Goal: Task Accomplishment & Management: Use online tool/utility

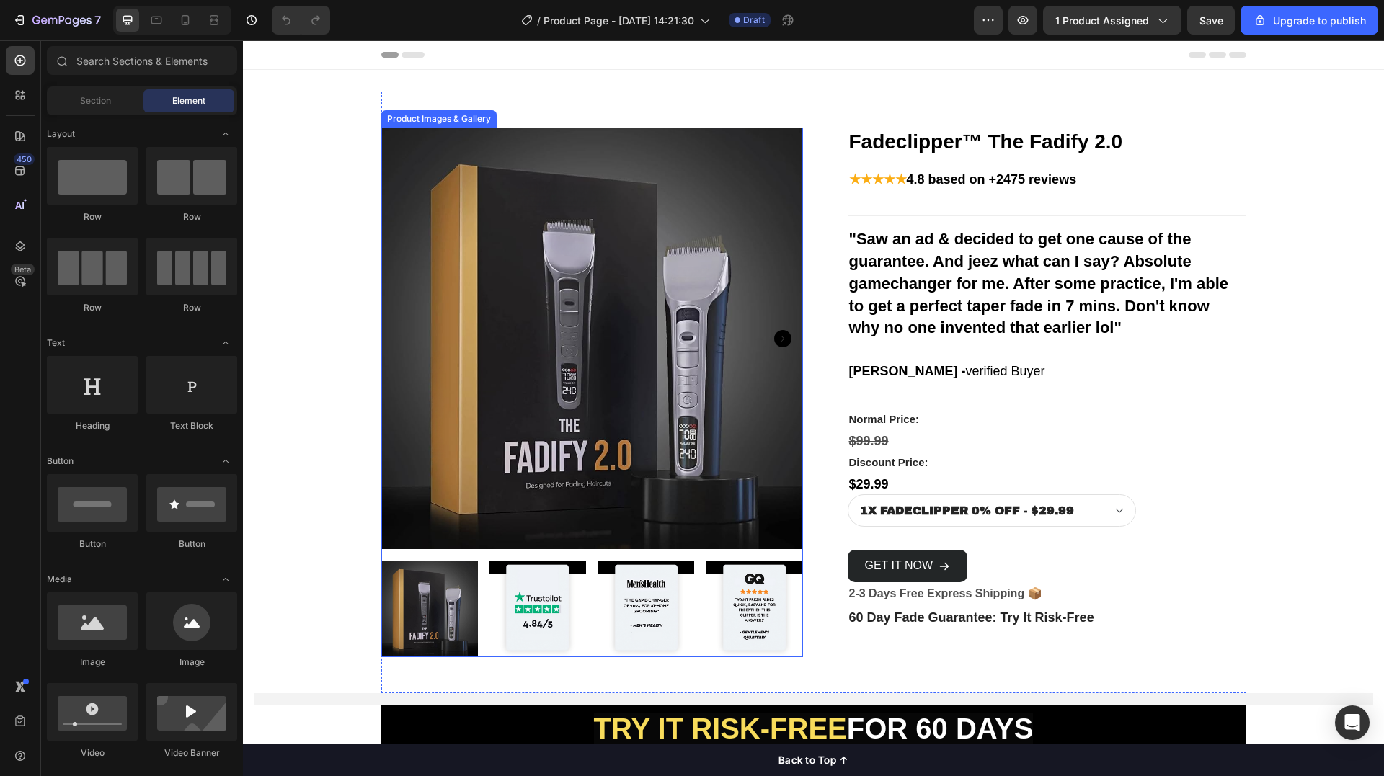
click at [559, 135] on img at bounding box center [592, 339] width 422 height 422
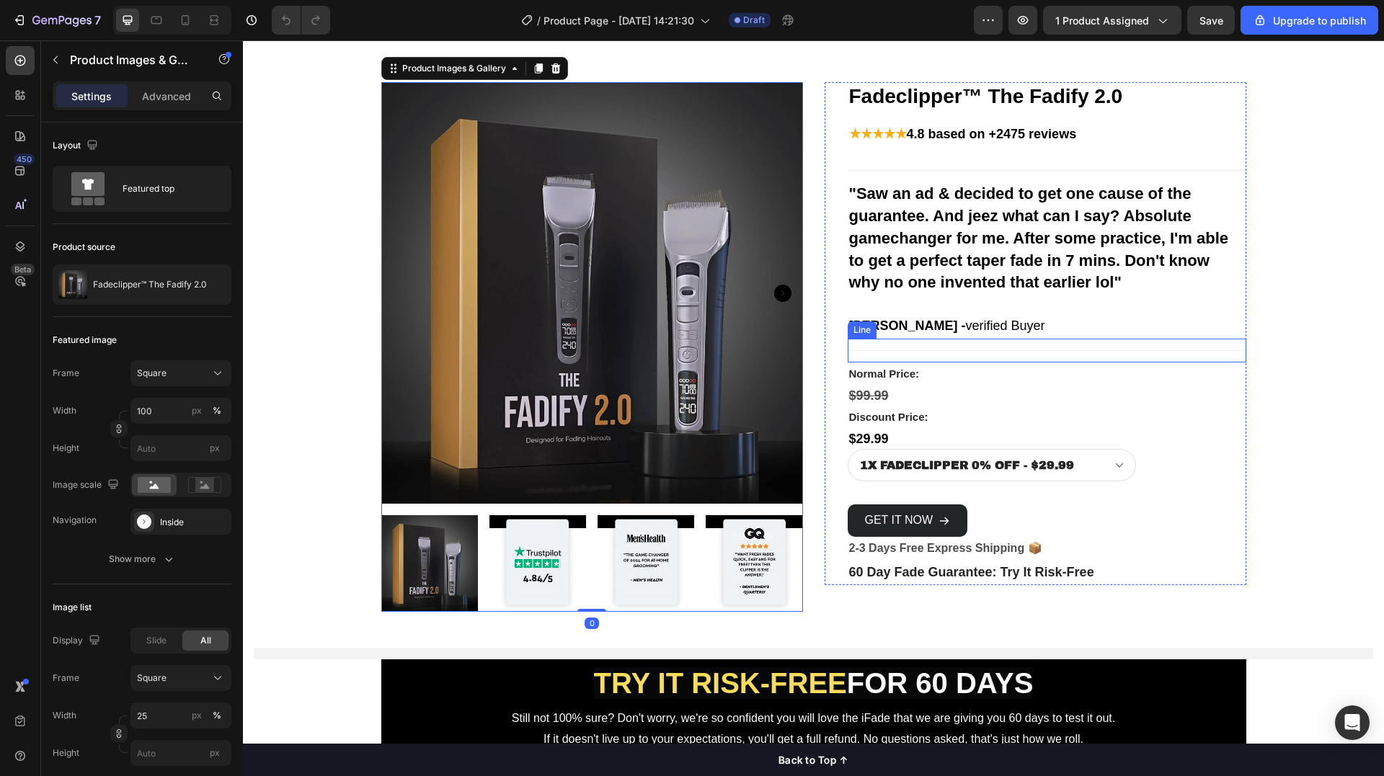
scroll to position [144, 0]
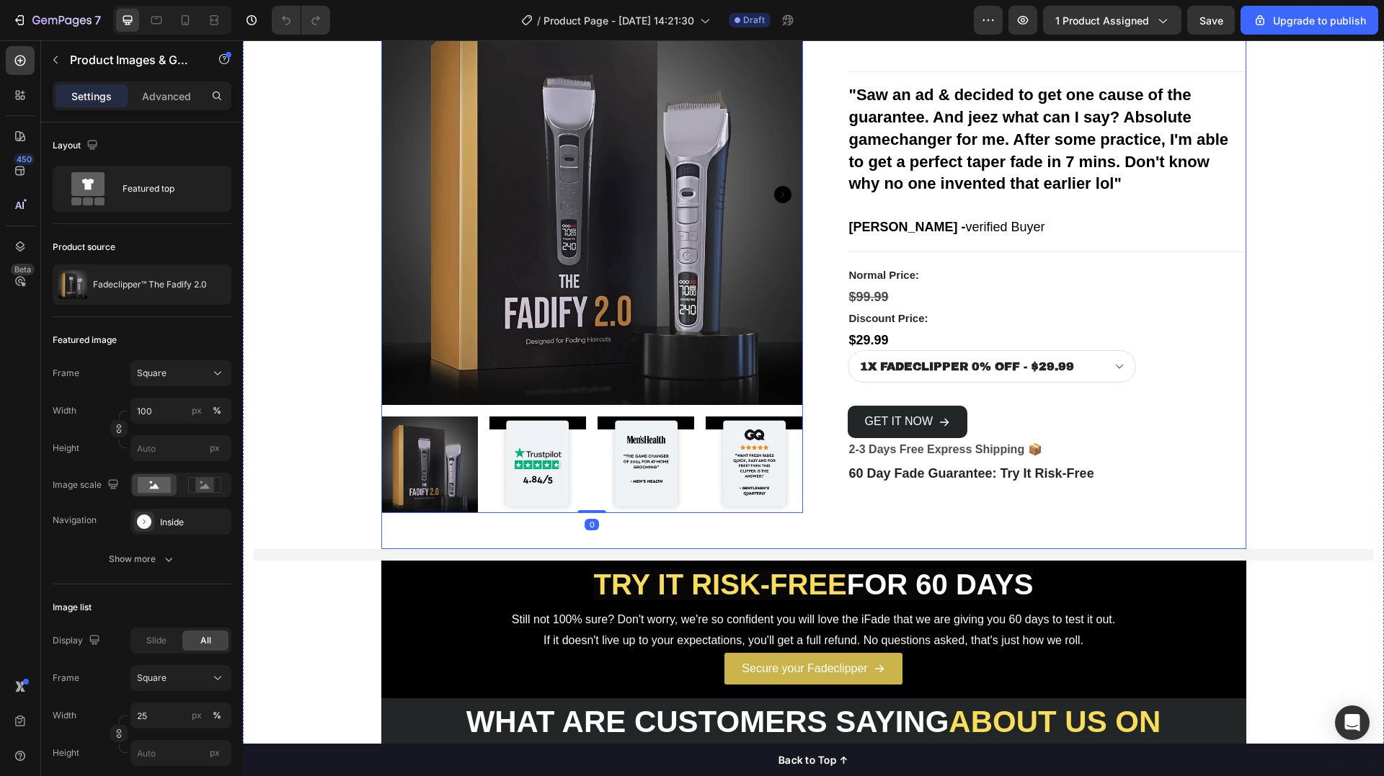
click at [912, 523] on div "Product Images & Gallery 0 Fadeclipper™ The Fadify 2.0 (P) Title ★★★★★ 4.8 base…" at bounding box center [813, 248] width 865 height 602
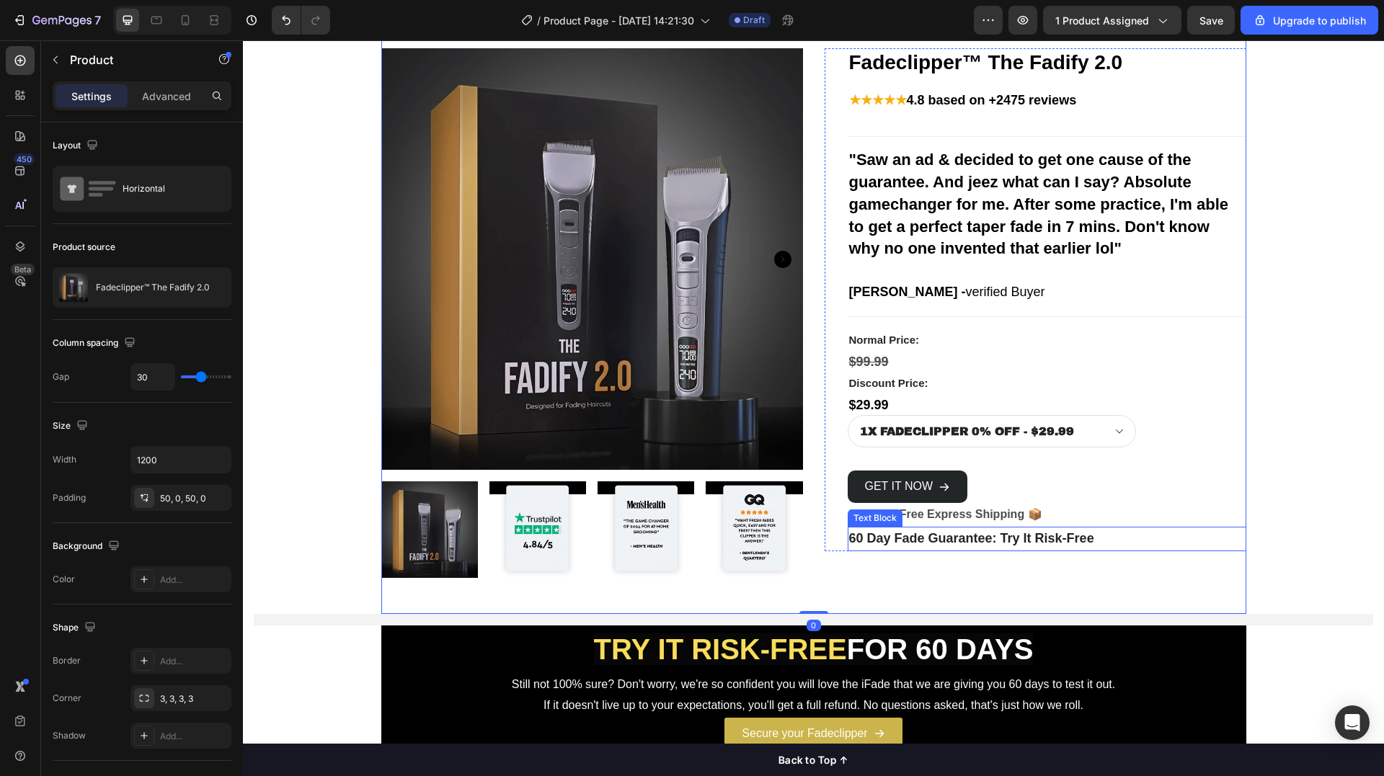
scroll to position [0, 0]
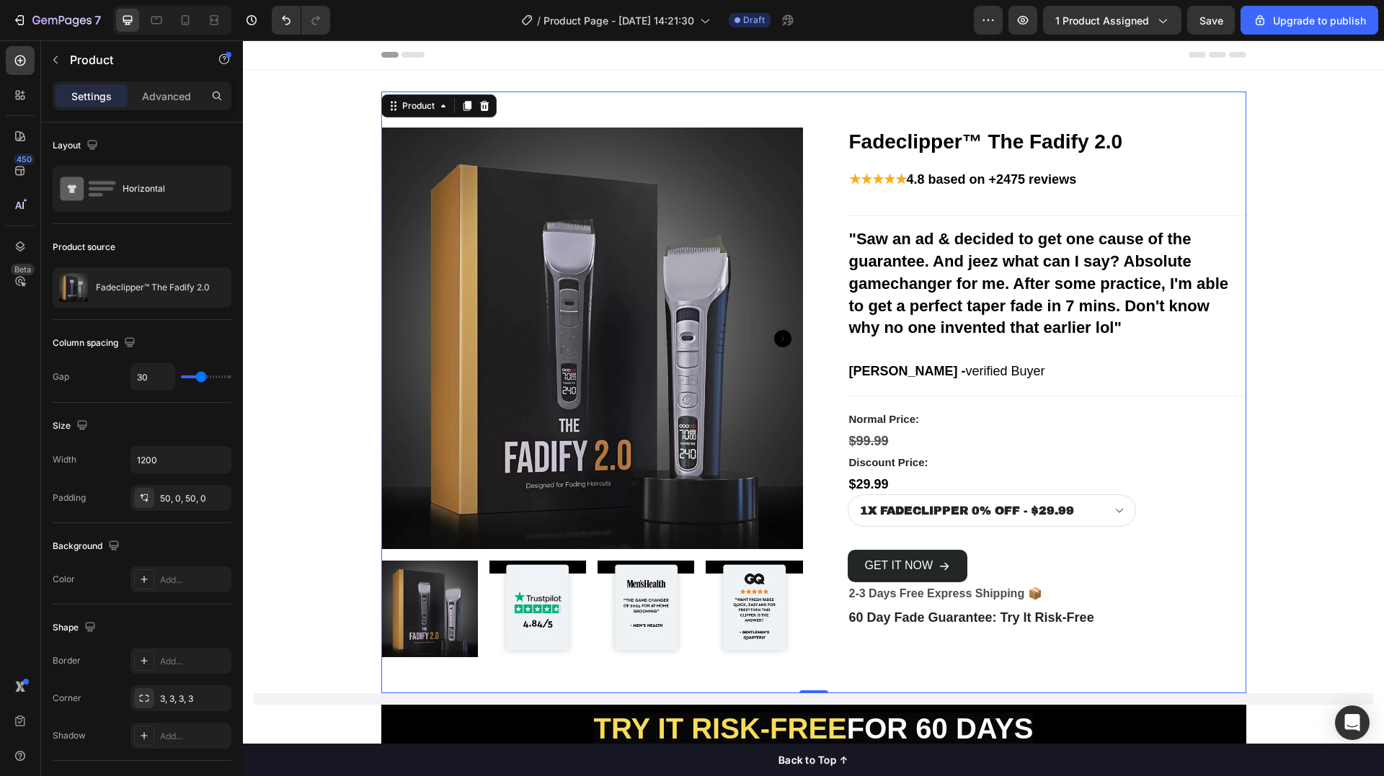
click at [816, 112] on div "Product Images & Gallery Fadeclipper™ The Fadify 2.0 (P) Title ★★★★★ 4.8 based …" at bounding box center [813, 393] width 865 height 602
click at [1152, 512] on div "1X FADECLIPPER 0% OFF - $29.99 2X FADECLIPPER 10% OFF - $49.99 3X FADECLIPPER 2…" at bounding box center [1047, 510] width 399 height 32
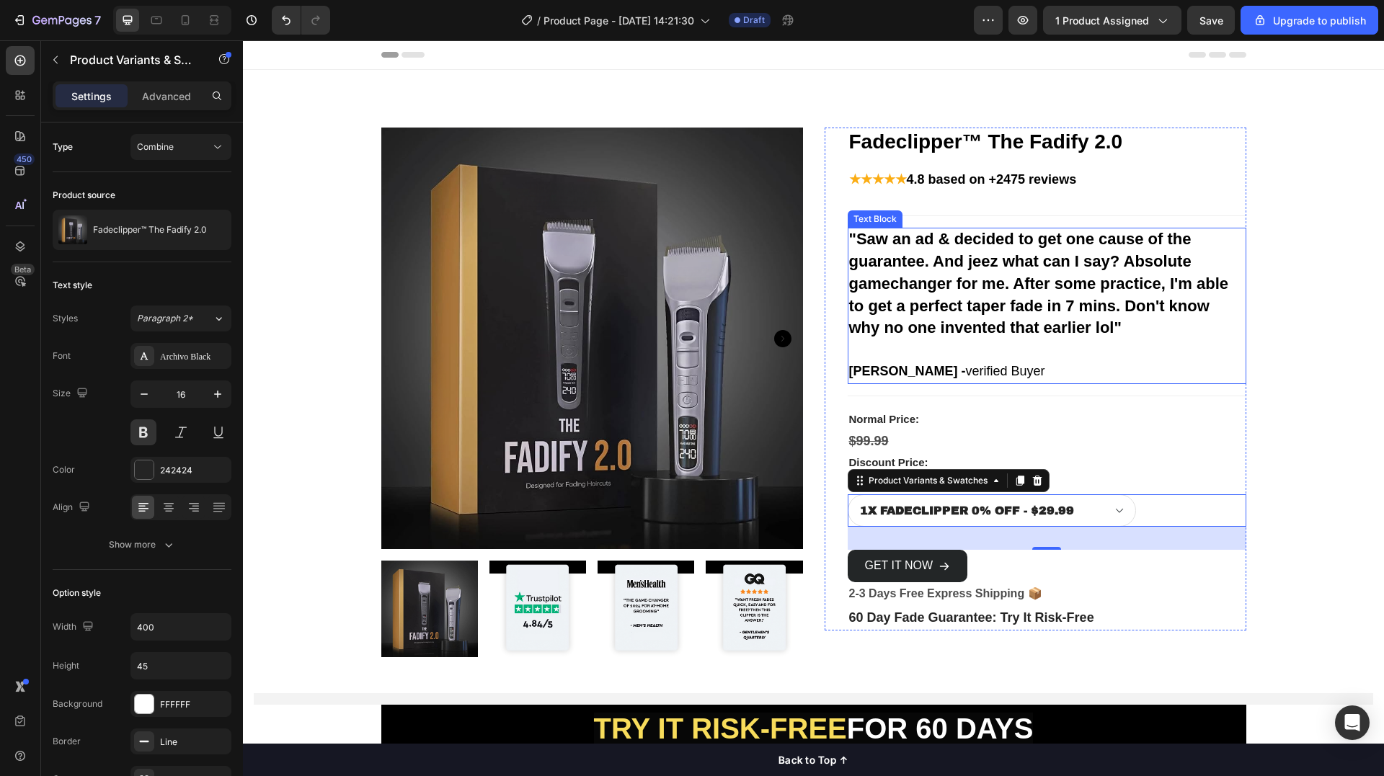
click at [1008, 298] on strong ""Saw an ad & decided to get one cause of the guarantee. And jeez what can I say…" at bounding box center [1039, 283] width 380 height 107
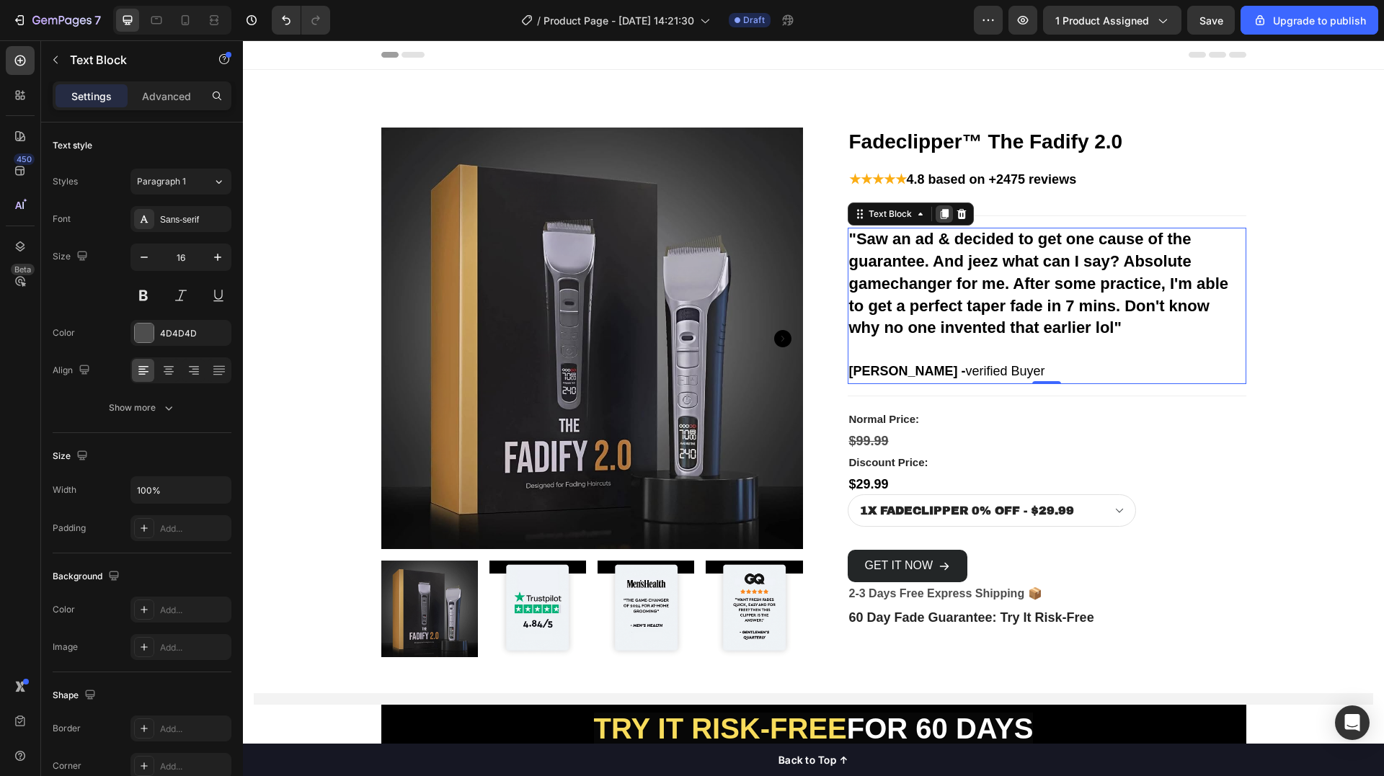
click at [940, 216] on icon at bounding box center [944, 214] width 8 height 10
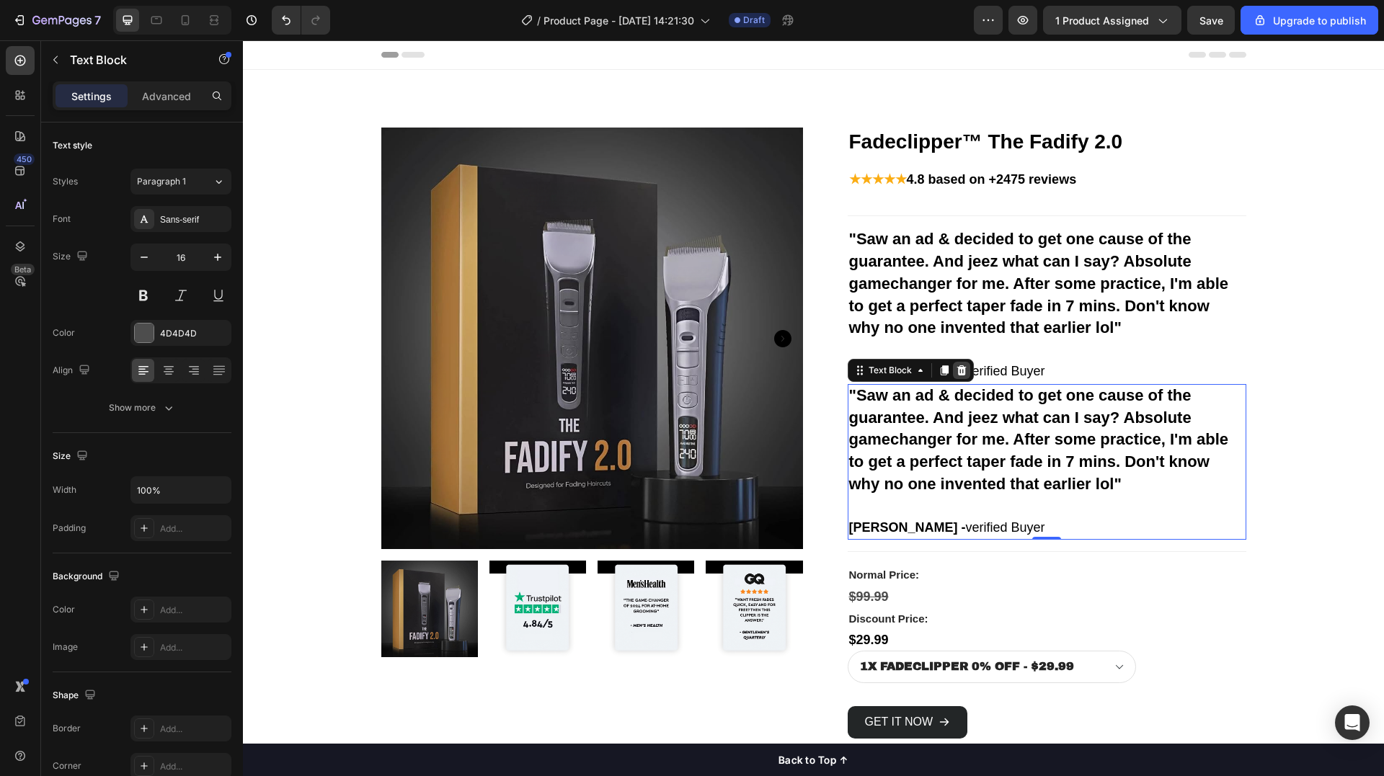
click at [957, 370] on icon at bounding box center [962, 371] width 12 height 12
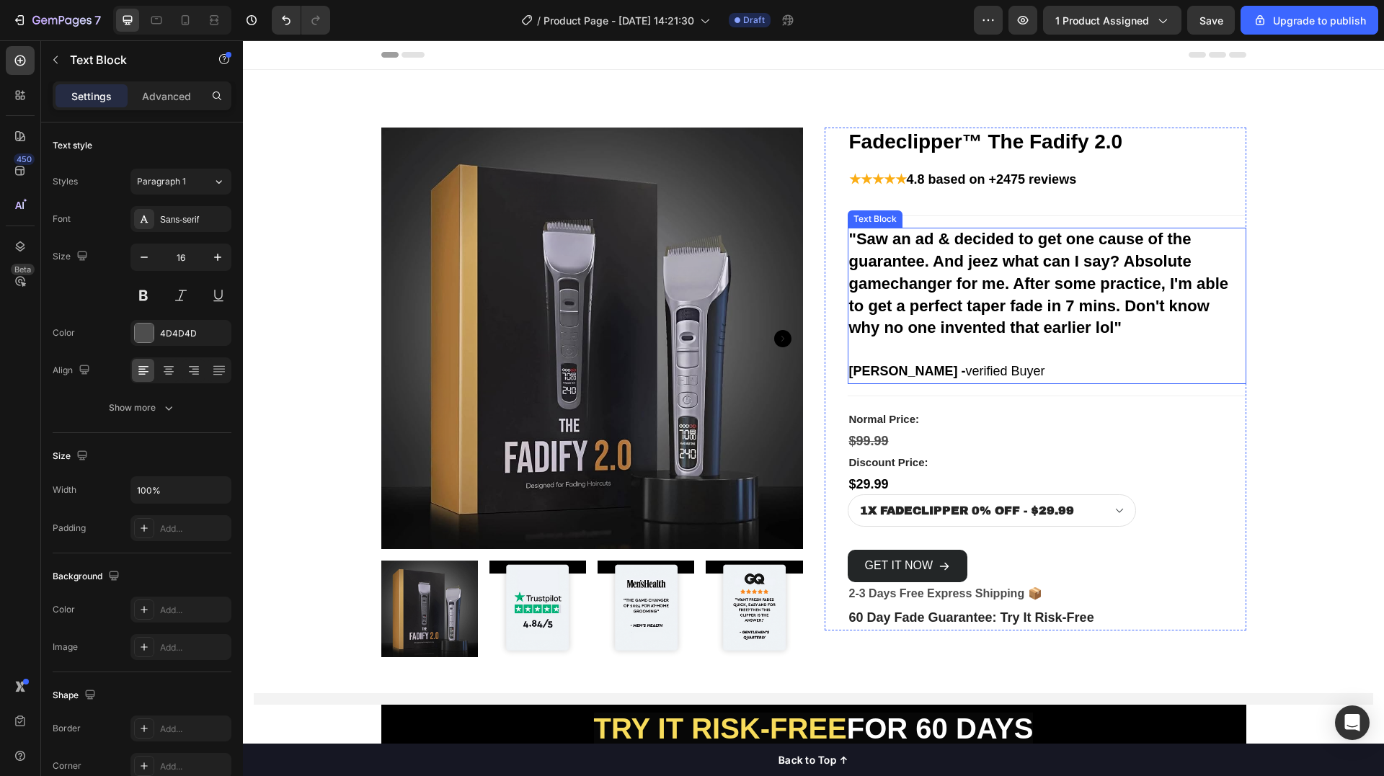
click at [961, 302] on strong ""Saw an ad & decided to get one cause of the guarantee. And jeez what can I say…" at bounding box center [1039, 283] width 380 height 107
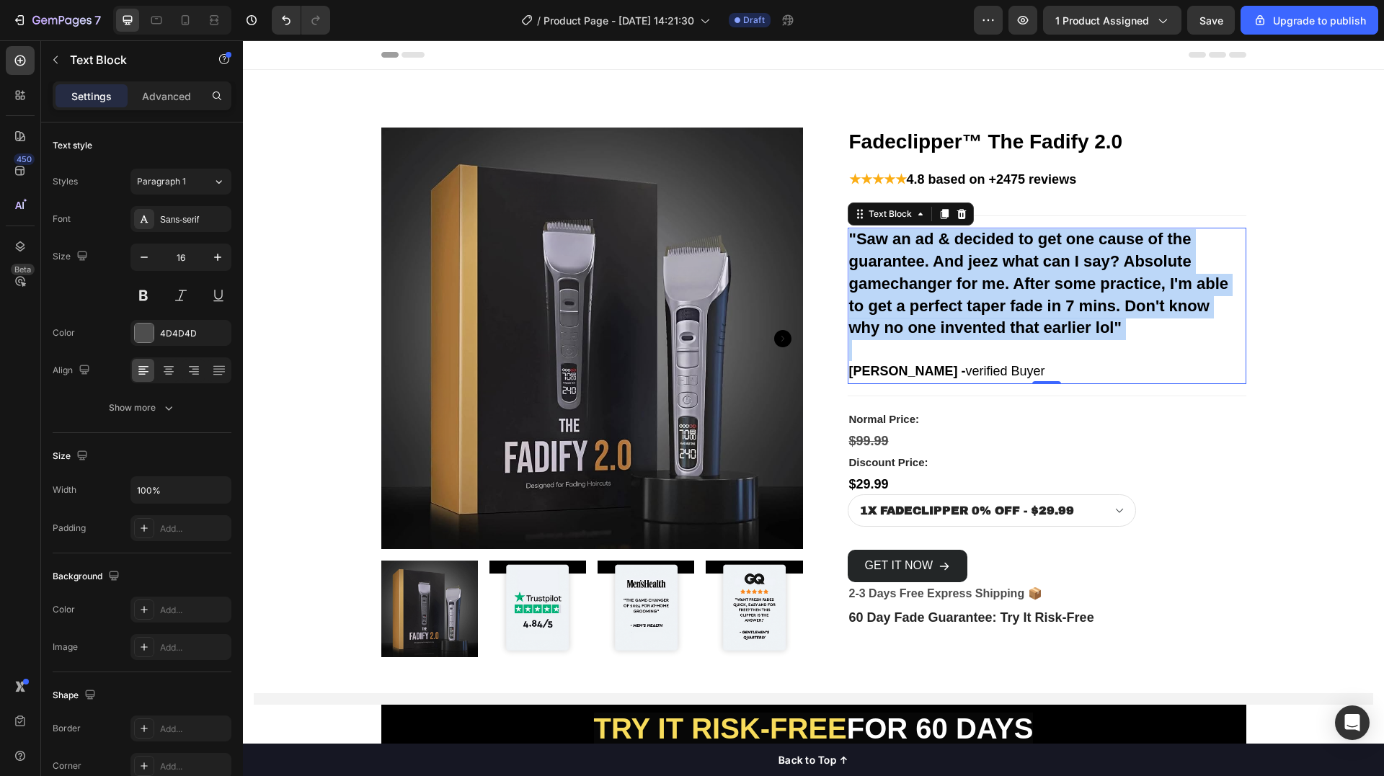
click at [961, 302] on strong ""Saw an ad & decided to get one cause of the guarantee. And jeez what can I say…" at bounding box center [1039, 283] width 380 height 107
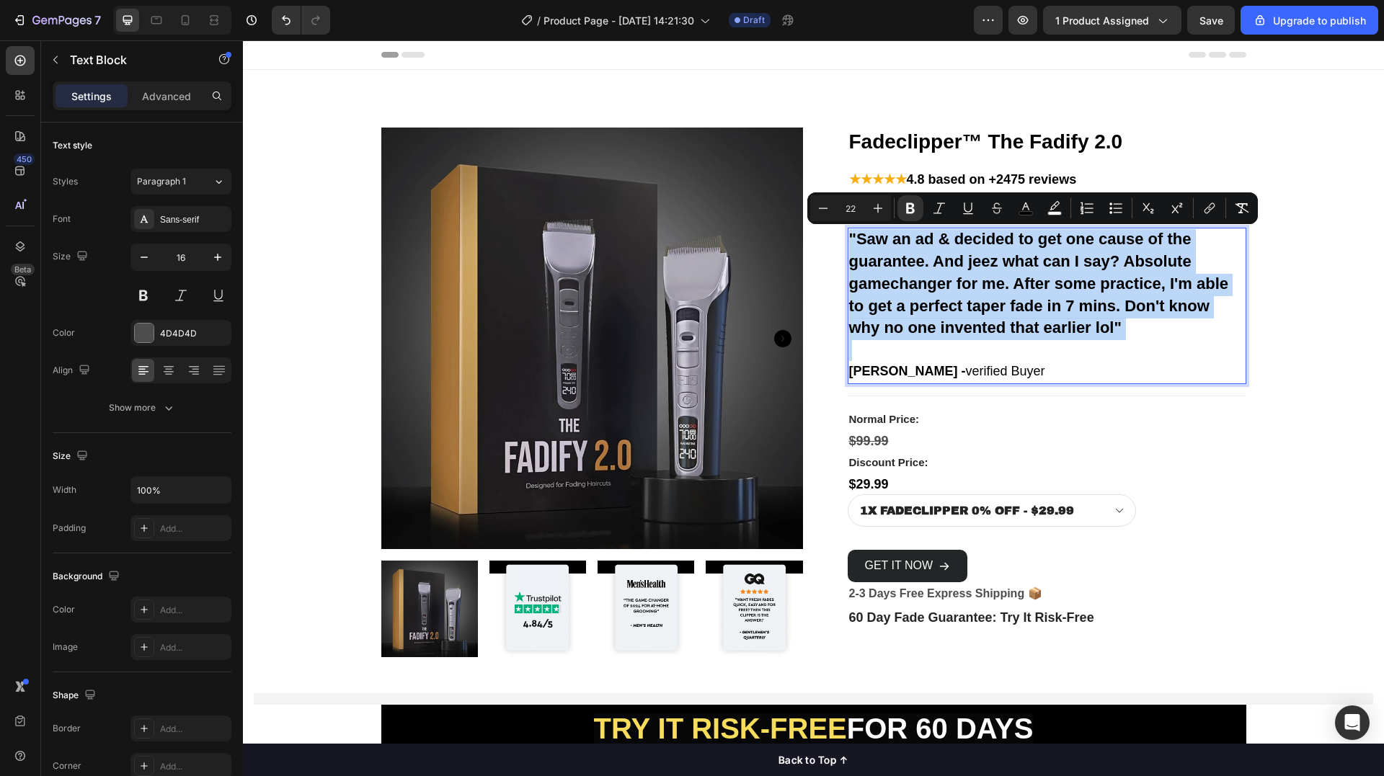
click at [883, 255] on strong ""Saw an ad & decided to get one cause of the guarantee. And jeez what can I say…" at bounding box center [1039, 283] width 380 height 107
drag, startPoint x: 845, startPoint y: 236, endPoint x: 1001, endPoint y: 373, distance: 207.4
click at [1001, 373] on div ""Saw an ad & decided to get one cause of the guarantee. And jeez what can I say…" at bounding box center [1047, 306] width 399 height 156
copy div ""Saw an ad & decided to get one cause of the guarantee. And jeez what can I say…"
click at [1155, 384] on div "Title Line" at bounding box center [1047, 396] width 399 height 24
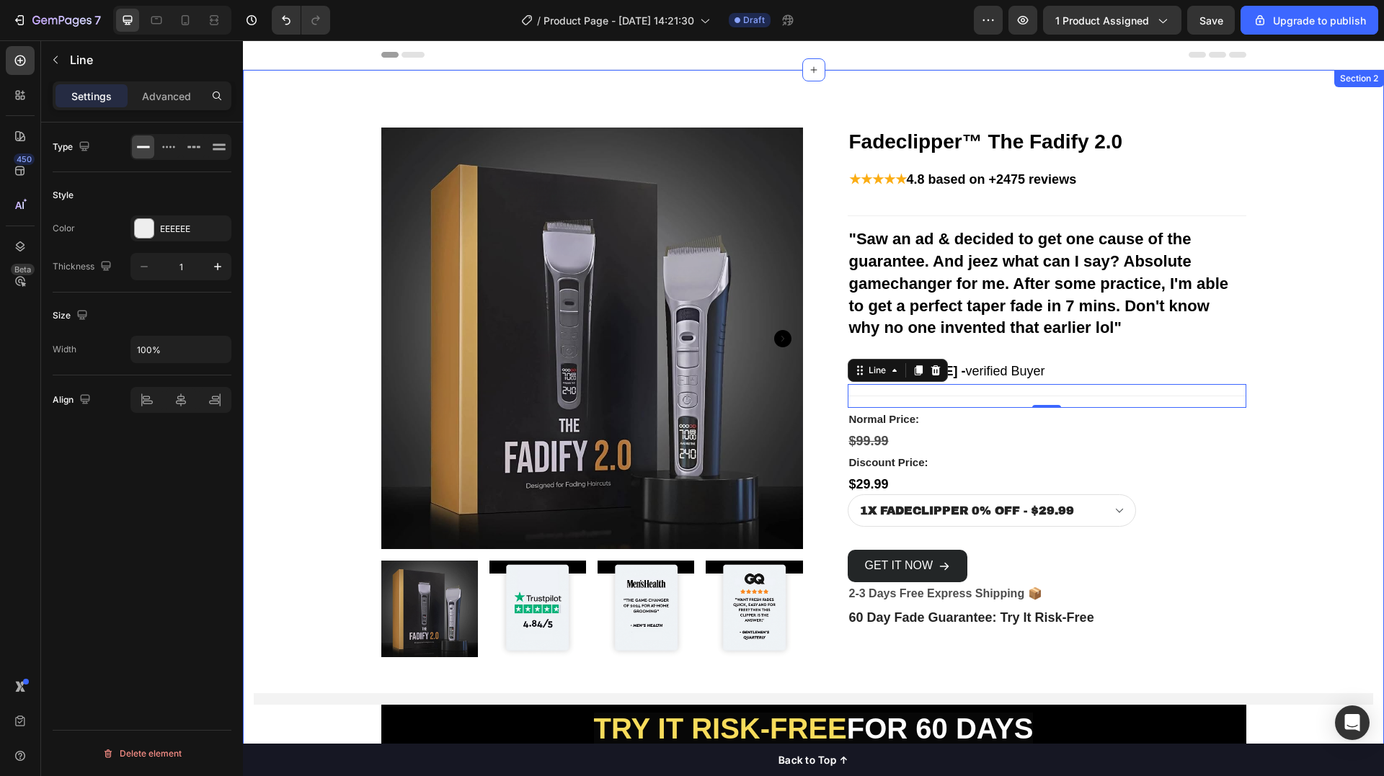
click at [1300, 389] on div "Product Images & Gallery Fadeclipper™ The Fadify 2.0 (P) Title ★★★★★ 4.8 based …" at bounding box center [813, 564] width 1119 height 944
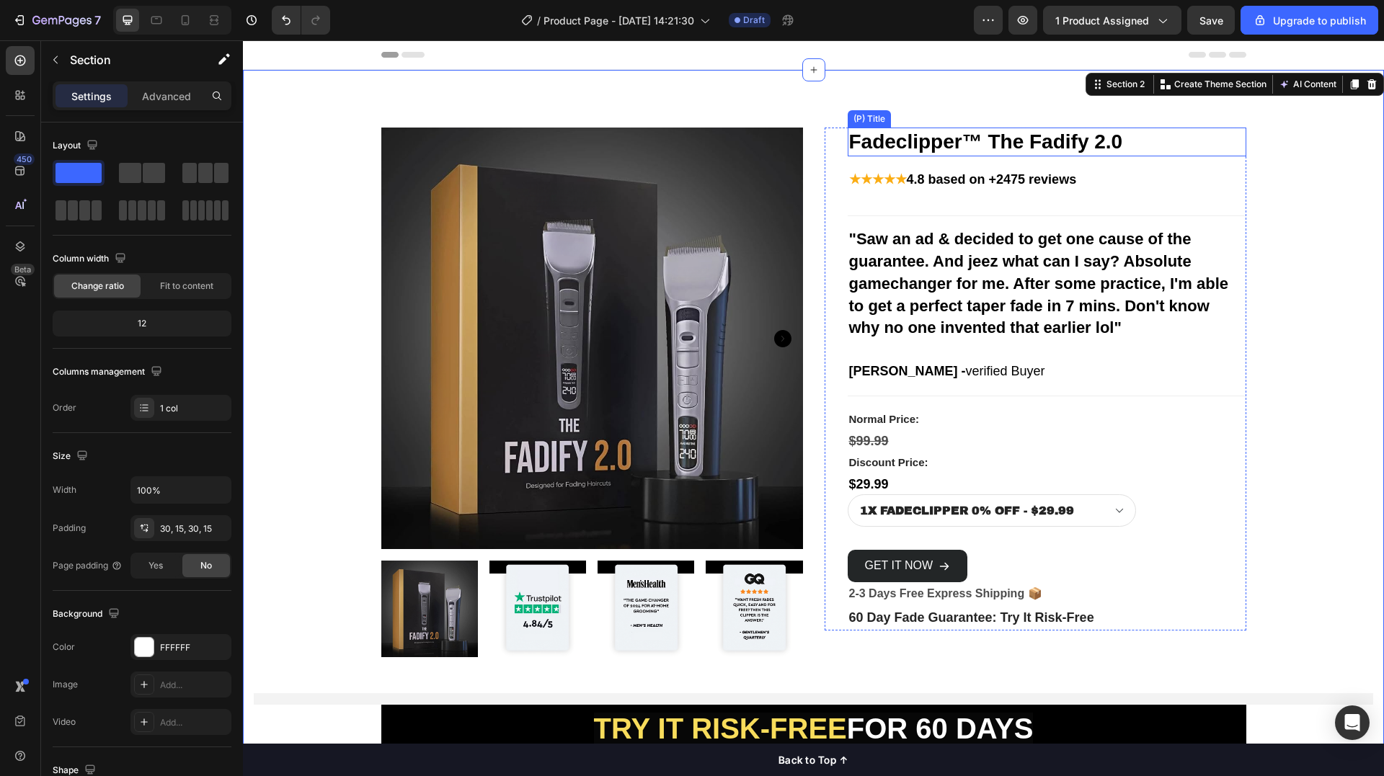
click at [930, 144] on h1 "Fadeclipper™ The Fadify 2.0" at bounding box center [1047, 142] width 399 height 29
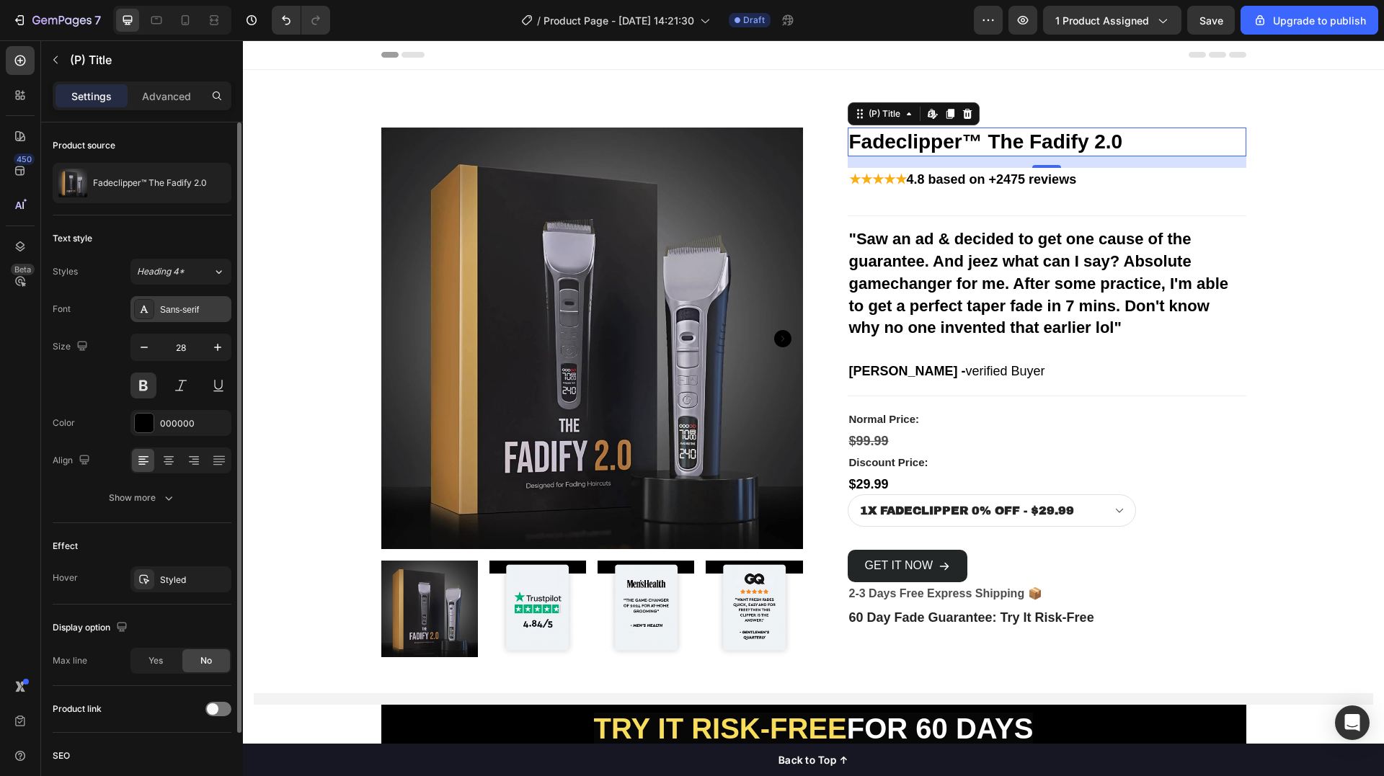
click at [205, 315] on div "Sans-serif" at bounding box center [194, 309] width 68 height 13
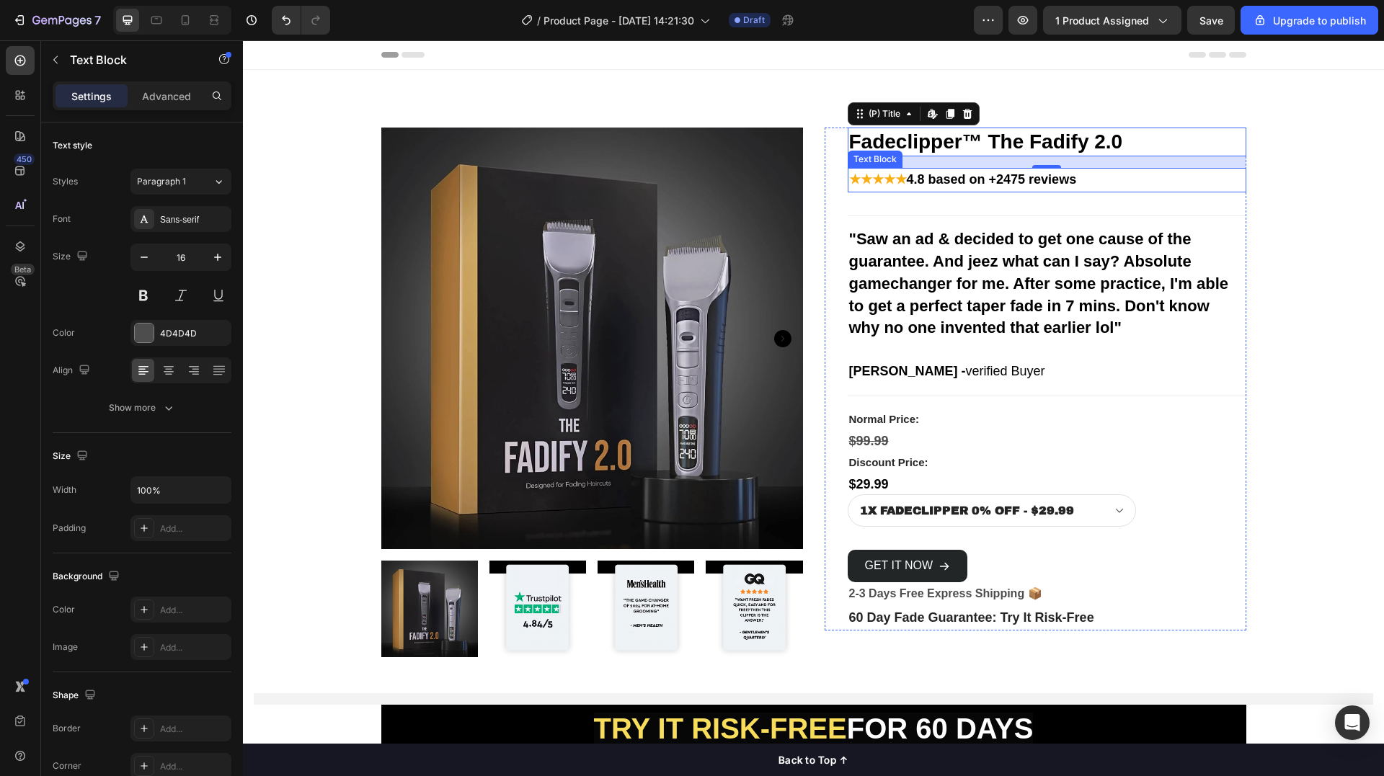
click at [1013, 181] on strong "4.8 based on +2475 reviews" at bounding box center [992, 179] width 170 height 14
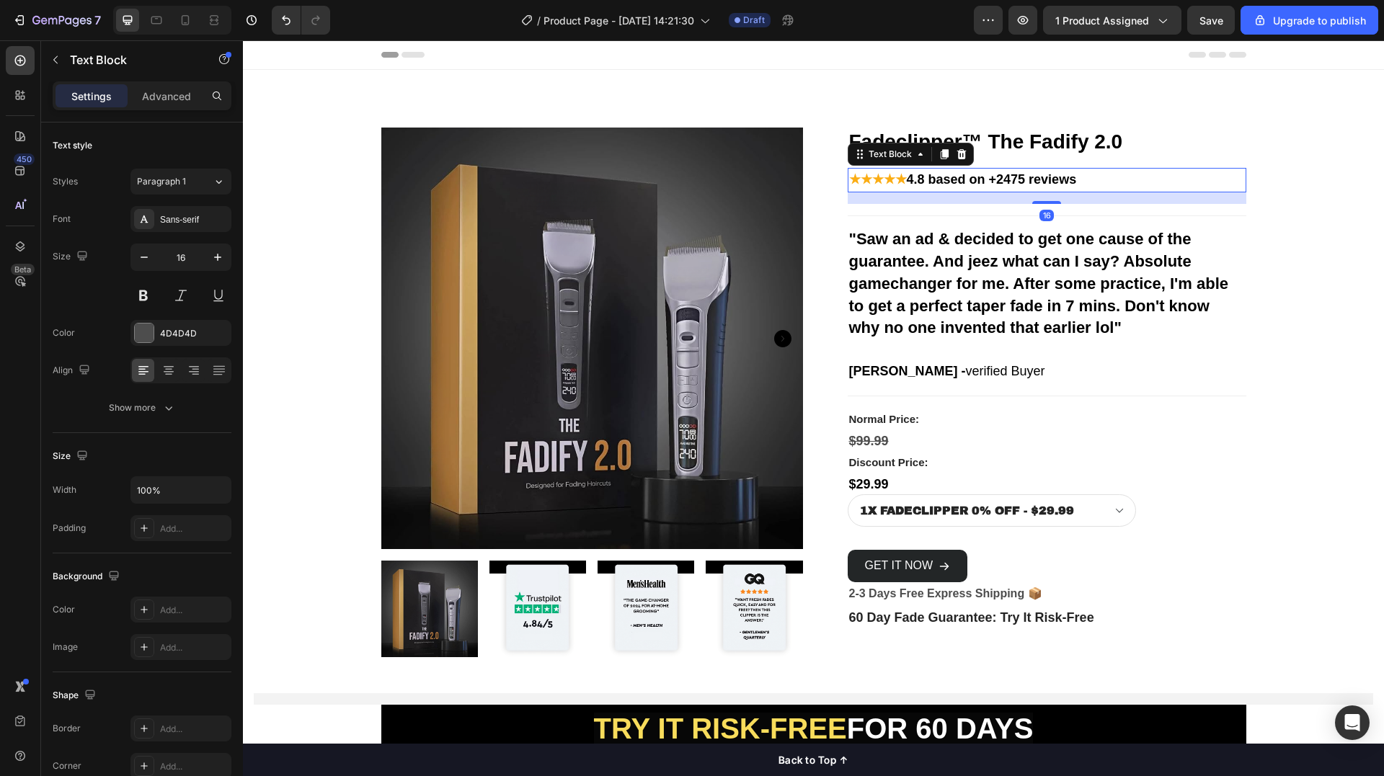
click at [1013, 181] on strong "4.8 based on +2475 reviews" at bounding box center [992, 179] width 170 height 14
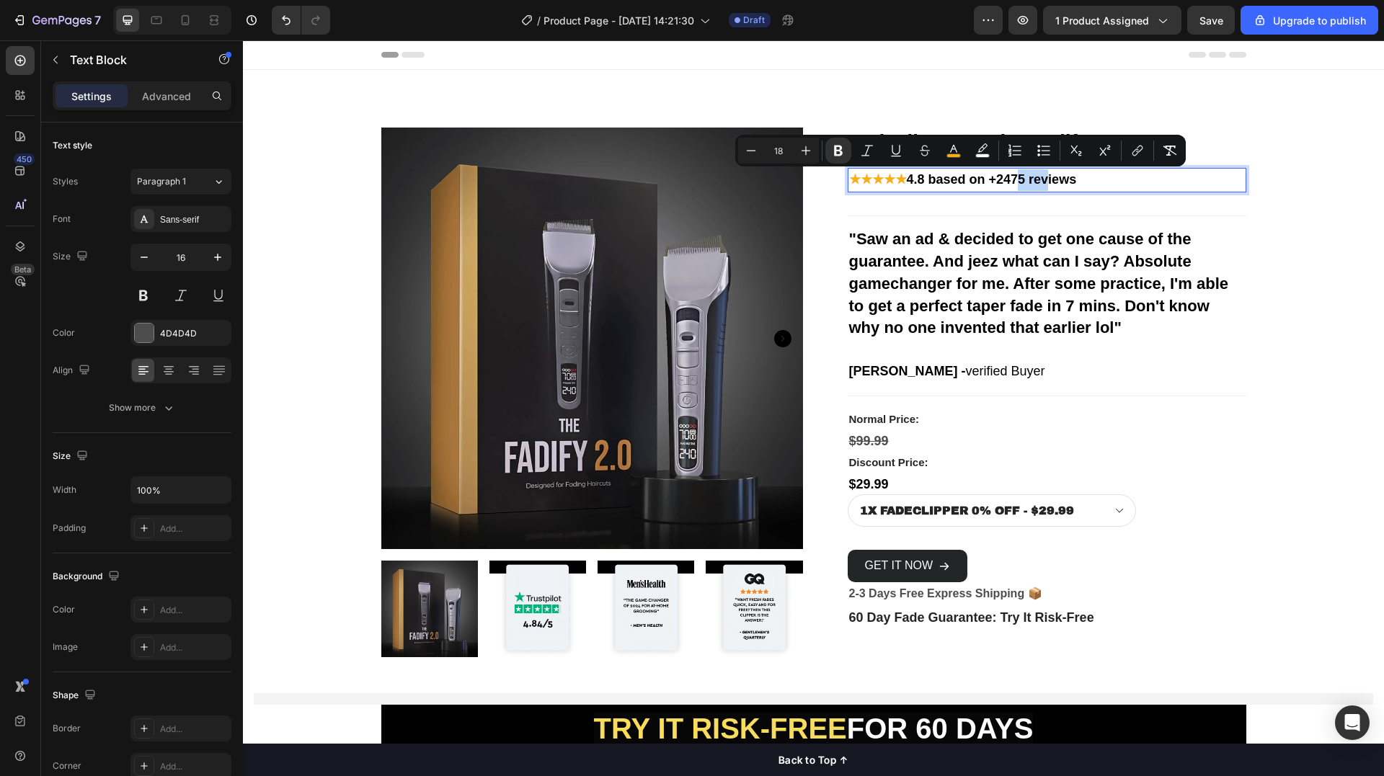
copy p "★★★★★ 4.8 based on +2475 reviews"
click at [1353, 236] on div "Product Images & Gallery Fadeclipper™ The Fadify 2.0 (P) Title ★★★★★ 4.8 based …" at bounding box center [813, 564] width 1119 height 944
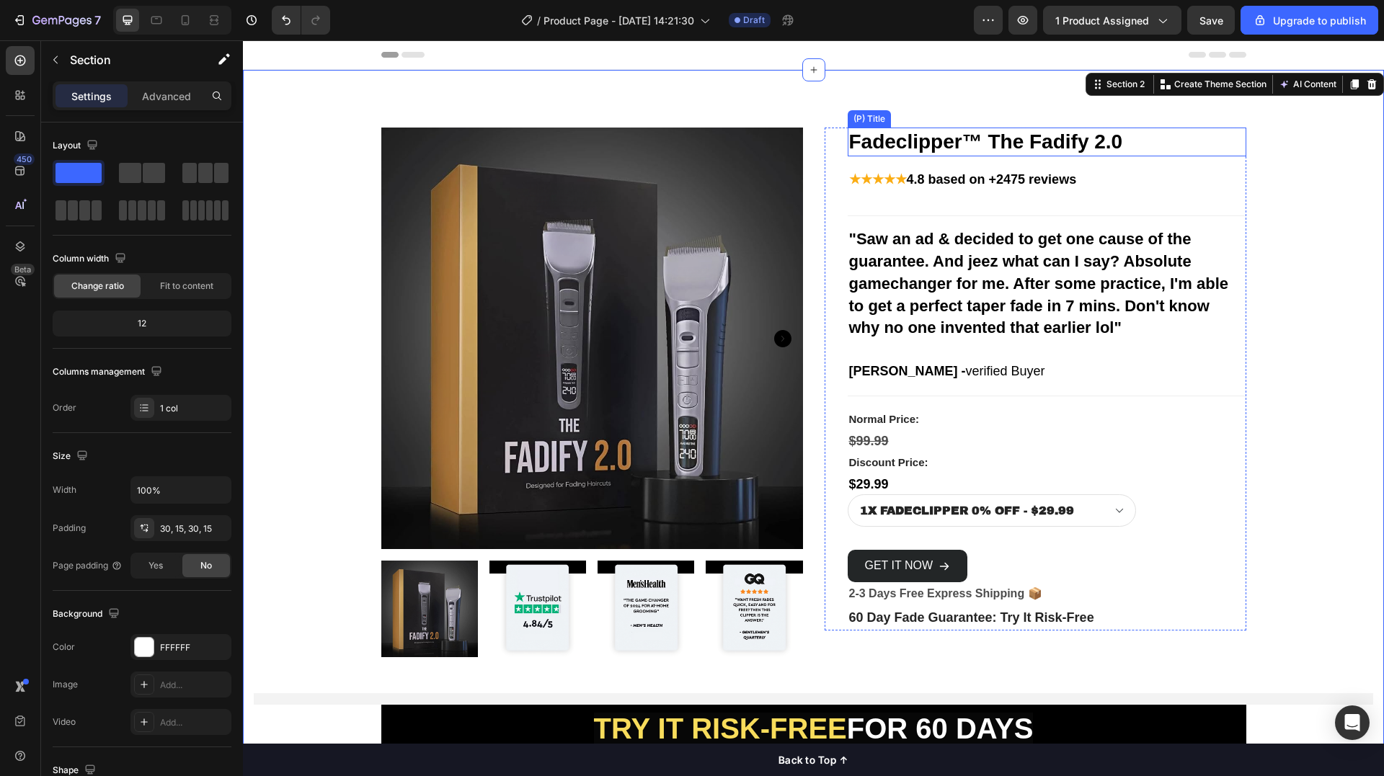
click at [1054, 146] on h1 "Fadeclipper™ The Fadify 2.0" at bounding box center [1047, 142] width 399 height 29
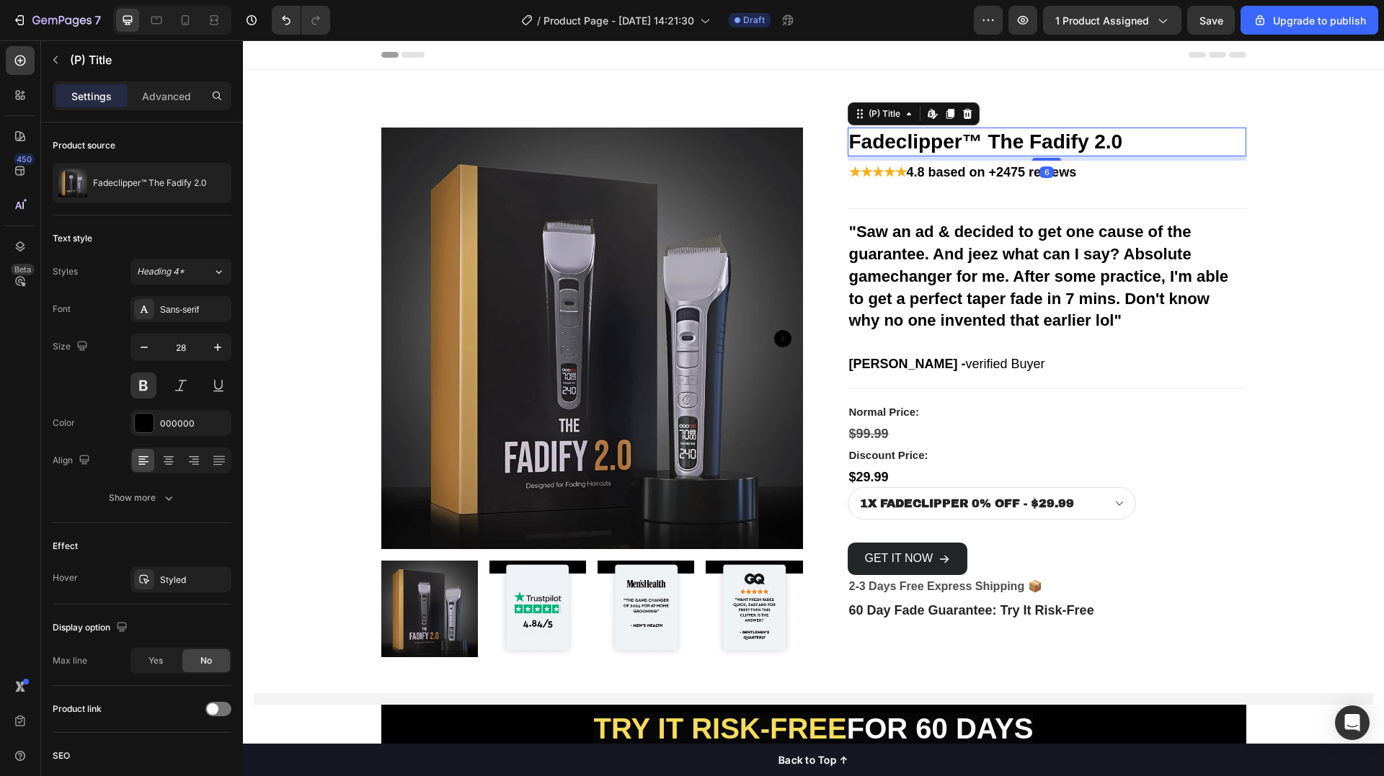
click at [1042, 161] on div at bounding box center [1046, 159] width 29 height 3
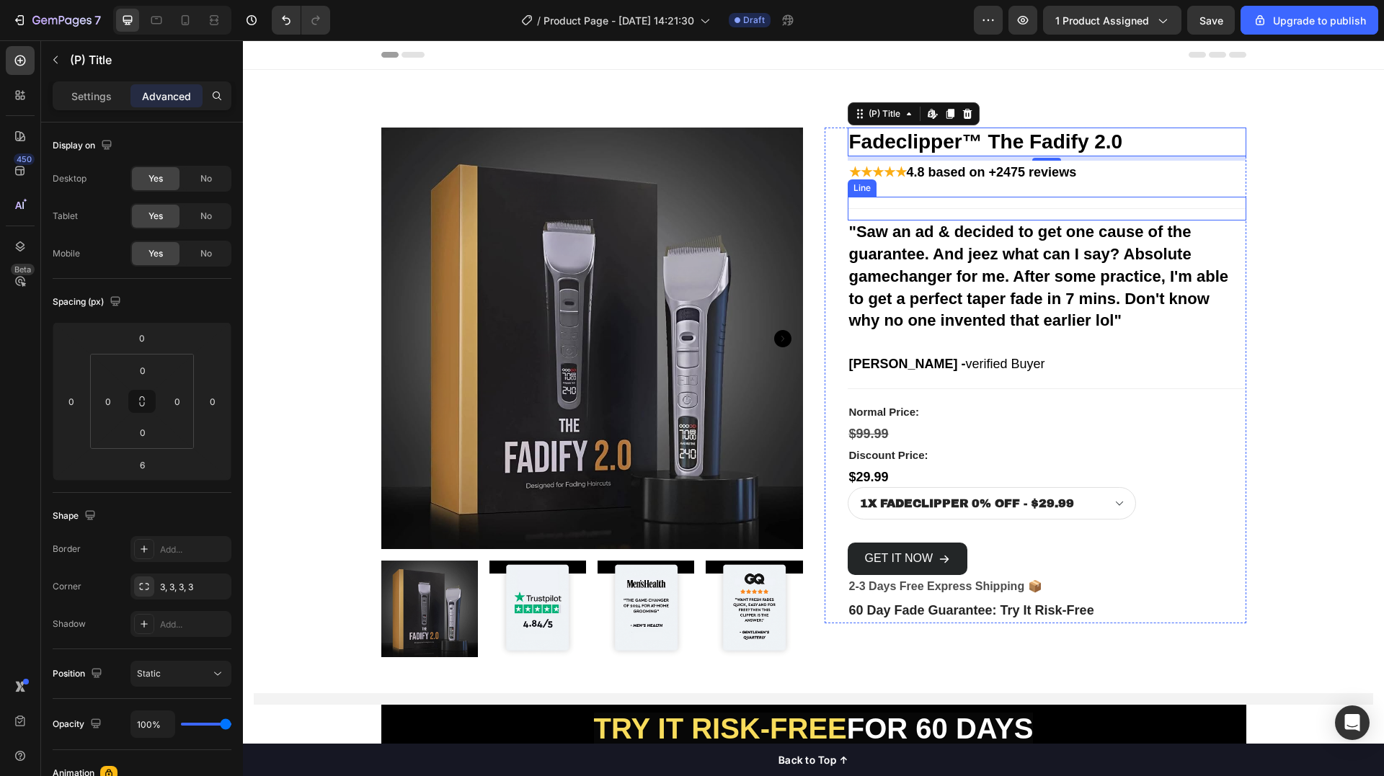
click at [1031, 203] on div "Title Line" at bounding box center [1047, 209] width 399 height 24
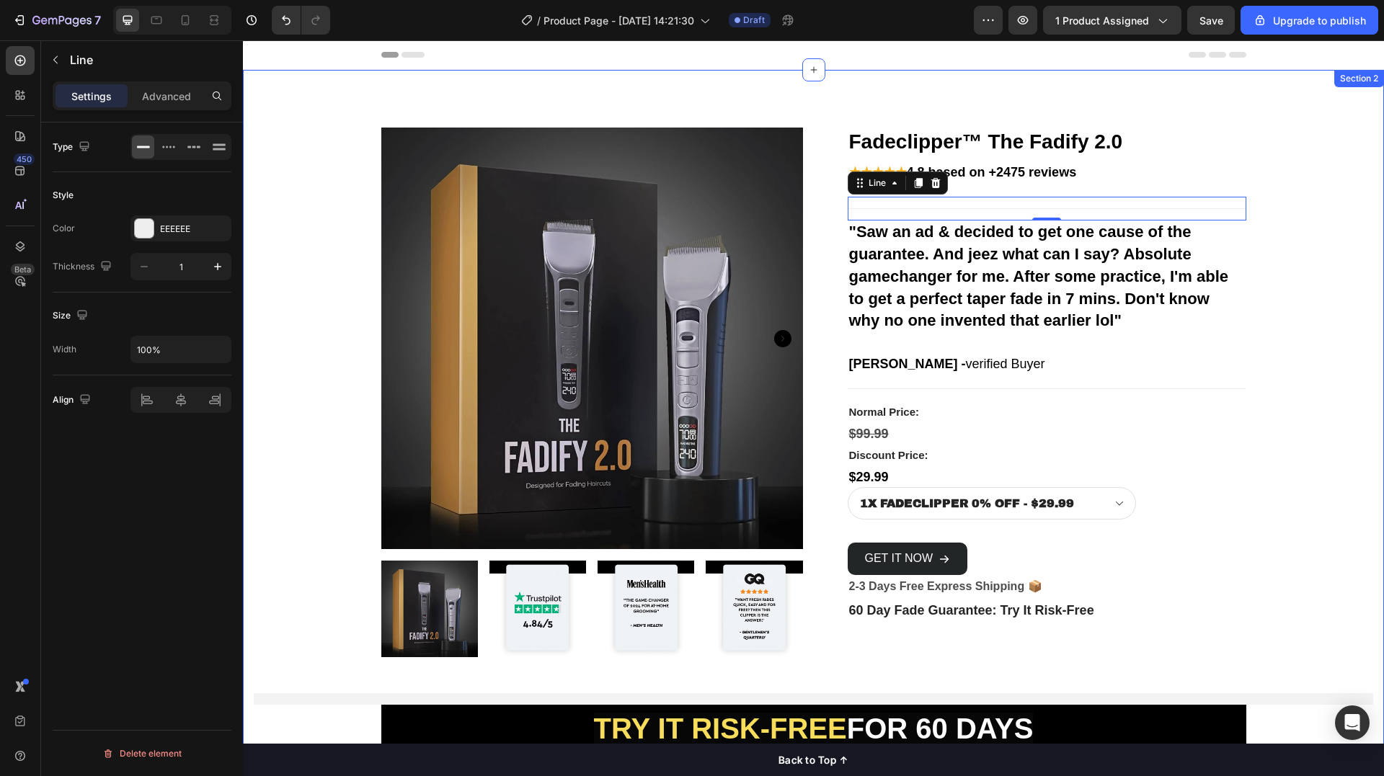
click at [1356, 294] on div "Product Images & Gallery Fadeclipper™ The Fadify 2.0 (P) Title ★★★★★ 4.8 based …" at bounding box center [813, 564] width 1119 height 944
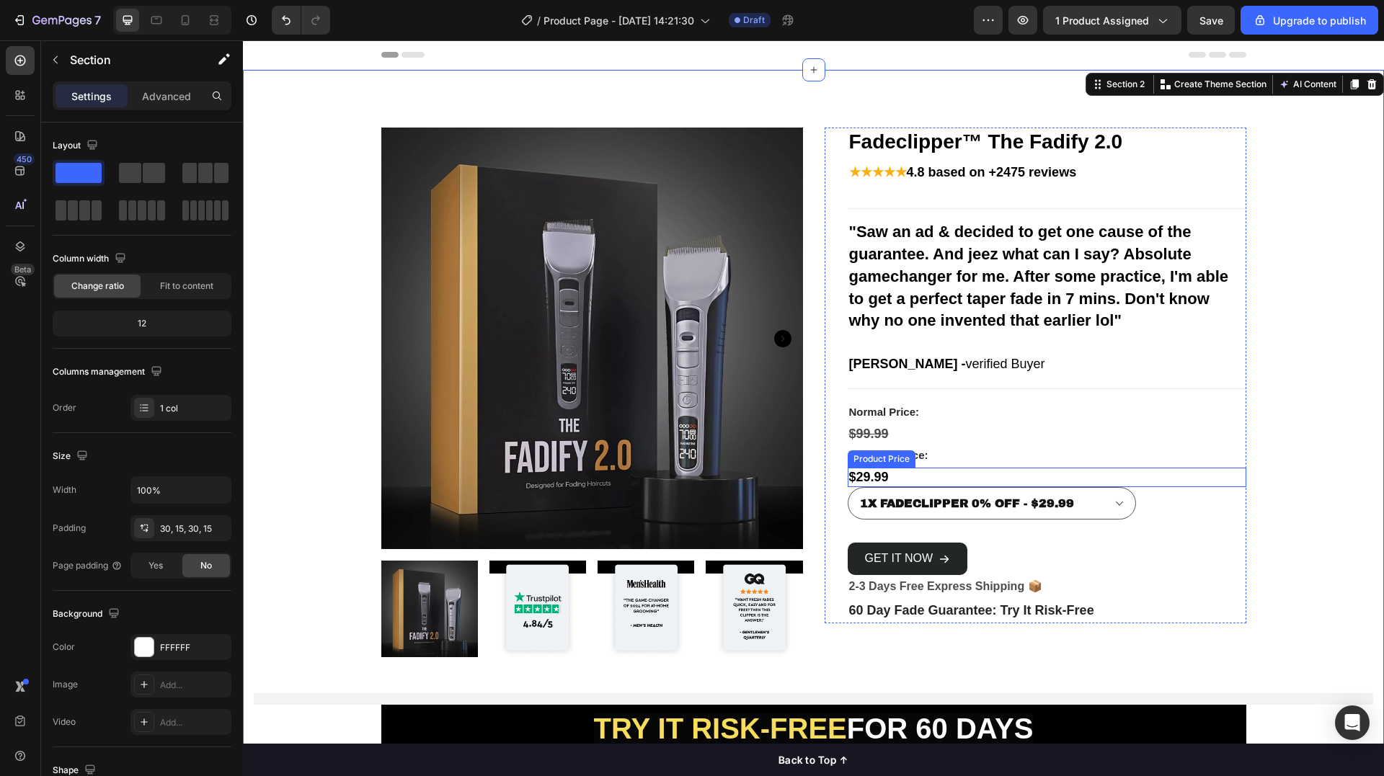
click at [981, 506] on select "1X FADECLIPPER 0% OFF - $29.99 2X FADECLIPPER 10% OFF - $49.99 3X FADECLIPPER 2…" at bounding box center [992, 503] width 288 height 32
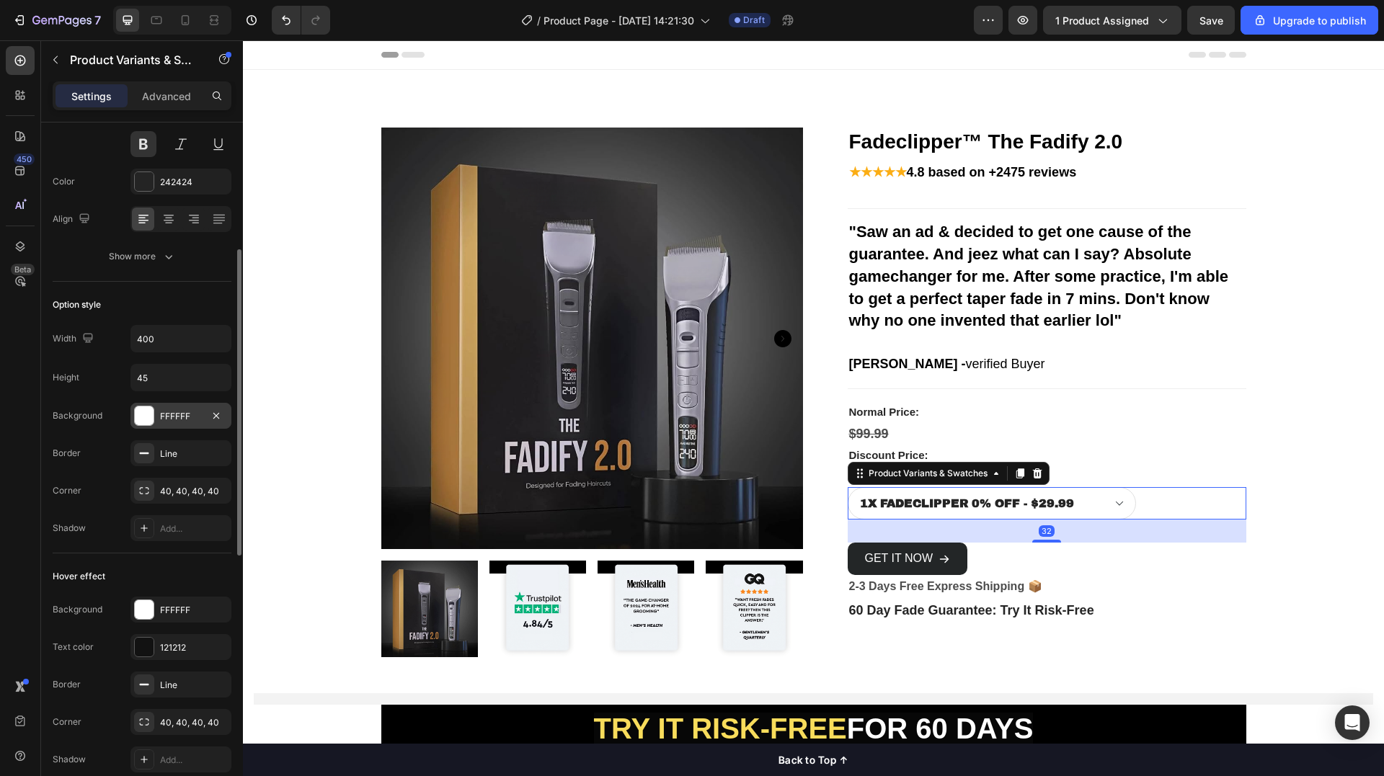
scroll to position [432, 0]
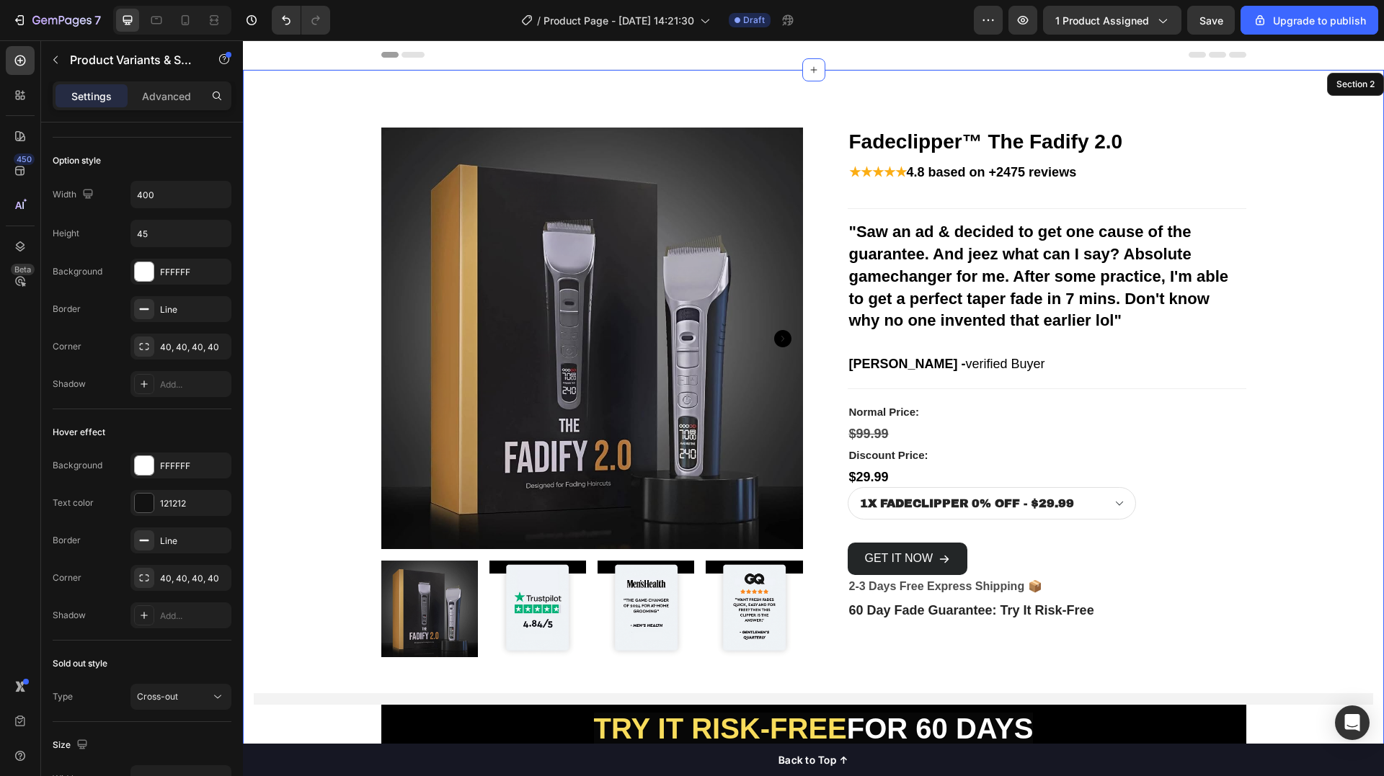
click at [1359, 327] on div "Product Images & Gallery Fadeclipper™ The Fadify 2.0 (P) Title ★★★★★ 4.8 based …" at bounding box center [813, 564] width 1119 height 944
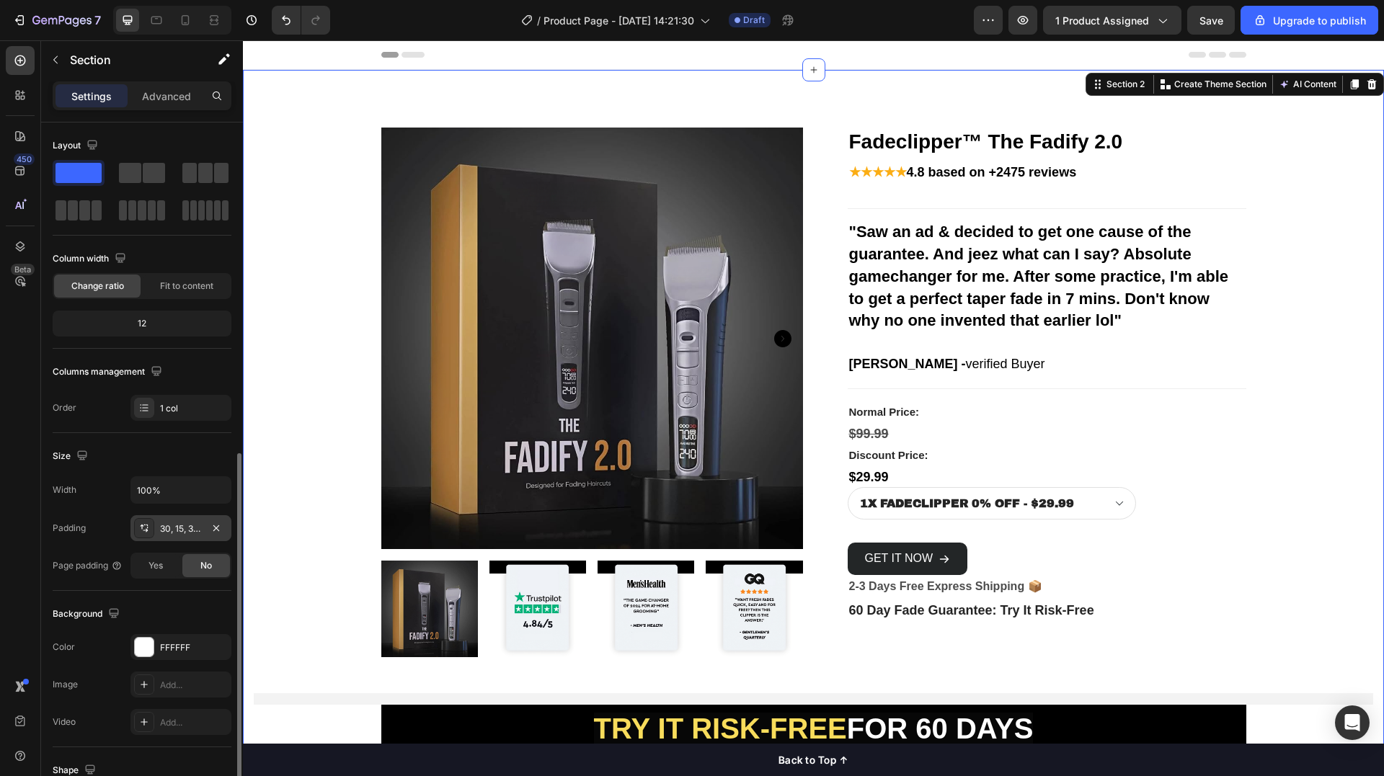
scroll to position [185, 0]
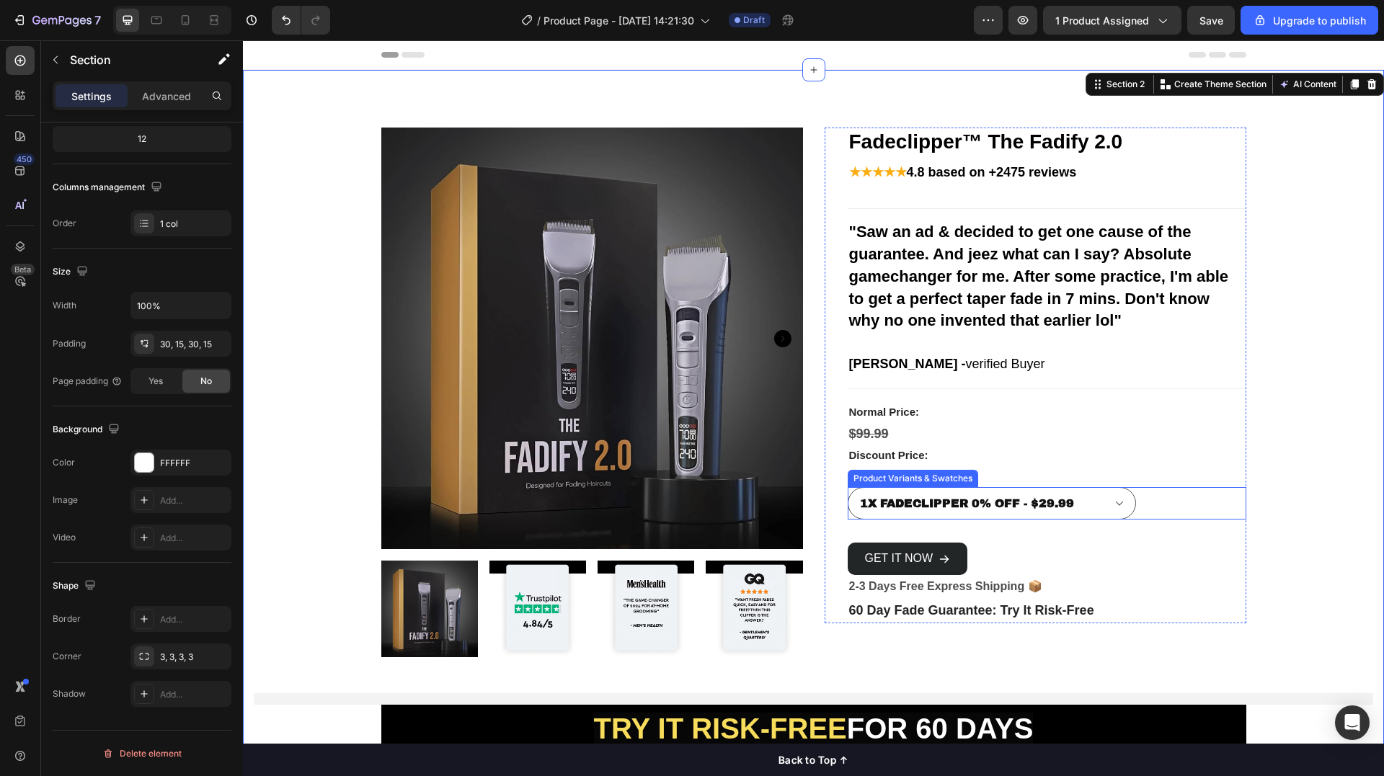
click at [1121, 510] on select "1X FADECLIPPER 0% OFF - $29.99 2X FADECLIPPER 10% OFF - $49.99 3X FADECLIPPER 2…" at bounding box center [992, 503] width 288 height 32
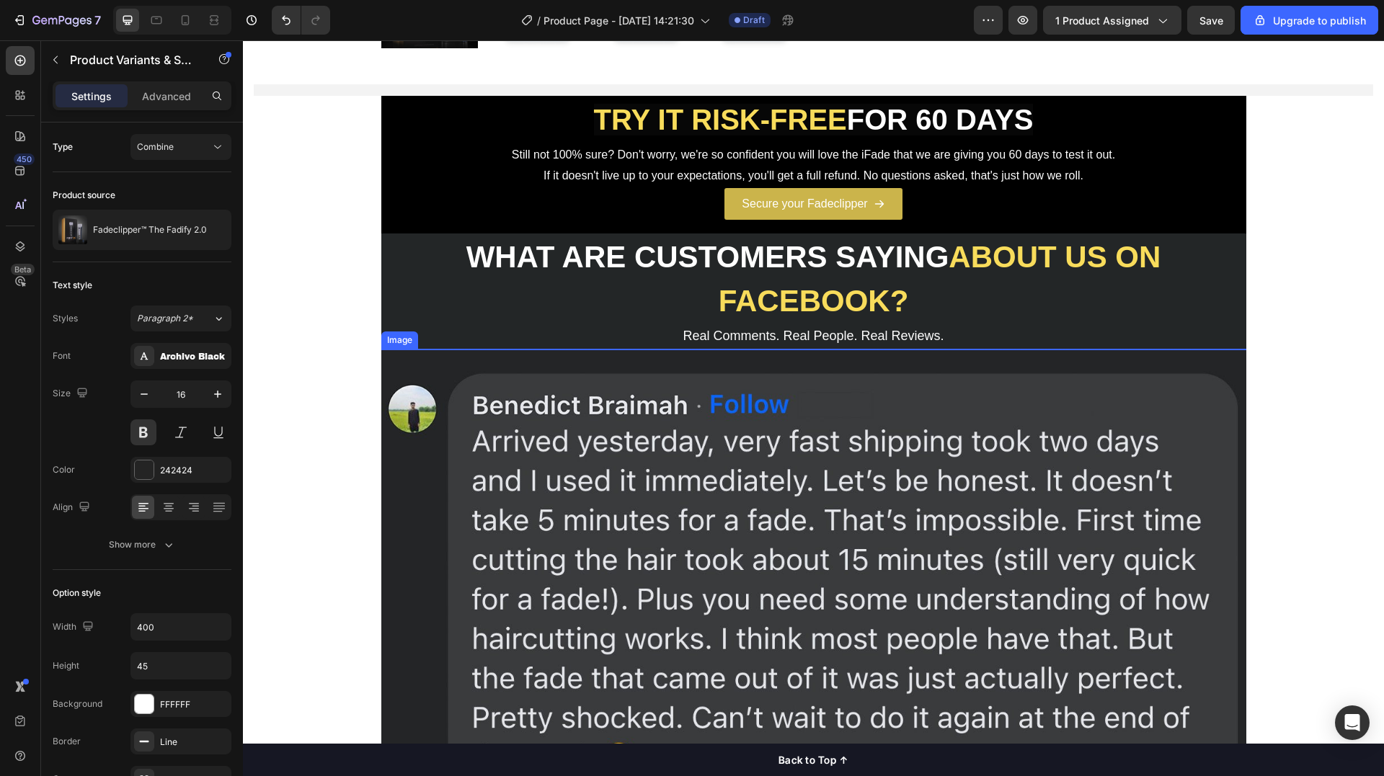
scroll to position [432, 0]
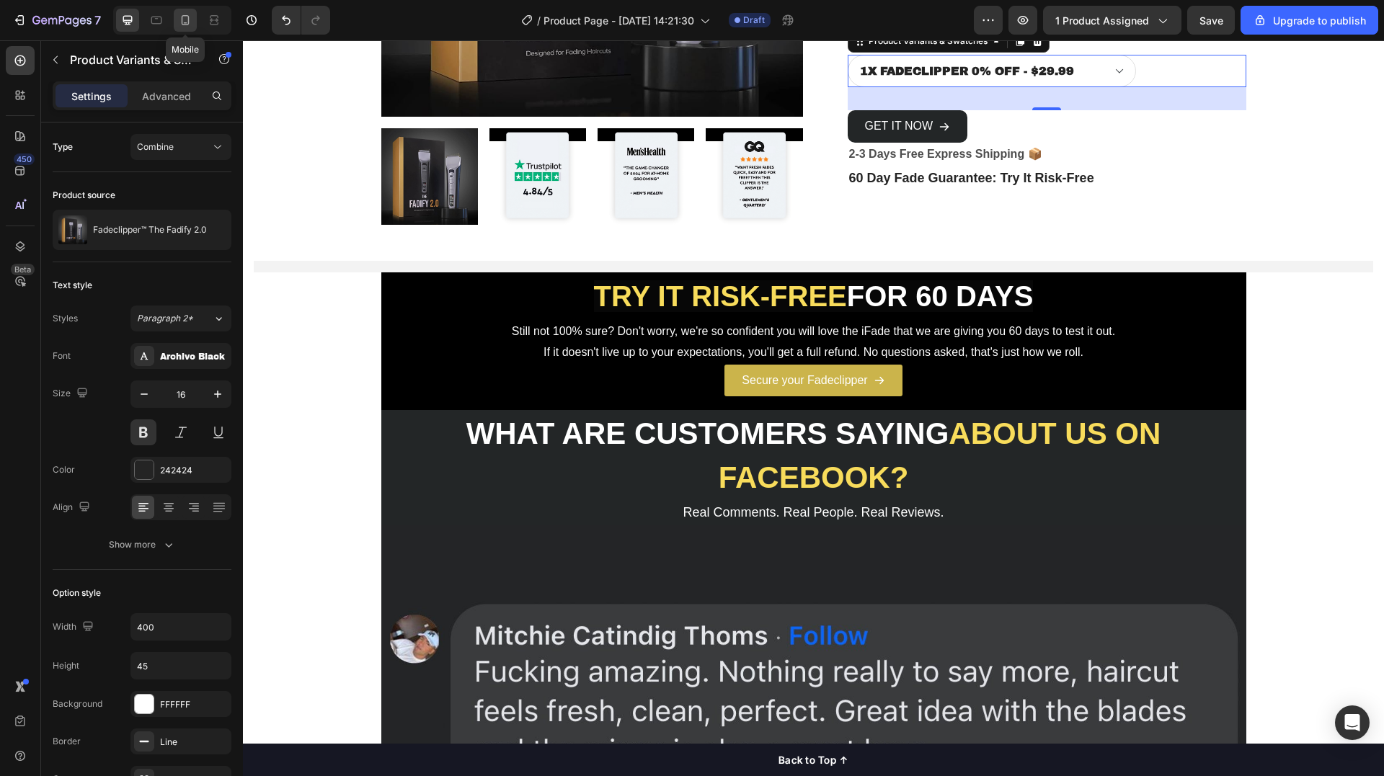
click at [182, 21] on icon at bounding box center [186, 20] width 8 height 10
type input "14"
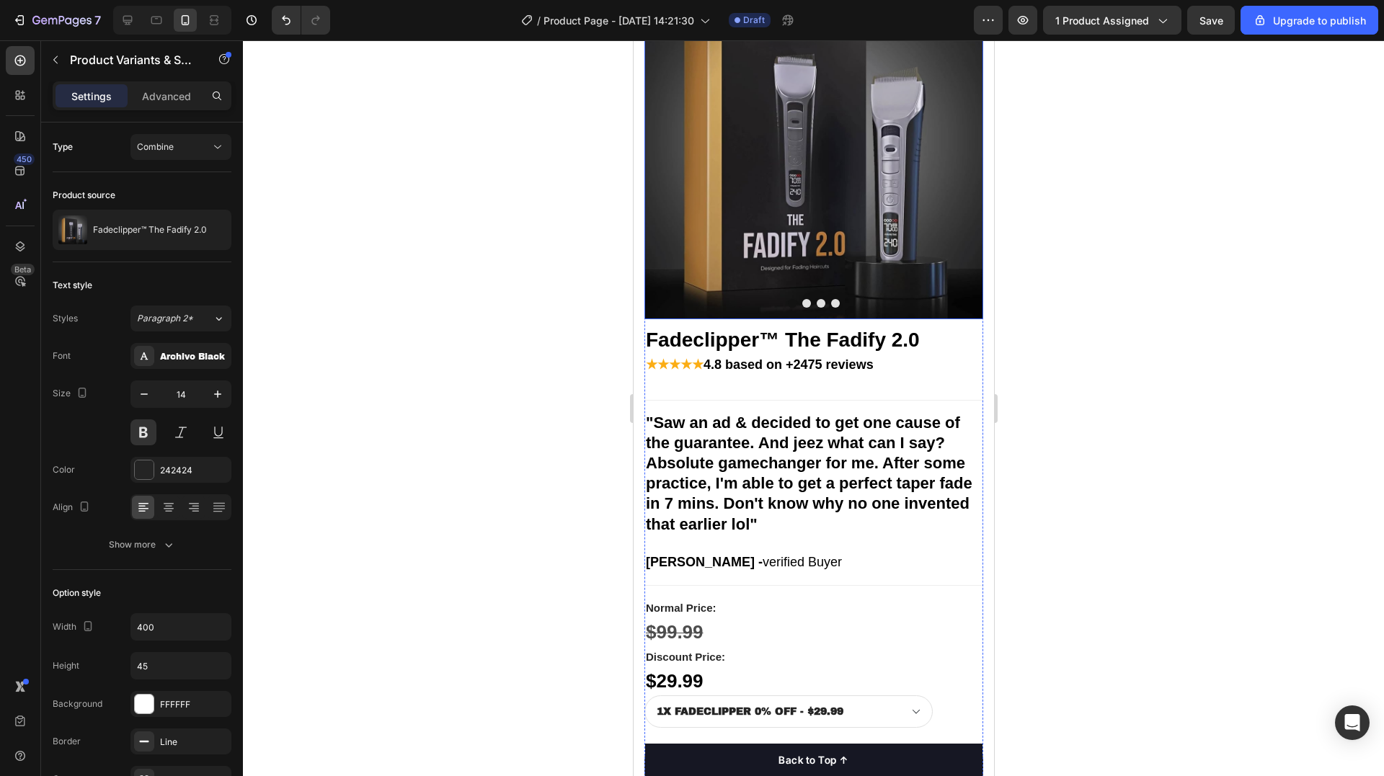
scroll to position [208, 0]
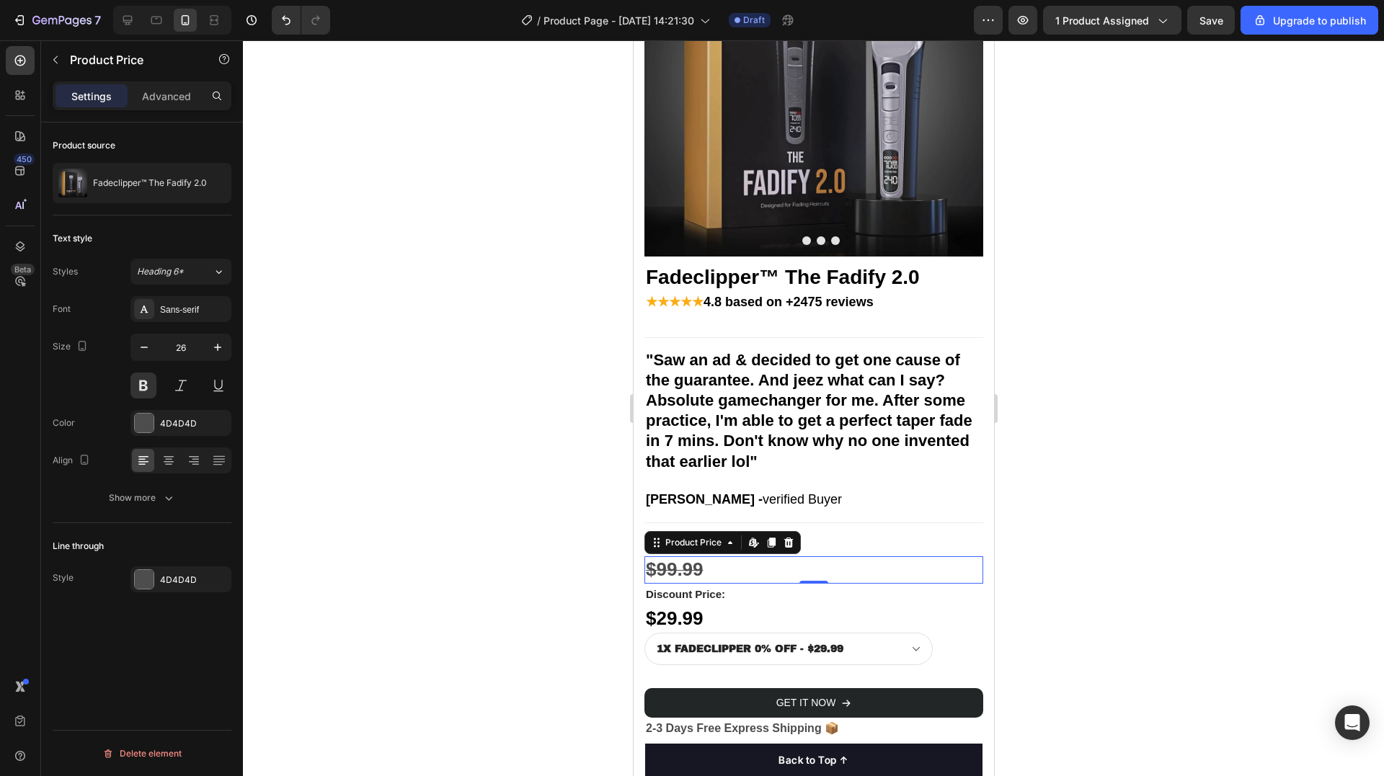
click at [670, 556] on div "$99.99" at bounding box center [813, 569] width 339 height 27
drag, startPoint x: 1094, startPoint y: 540, endPoint x: 1086, endPoint y: 540, distance: 7.9
click at [1093, 540] on div at bounding box center [813, 408] width 1141 height 736
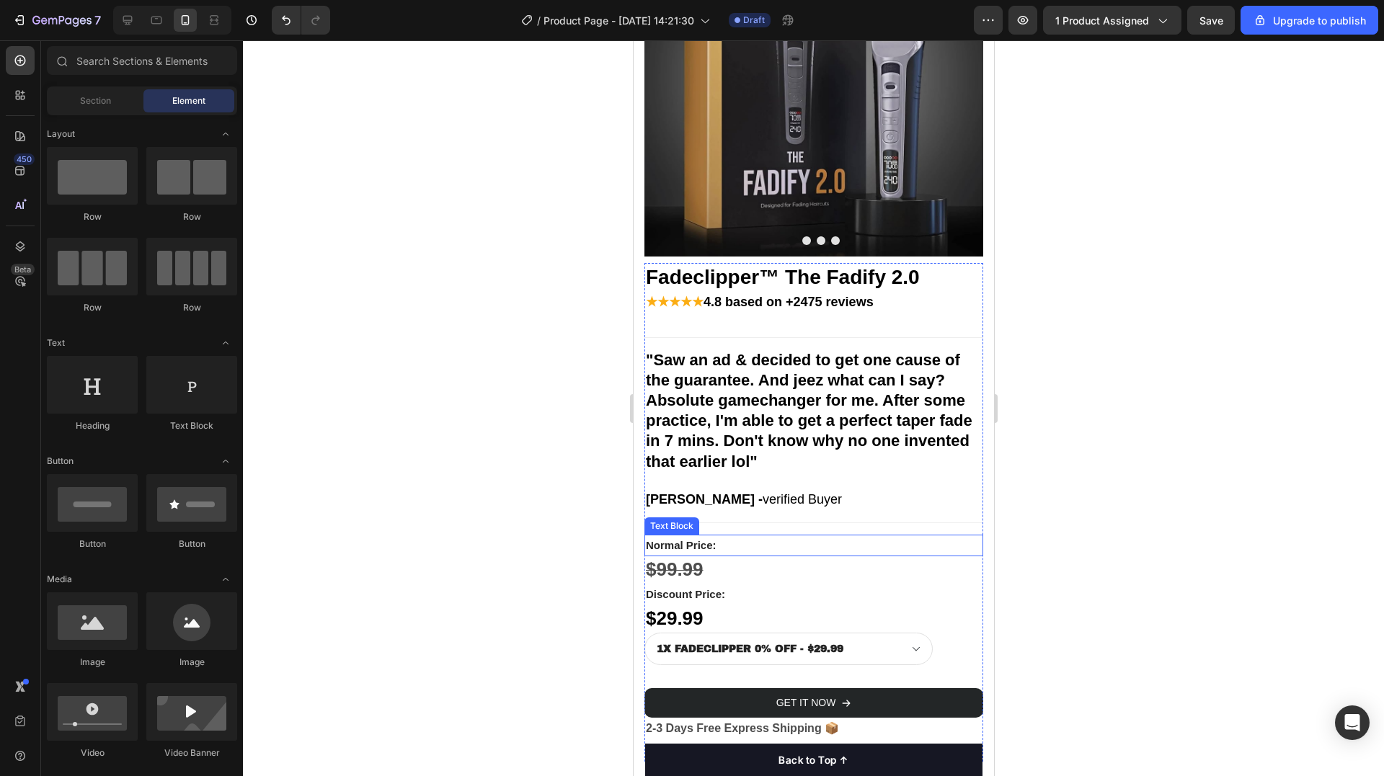
click at [691, 539] on strong "Normal Price:" at bounding box center [680, 545] width 71 height 12
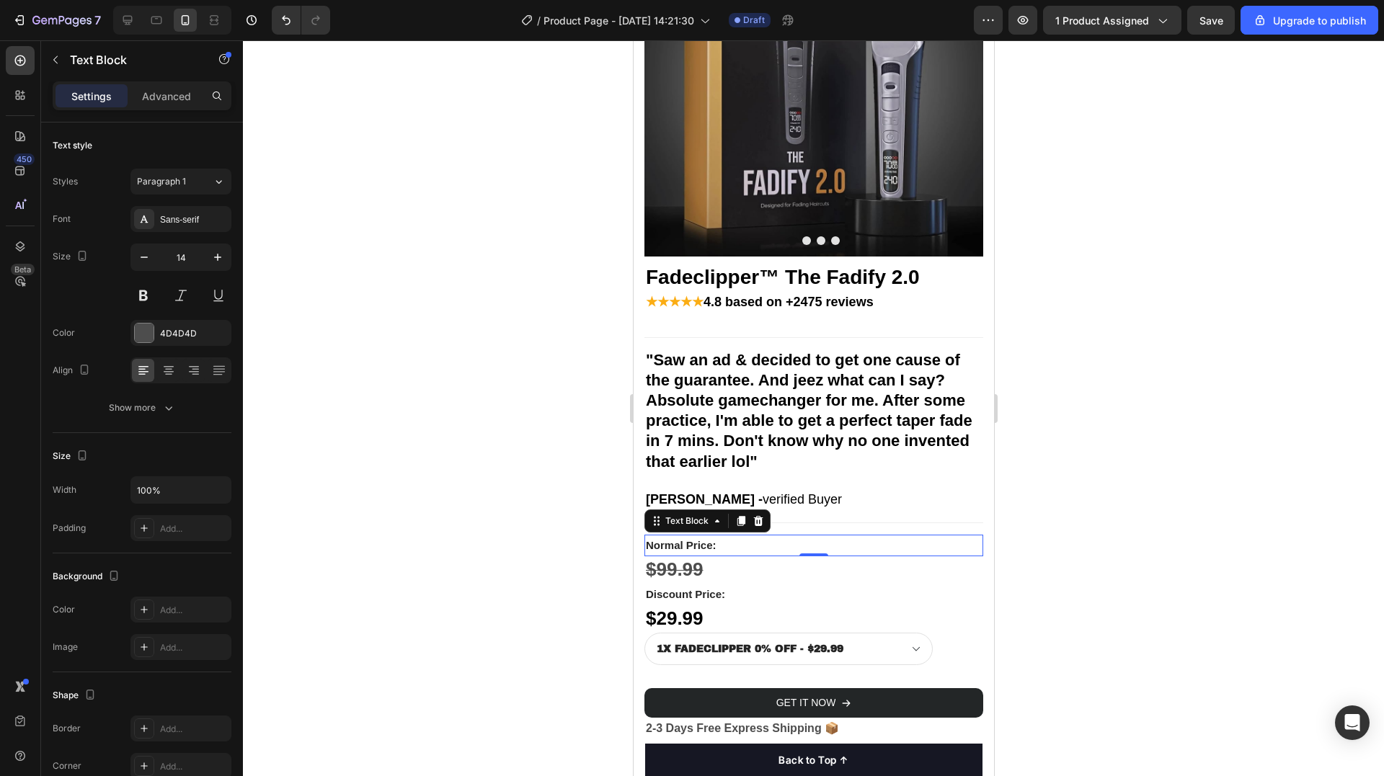
click at [691, 539] on strong "Normal Price:" at bounding box center [680, 545] width 71 height 12
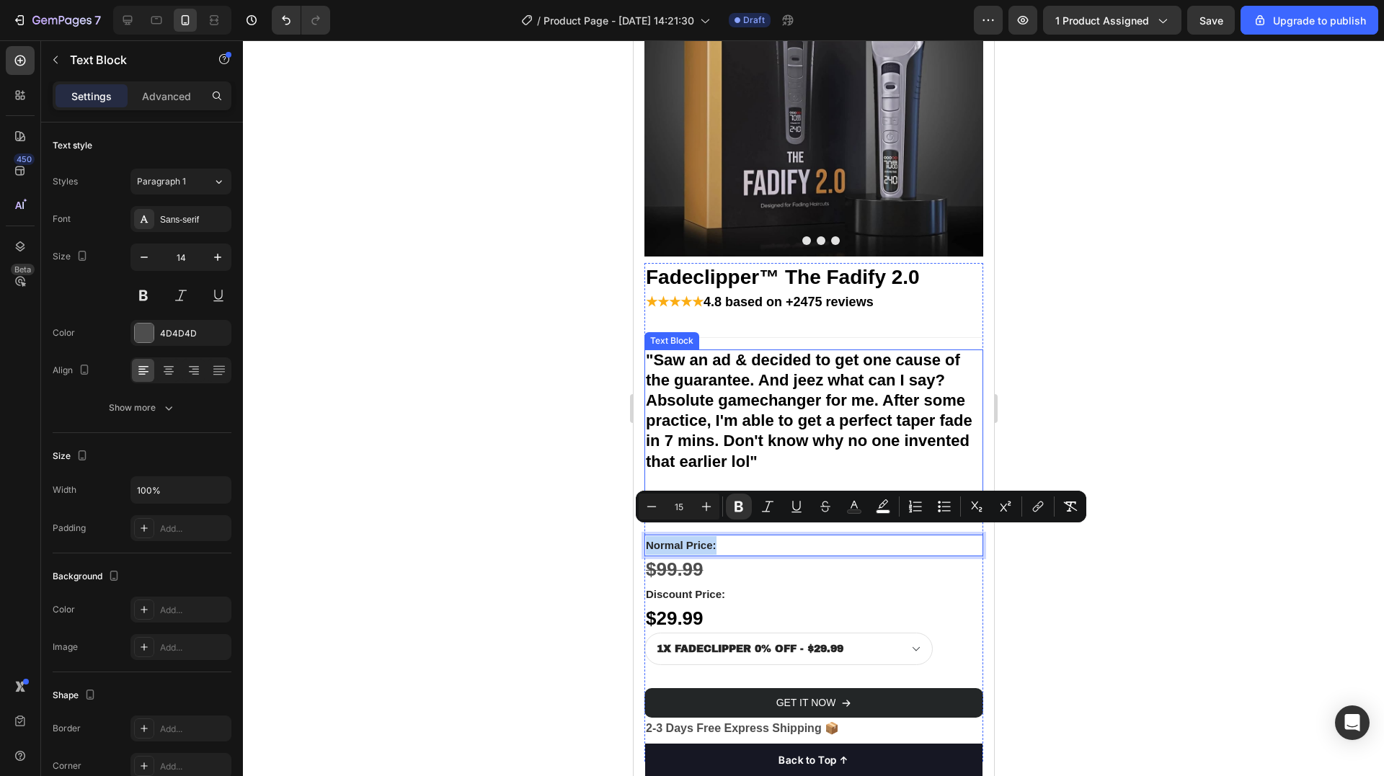
copy strong "Normal Price:"
click at [605, 546] on div at bounding box center [813, 408] width 1141 height 736
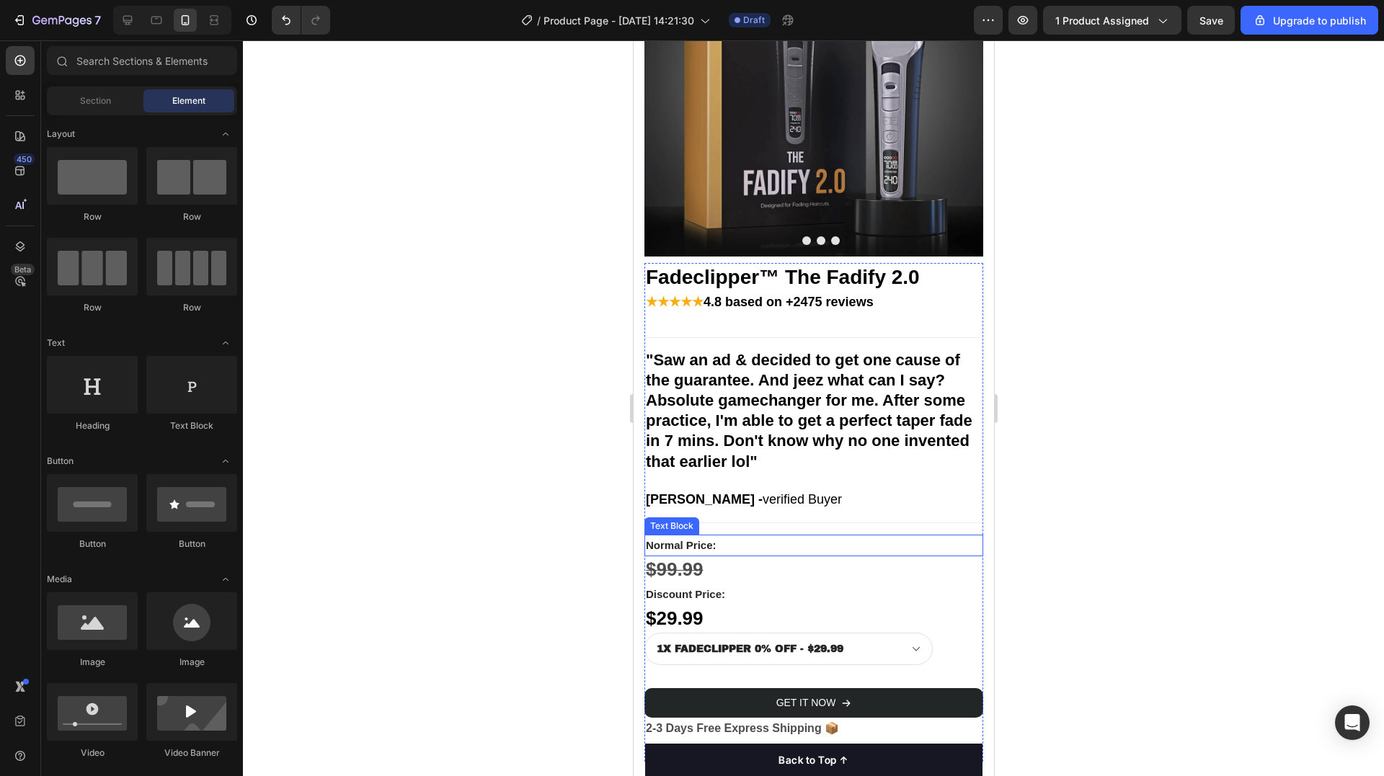
click at [815, 538] on p "Normal Price:" at bounding box center [813, 545] width 336 height 19
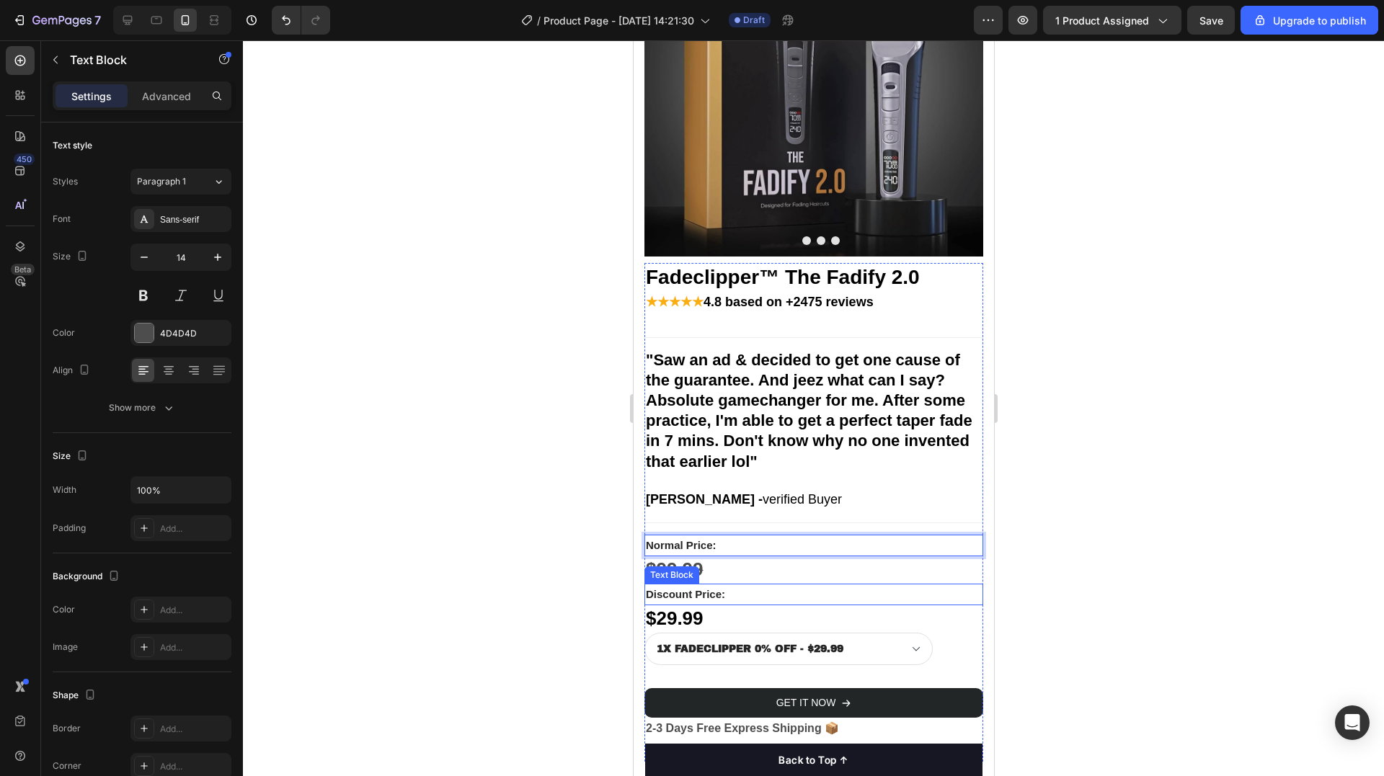
click at [693, 588] on strong "Discount Price:" at bounding box center [684, 594] width 79 height 12
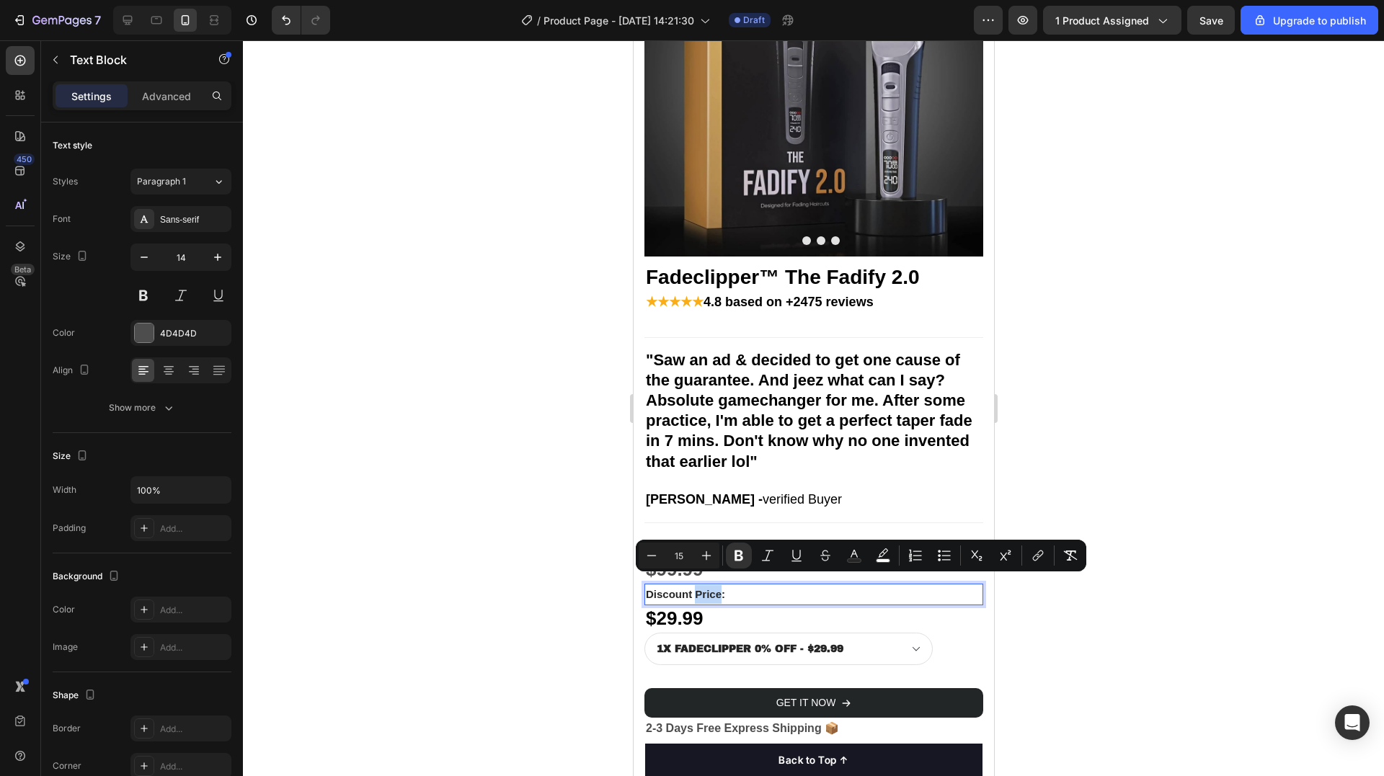
click at [693, 588] on strong "Discount Price:" at bounding box center [684, 594] width 79 height 12
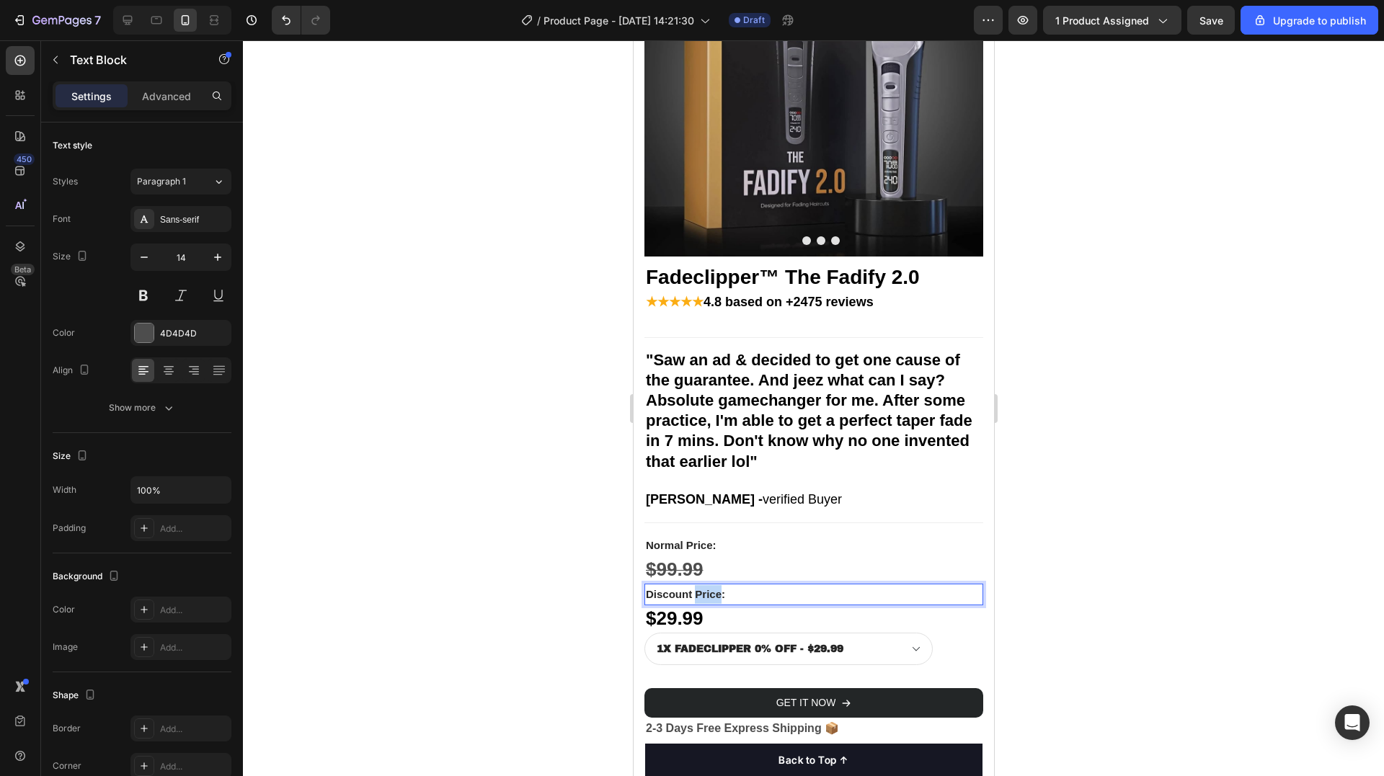
click at [693, 588] on strong "Discount Price:" at bounding box center [684, 594] width 79 height 12
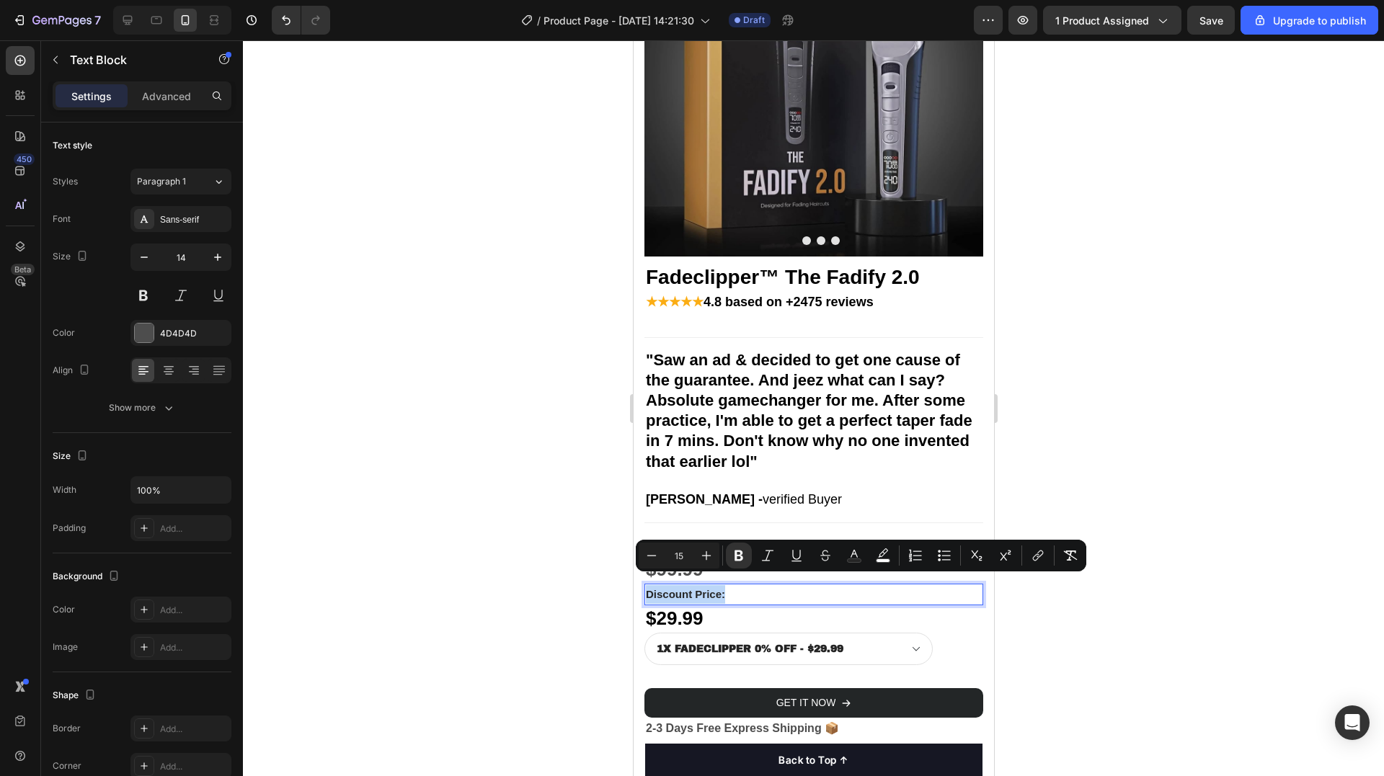
click at [693, 588] on strong "Discount Price:" at bounding box center [684, 594] width 79 height 12
copy strong "Discount Price:"
click at [1161, 302] on div at bounding box center [813, 408] width 1141 height 736
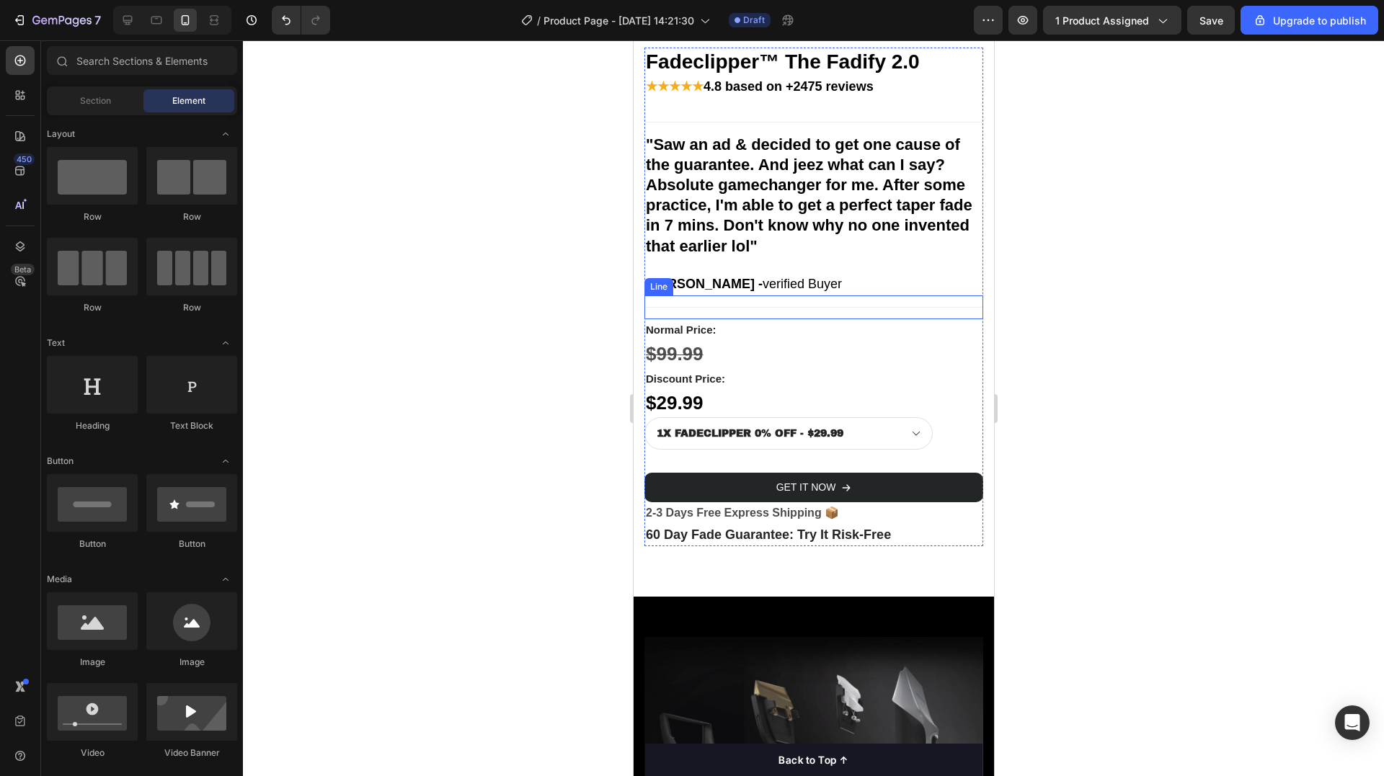
scroll to position [425, 0]
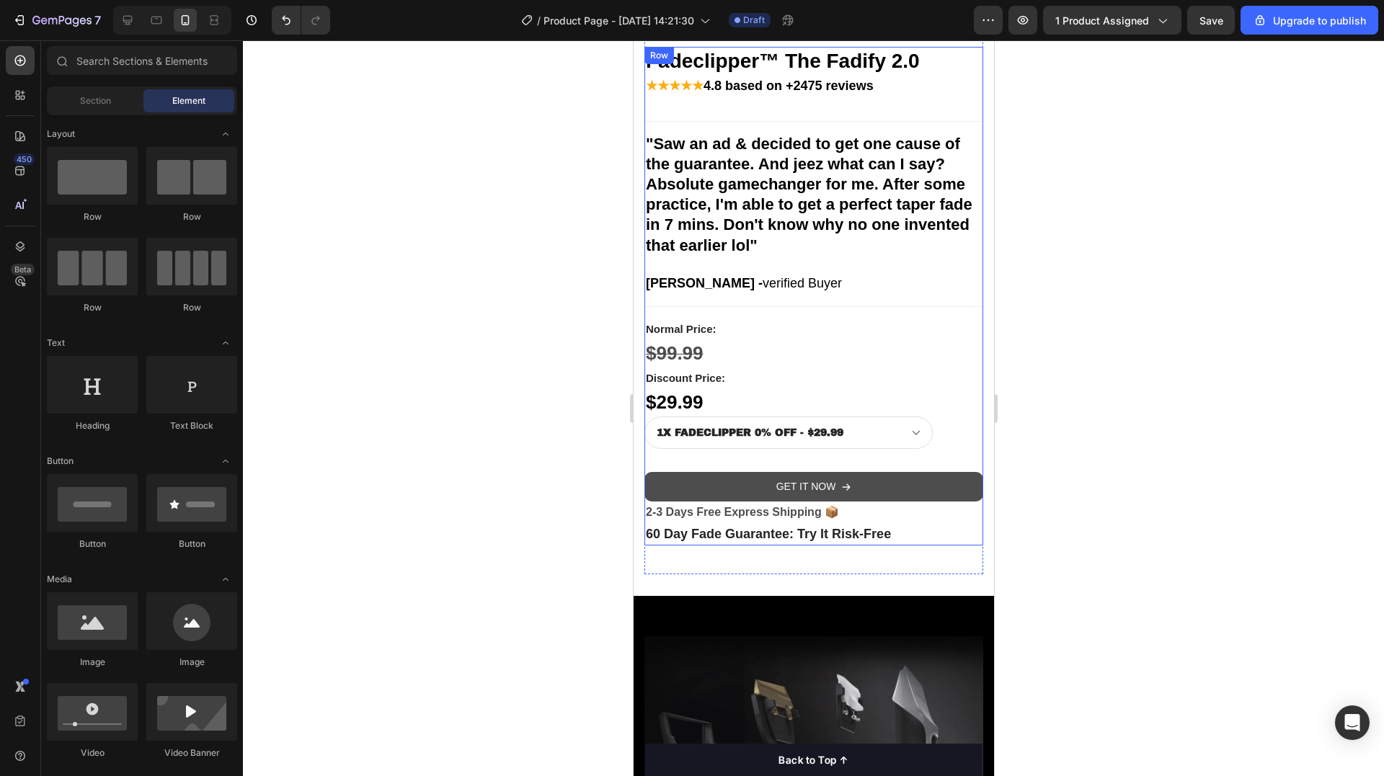
click at [844, 482] on icon "GET IT NOW" at bounding box center [845, 487] width 10 height 10
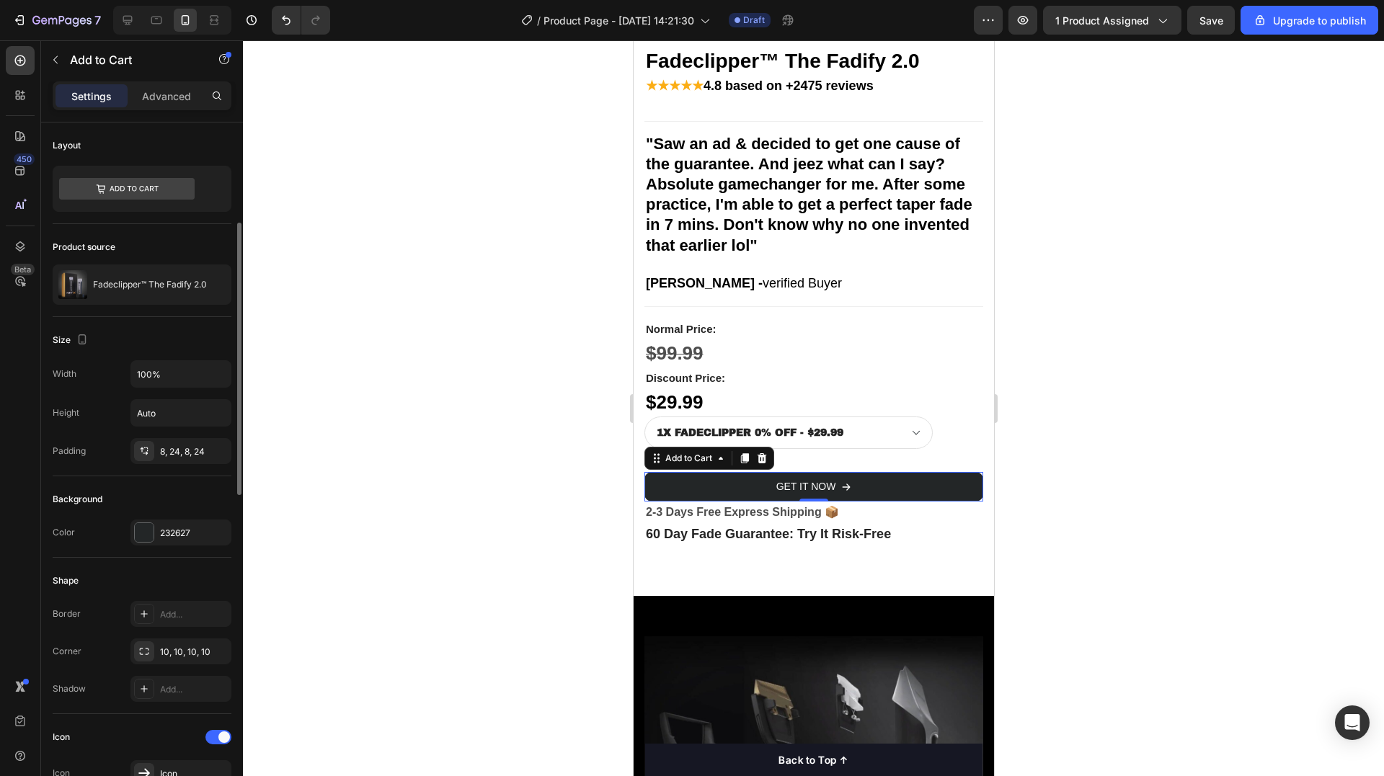
scroll to position [288, 0]
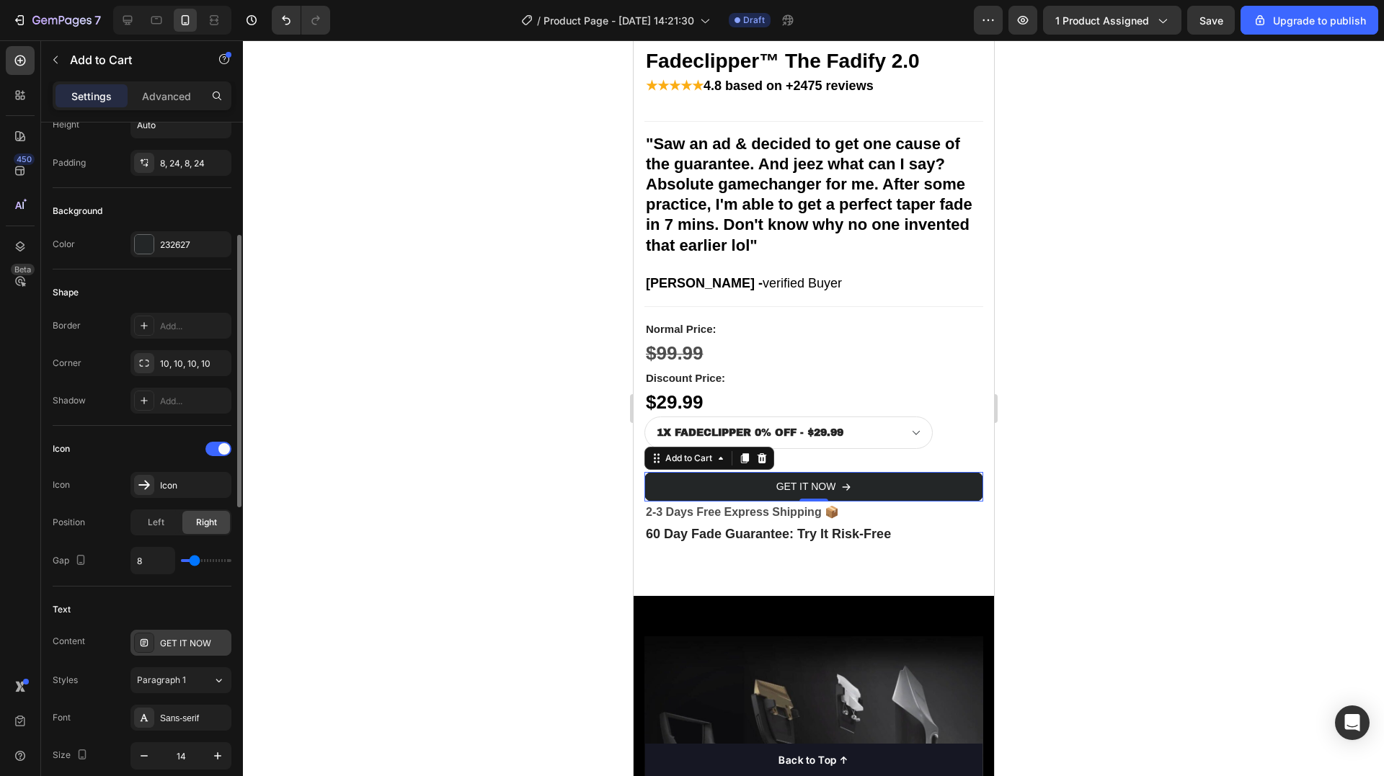
click at [218, 642] on div "GET IT NOW" at bounding box center [194, 643] width 68 height 13
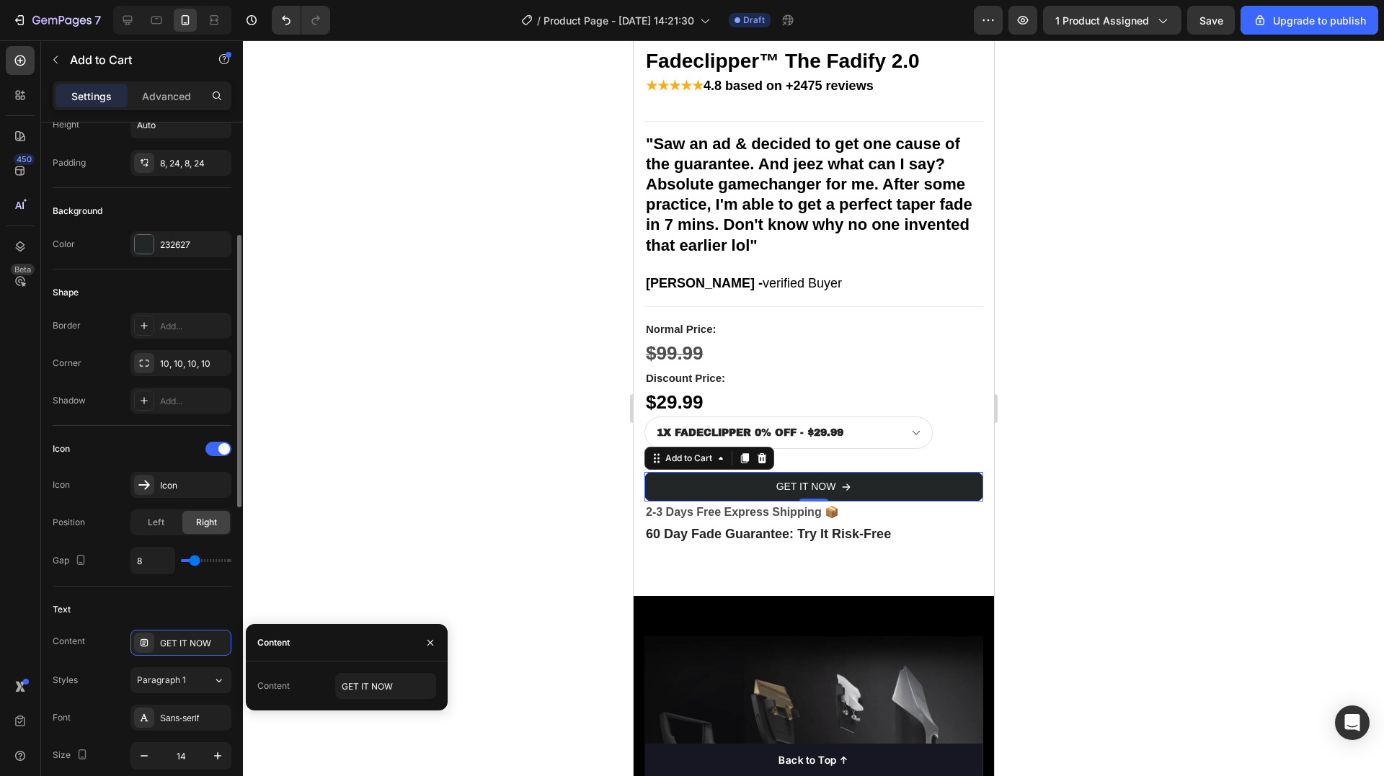
scroll to position [0, 0]
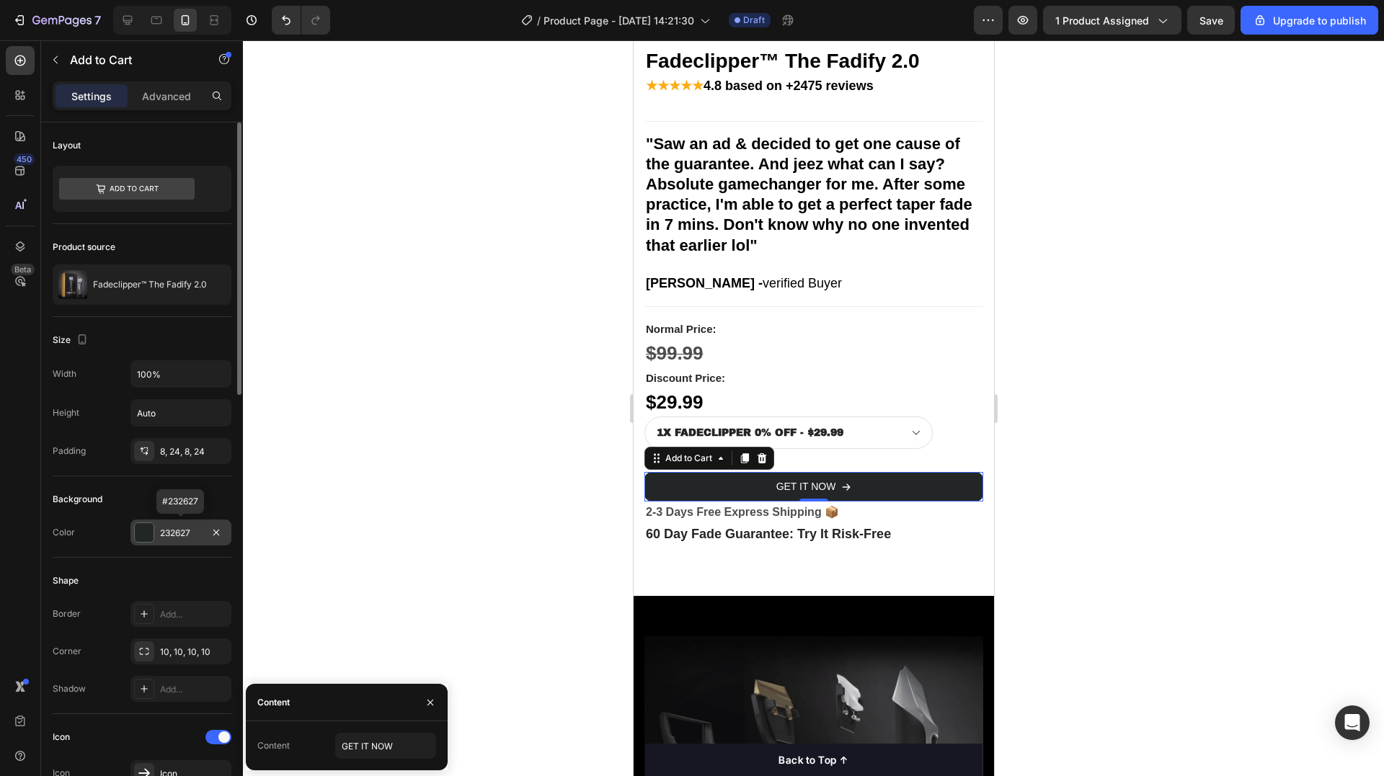
click at [156, 531] on div "232627" at bounding box center [180, 533] width 101 height 26
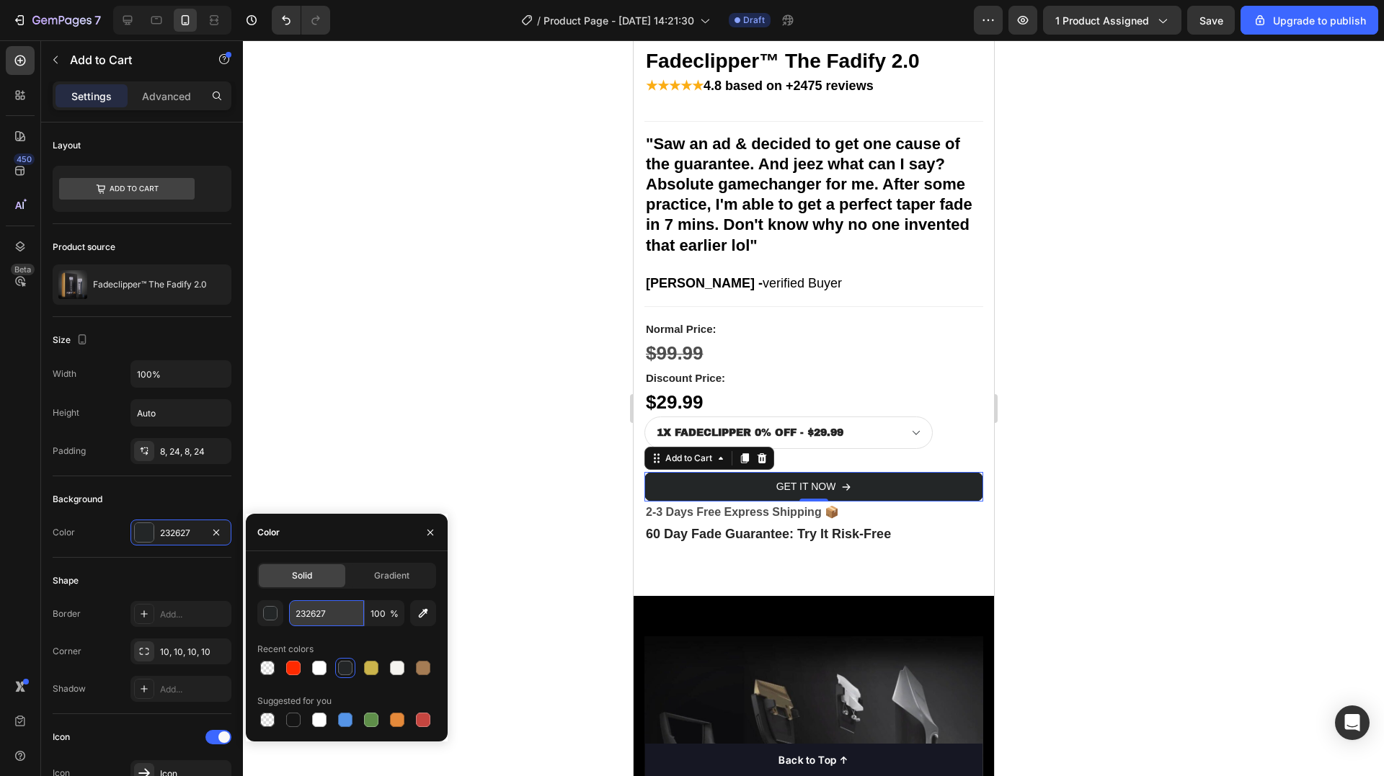
click at [305, 613] on input "232627" at bounding box center [326, 613] width 75 height 26
click at [306, 613] on input "232627" at bounding box center [326, 613] width 75 height 26
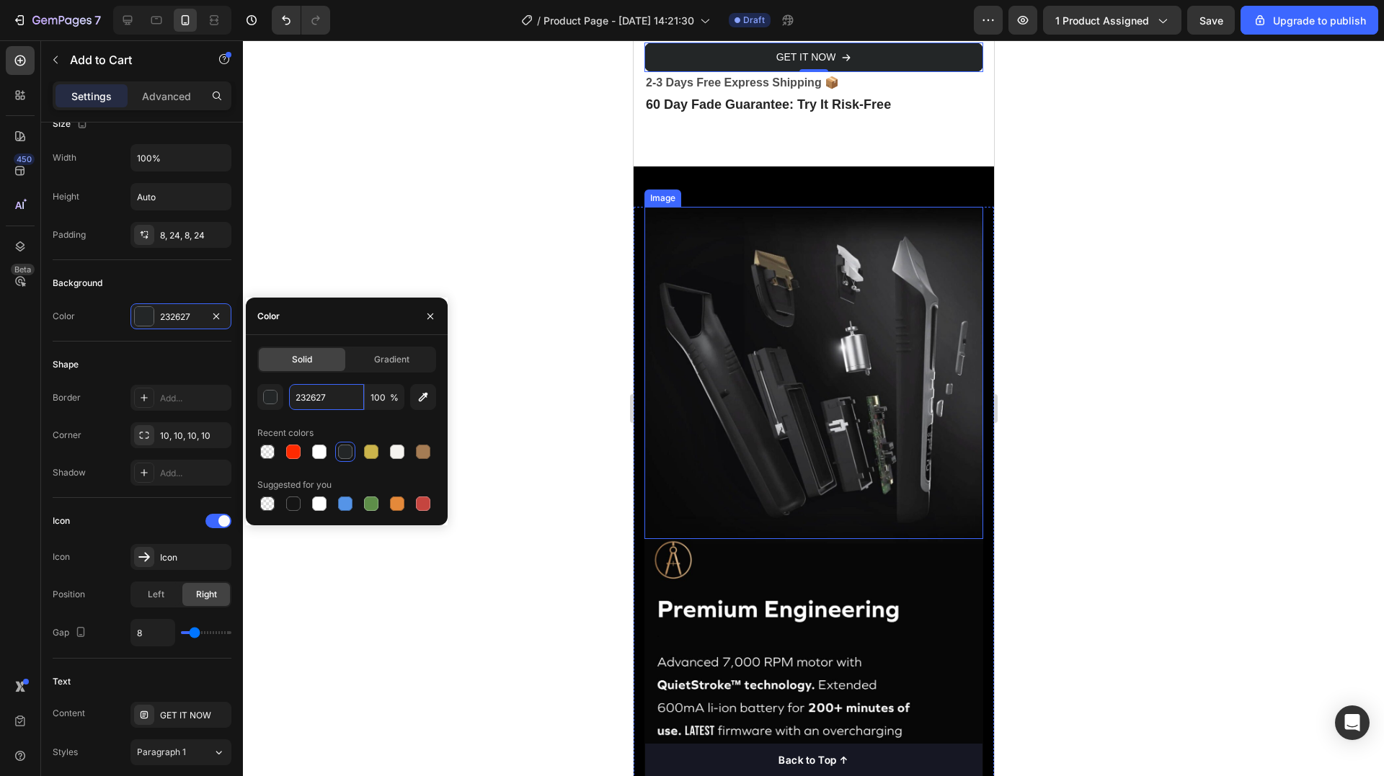
scroll to position [857, 0]
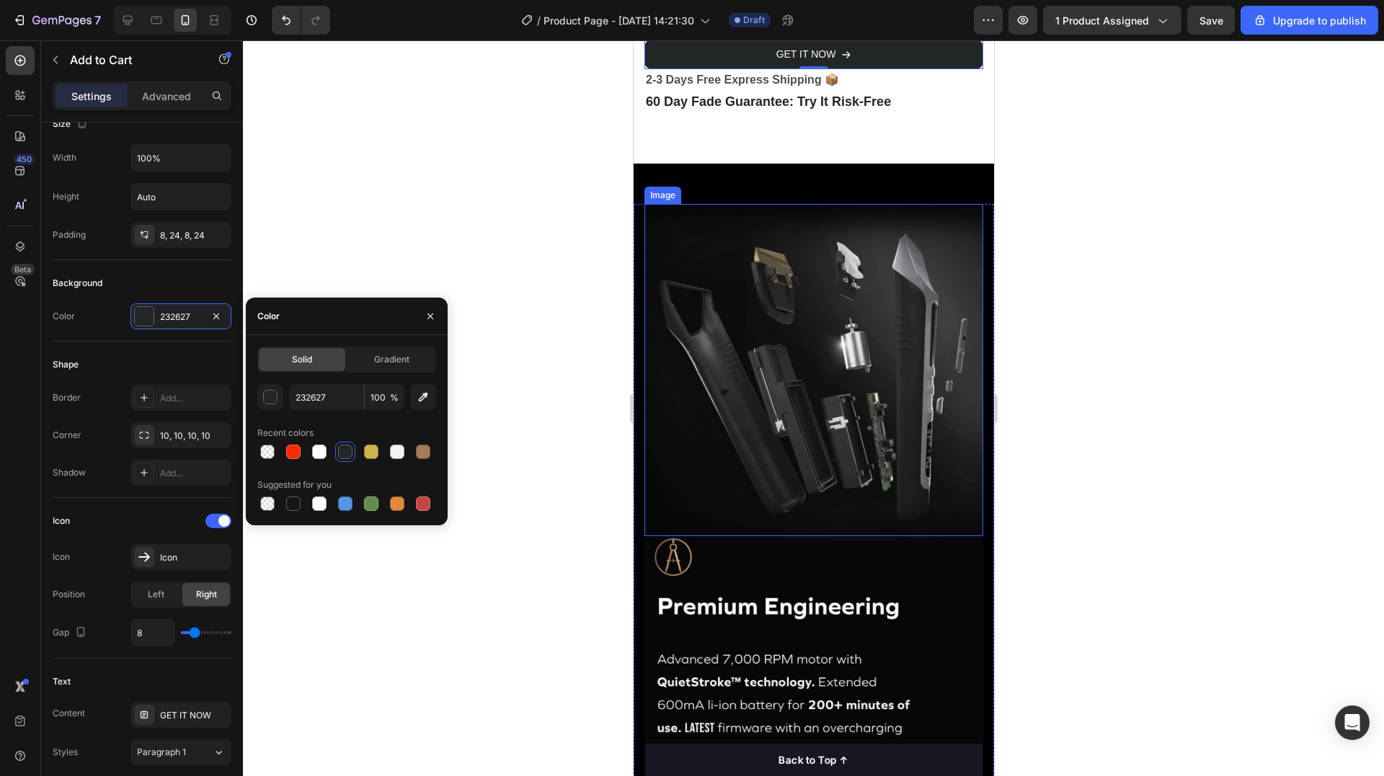
click at [825, 295] on img at bounding box center [813, 370] width 339 height 332
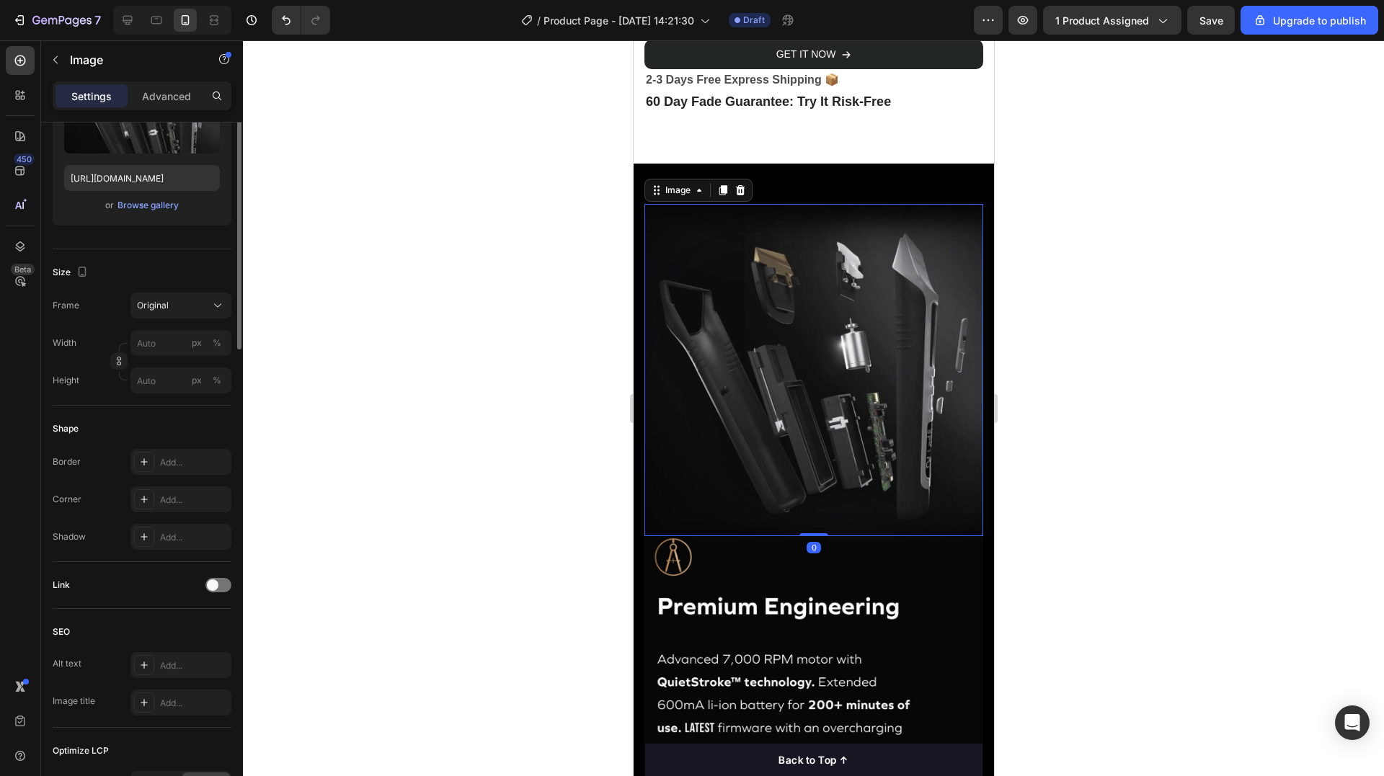
scroll to position [0, 0]
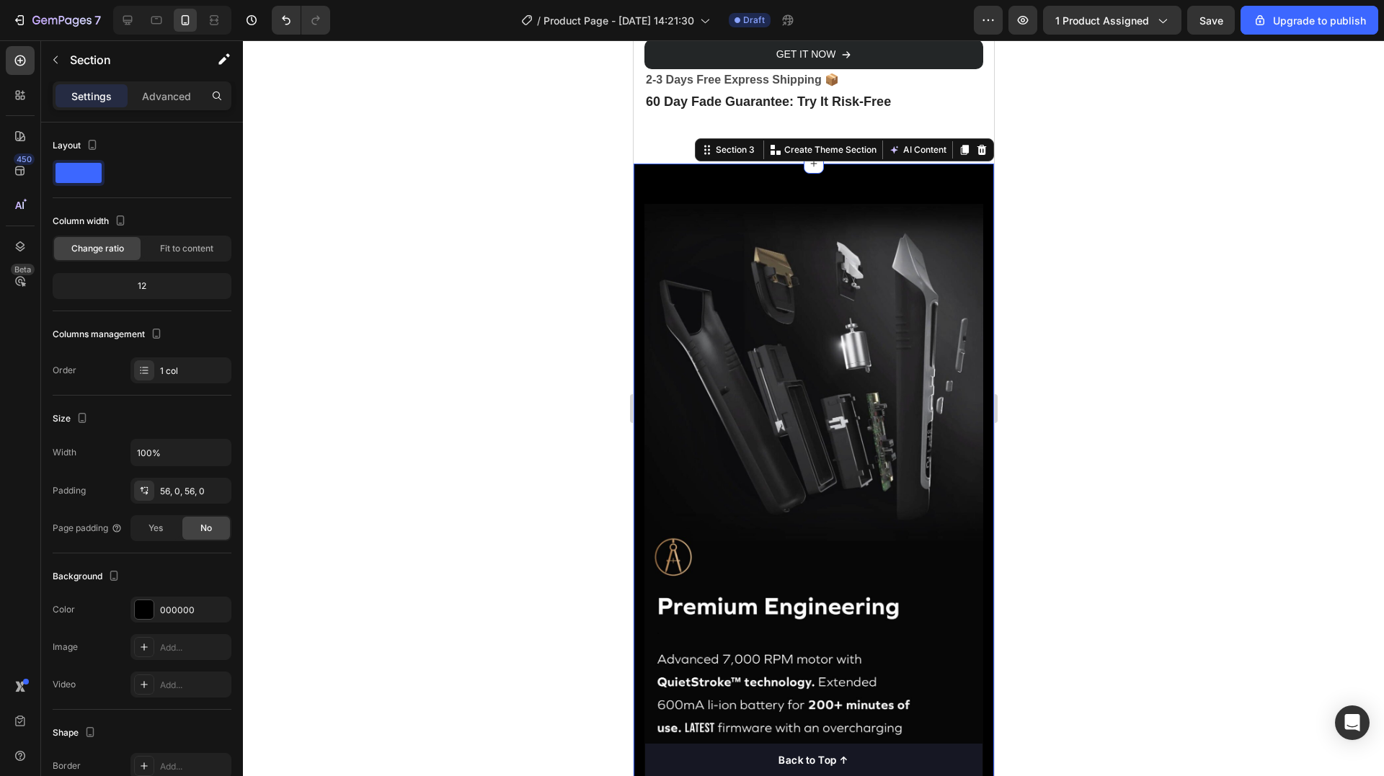
click at [770, 185] on div "Image Image Image Row Section 3 You can create reusable sections Create Theme S…" at bounding box center [813, 505] width 360 height 682
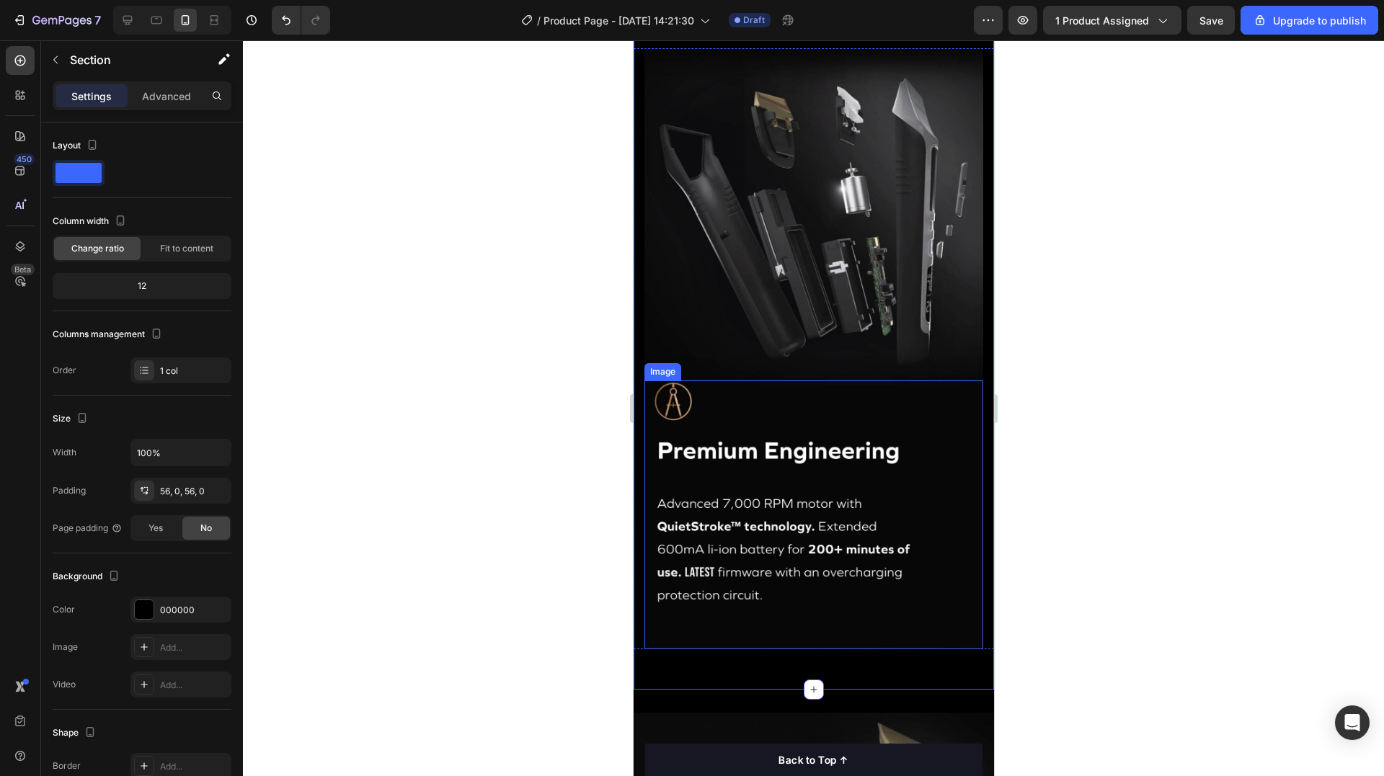
scroll to position [1001, 0]
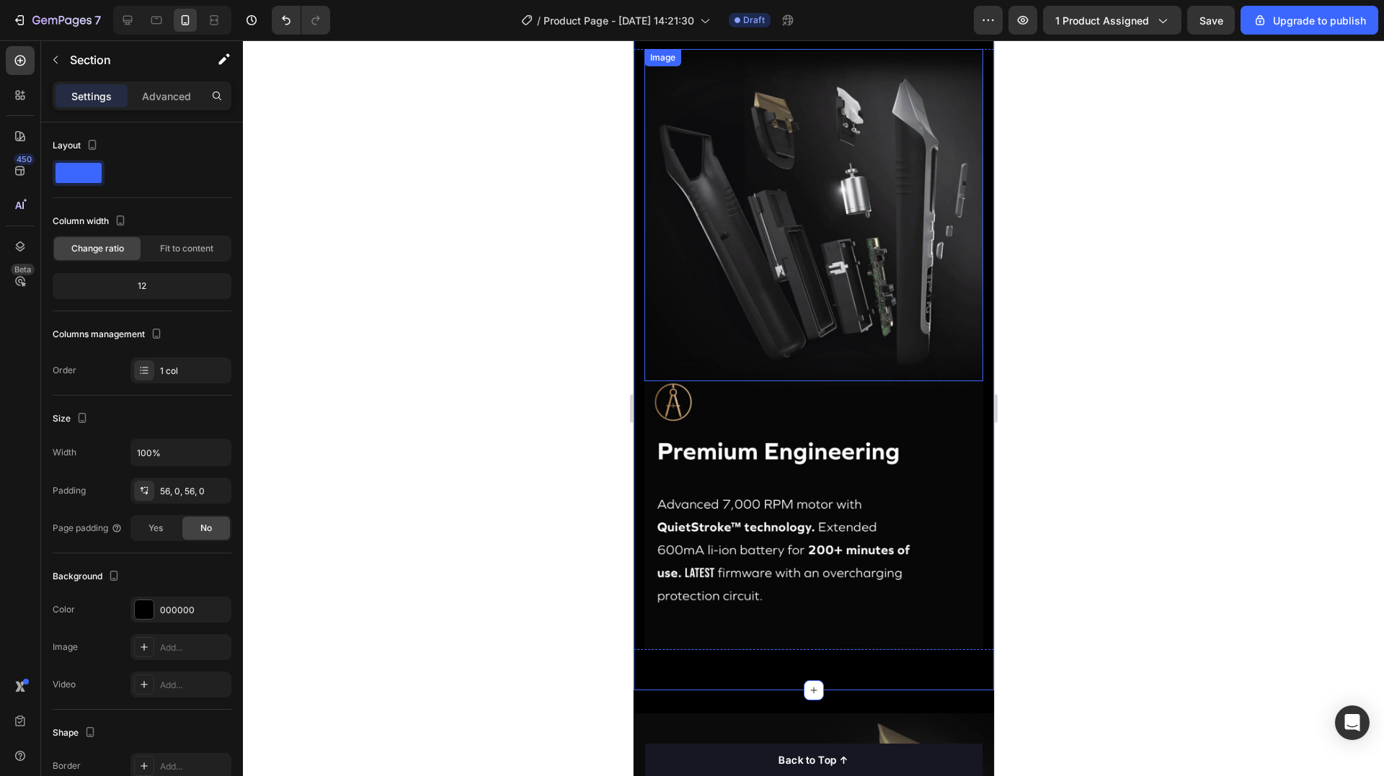
click at [818, 305] on img at bounding box center [813, 215] width 339 height 332
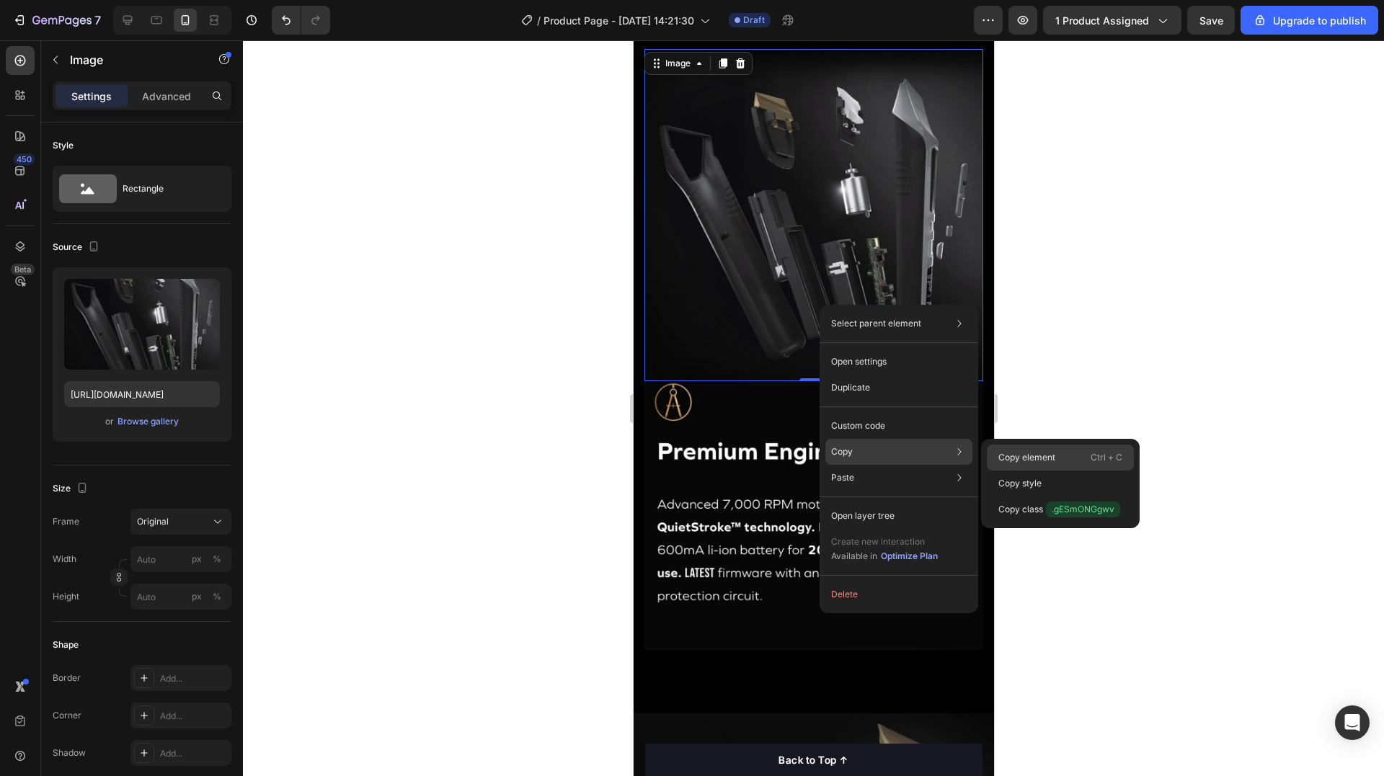
click at [1047, 451] on p "Copy element" at bounding box center [1026, 457] width 57 height 13
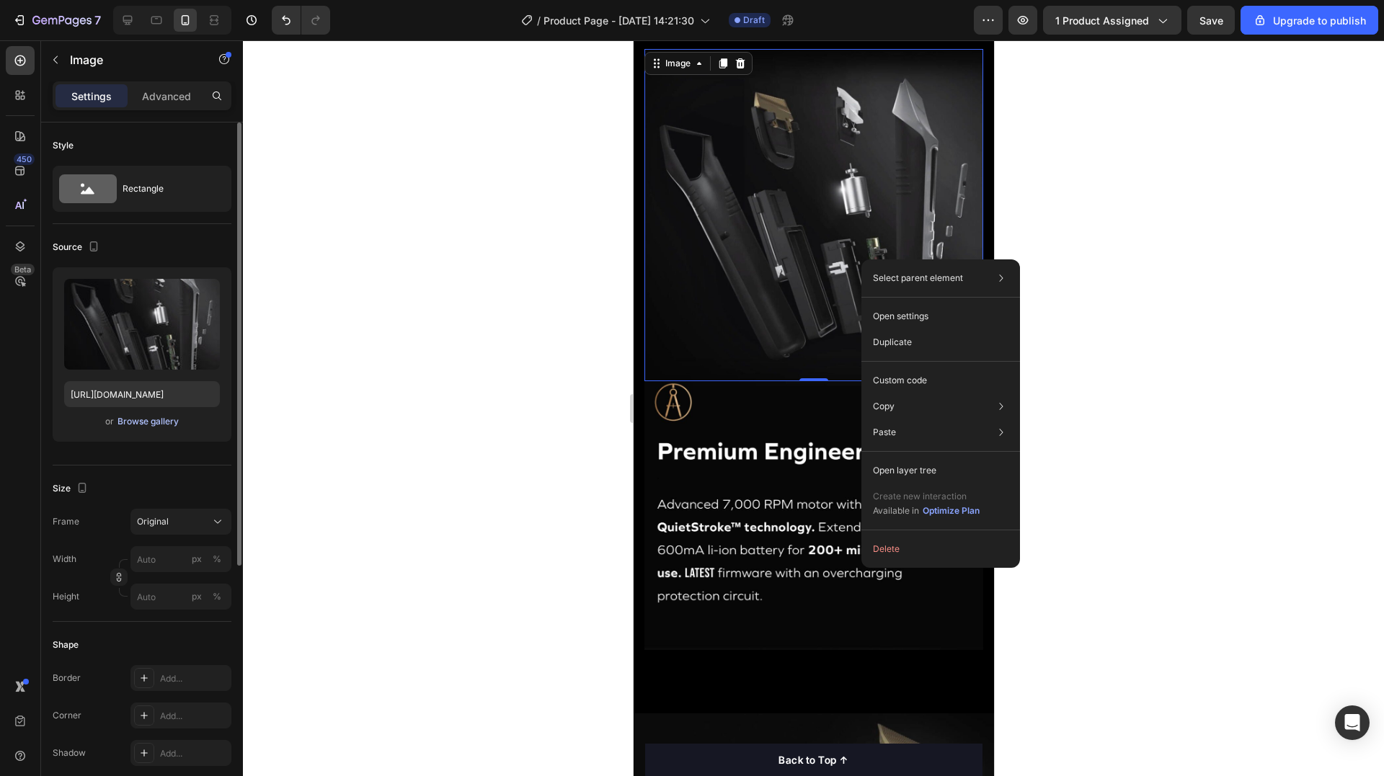
click at [151, 423] on div "Browse gallery" at bounding box center [147, 421] width 61 height 13
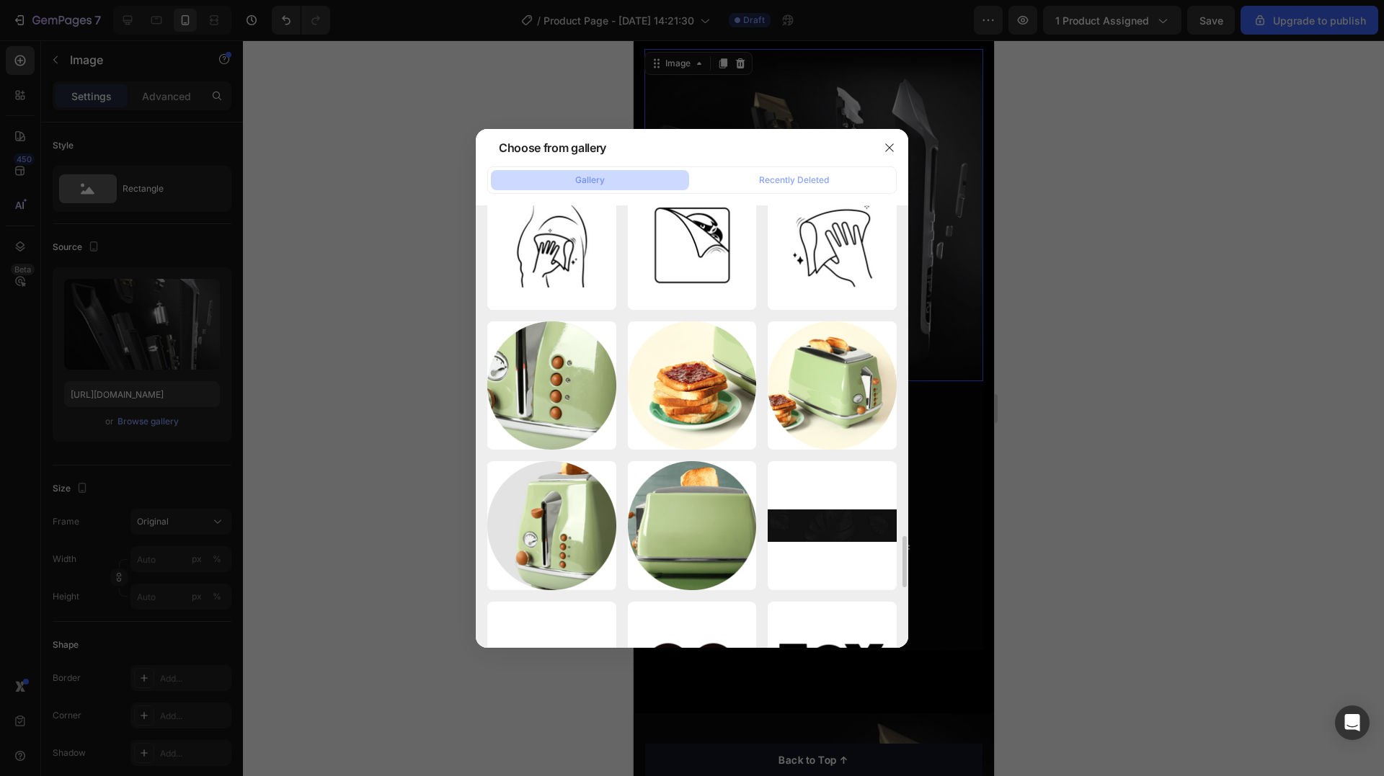
scroll to position [3058, 0]
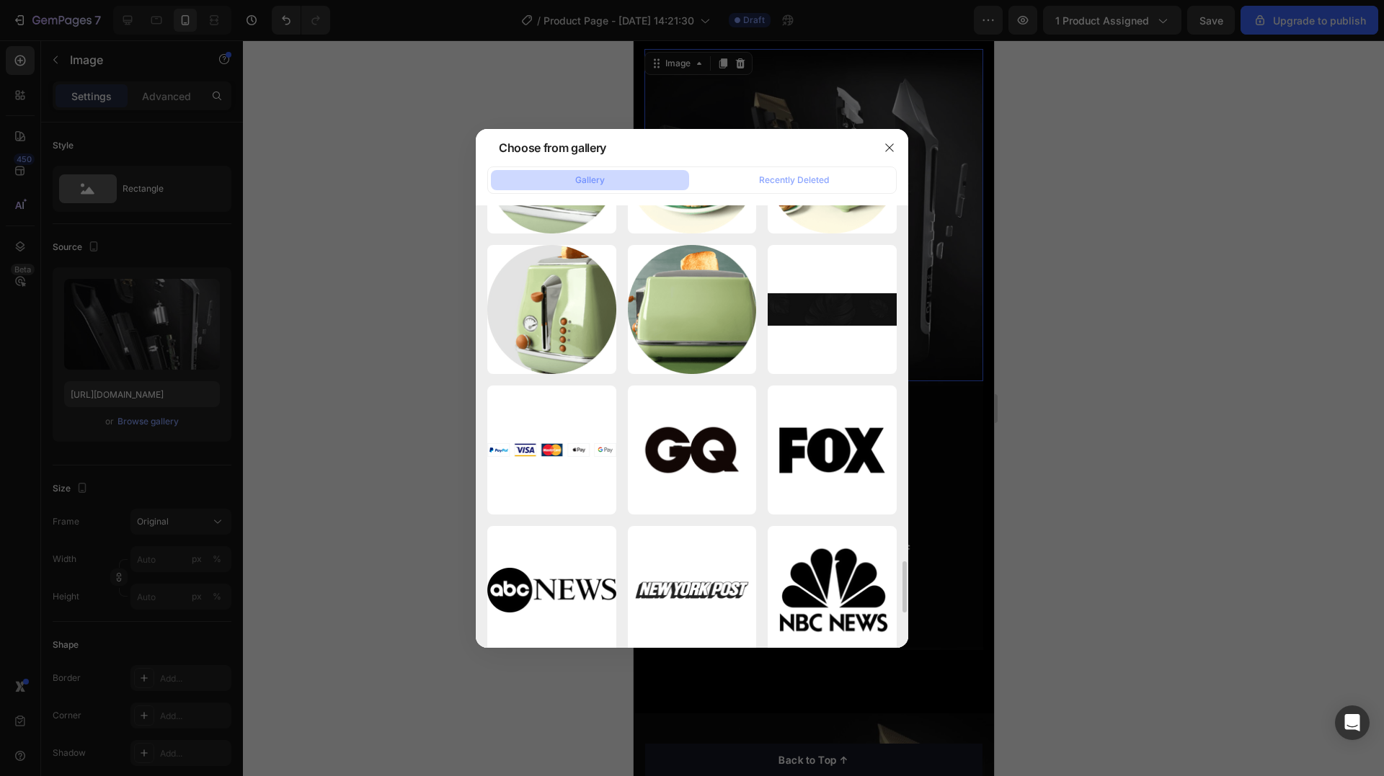
click at [1135, 474] on div at bounding box center [692, 388] width 1384 height 776
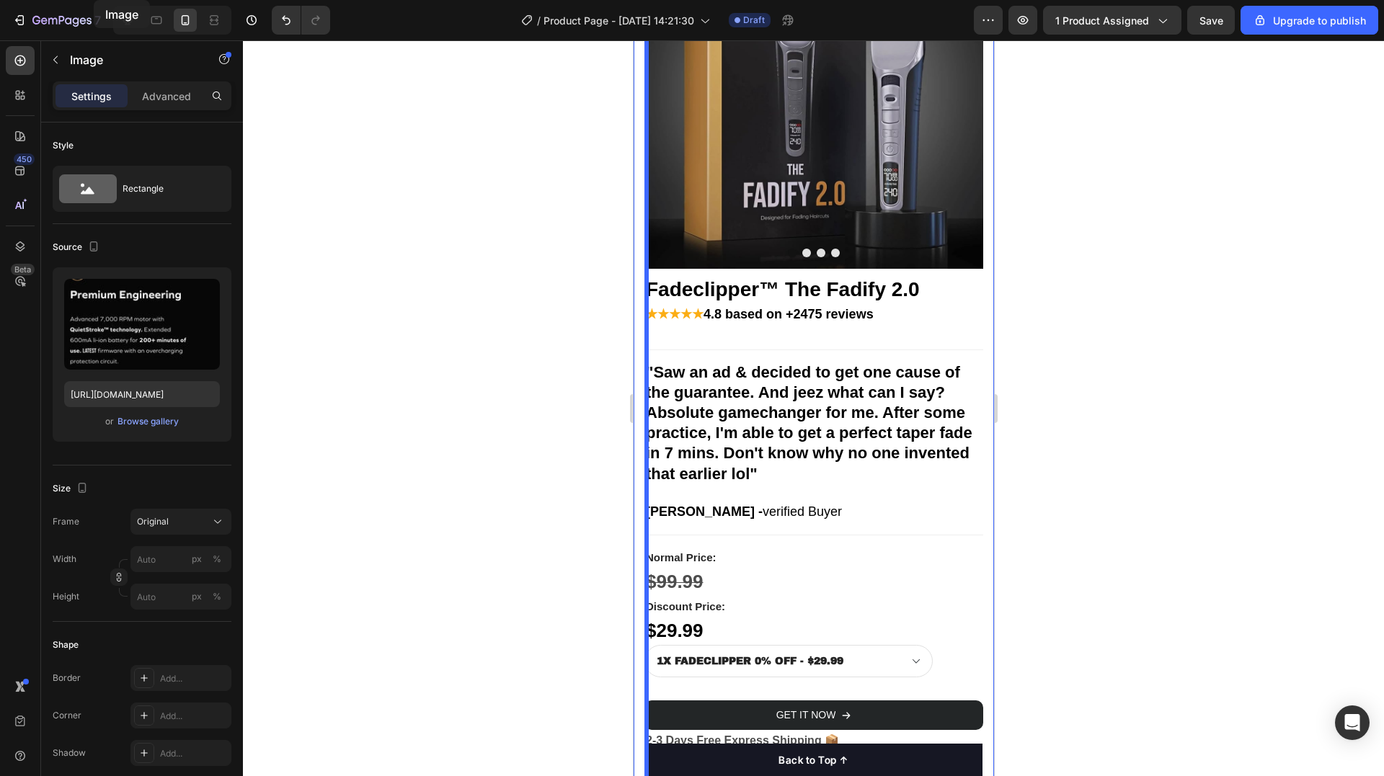
scroll to position [0, 0]
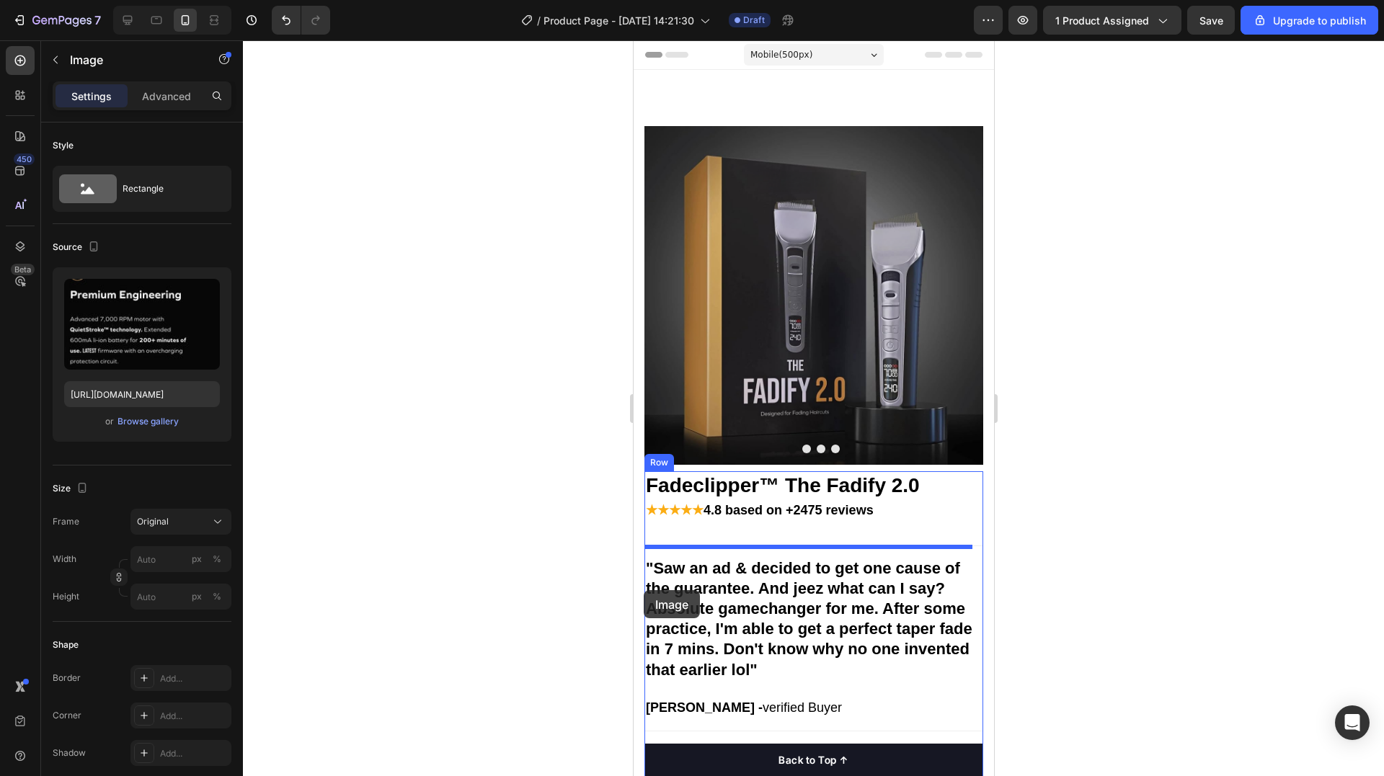
drag, startPoint x: 779, startPoint y: 572, endPoint x: 541, endPoint y: 596, distance: 239.1
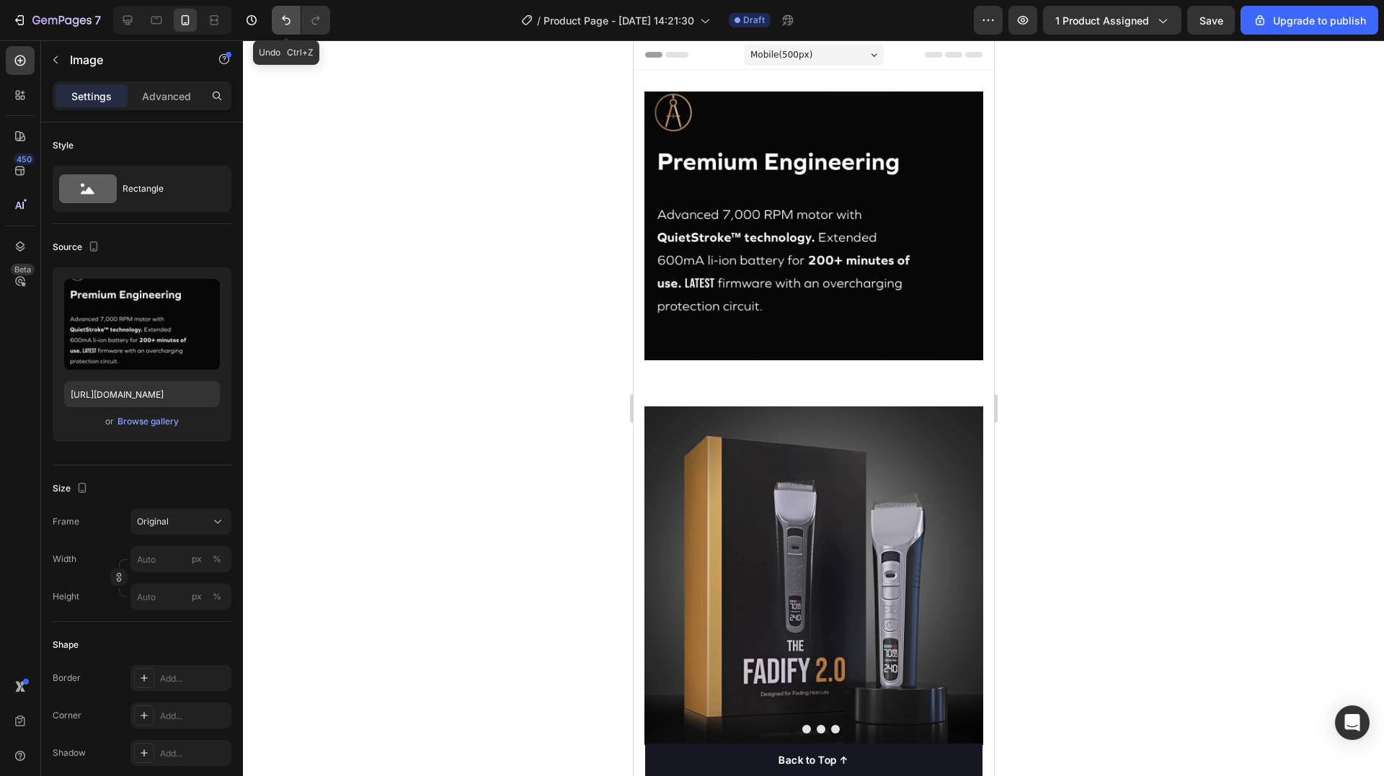
click at [280, 17] on icon "Undo/Redo" at bounding box center [286, 20] width 14 height 14
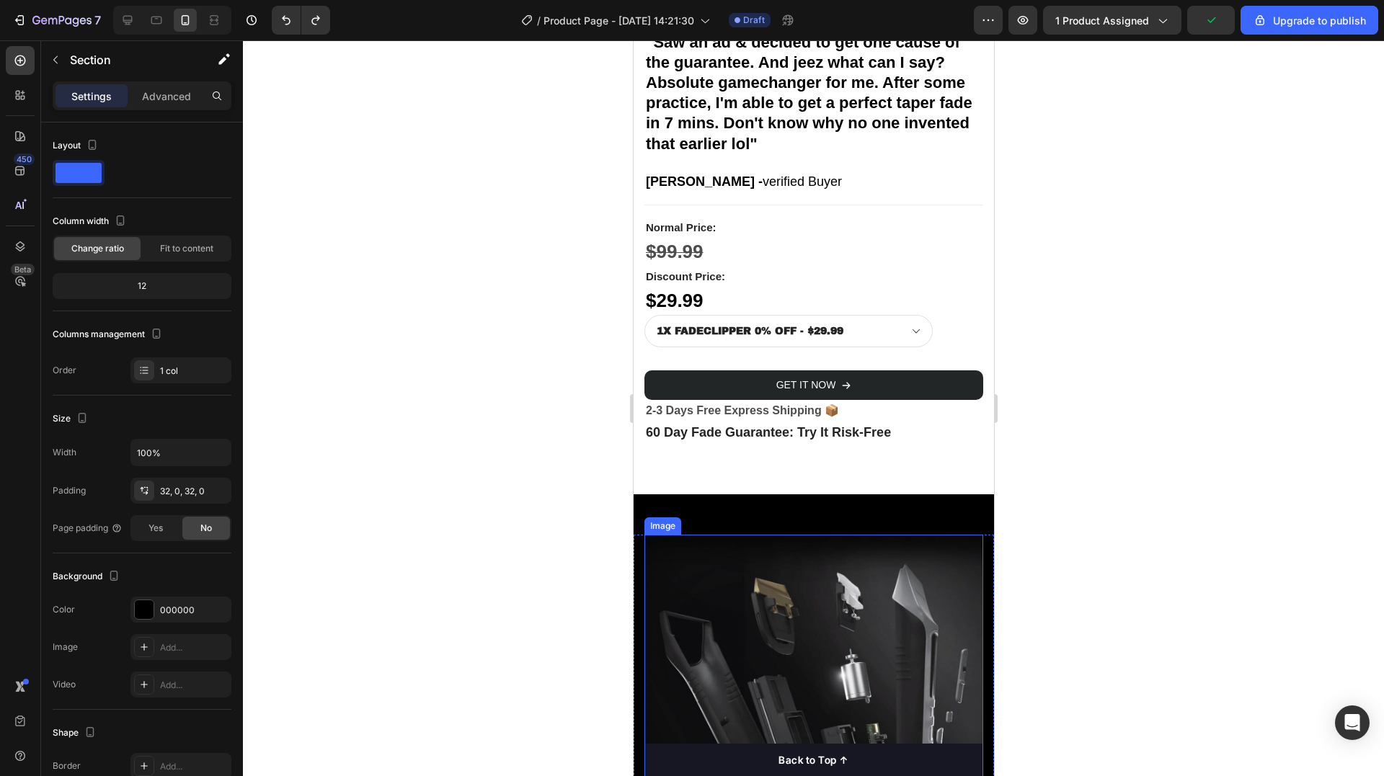
scroll to position [577, 0]
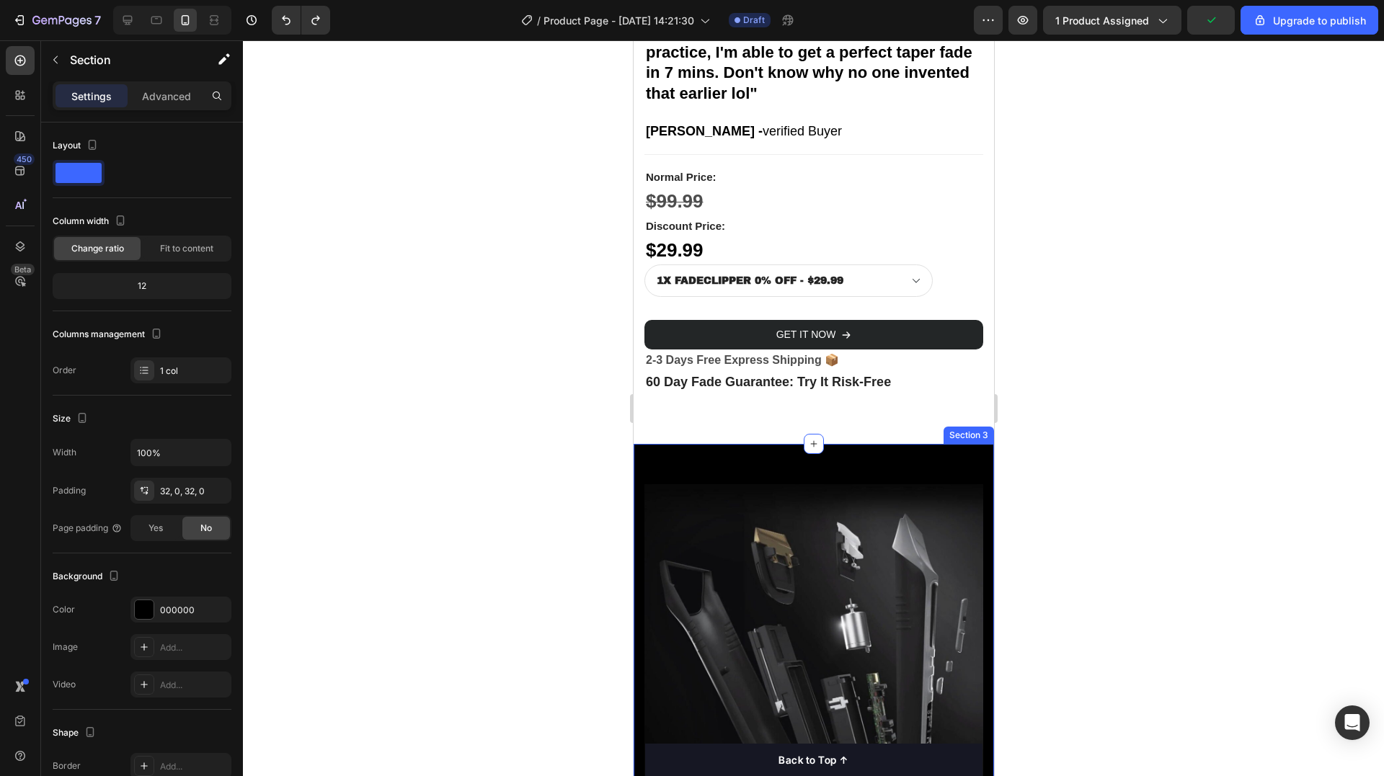
click at [721, 444] on div "Image Image Image Row Section 3" at bounding box center [813, 785] width 360 height 682
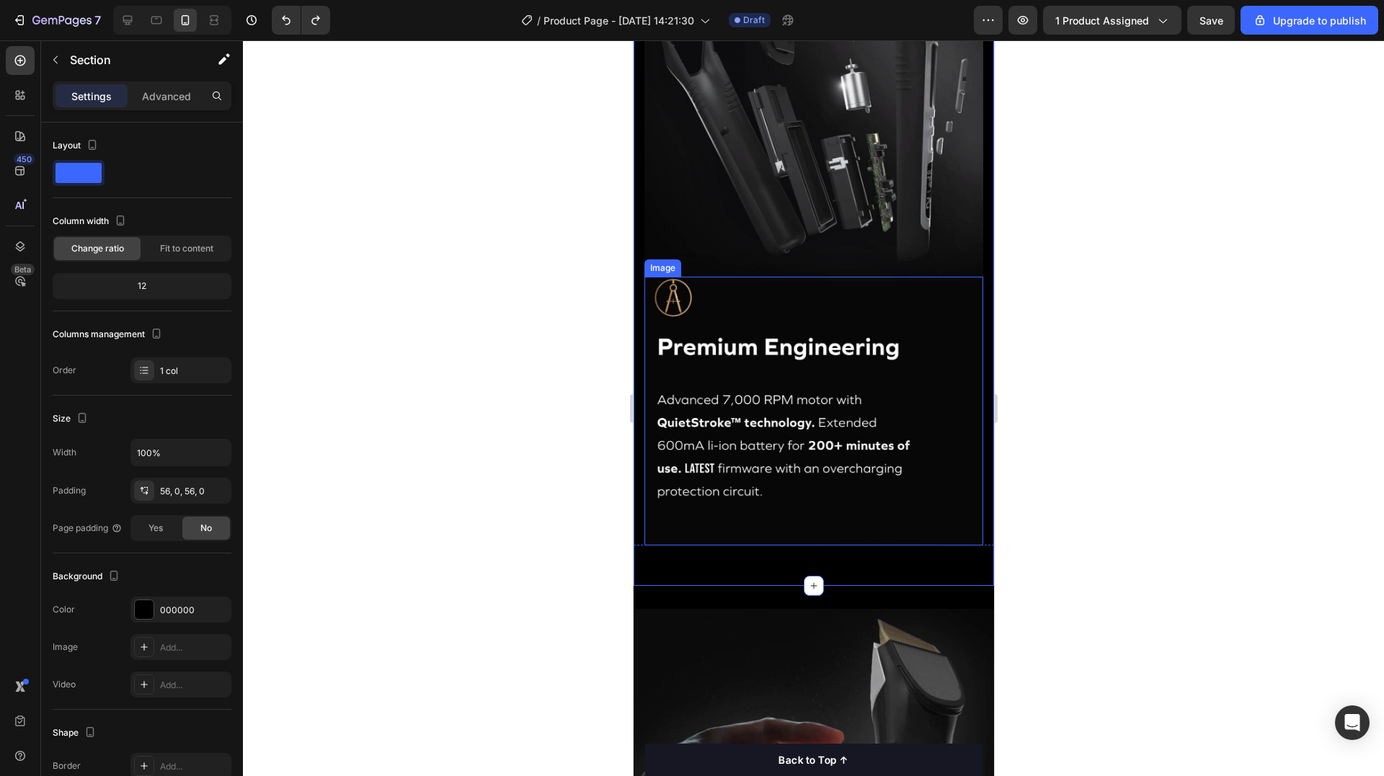
scroll to position [1081, 0]
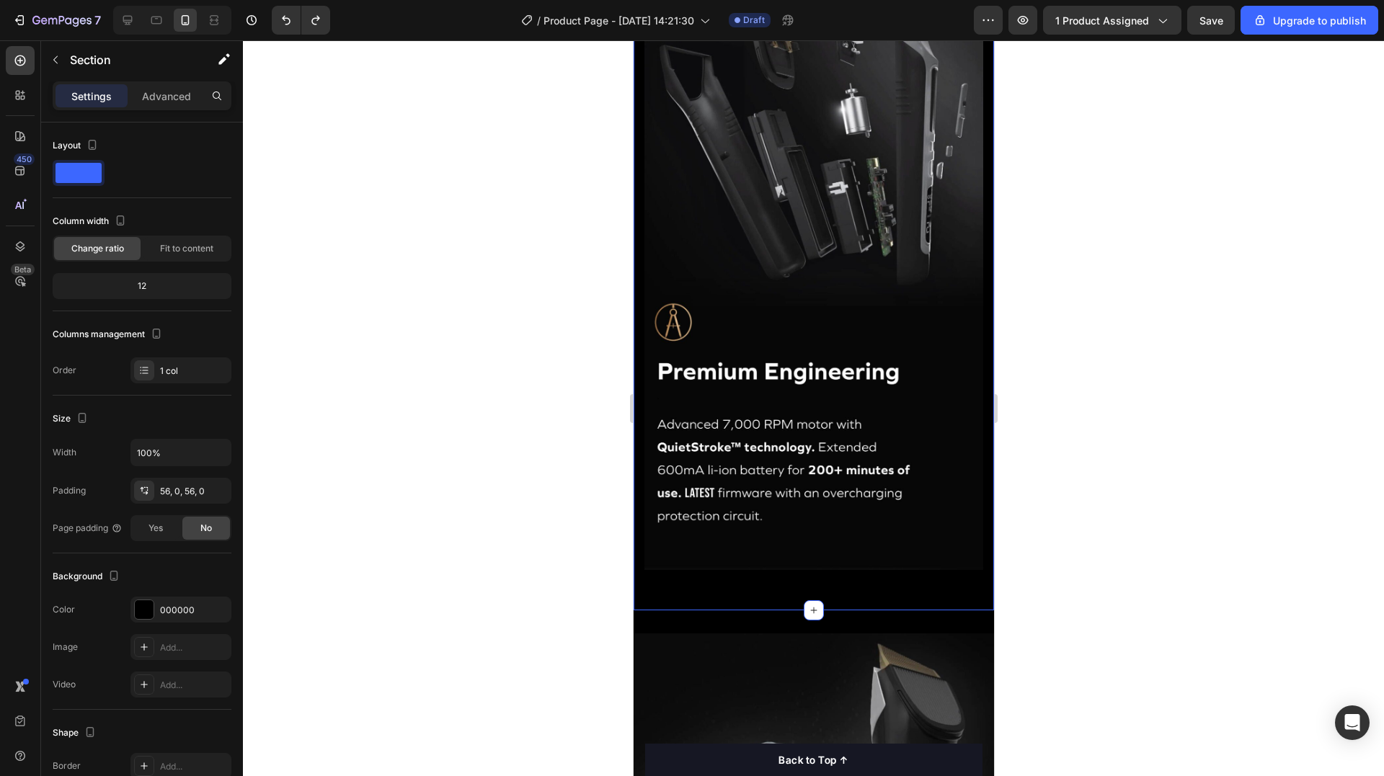
click at [685, 570] on div "Image Image Image Row Section 3 You can create reusable sections Create Theme S…" at bounding box center [813, 270] width 360 height 682
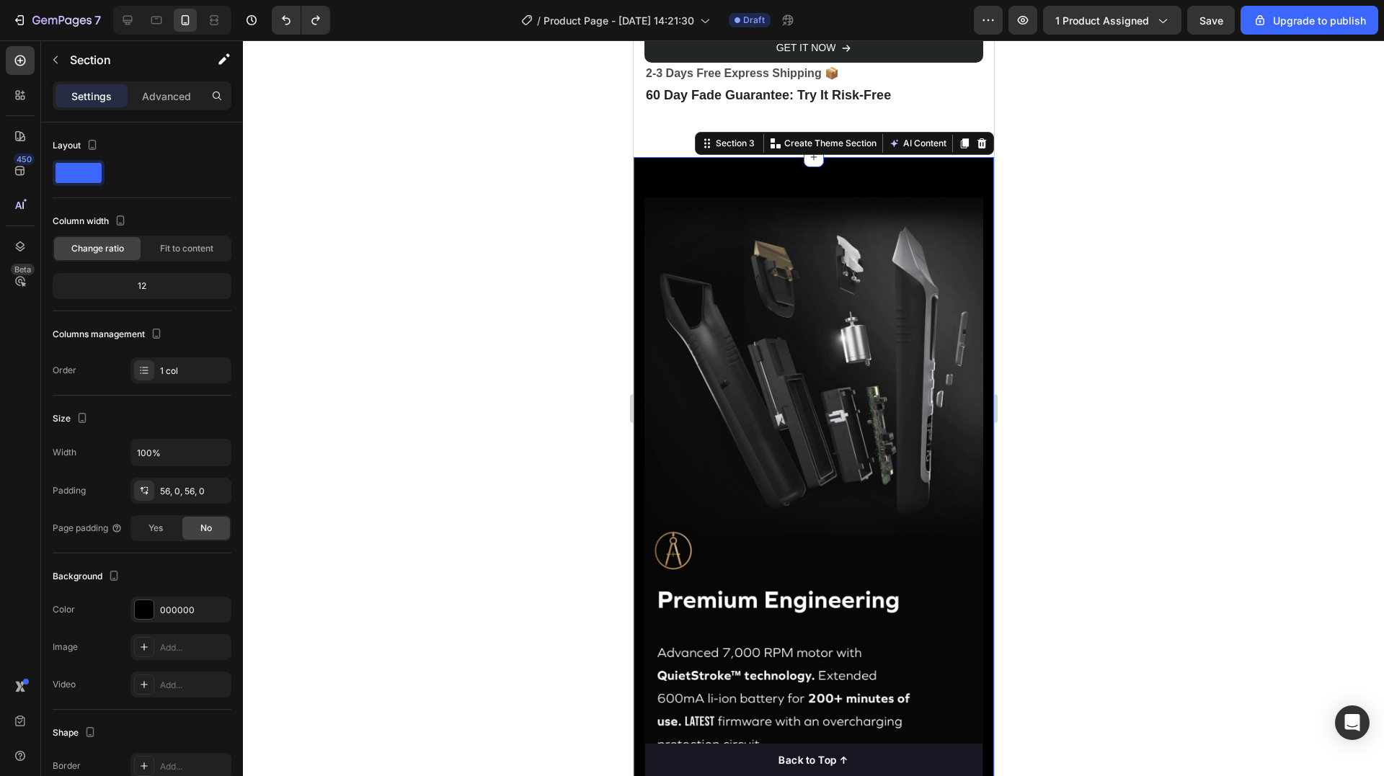
scroll to position [865, 0]
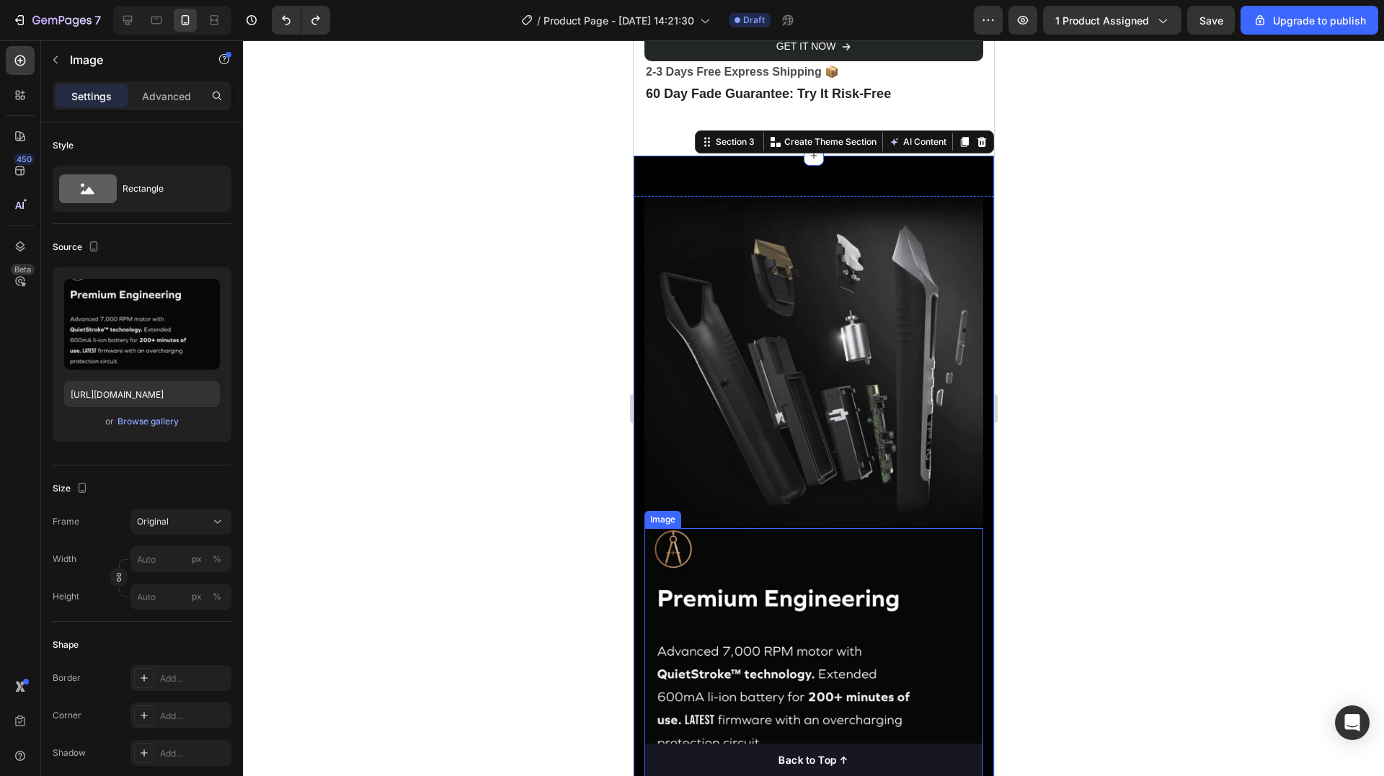
click at [783, 528] on img at bounding box center [813, 662] width 339 height 269
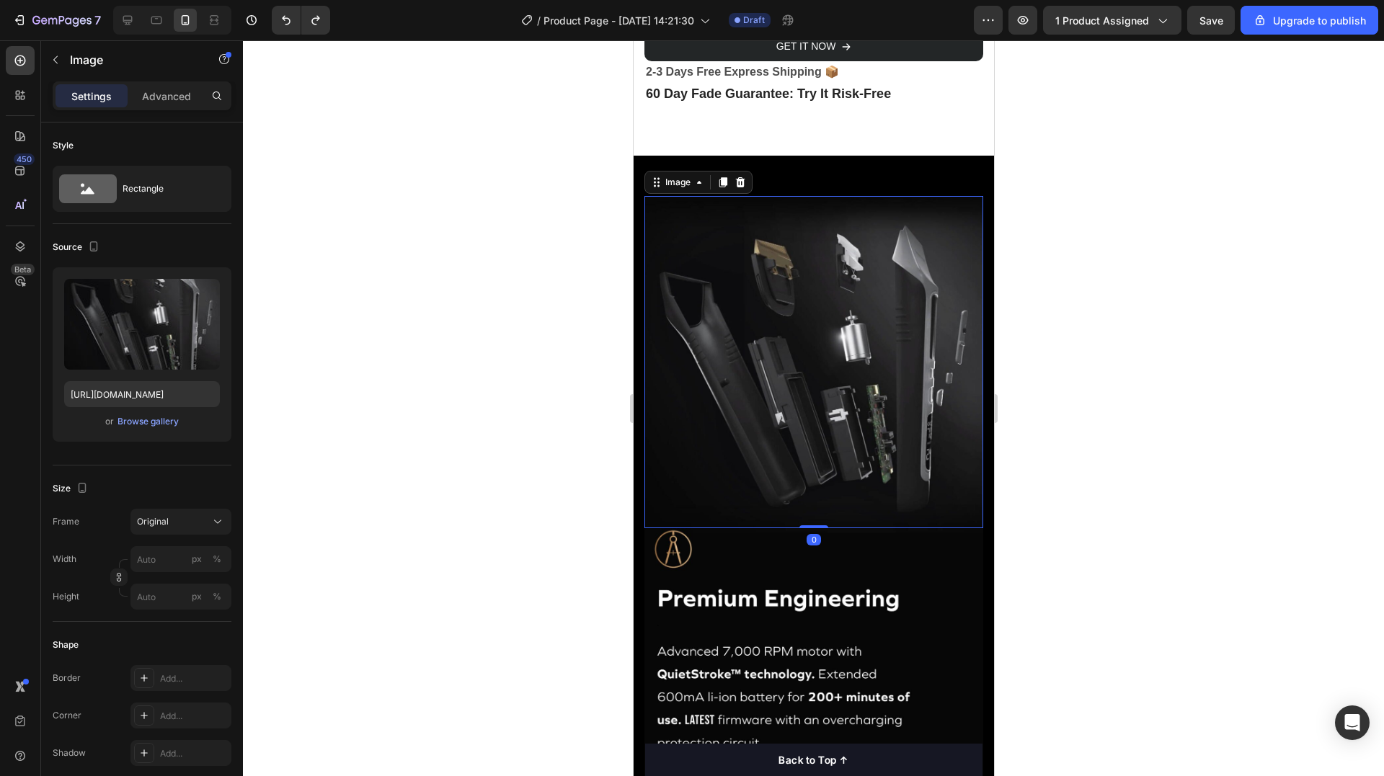
click at [786, 436] on img at bounding box center [813, 362] width 339 height 332
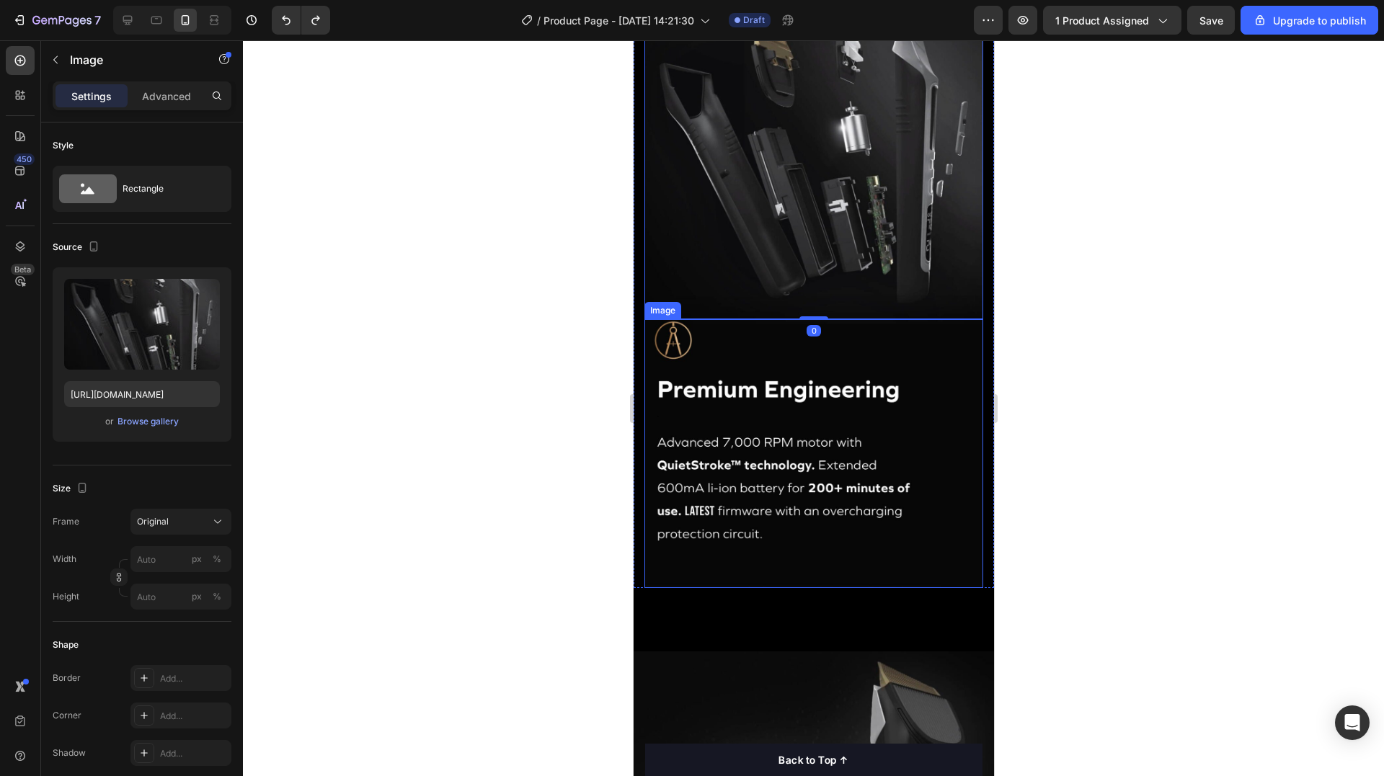
scroll to position [1153, 0]
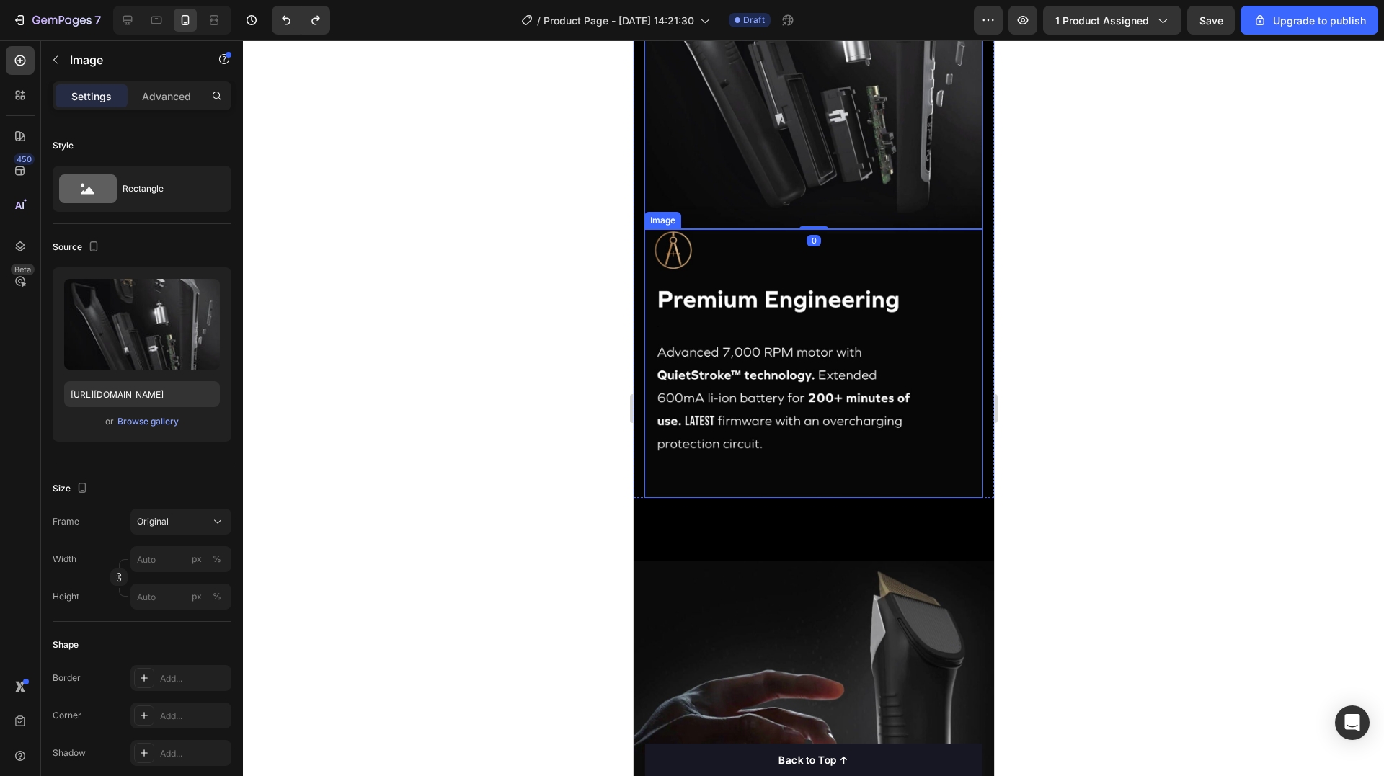
click at [817, 392] on img at bounding box center [813, 363] width 339 height 269
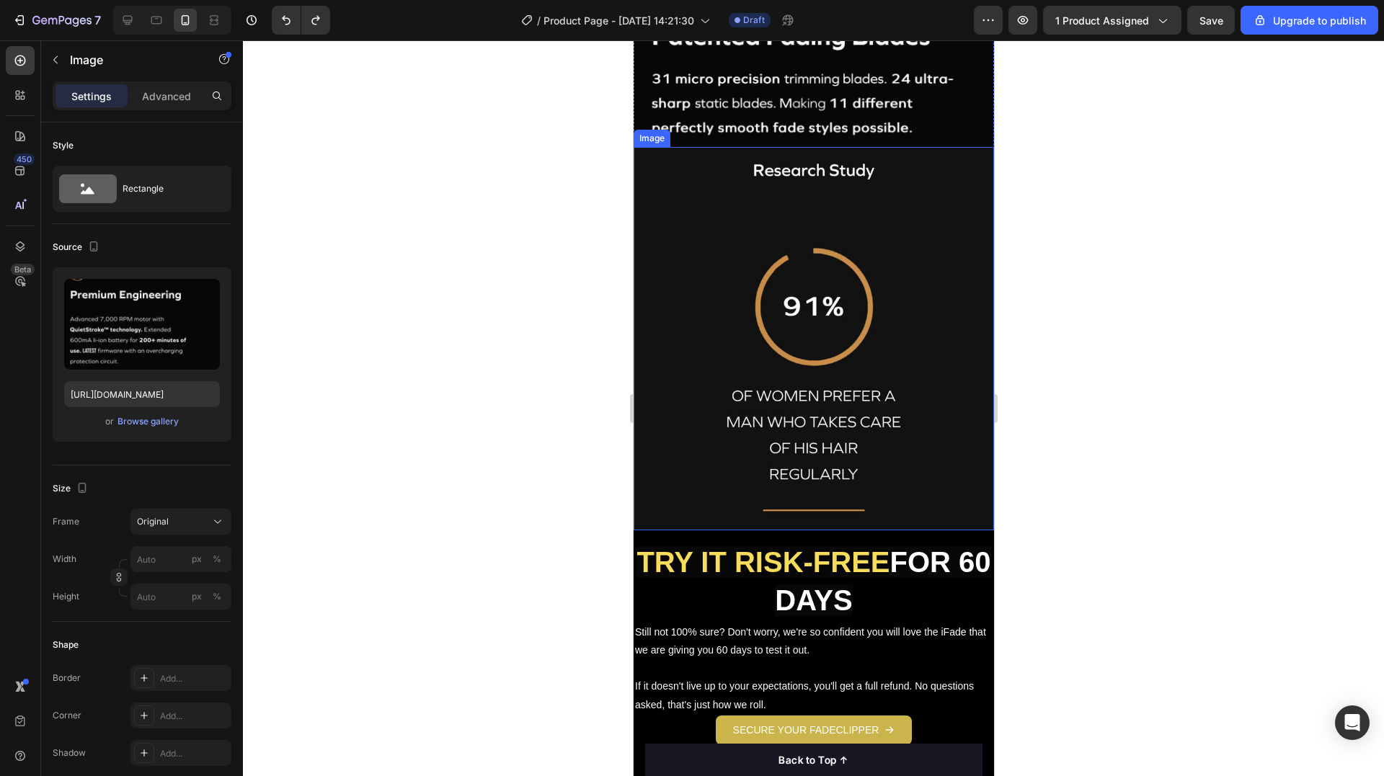
scroll to position [2090, 0]
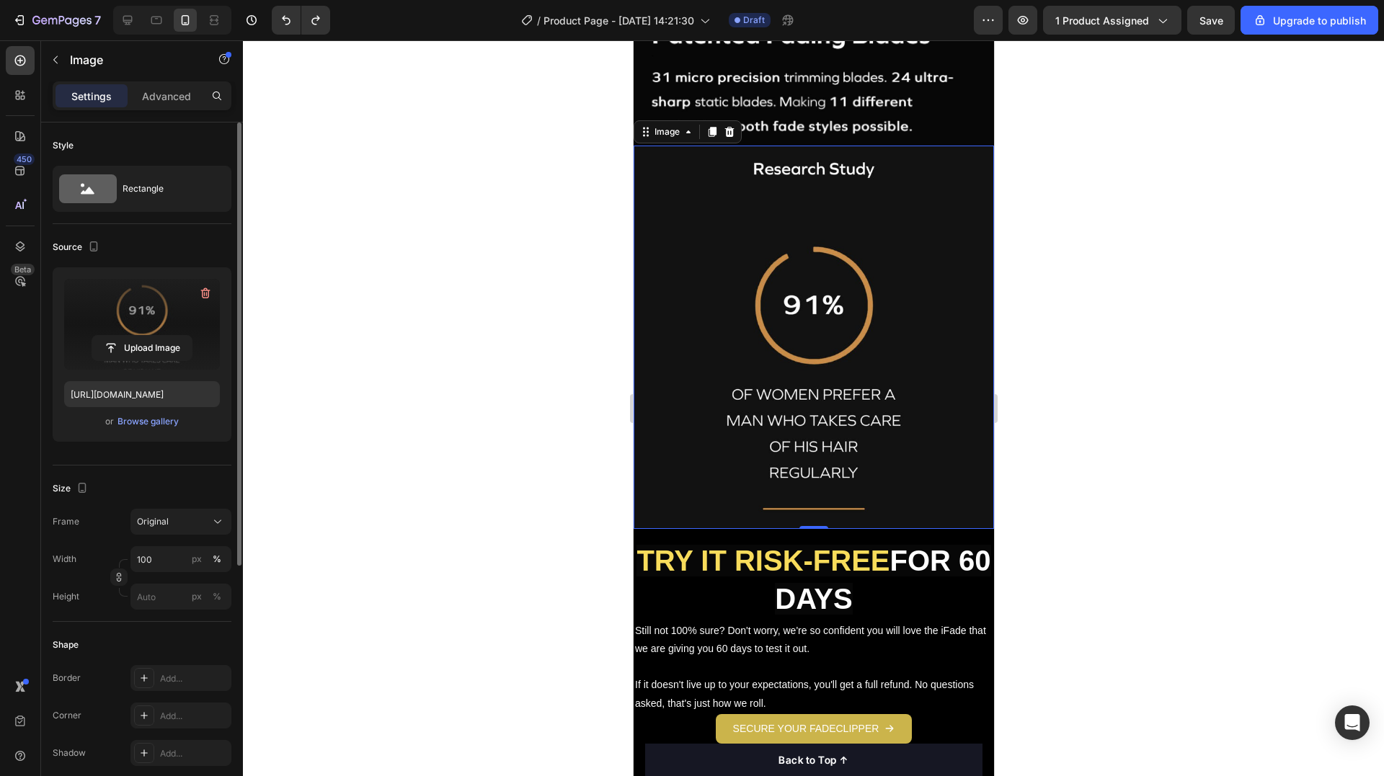
click at [143, 308] on label at bounding box center [142, 324] width 156 height 91
click at [143, 336] on input "file" at bounding box center [141, 348] width 99 height 25
click at [153, 398] on input "[URL][DOMAIN_NAME]" at bounding box center [142, 394] width 156 height 26
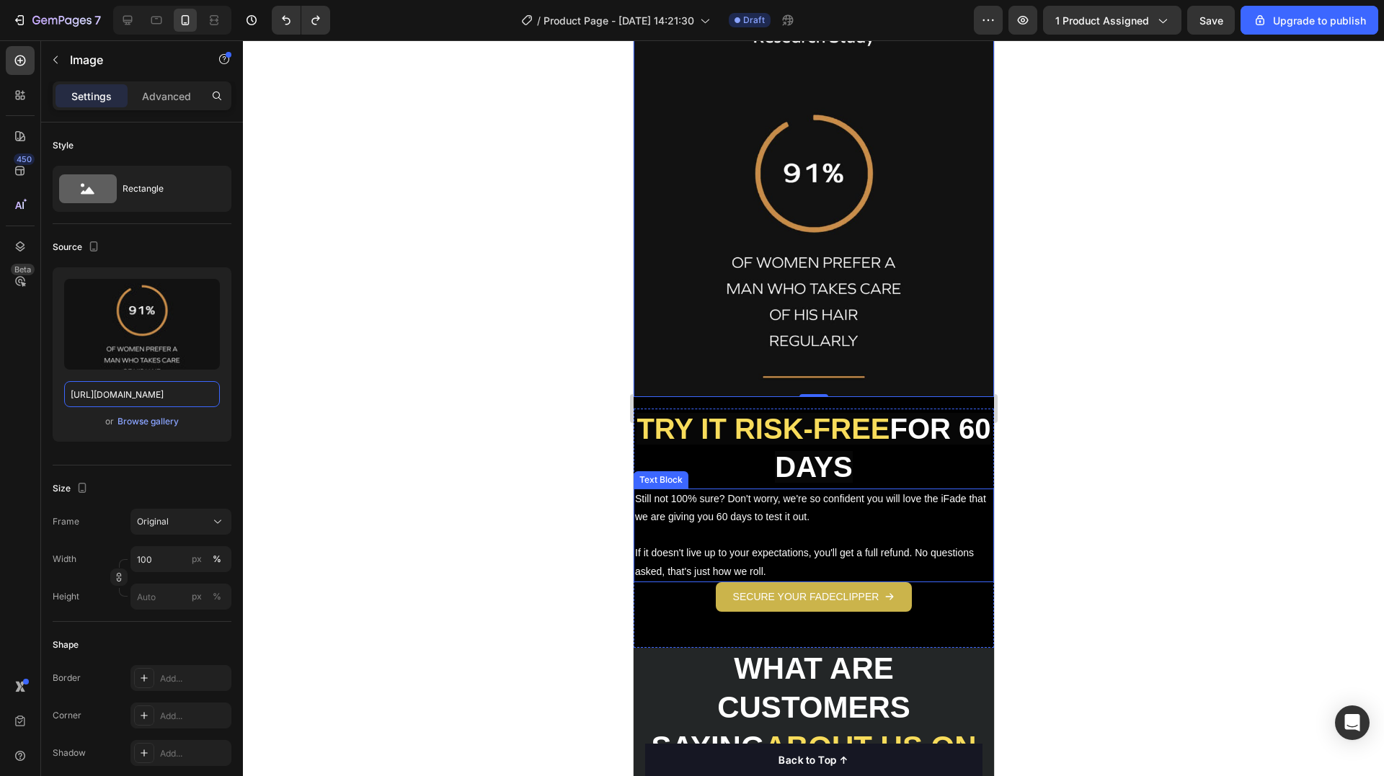
scroll to position [2234, 0]
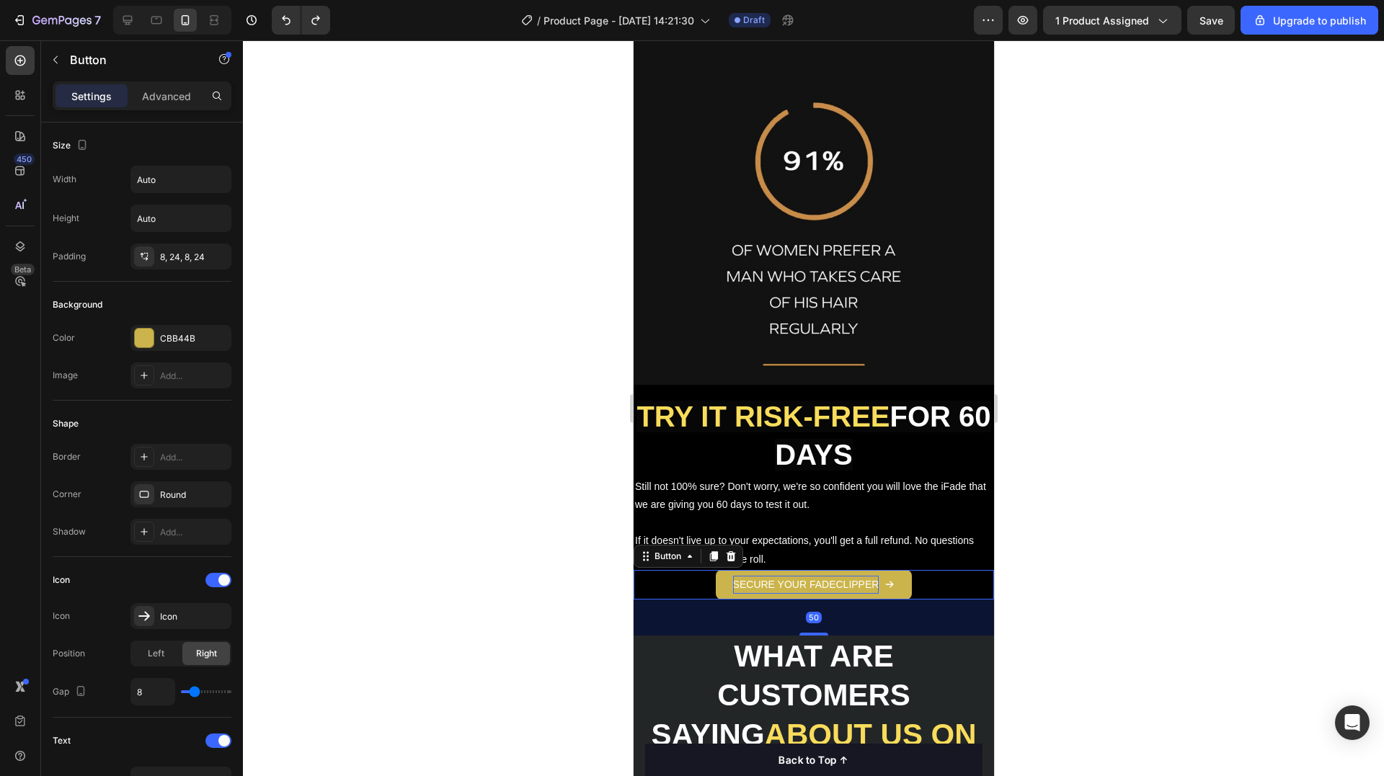
click at [872, 576] on p "SECURE YOUR FADECLIPPER" at bounding box center [805, 585] width 146 height 18
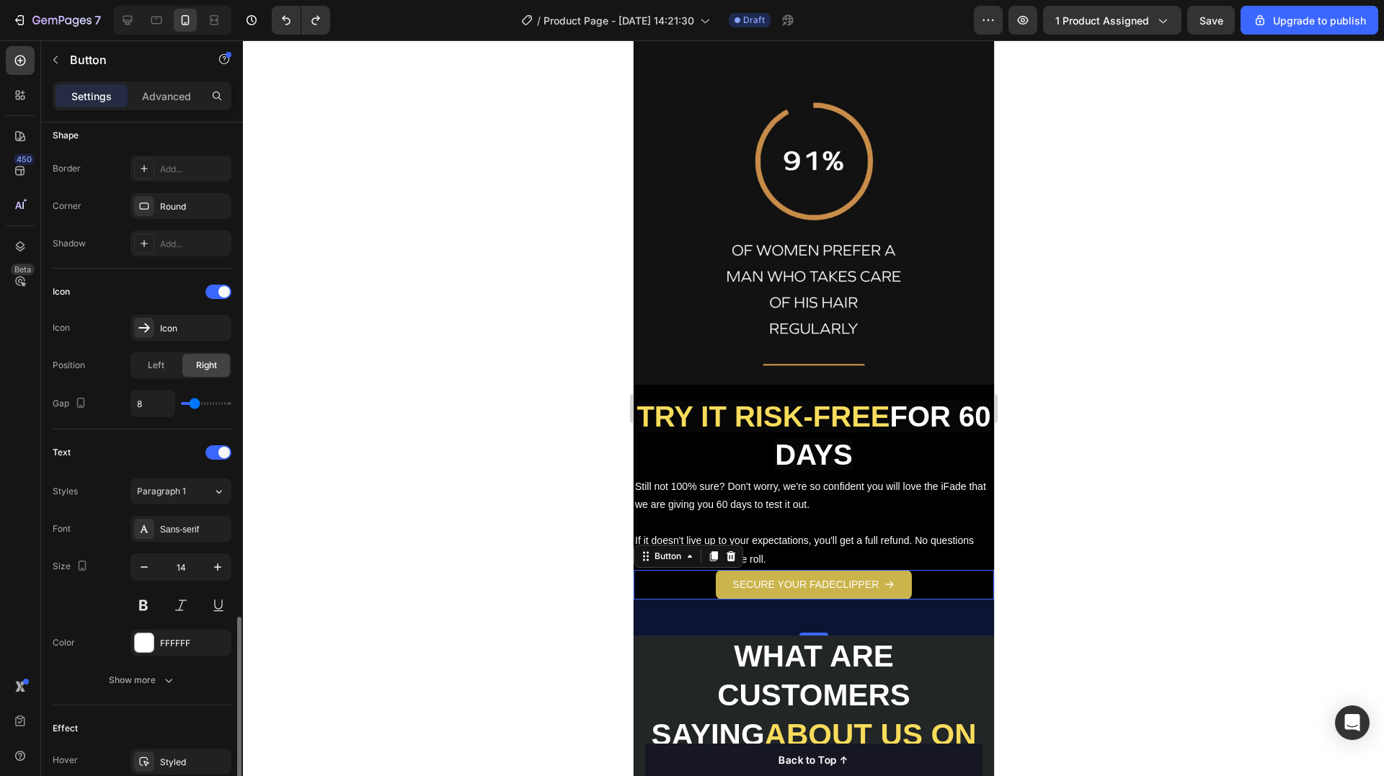
scroll to position [505, 0]
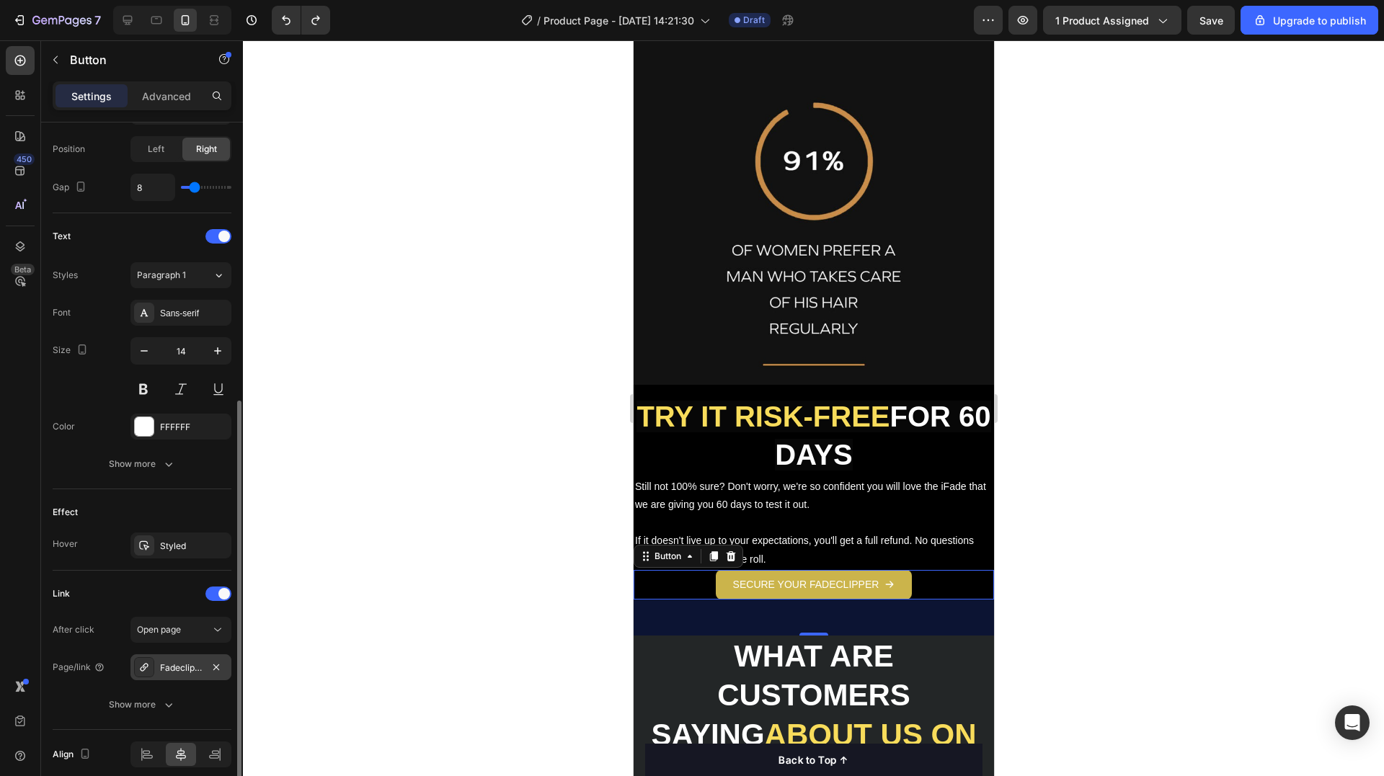
click at [176, 669] on div "Fadeclipper%E2%84%A2-smart-clipper" at bounding box center [181, 668] width 42 height 13
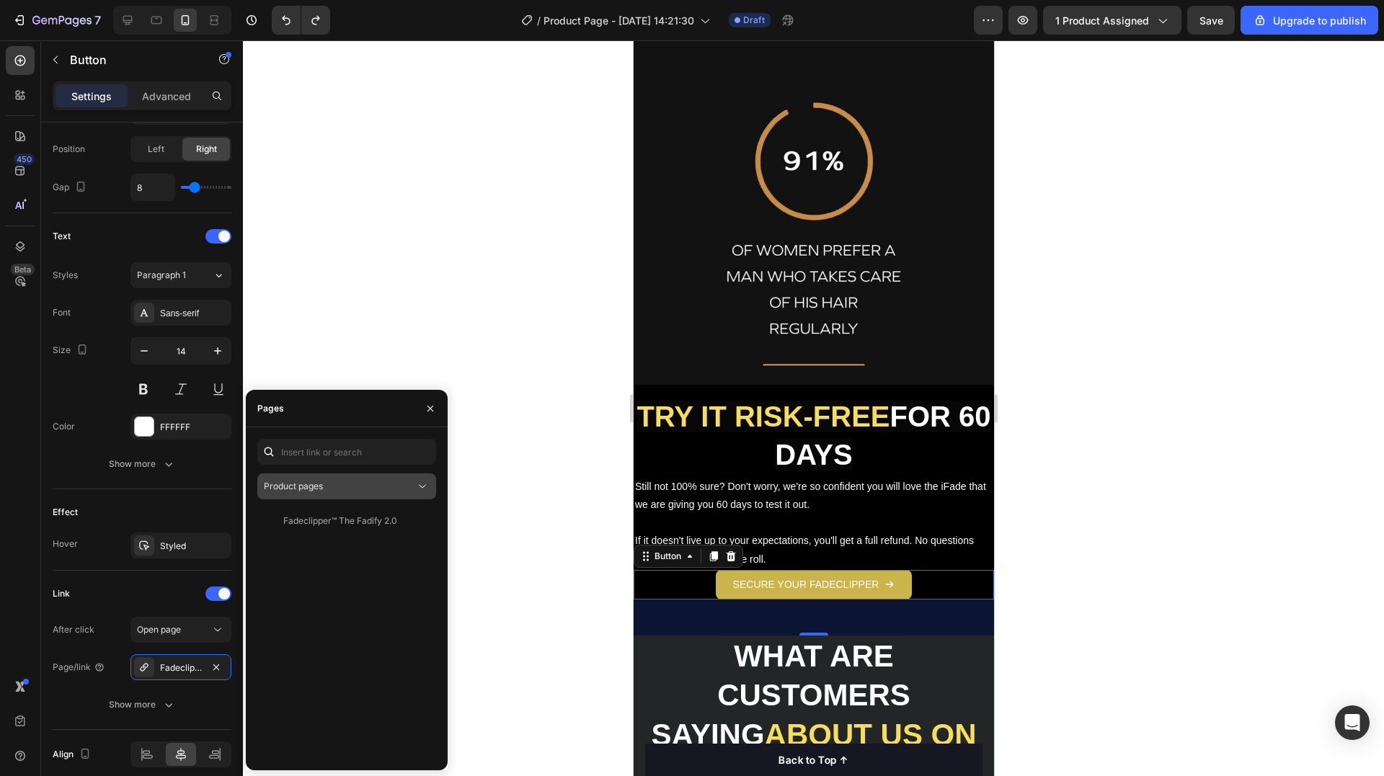
click at [334, 484] on div "Product pages" at bounding box center [339, 486] width 151 height 13
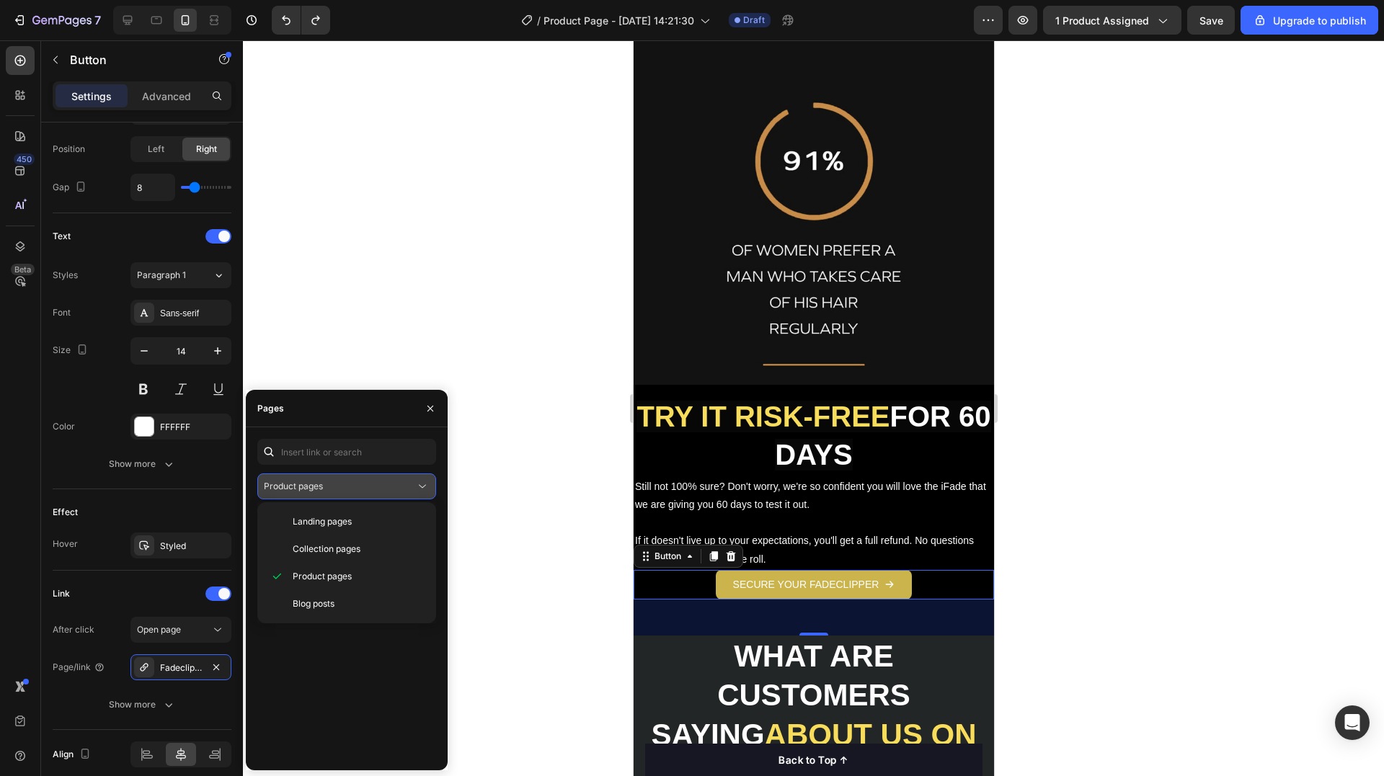
click at [332, 495] on button "Product pages" at bounding box center [346, 487] width 179 height 26
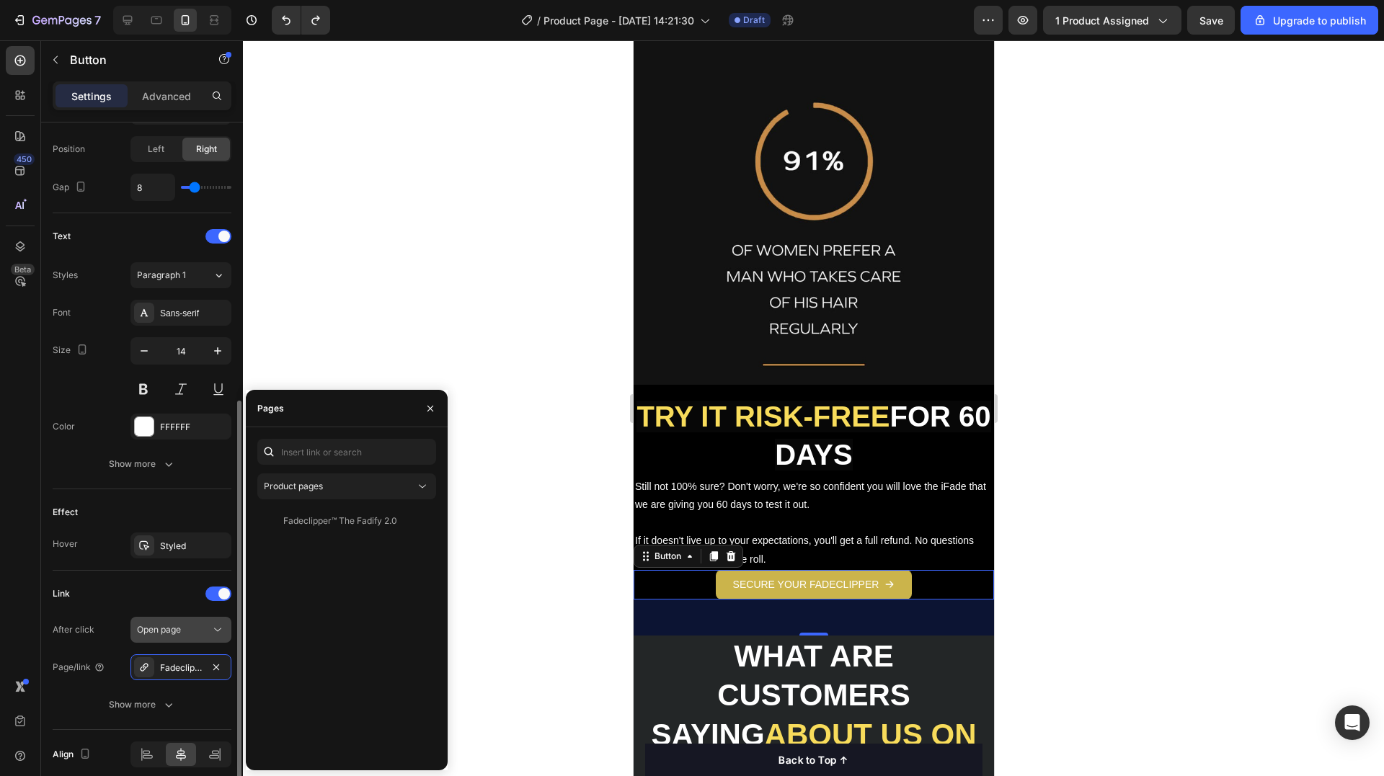
click at [172, 638] on button "Open page" at bounding box center [180, 630] width 101 height 26
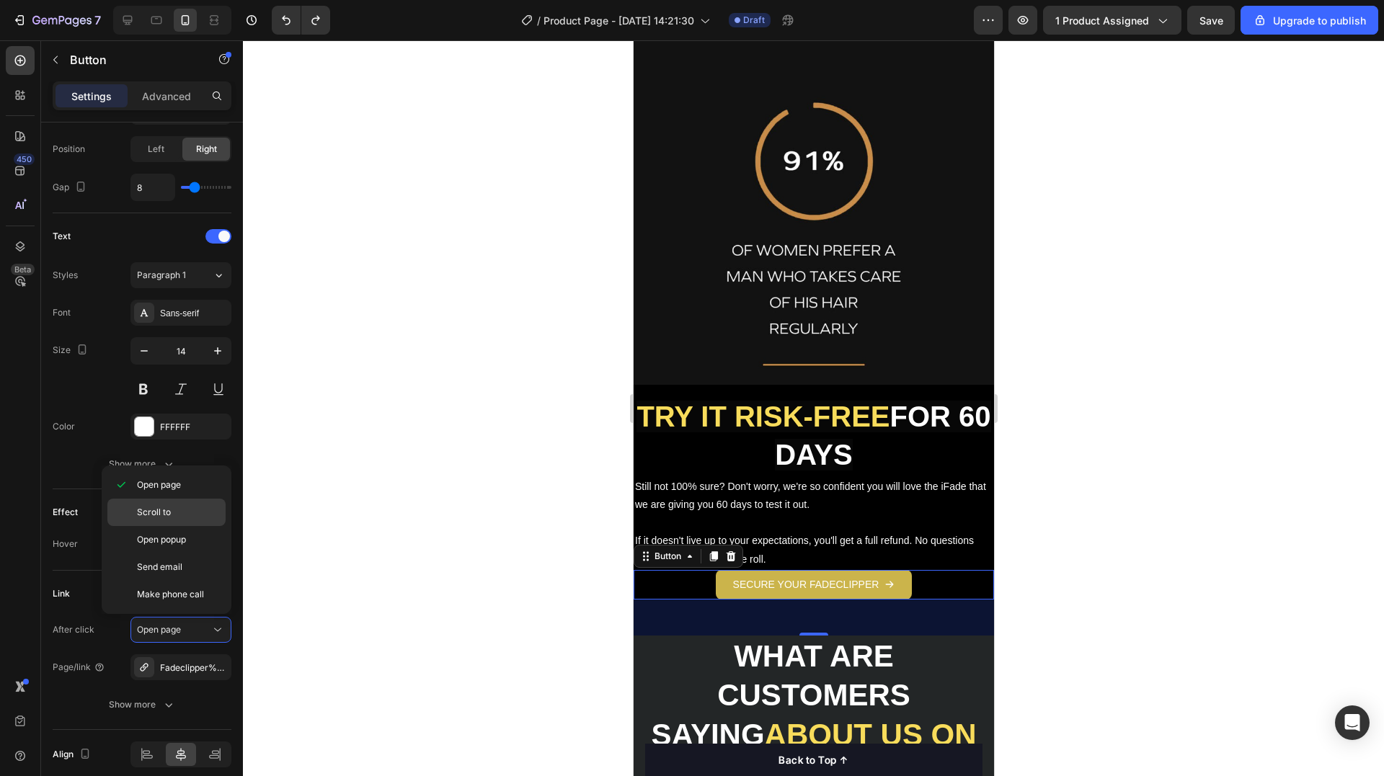
click at [192, 515] on p "Scroll to" at bounding box center [178, 512] width 82 height 13
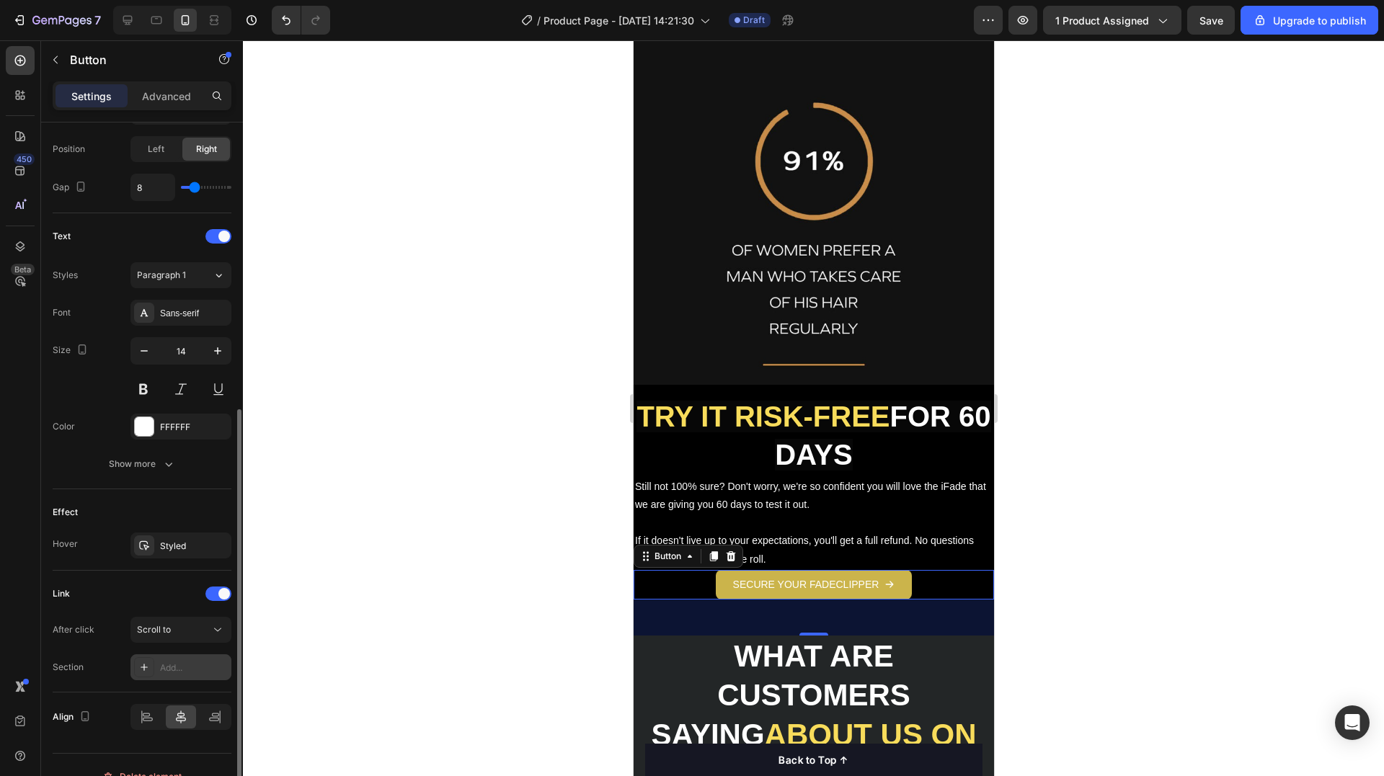
click at [173, 670] on div "Add..." at bounding box center [194, 668] width 68 height 13
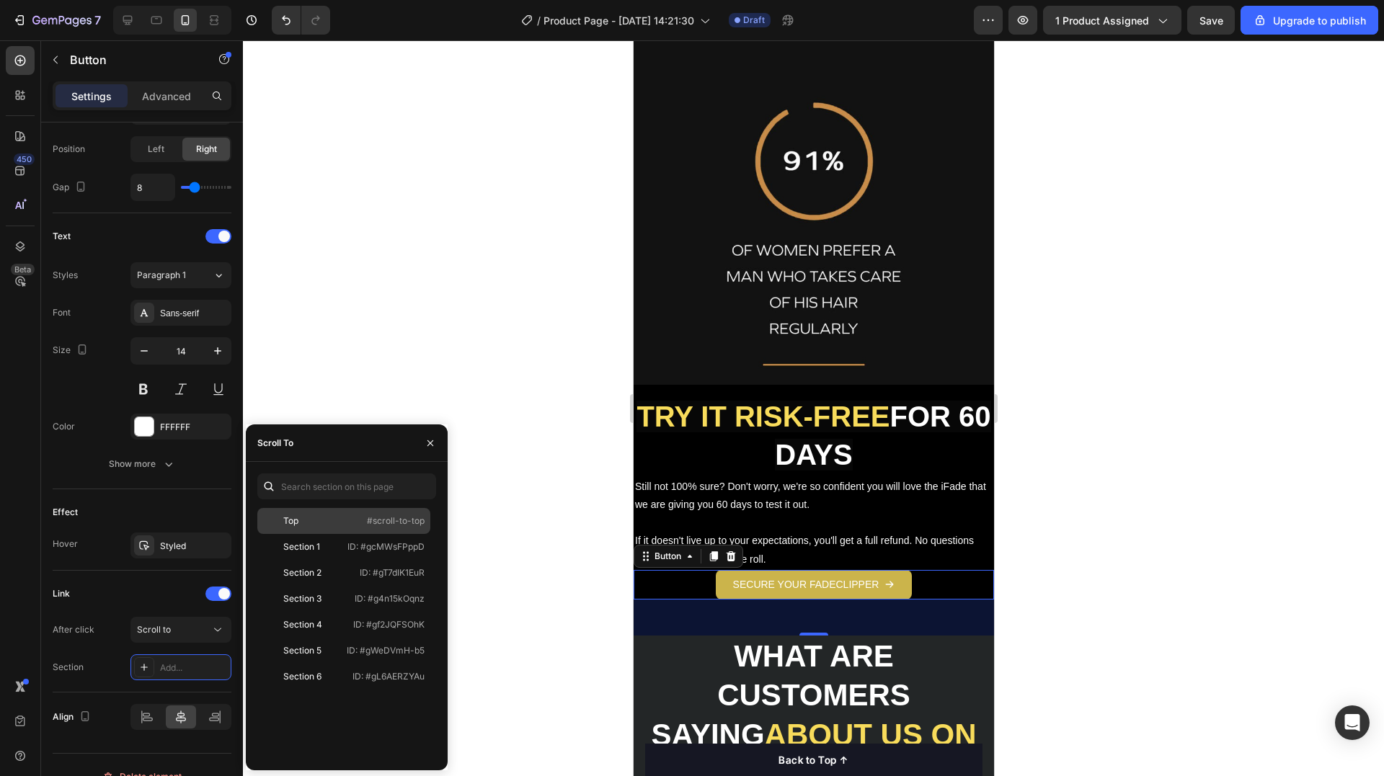
click at [328, 518] on div "Top" at bounding box center [305, 521] width 84 height 13
click at [136, 592] on div "Link" at bounding box center [142, 593] width 179 height 23
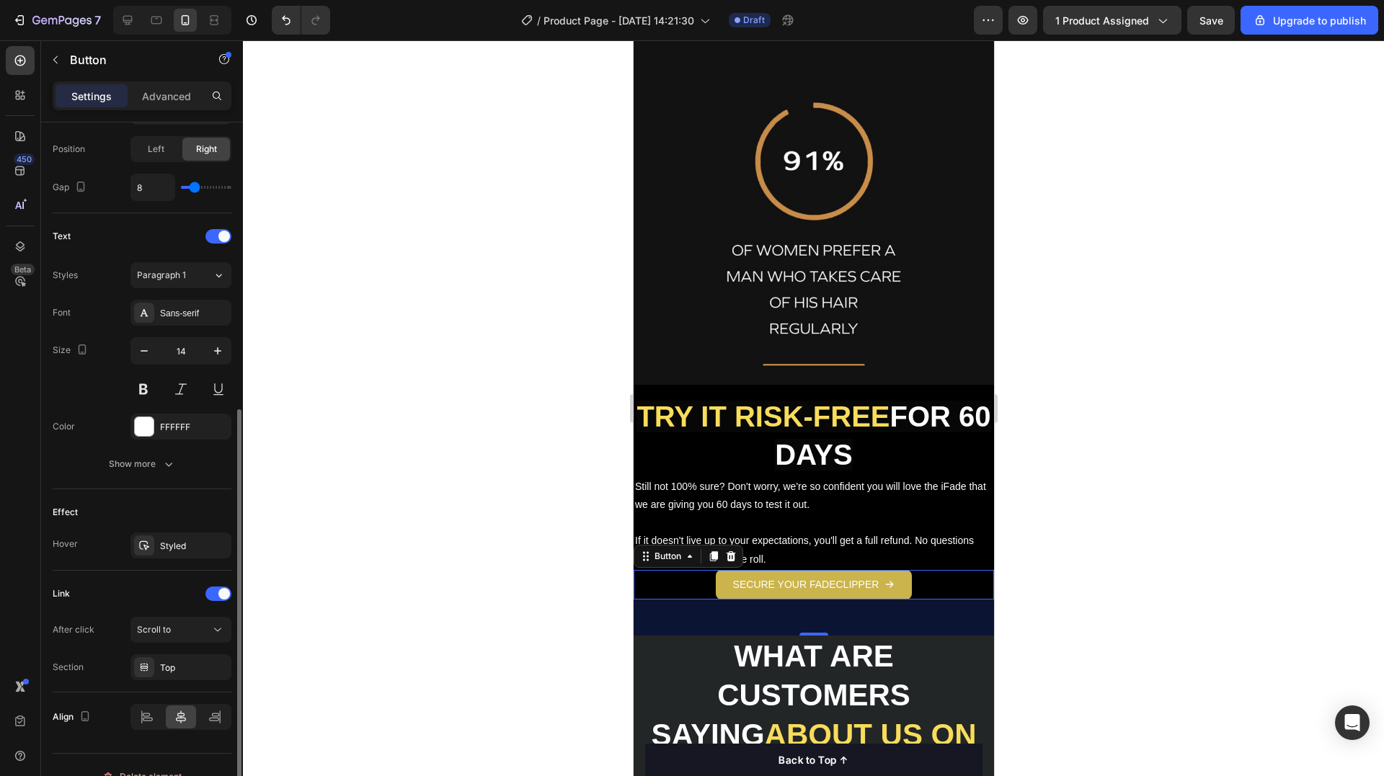
click at [185, 644] on div "After click Scroll to Section Top" at bounding box center [142, 648] width 179 height 63
click at [180, 636] on div "Scroll to" at bounding box center [181, 630] width 88 height 14
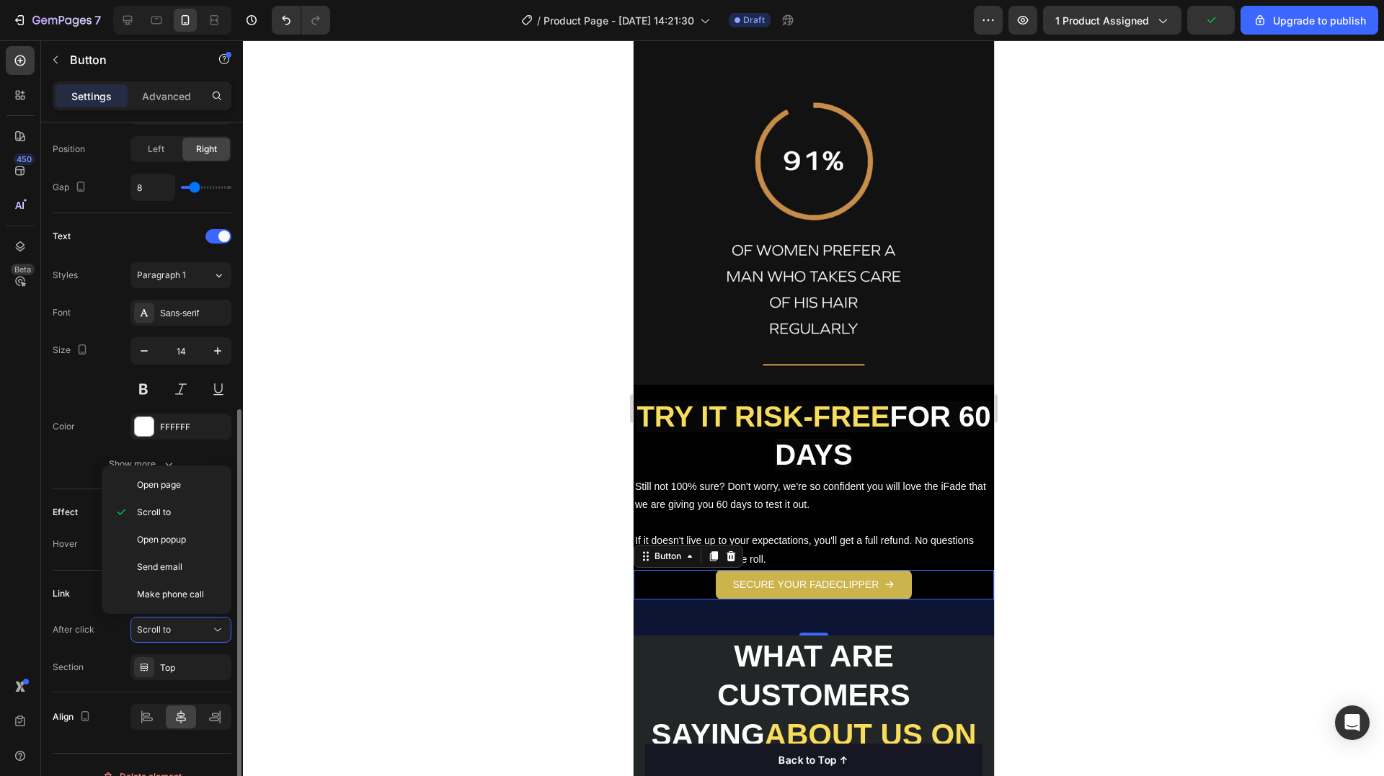
click at [74, 568] on div "Effect Hover Styled" at bounding box center [142, 529] width 179 height 81
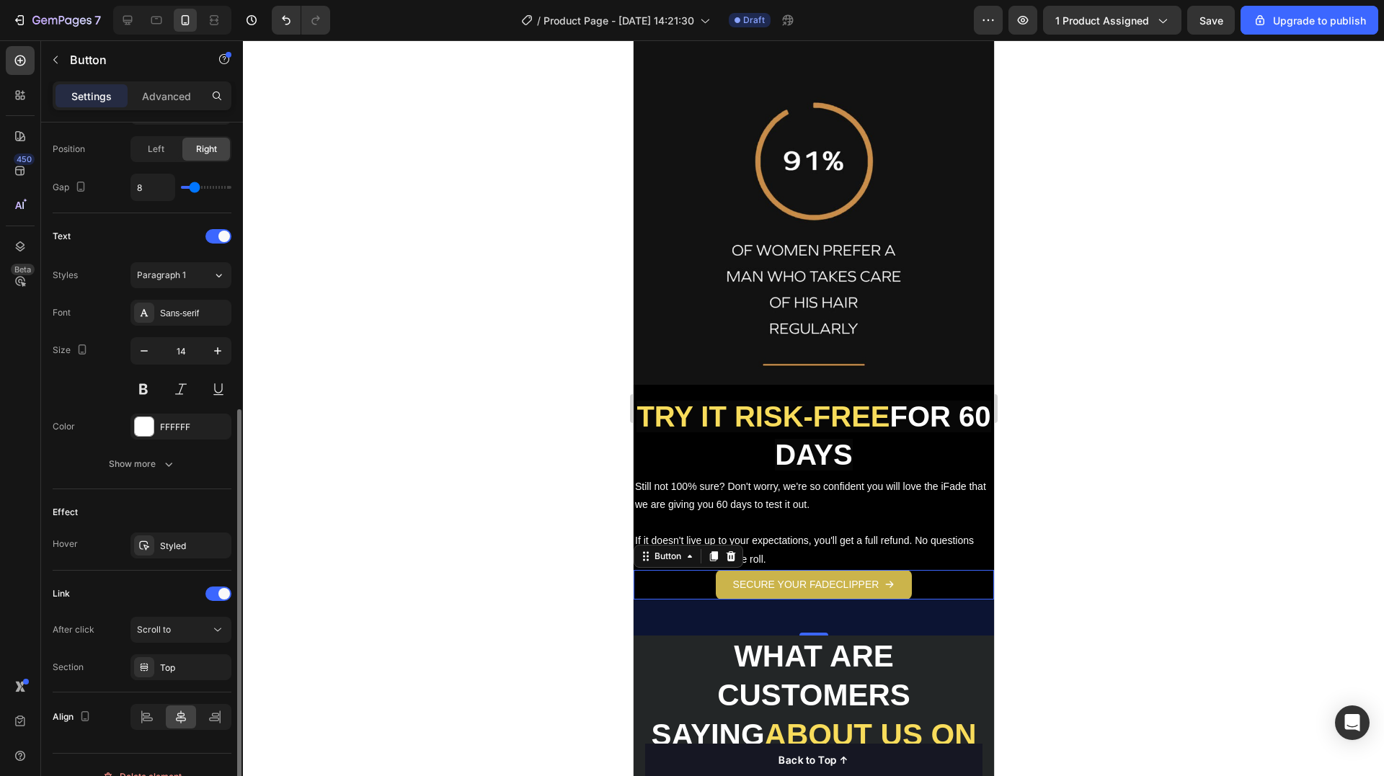
scroll to position [528, 0]
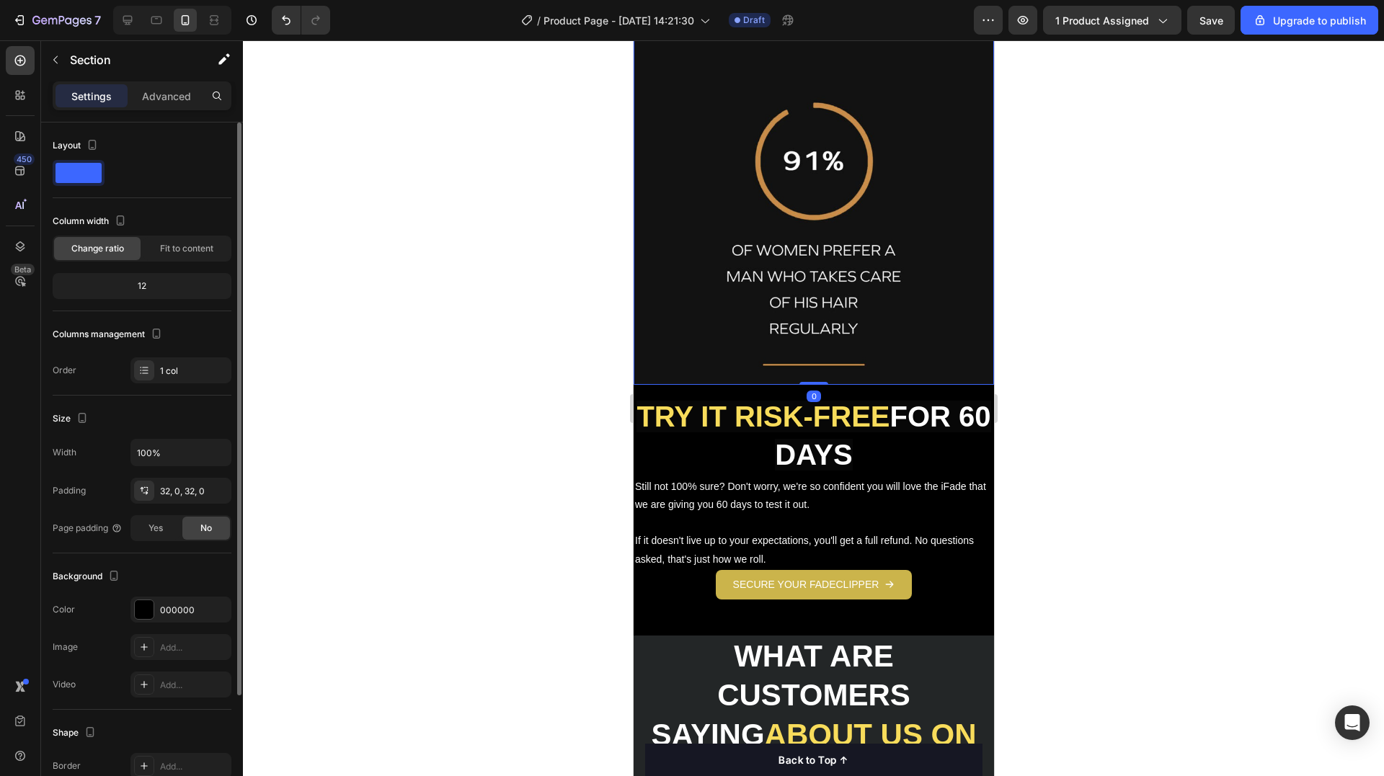
click at [871, 348] on img at bounding box center [813, 193] width 360 height 384
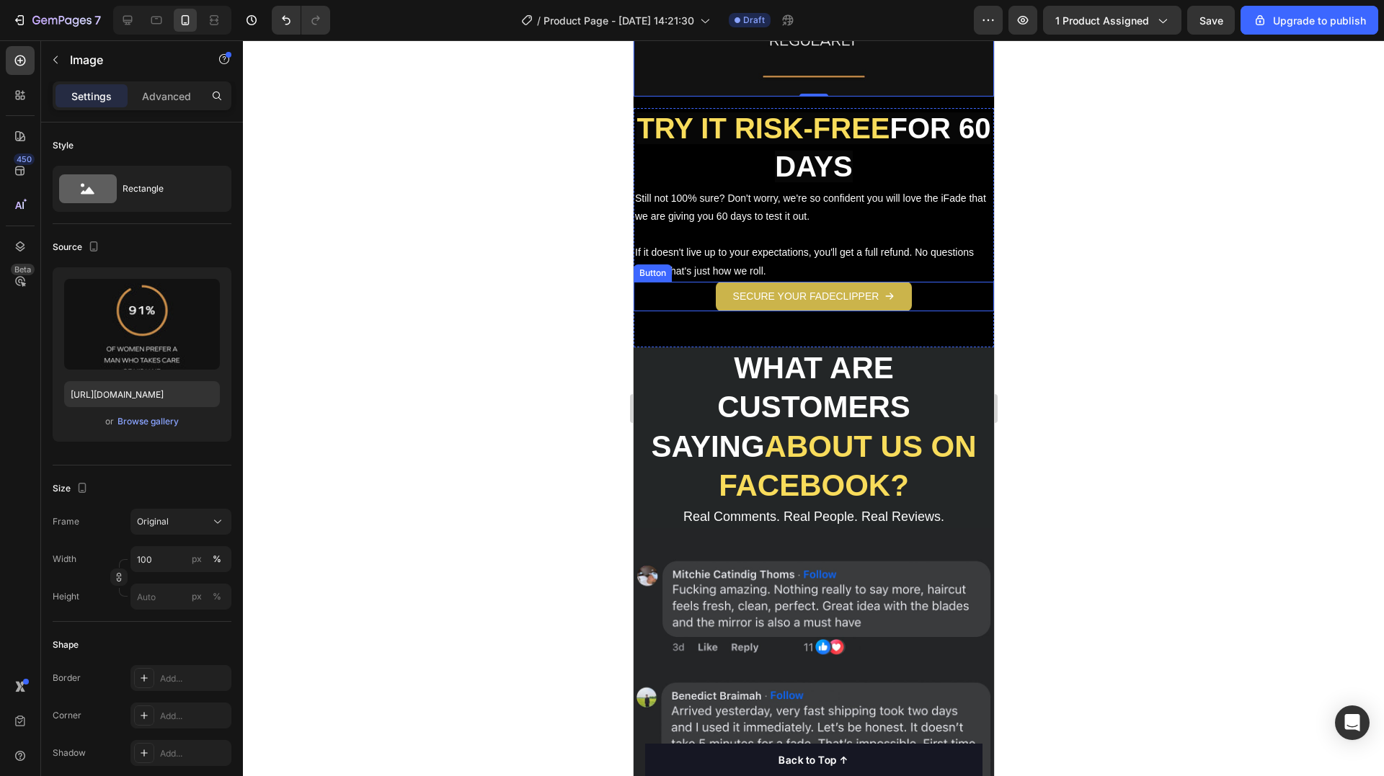
scroll to position [2451, 0]
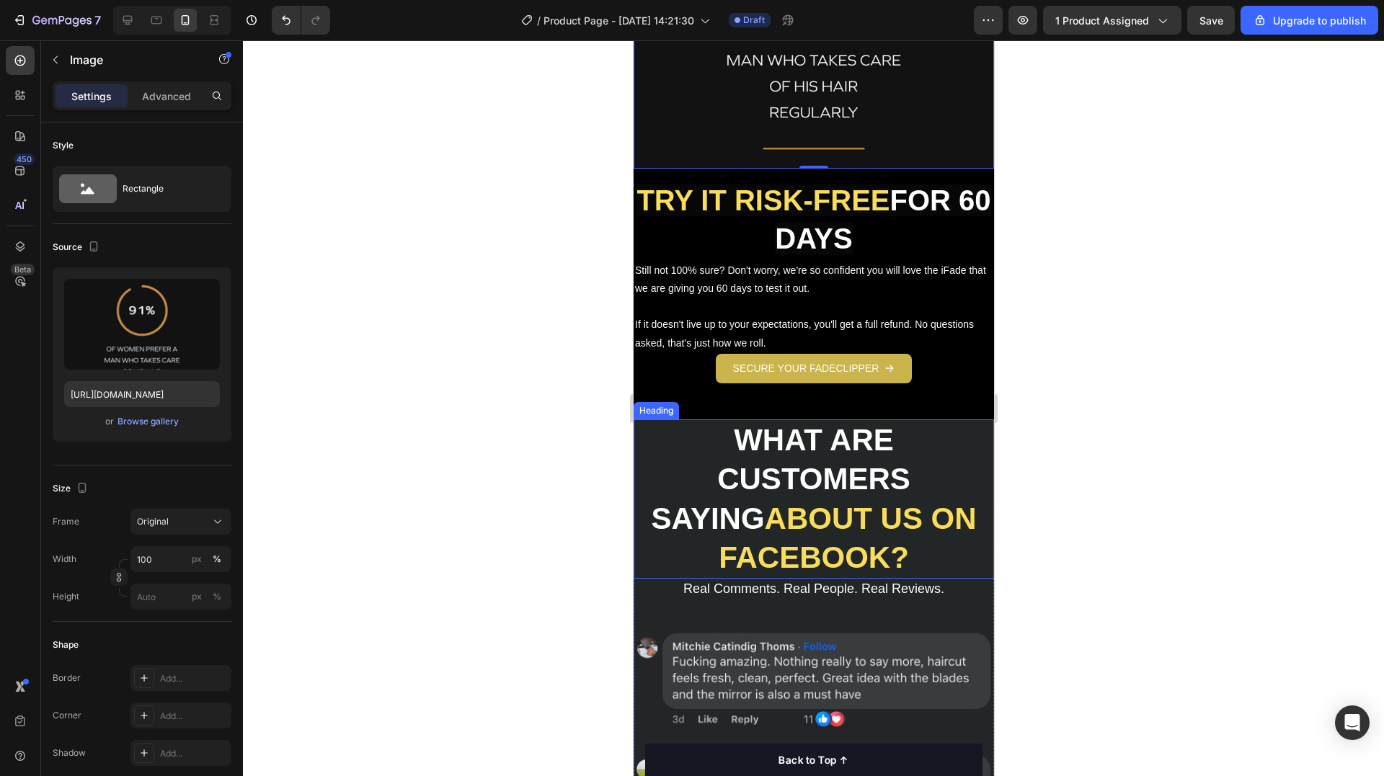
click at [817, 437] on strong "WHAT ARE CUSTOMERS SAYING" at bounding box center [779, 479] width 259 height 112
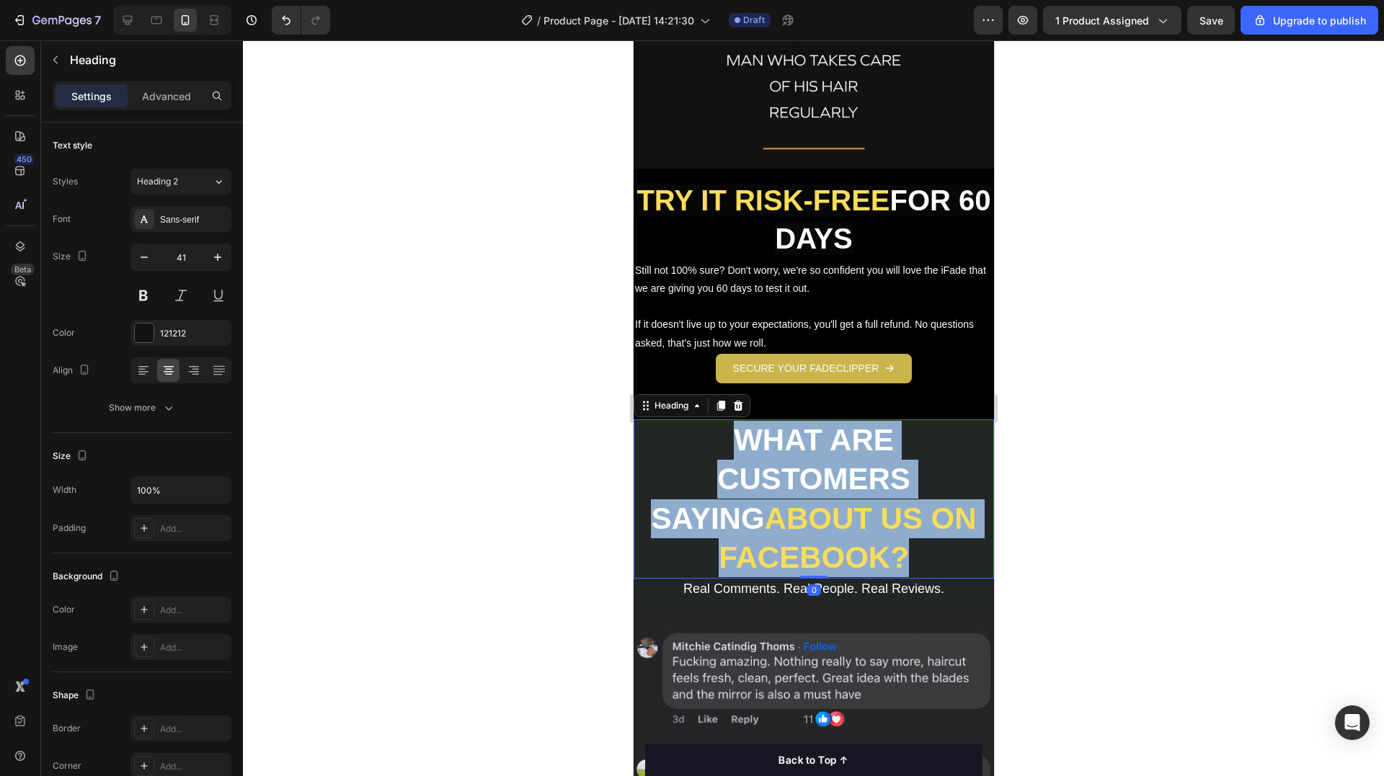
click at [817, 437] on strong "WHAT ARE CUSTOMERS SAYING" at bounding box center [779, 479] width 259 height 112
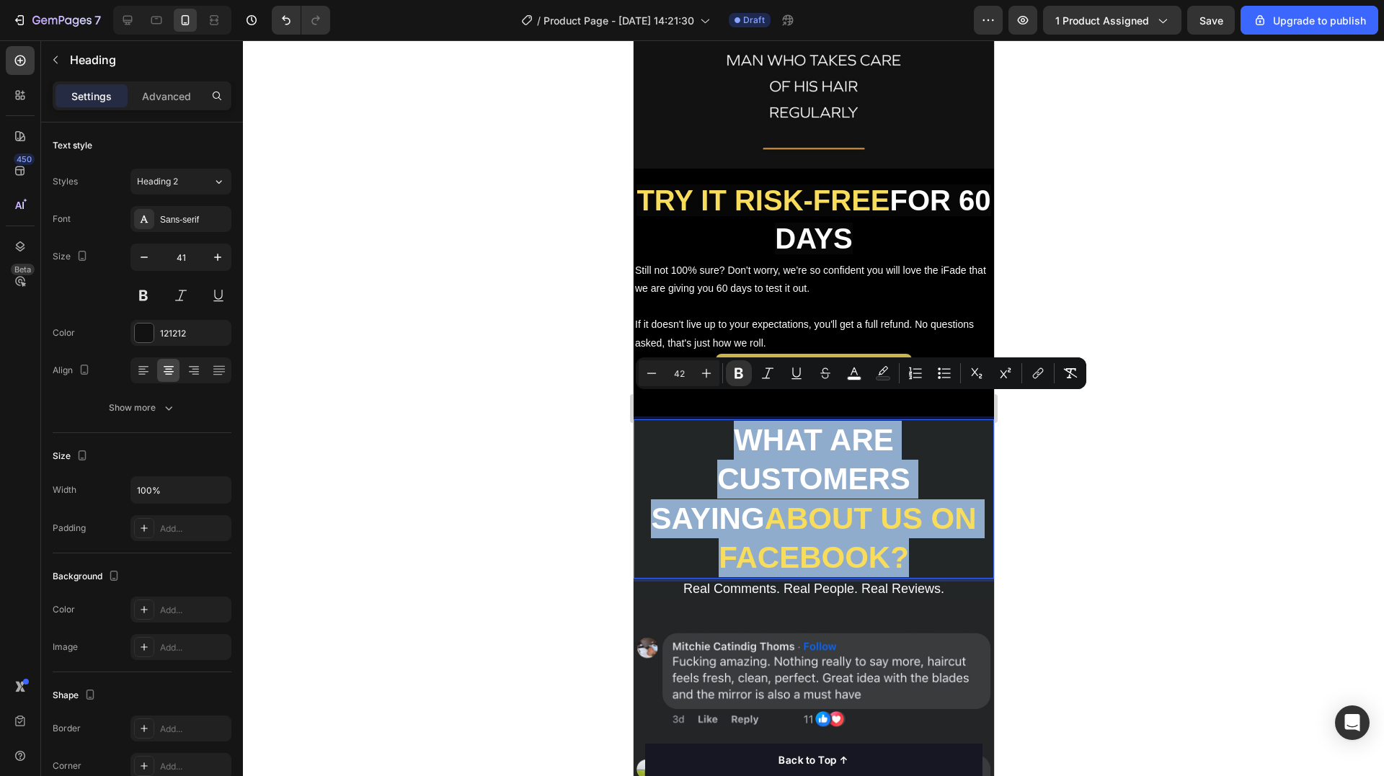
copy p "WHAT ARE CUSTOMERS SAYING ABOUT US ON FACEBOOK?"
click at [949, 519] on p "WHAT ARE CUSTOMERS SAYING ABOUT US ON FACEBOOK?" at bounding box center [812, 499] width 357 height 156
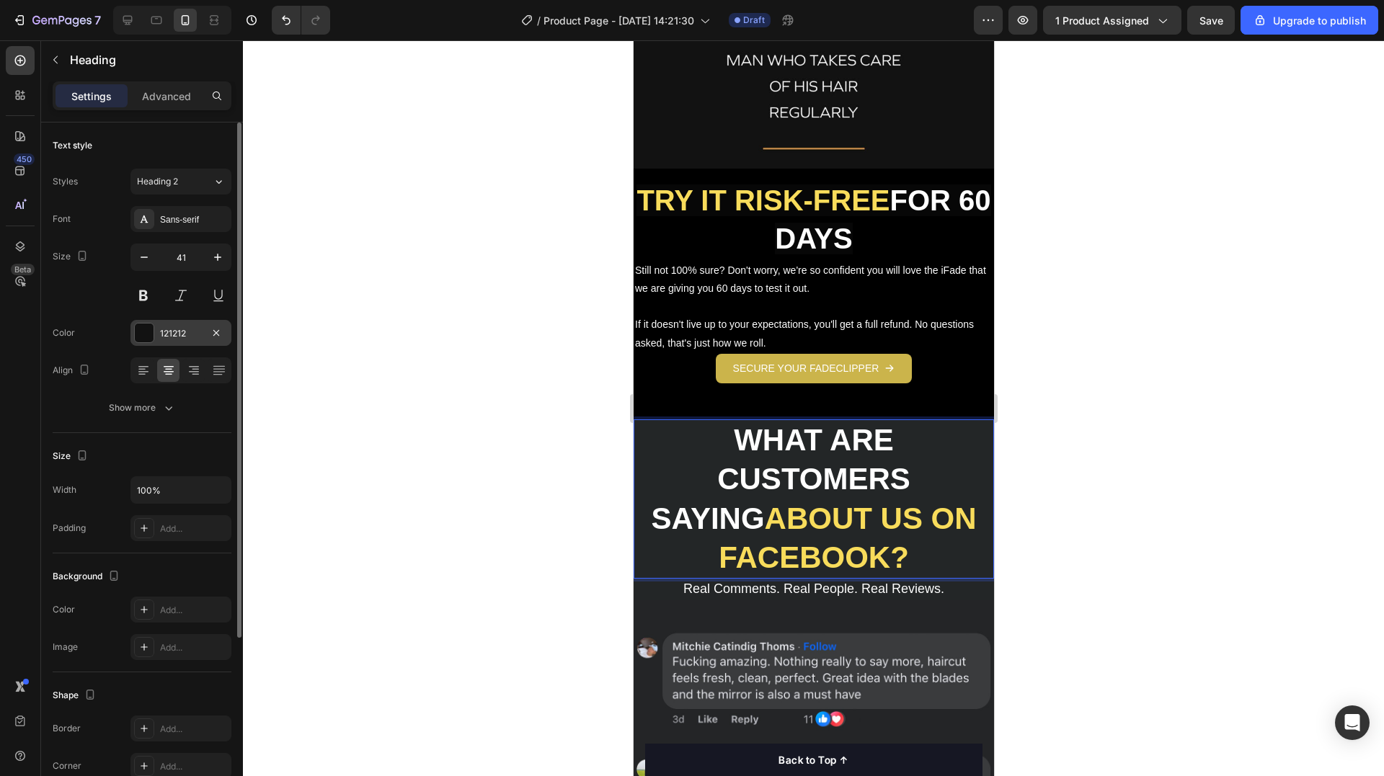
click at [154, 331] on div at bounding box center [144, 333] width 20 height 20
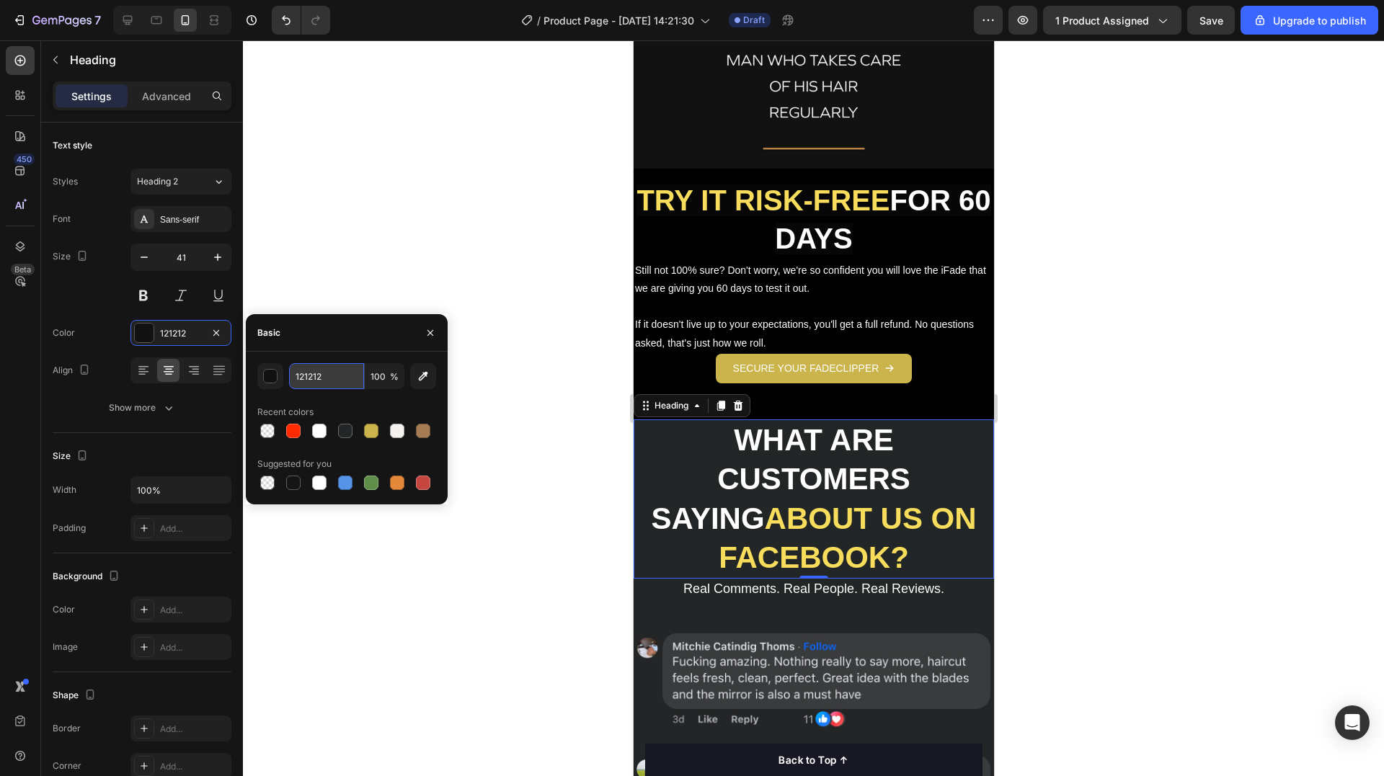
click at [311, 377] on input "121212" at bounding box center [326, 376] width 75 height 26
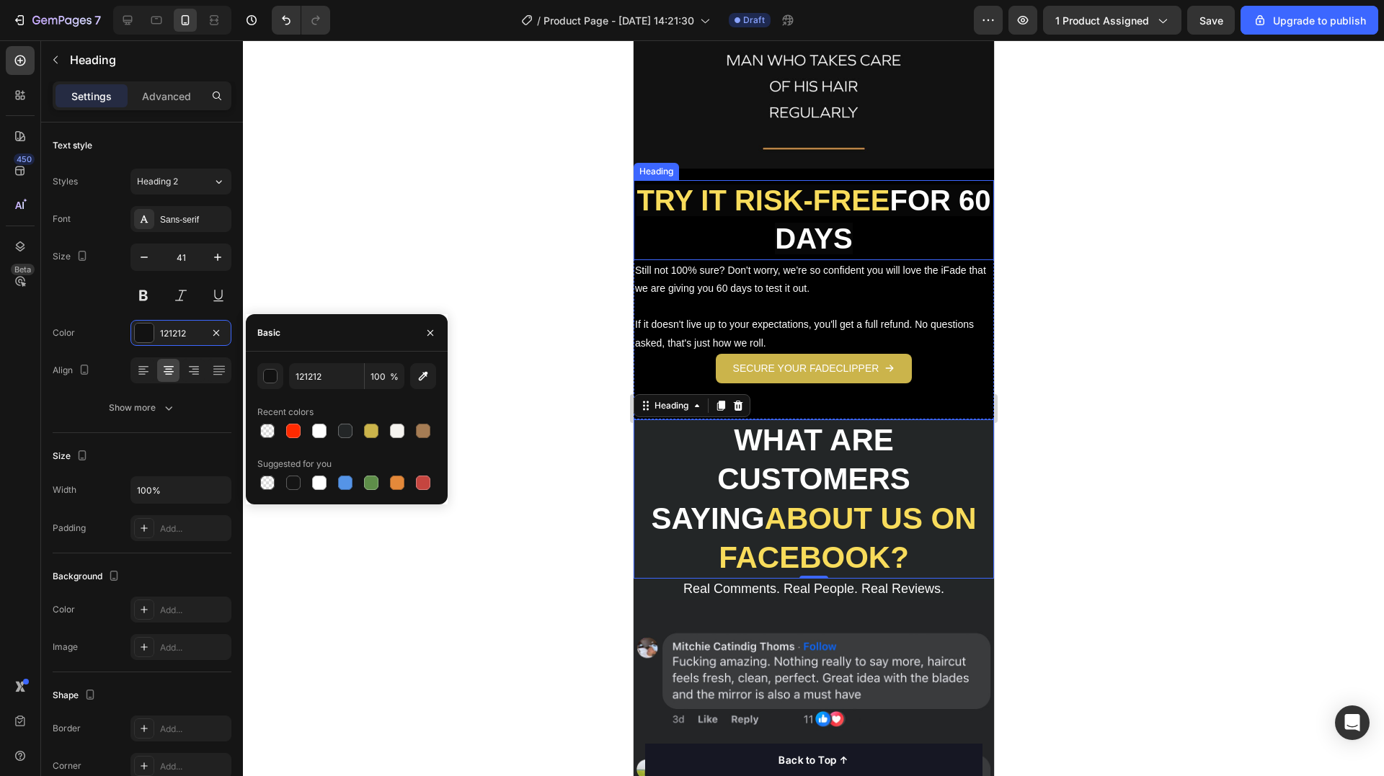
click at [850, 185] on strong "TRY IT RISK-FREE" at bounding box center [762, 201] width 253 height 32
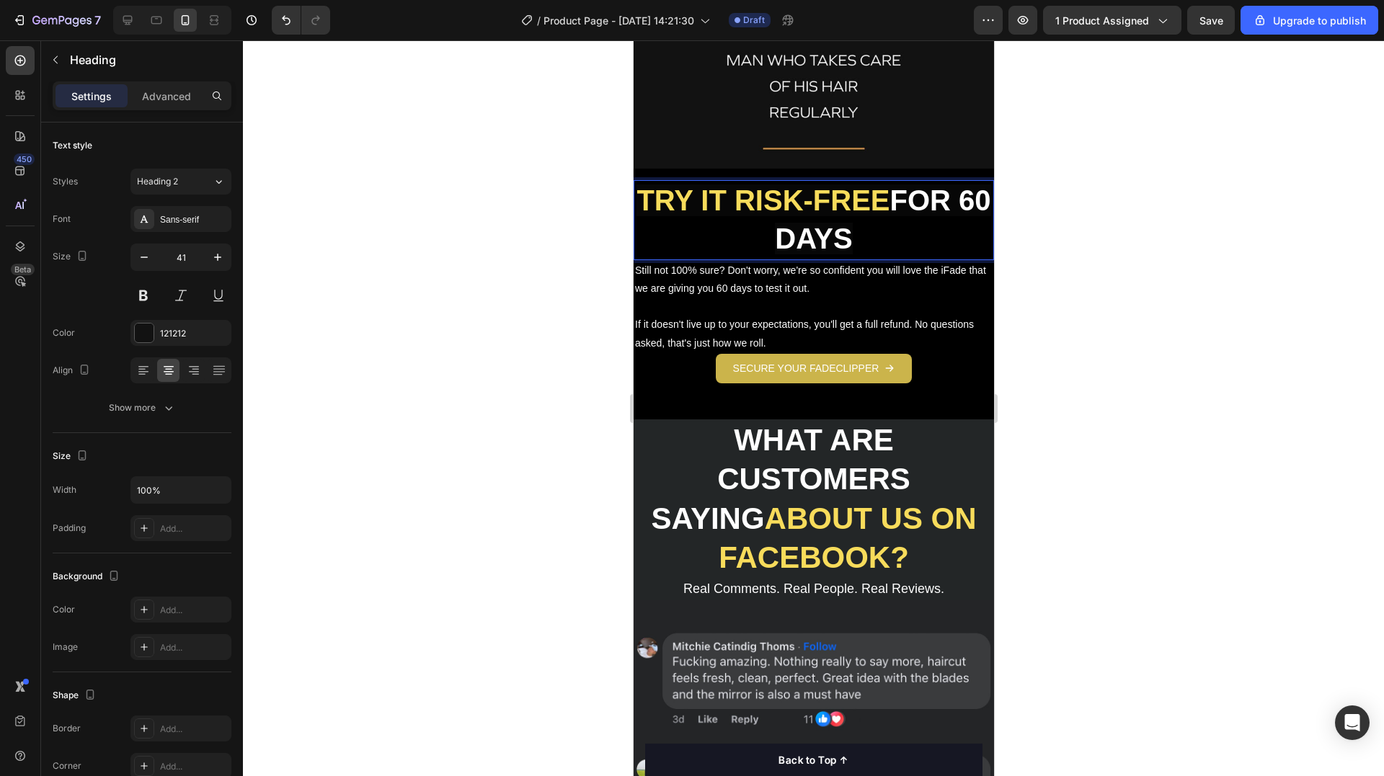
click at [850, 185] on strong "TRY IT RISK-FREE" at bounding box center [762, 201] width 253 height 32
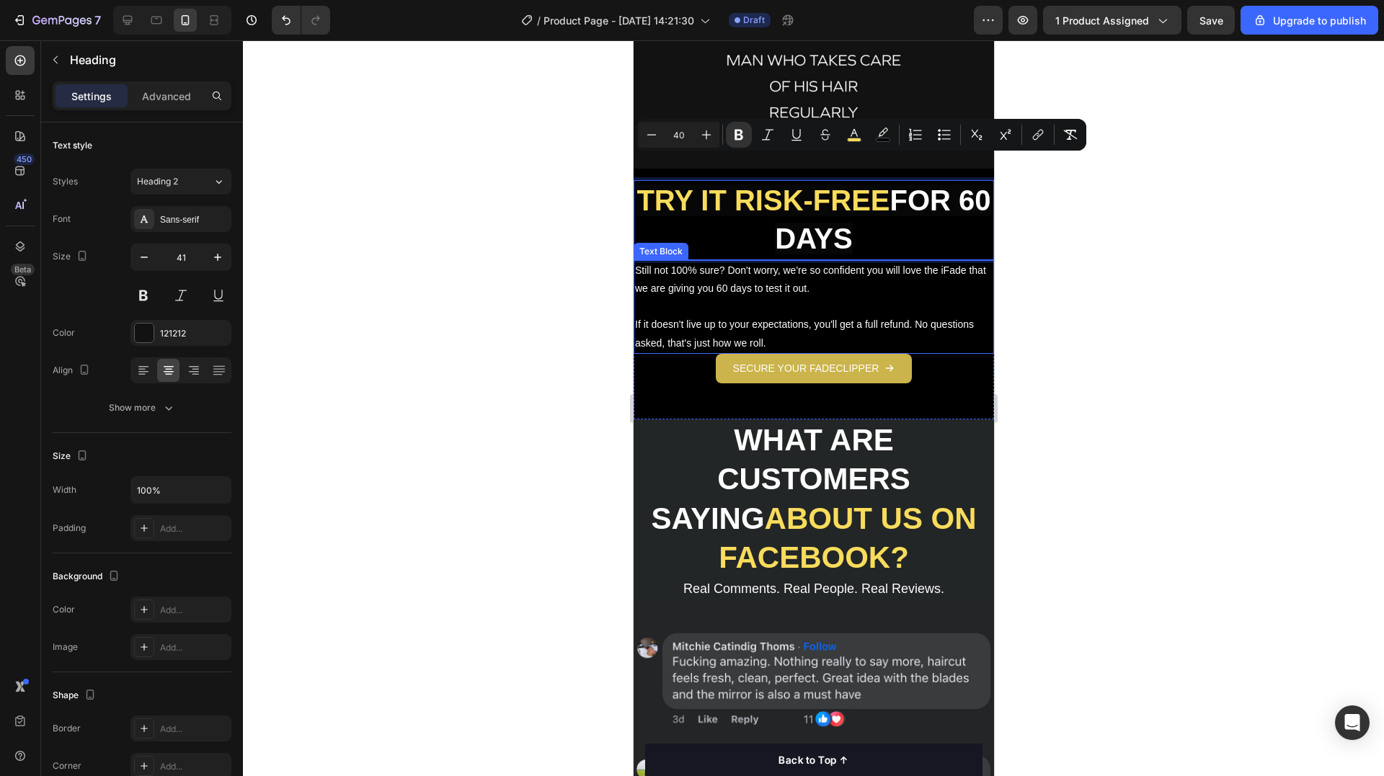
click at [823, 262] on p "Still not 100% sure? Don't worry, we're so confident you will love the iFade th…" at bounding box center [812, 280] width 357 height 36
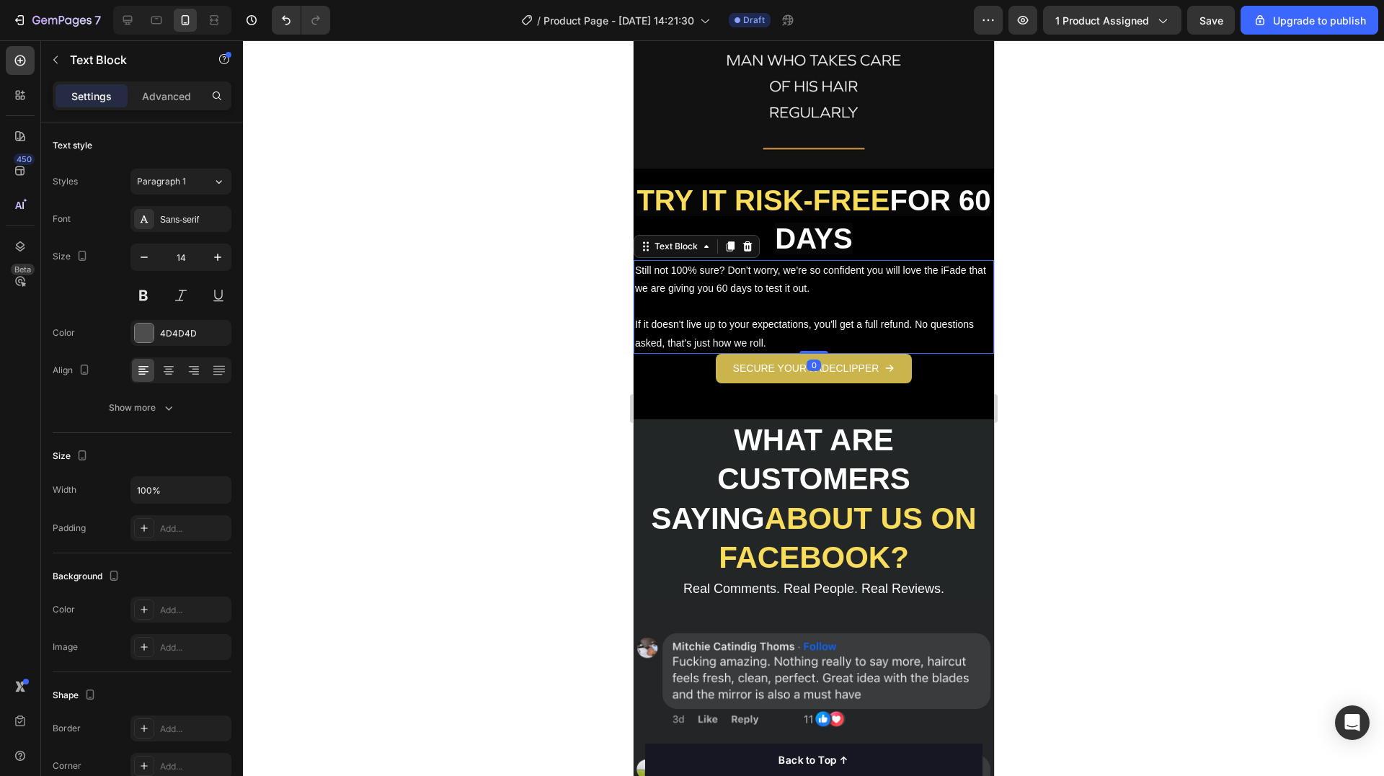
click at [773, 265] on span "Still not 100% sure? Don't worry, we're so confident you will love the iFade th…" at bounding box center [809, 280] width 351 height 30
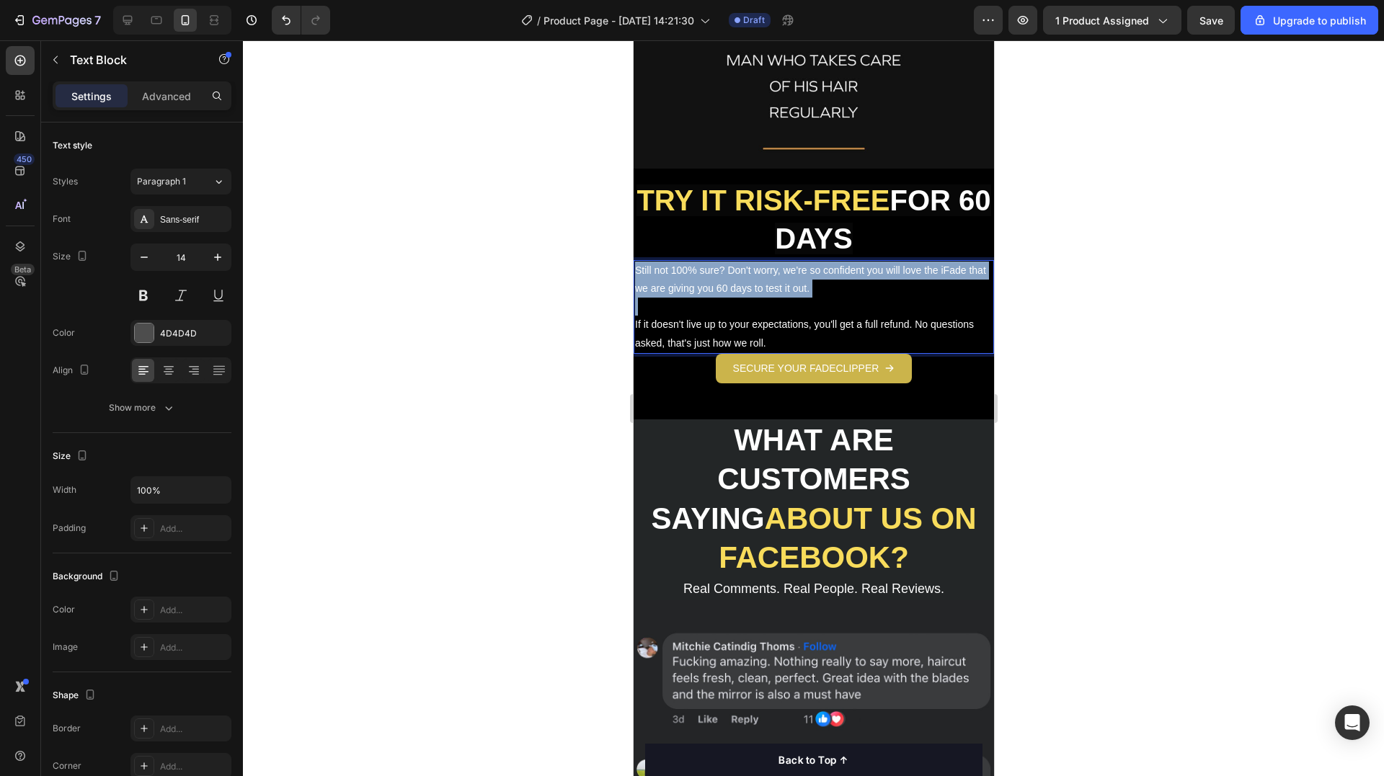
click at [773, 265] on span "Still not 100% sure? Don't worry, we're so confident you will love the iFade th…" at bounding box center [809, 280] width 351 height 30
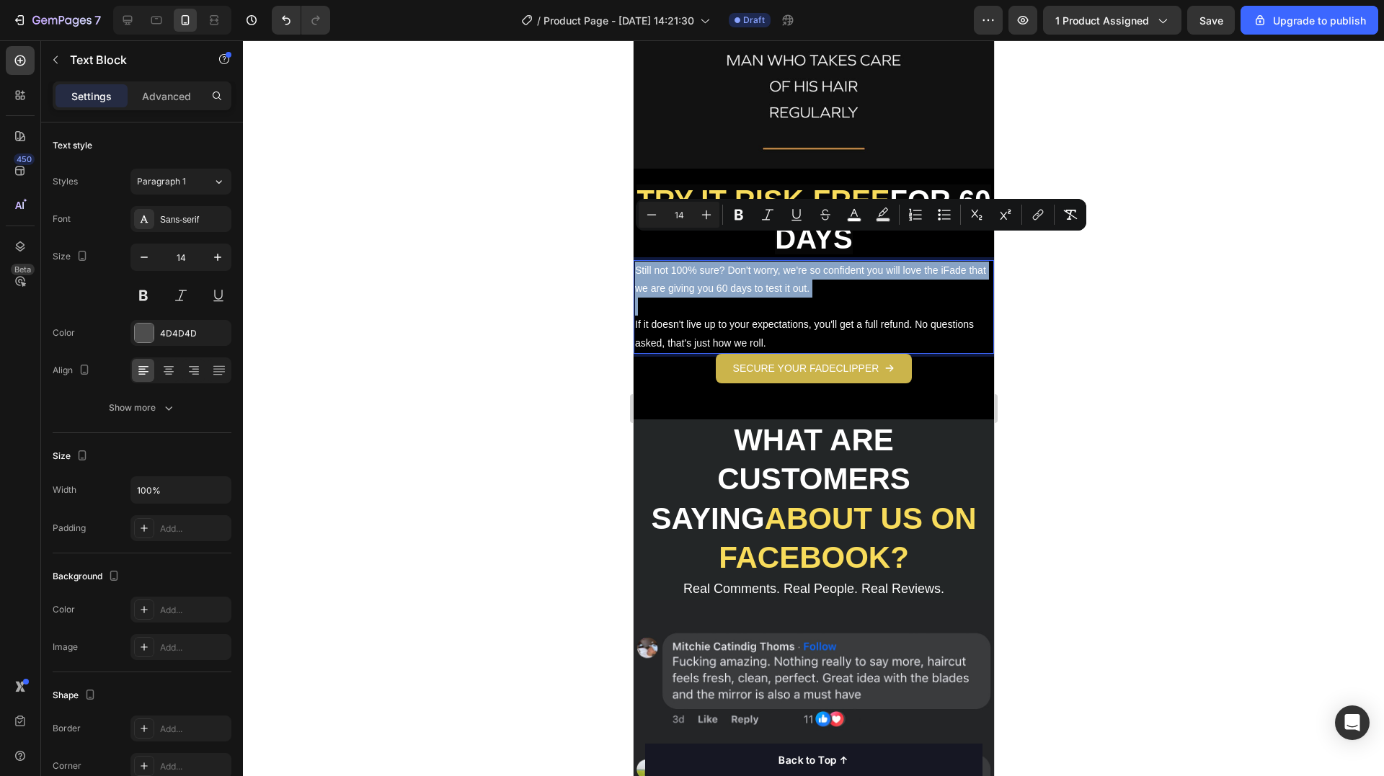
click at [764, 262] on p "Still not 100% sure? Don't worry, we're so confident you will love the iFade th…" at bounding box center [812, 280] width 357 height 36
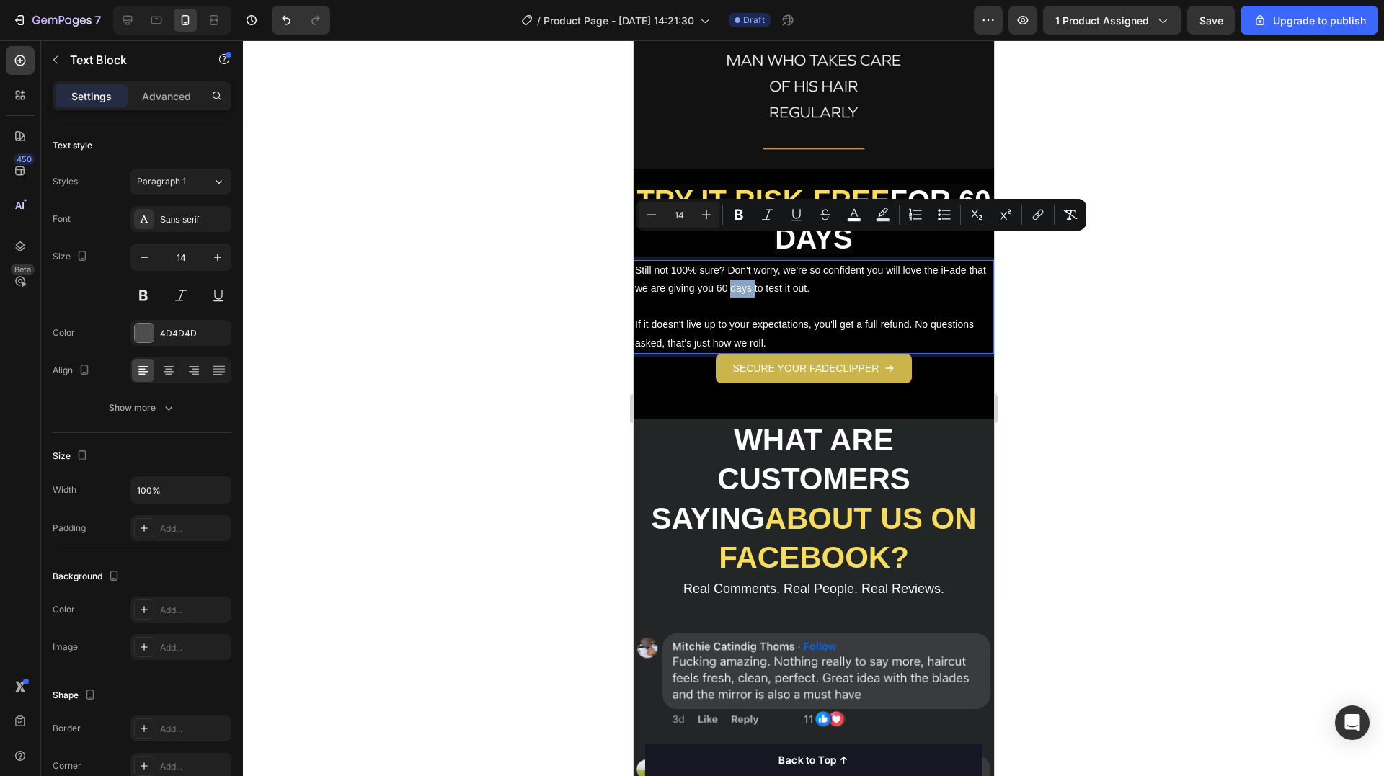
click at [764, 262] on p "Still not 100% sure? Don't worry, we're so confident you will love the iFade th…" at bounding box center [812, 280] width 357 height 36
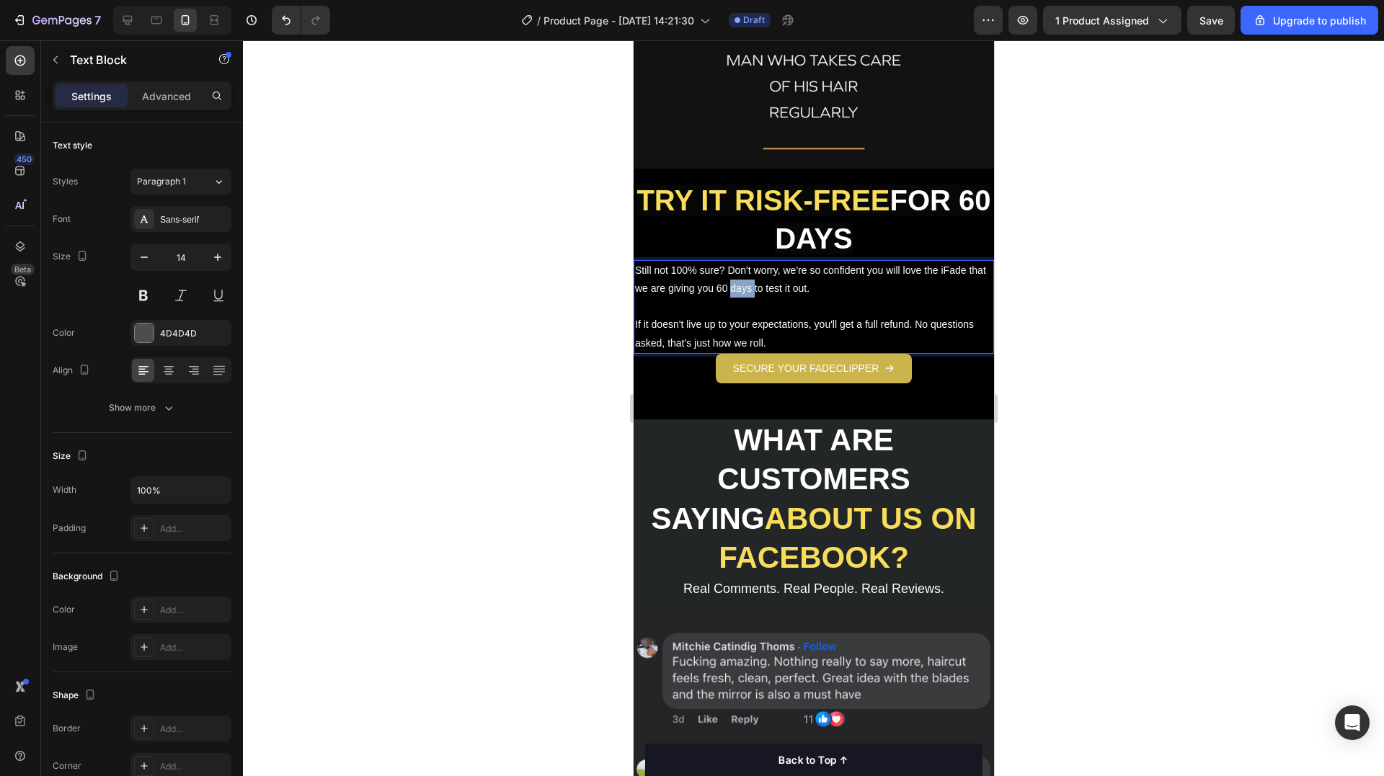
click at [755, 235] on div at bounding box center [755, 235] width 0 height 0
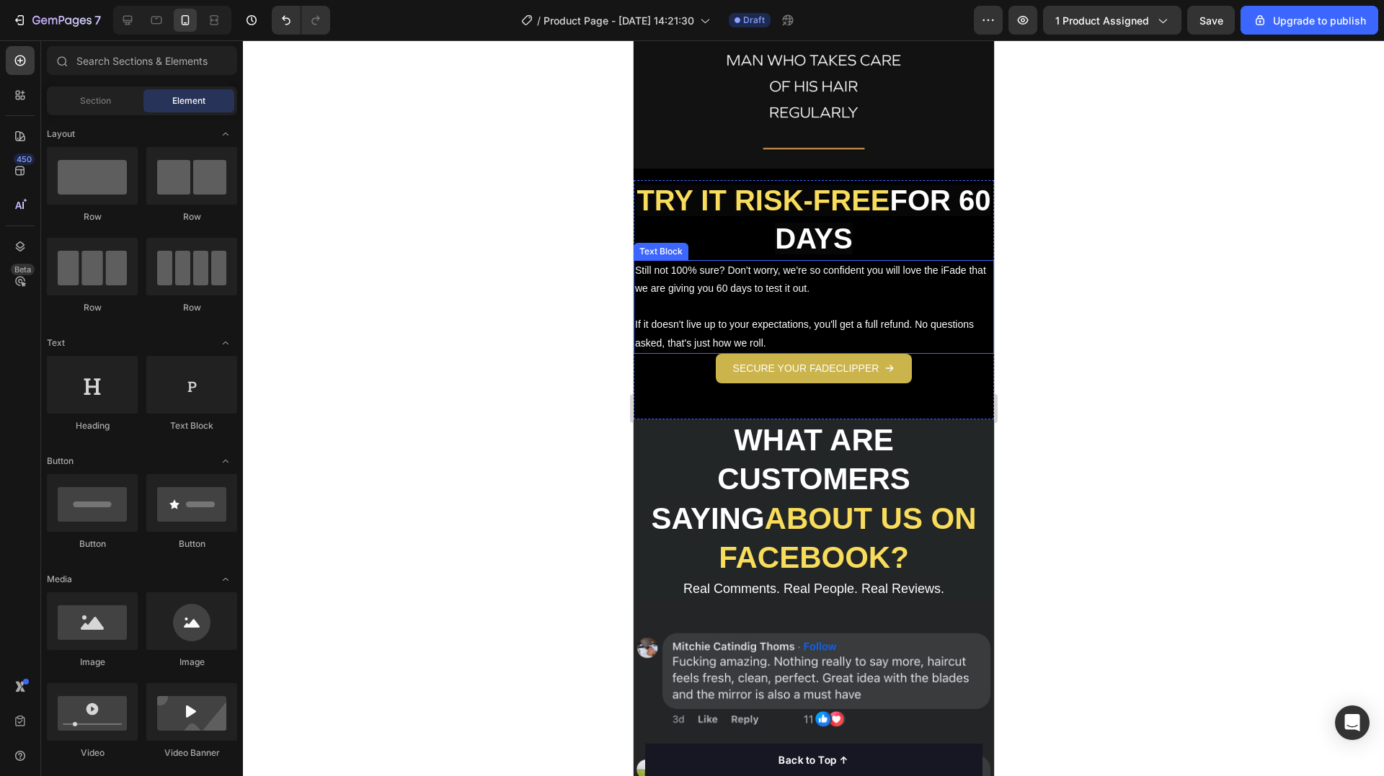
click at [701, 265] on span "Still not 100% sure? Don't worry, we're so confident you will love the iFade th…" at bounding box center [809, 280] width 351 height 30
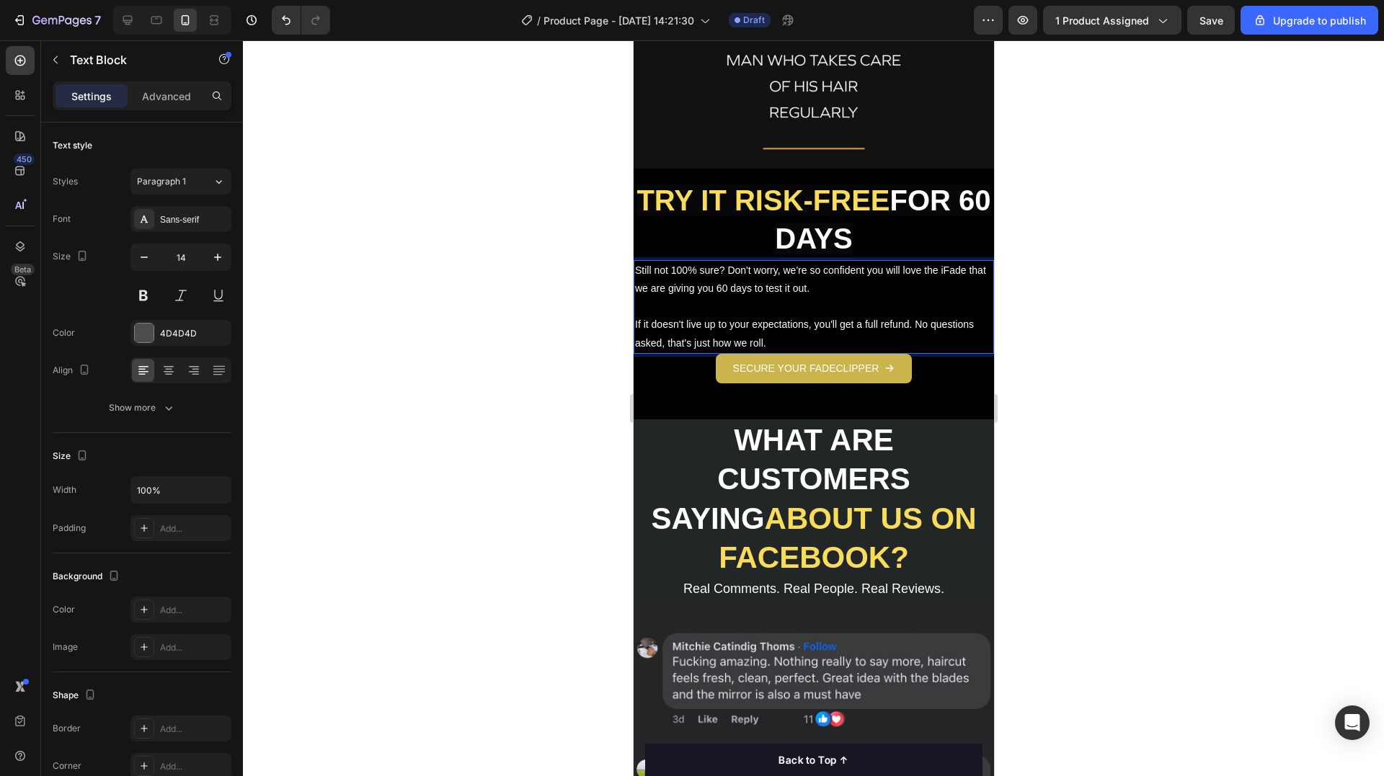
click at [703, 265] on span "Still not 100% sure? Don't worry, we're so confident you will love the iFade th…" at bounding box center [809, 280] width 351 height 30
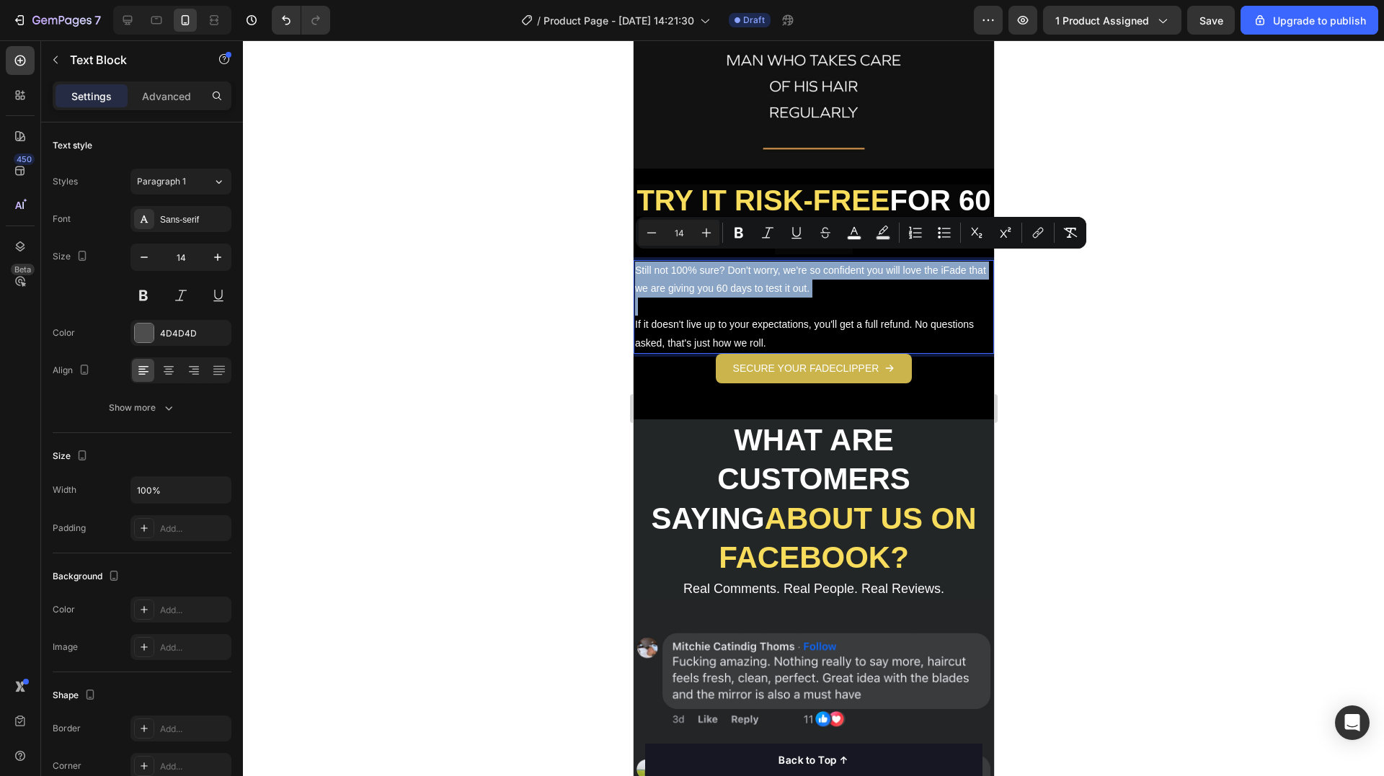
click at [703, 265] on span "Still not 100% sure? Don't worry, we're so confident you will love the iFade th…" at bounding box center [809, 280] width 351 height 30
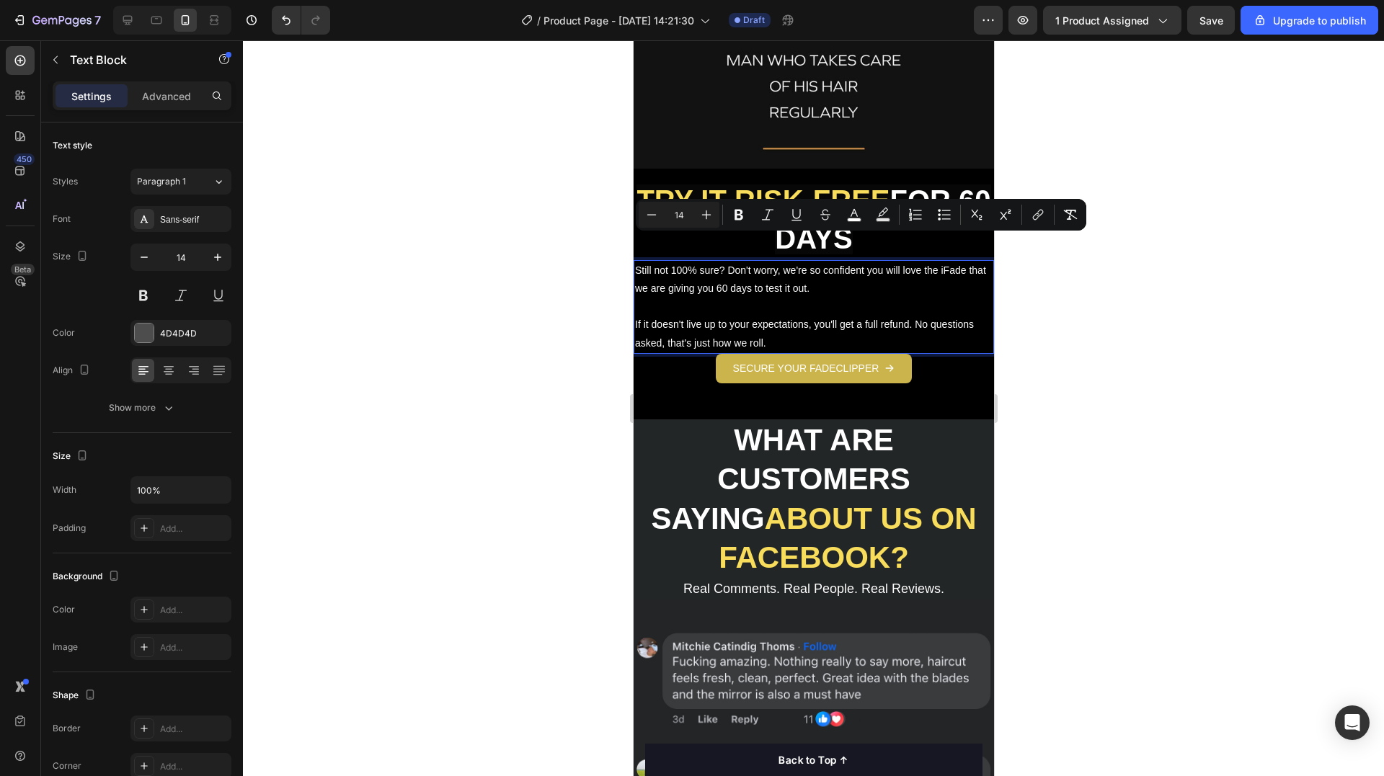
click at [892, 319] on span "If it doesn't live up to your expectations, you'll get a full refund. No questi…" at bounding box center [803, 334] width 339 height 30
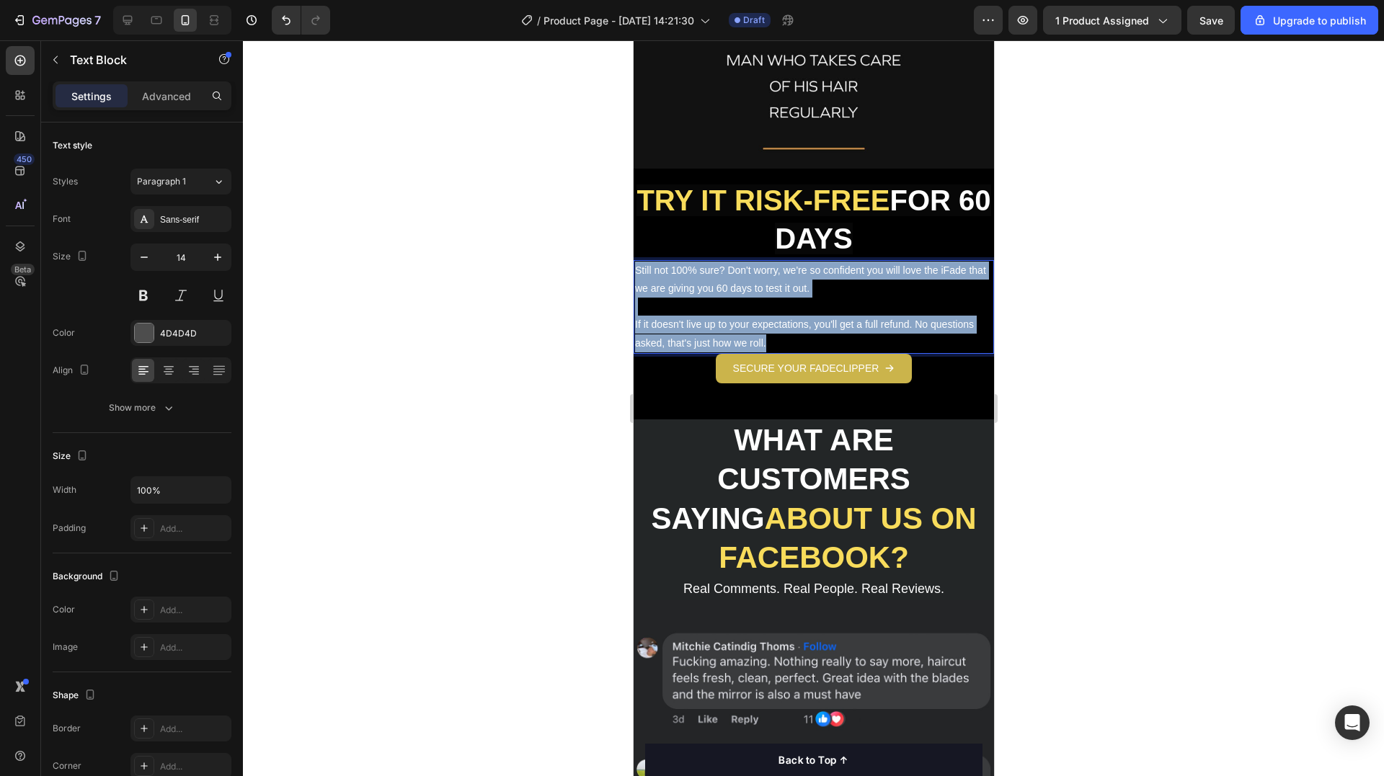
drag, startPoint x: 777, startPoint y: 312, endPoint x: 634, endPoint y: 246, distance: 158.0
click at [634, 260] on div "Still not 100% sure? Don't worry, we're so confident you will love the iFade th…" at bounding box center [813, 307] width 360 height 94
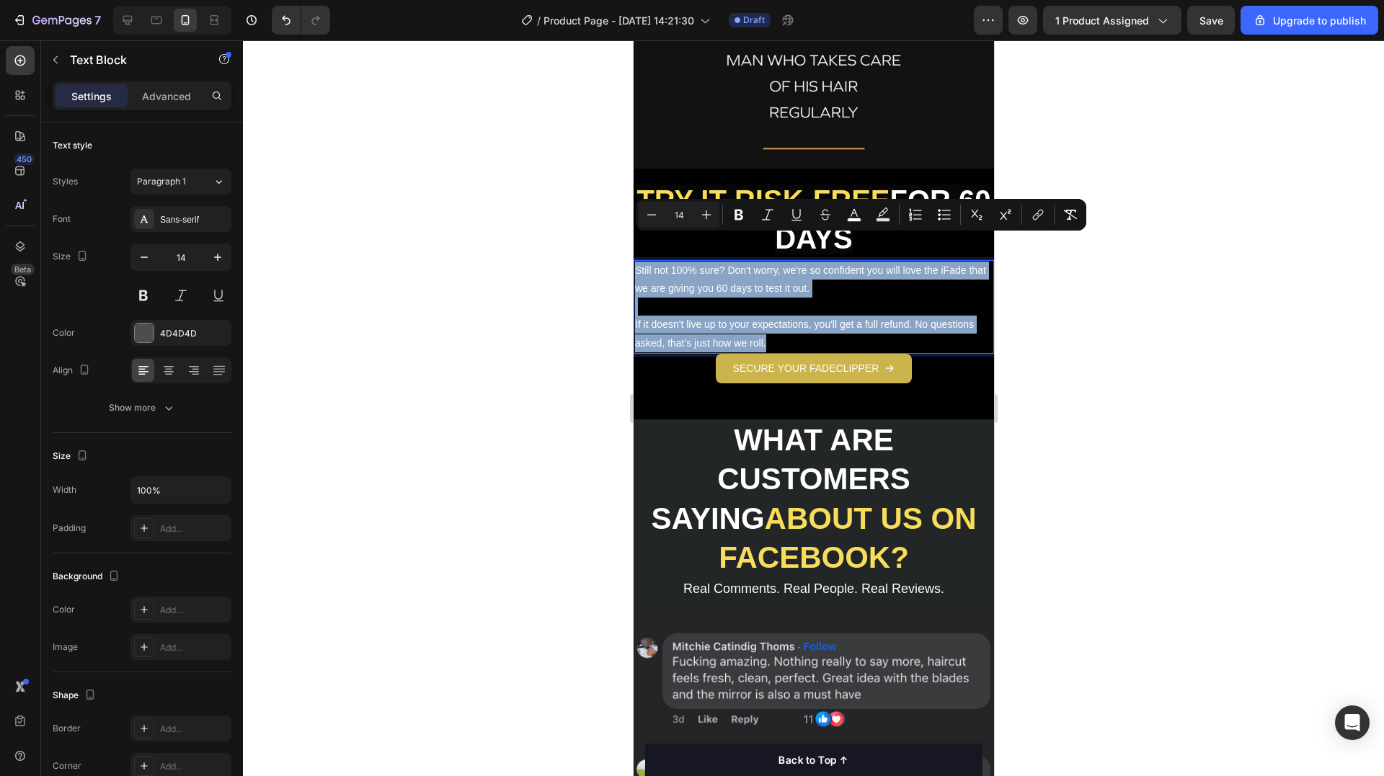
copy div "Still not 100% sure? Don't worry, we're so confident you will love the iFade th…"
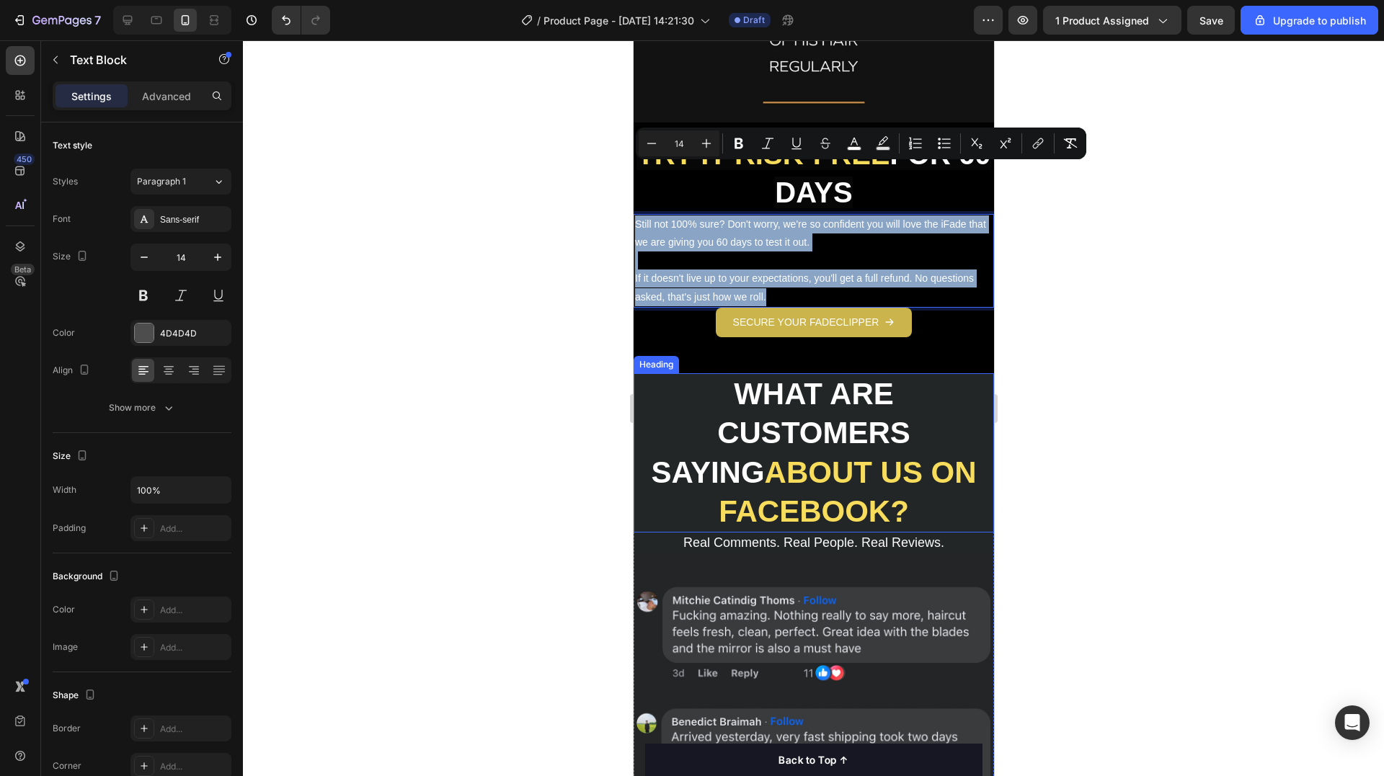
scroll to position [2523, 0]
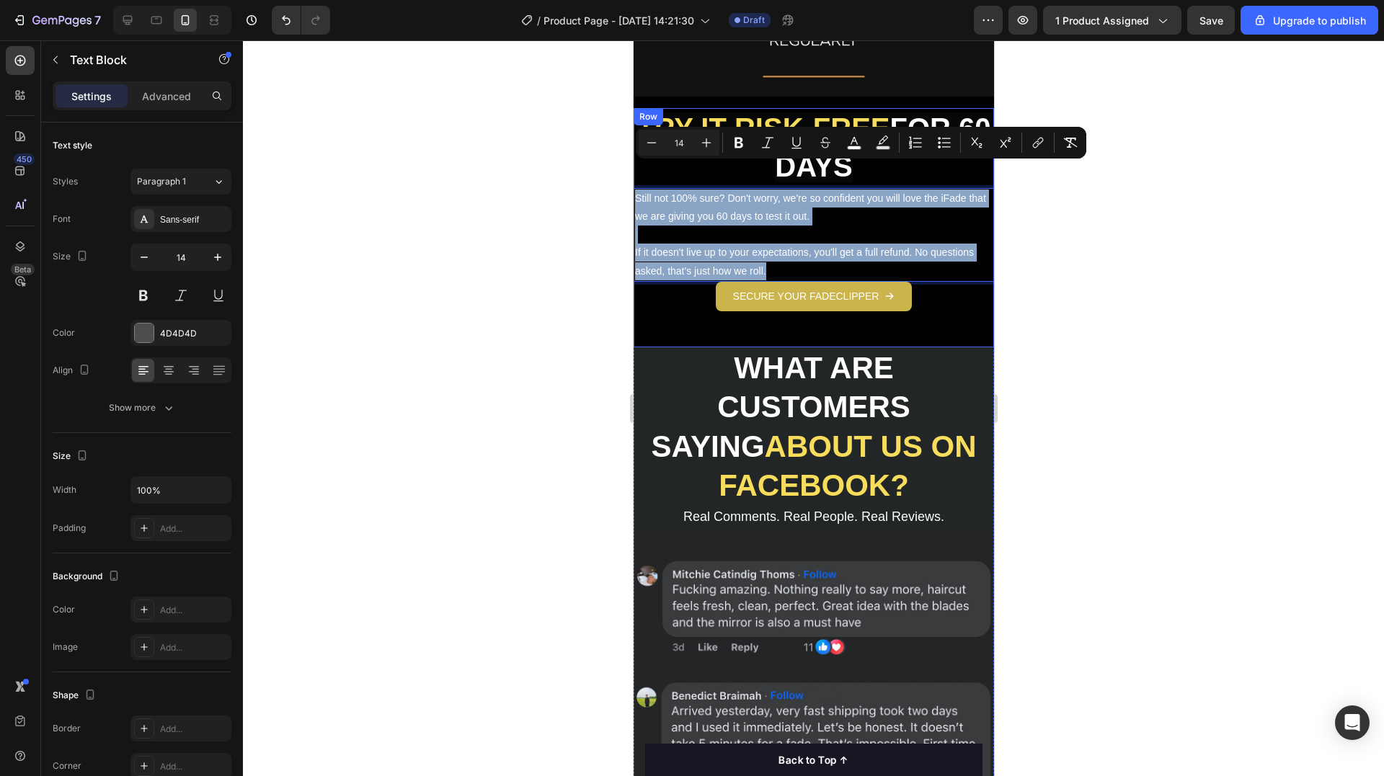
click at [903, 282] on button "SECURE YOUR FADECLIPPER" at bounding box center [813, 297] width 197 height 30
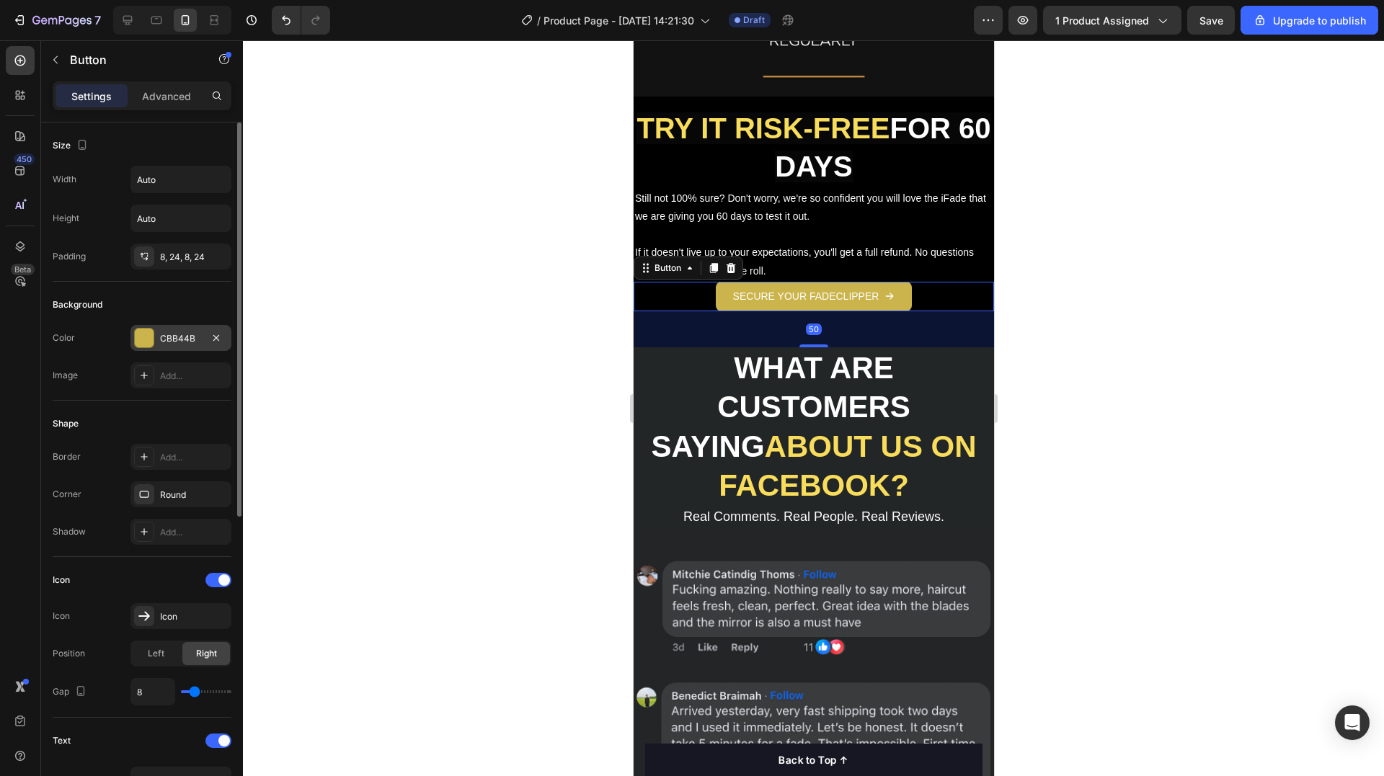
click at [149, 333] on div at bounding box center [144, 338] width 19 height 19
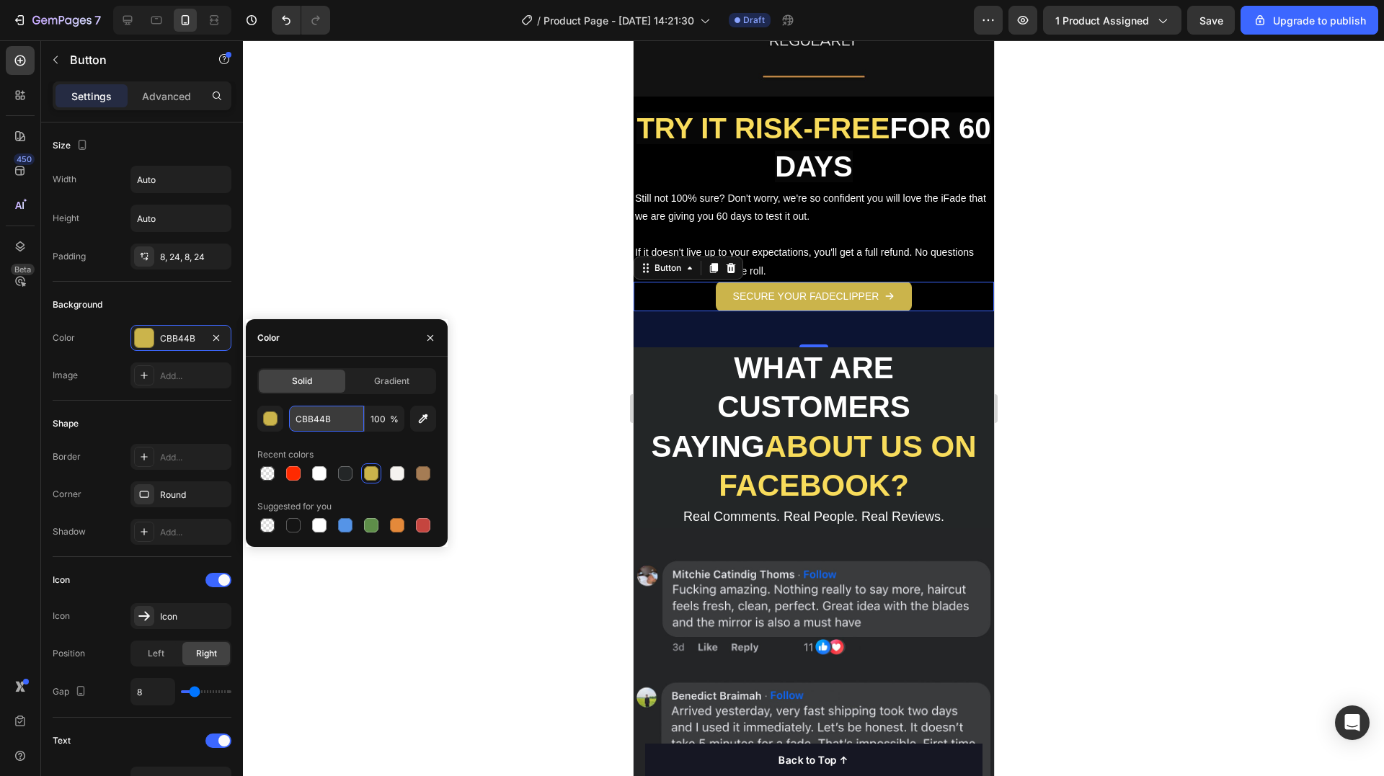
click at [324, 410] on input "CBB44B" at bounding box center [326, 419] width 75 height 26
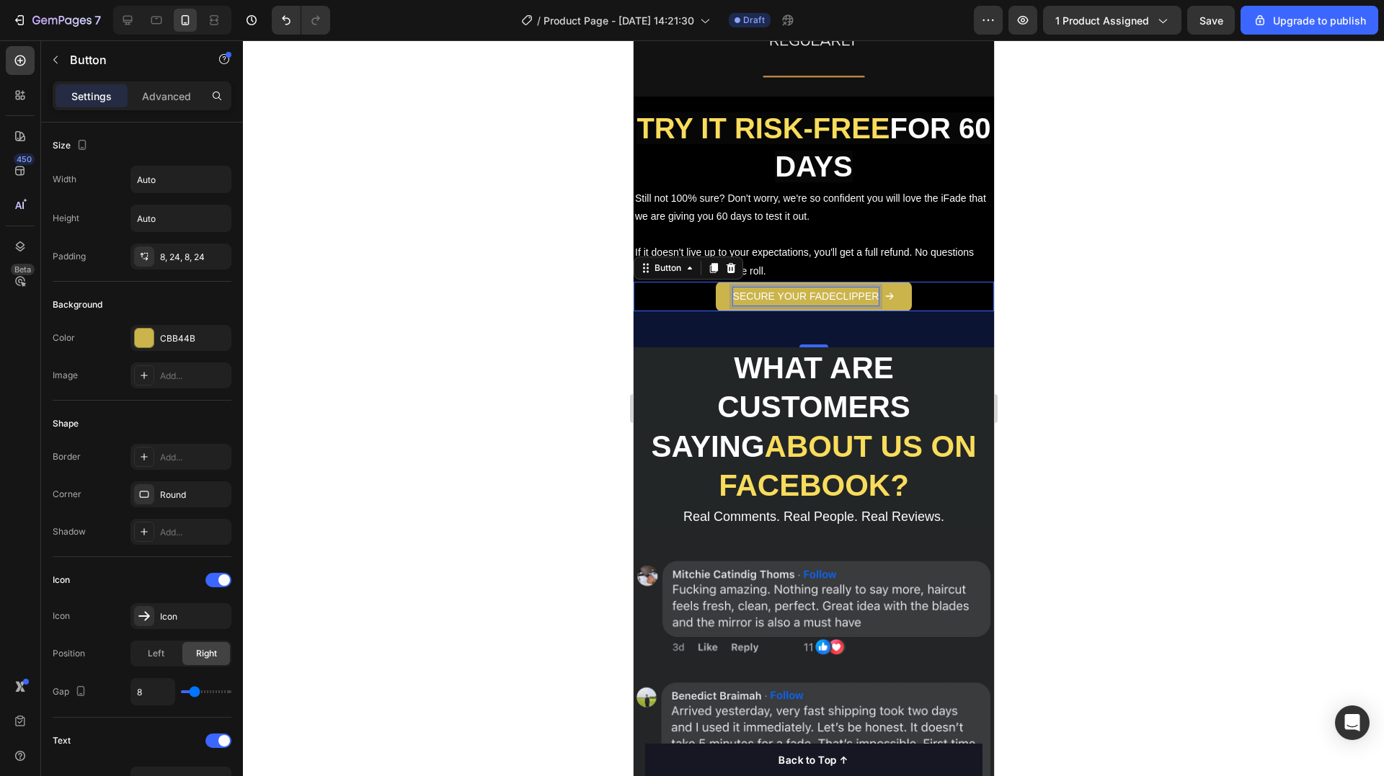
click at [794, 288] on p "SECURE YOUR FADECLIPPER" at bounding box center [805, 297] width 146 height 18
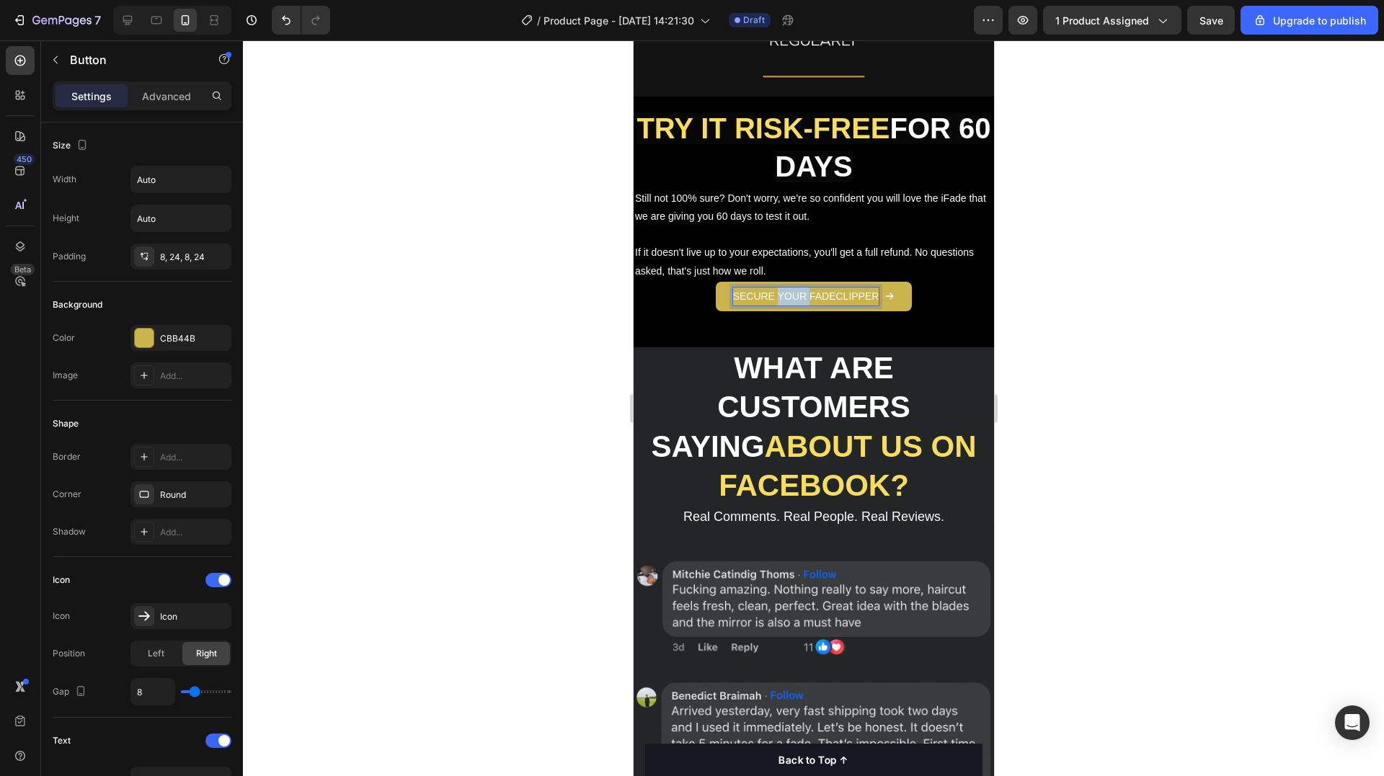
click at [794, 288] on p "SECURE YOUR FADECLIPPER" at bounding box center [805, 297] width 146 height 18
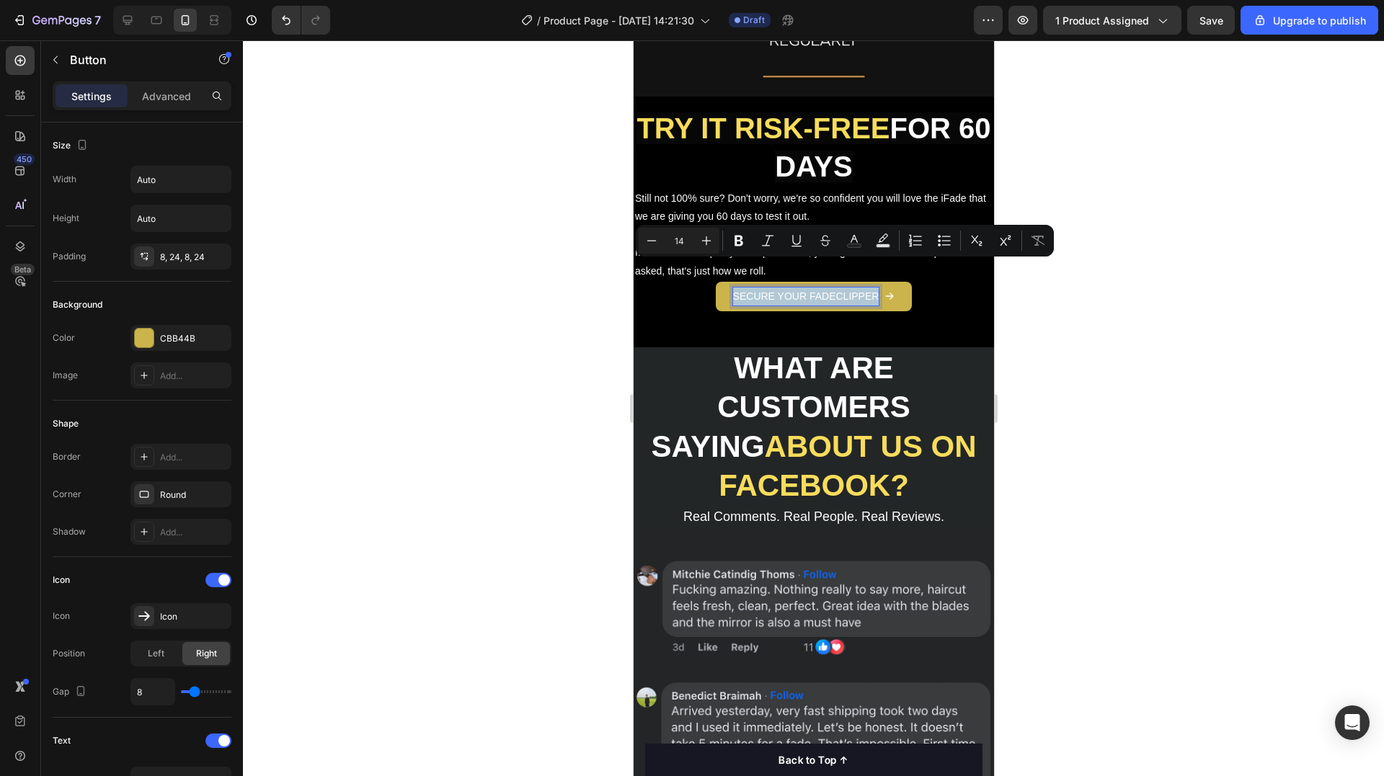
copy p "SECURE YOUR FADECLIPPER"
click at [495, 321] on div at bounding box center [813, 408] width 1141 height 736
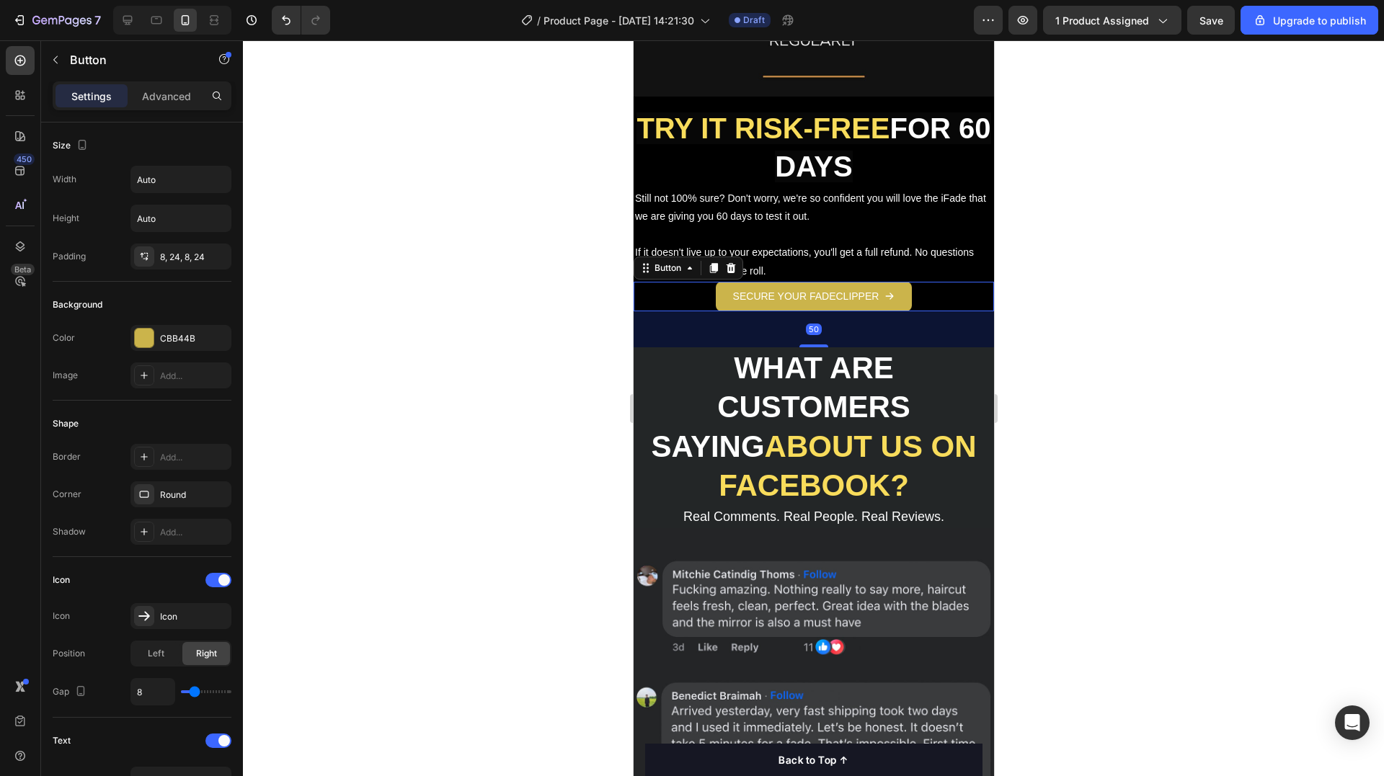
click at [876, 288] on div "SECURE YOUR FADECLIPPER" at bounding box center [813, 297] width 162 height 18
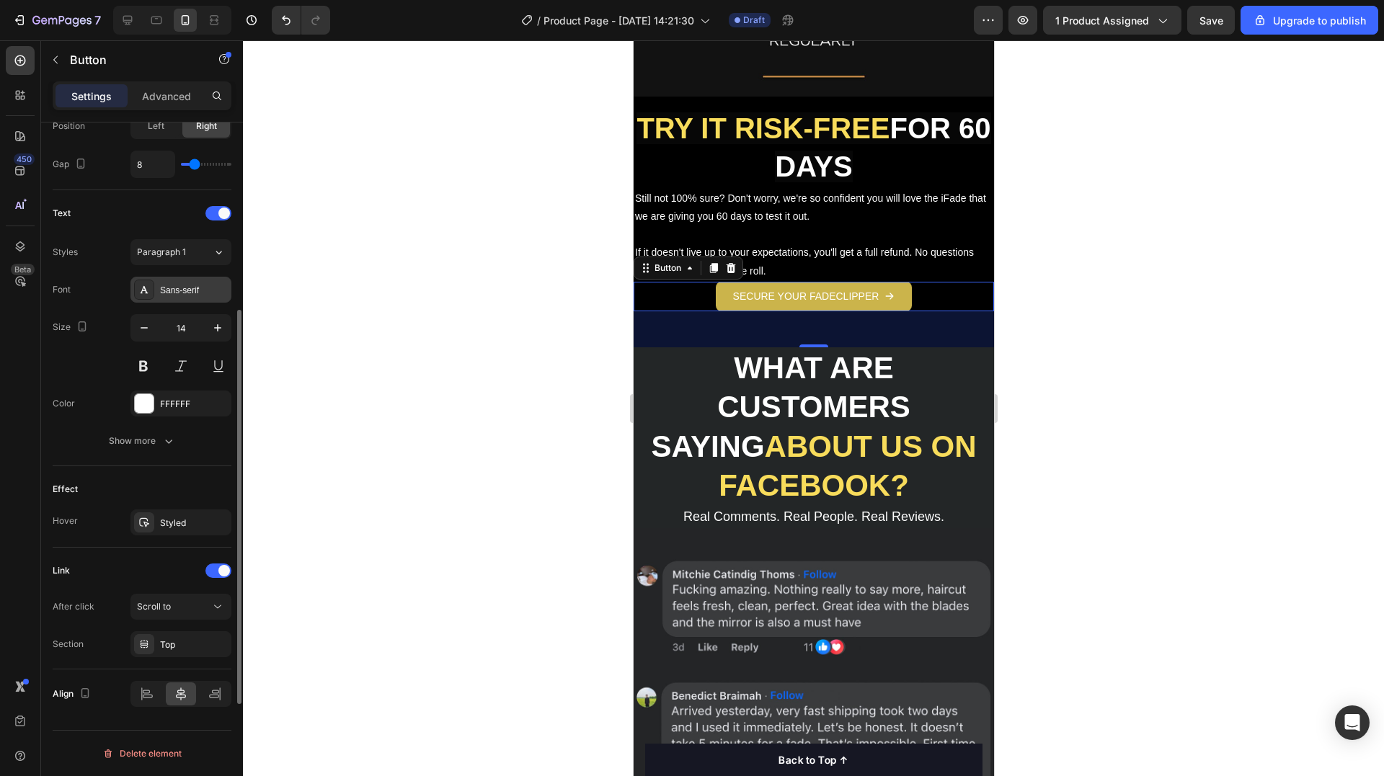
scroll to position [311, 0]
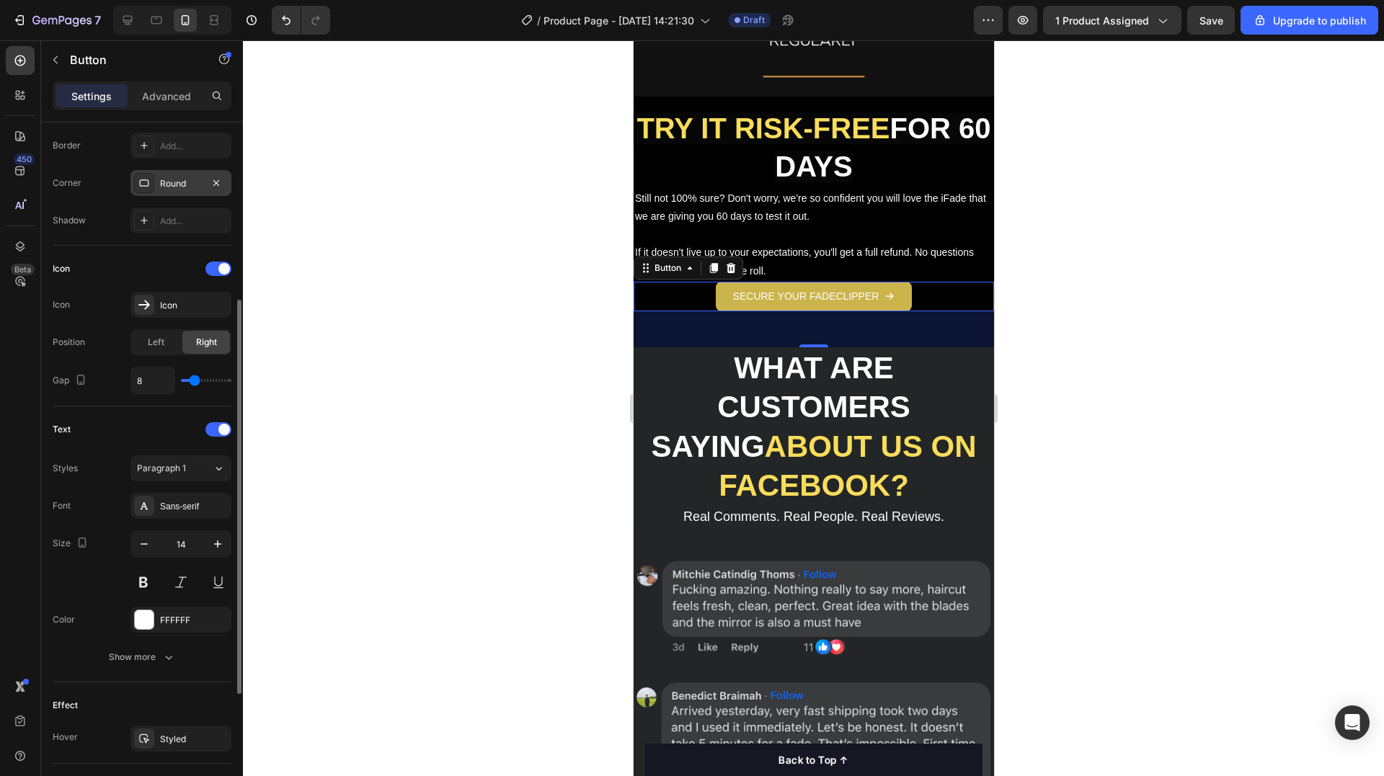
click at [172, 174] on div "Round" at bounding box center [180, 183] width 101 height 26
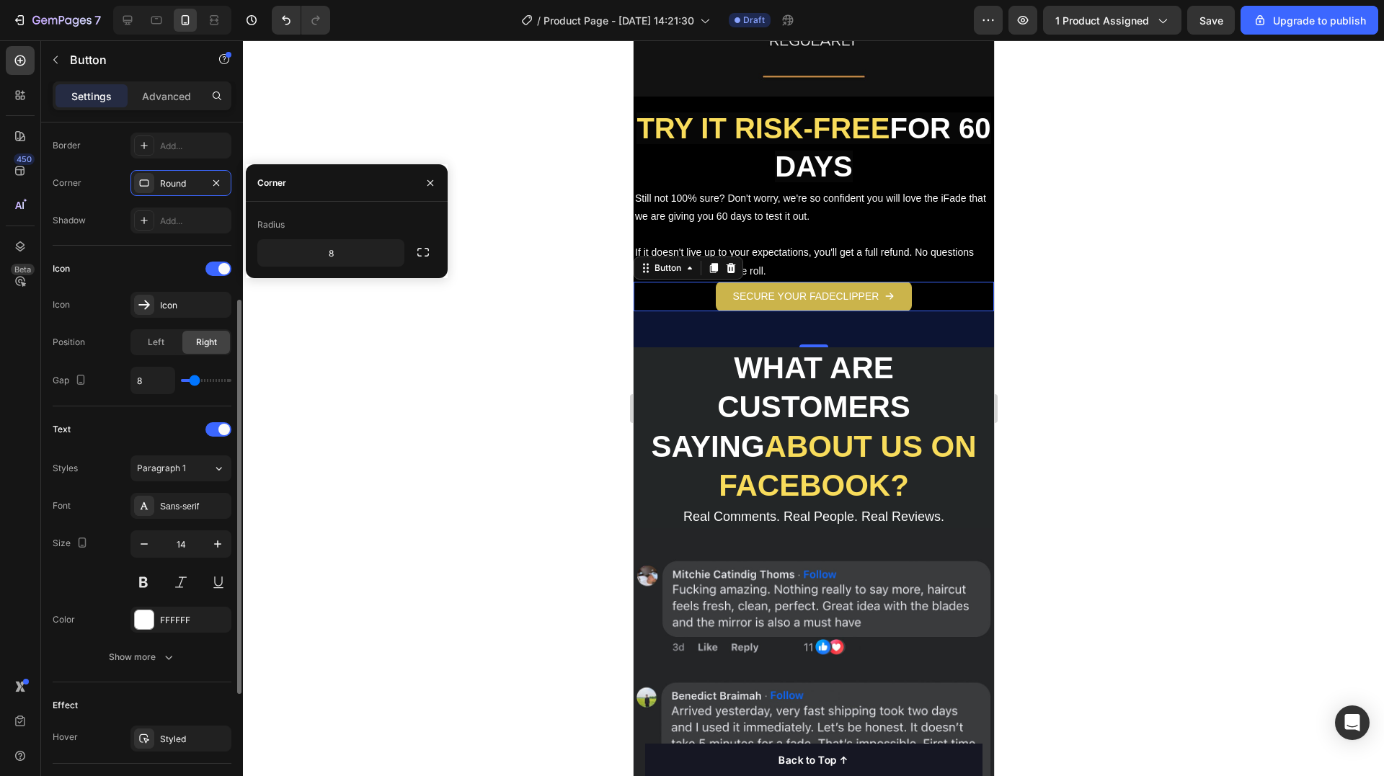
click at [89, 264] on div "Icon" at bounding box center [142, 268] width 179 height 23
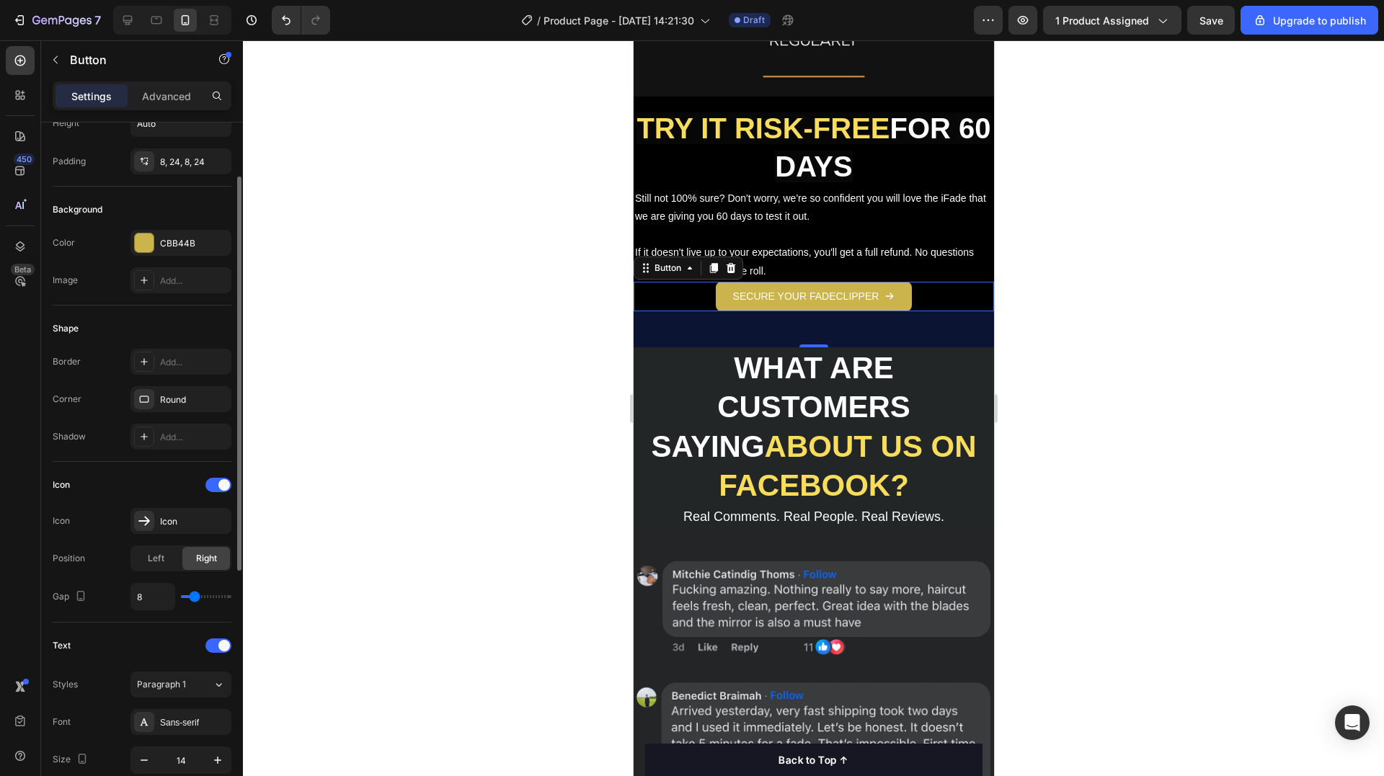
scroll to position [0, 0]
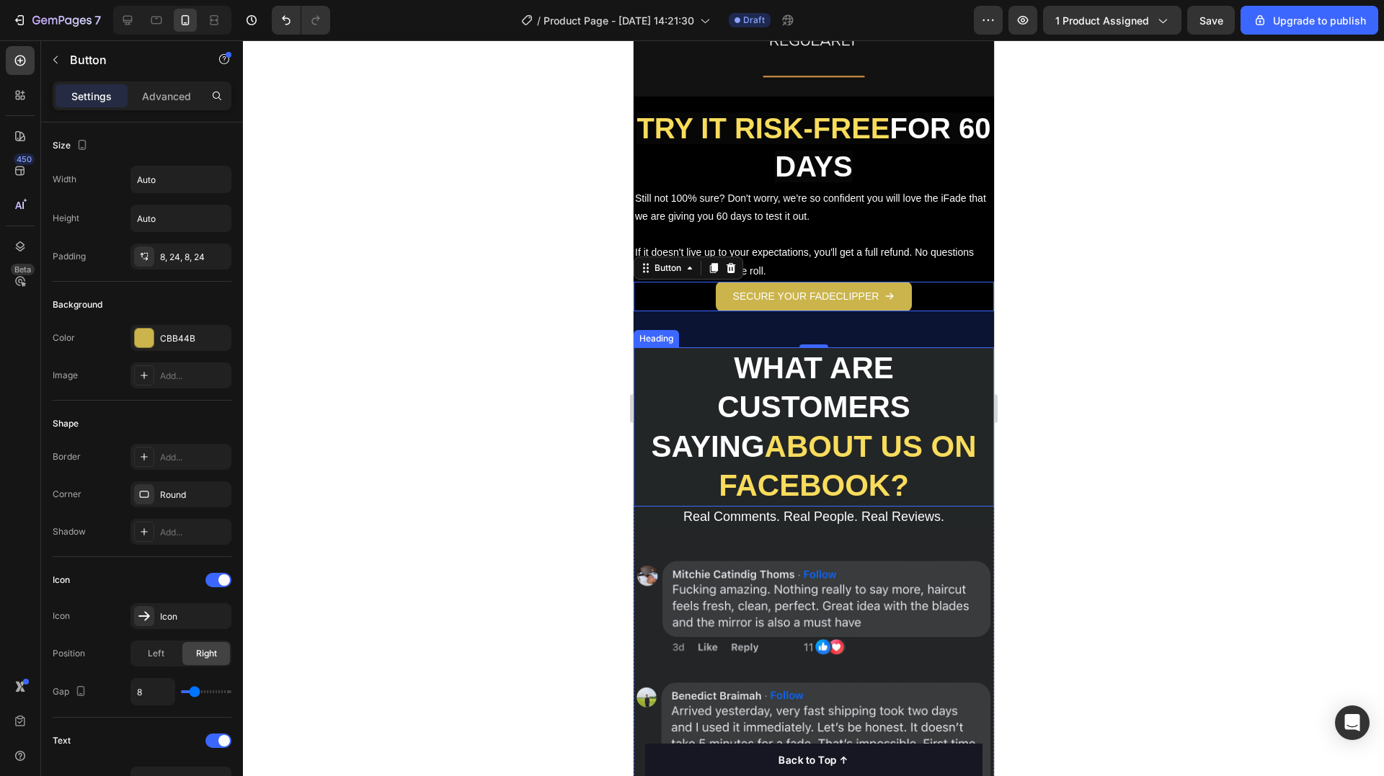
click at [938, 349] on p "⁠⁠⁠⁠⁠⁠⁠ WHAT ARE CUSTOMERS SAYING ABOUT US ON FACEBOOK?" at bounding box center [812, 427] width 357 height 156
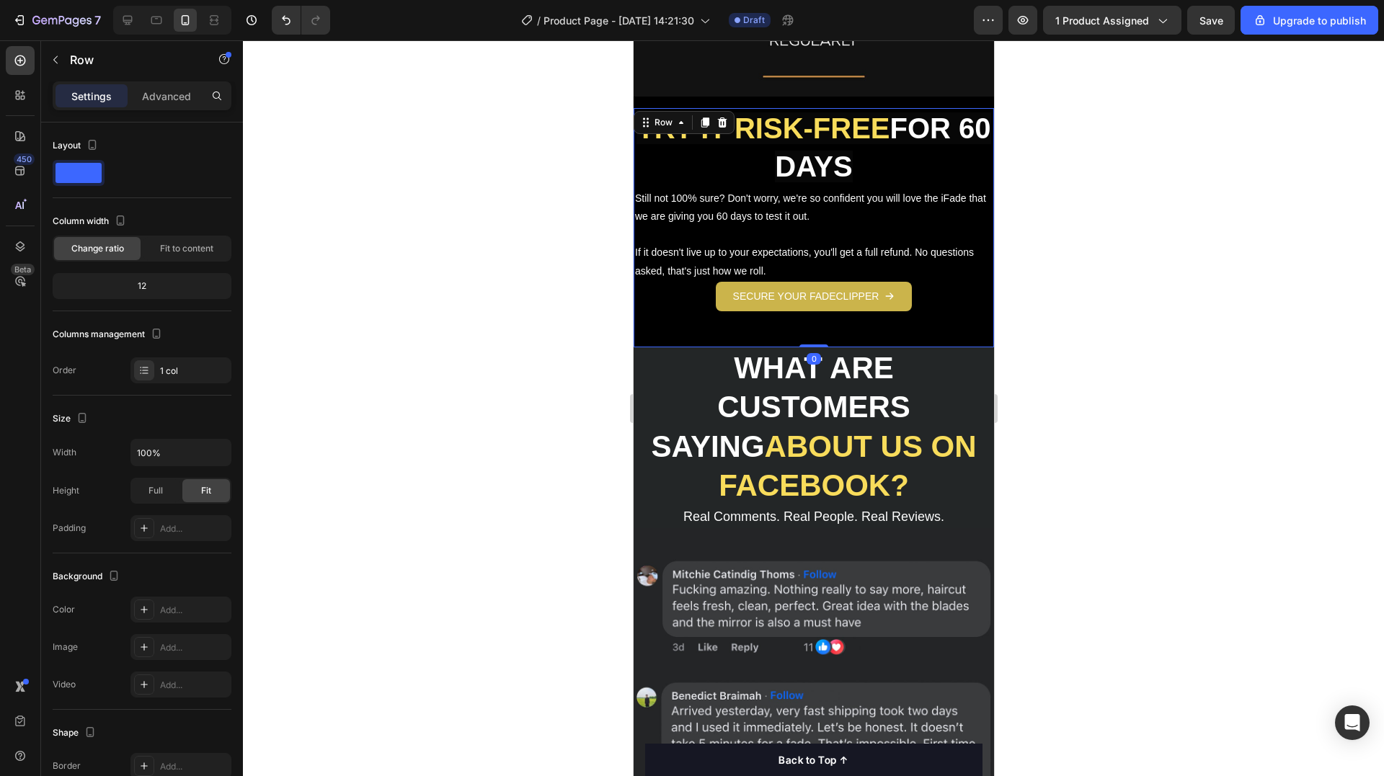
click at [853, 293] on div "SECURE YOUR FADECLIPPER Button" at bounding box center [813, 315] width 360 height 66
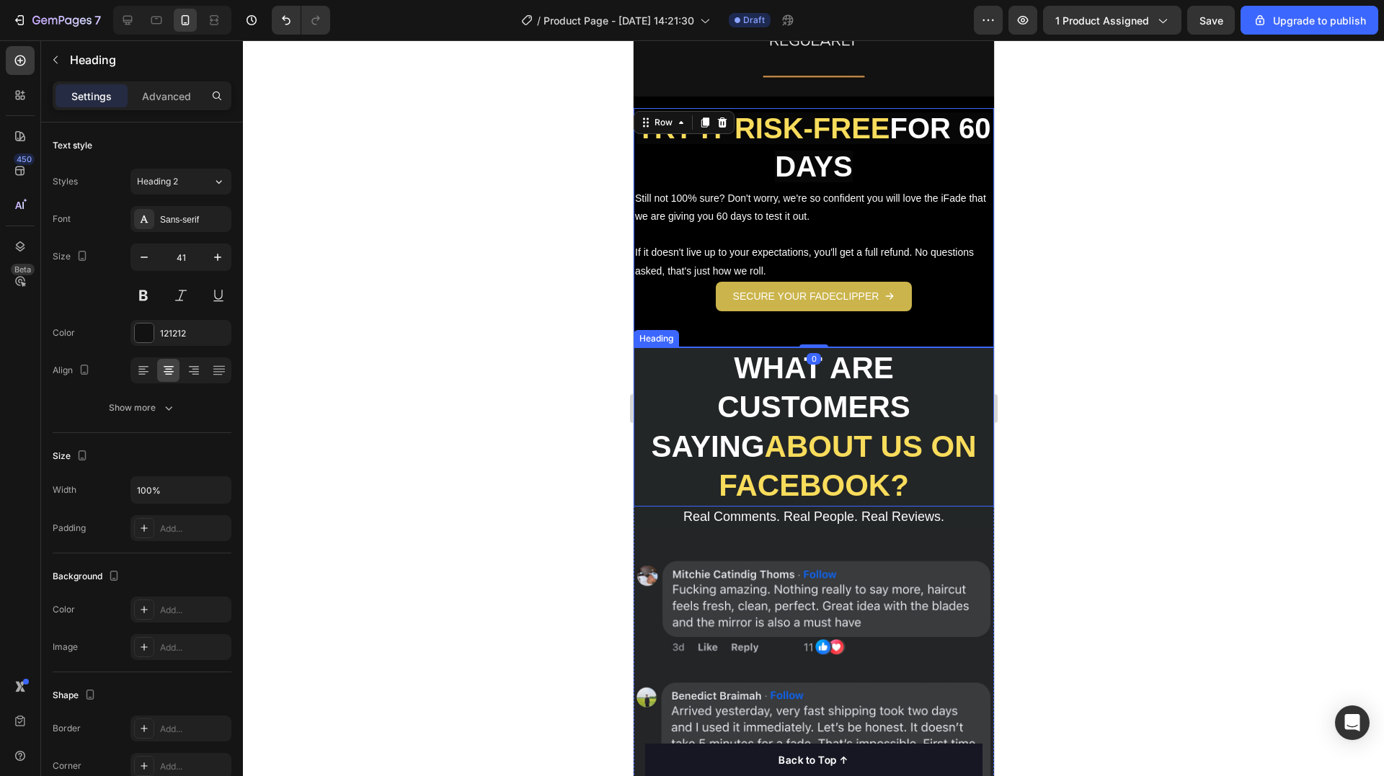
click at [883, 351] on strong "WHAT ARE CUSTOMERS SAYING" at bounding box center [779, 407] width 259 height 112
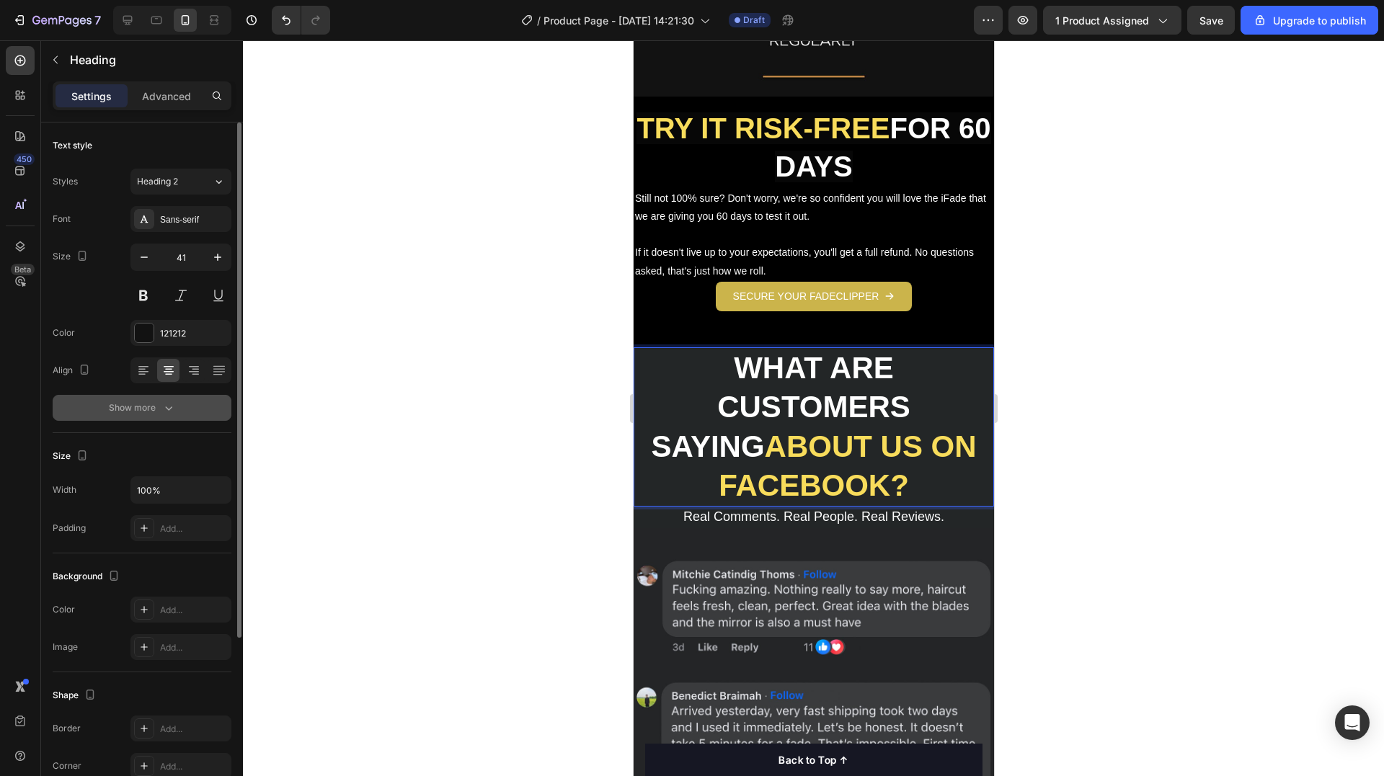
click at [156, 397] on button "Show more" at bounding box center [142, 408] width 179 height 26
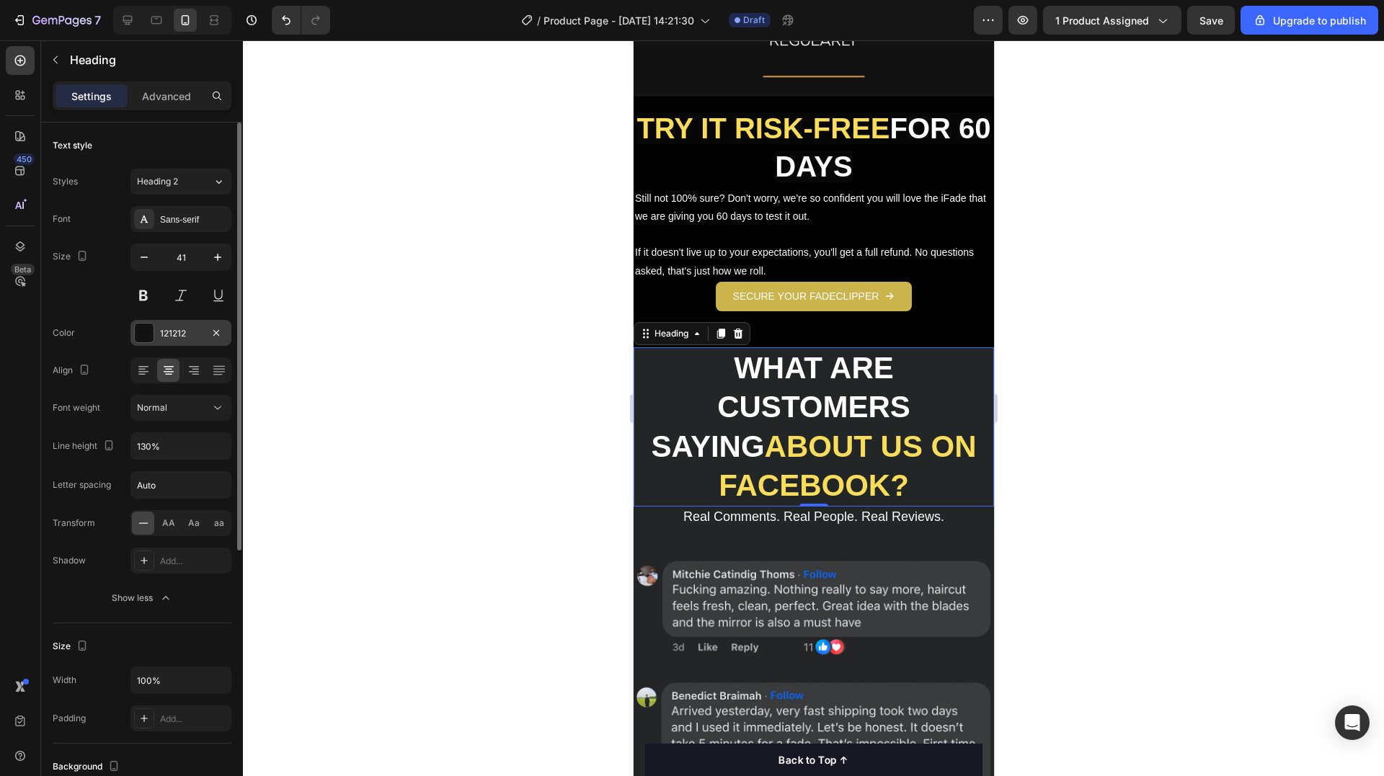
click at [152, 332] on div at bounding box center [144, 333] width 19 height 19
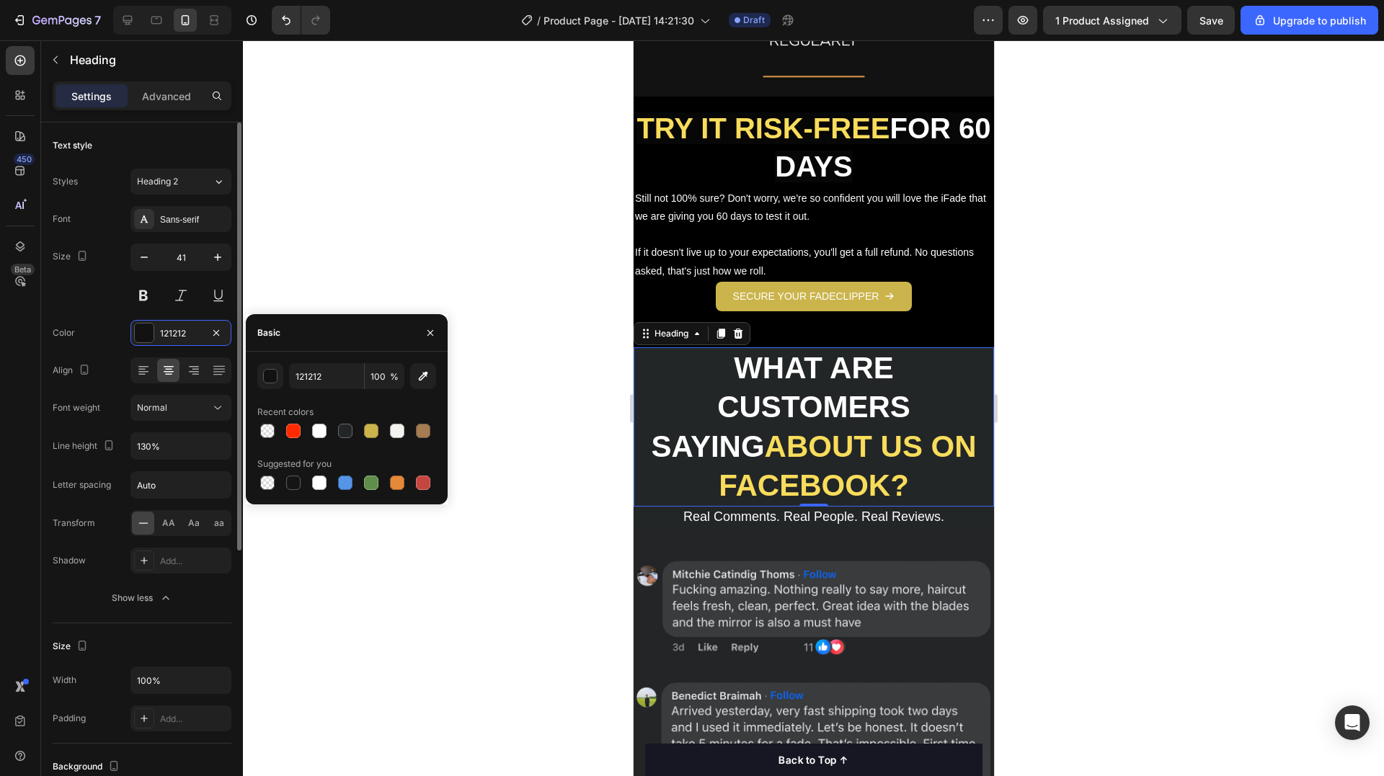
click at [110, 324] on div "Color 121212" at bounding box center [142, 333] width 179 height 26
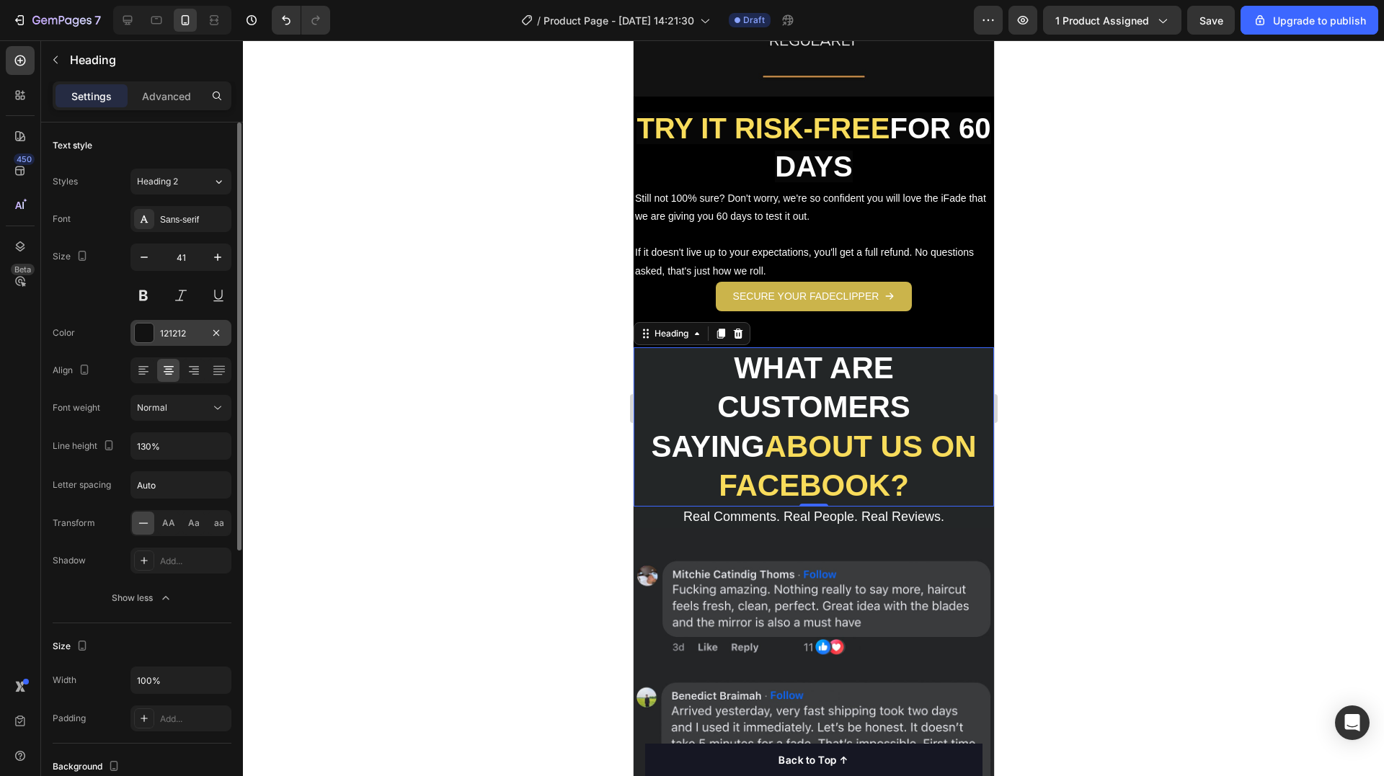
click at [152, 336] on div at bounding box center [144, 333] width 19 height 19
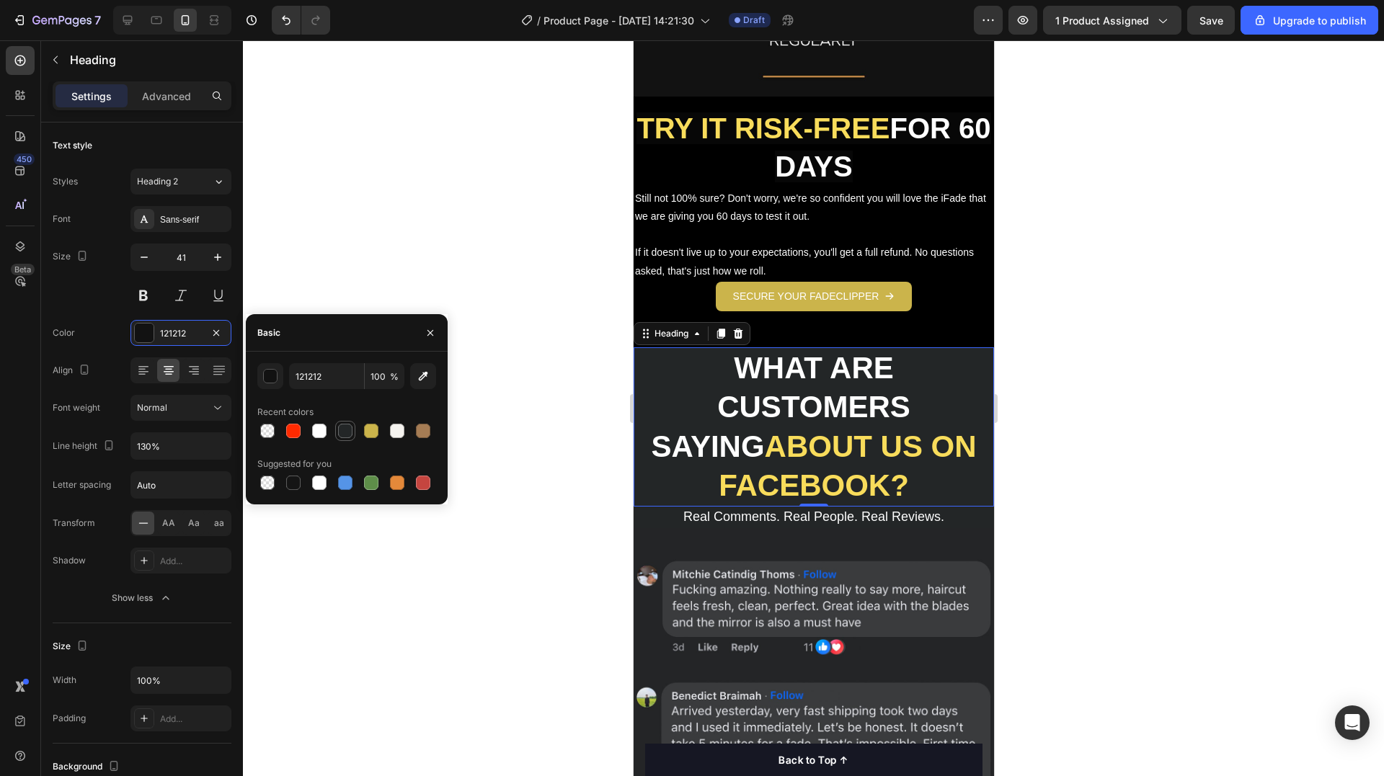
click at [344, 436] on div at bounding box center [345, 431] width 14 height 14
click at [292, 487] on div at bounding box center [293, 483] width 14 height 14
type input "151515"
click at [345, 278] on div at bounding box center [813, 408] width 1141 height 736
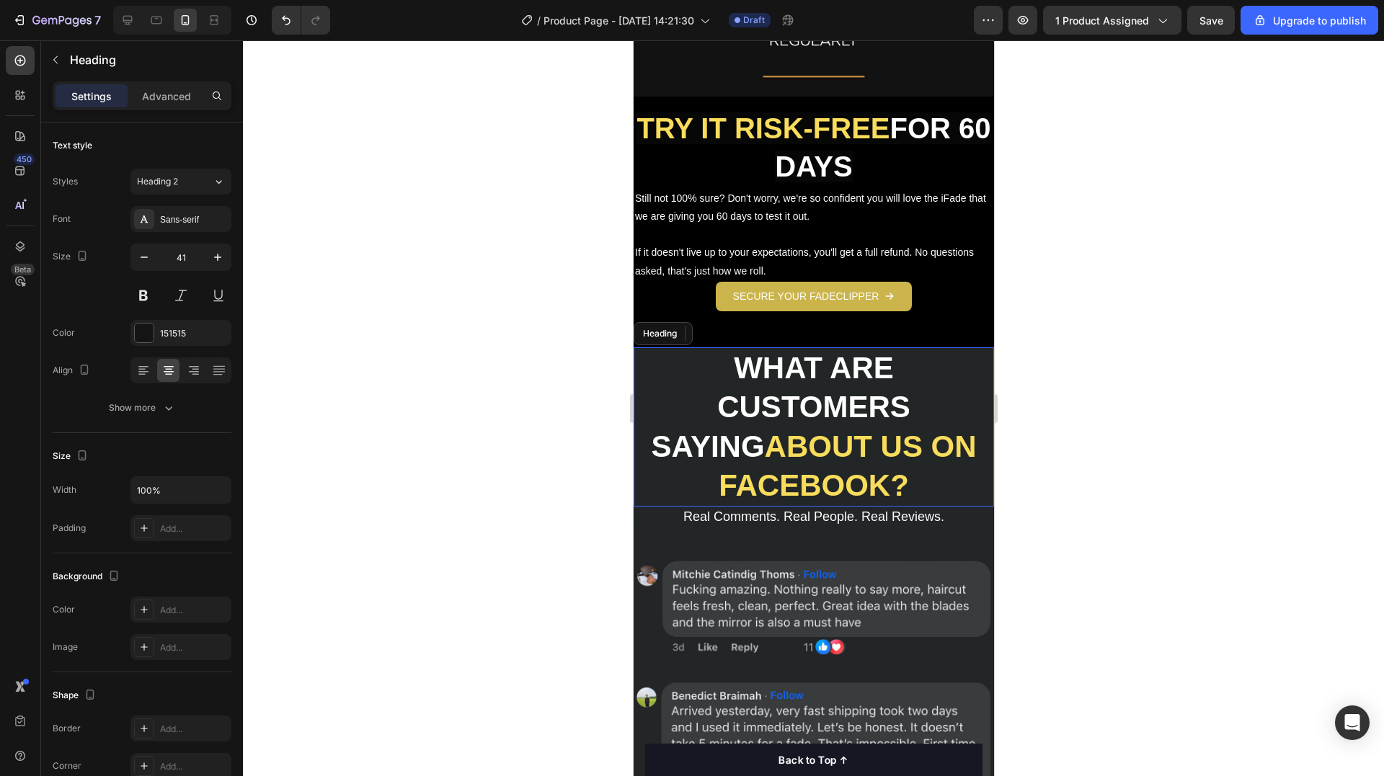
click at [668, 356] on p "⁠⁠⁠⁠⁠⁠⁠ WHAT ARE CUSTOMERS SAYING ABOUT US ON FACEBOOK?" at bounding box center [812, 427] width 357 height 156
click at [747, 352] on strong "WHAT ARE CUSTOMERS SAYING" at bounding box center [779, 407] width 259 height 112
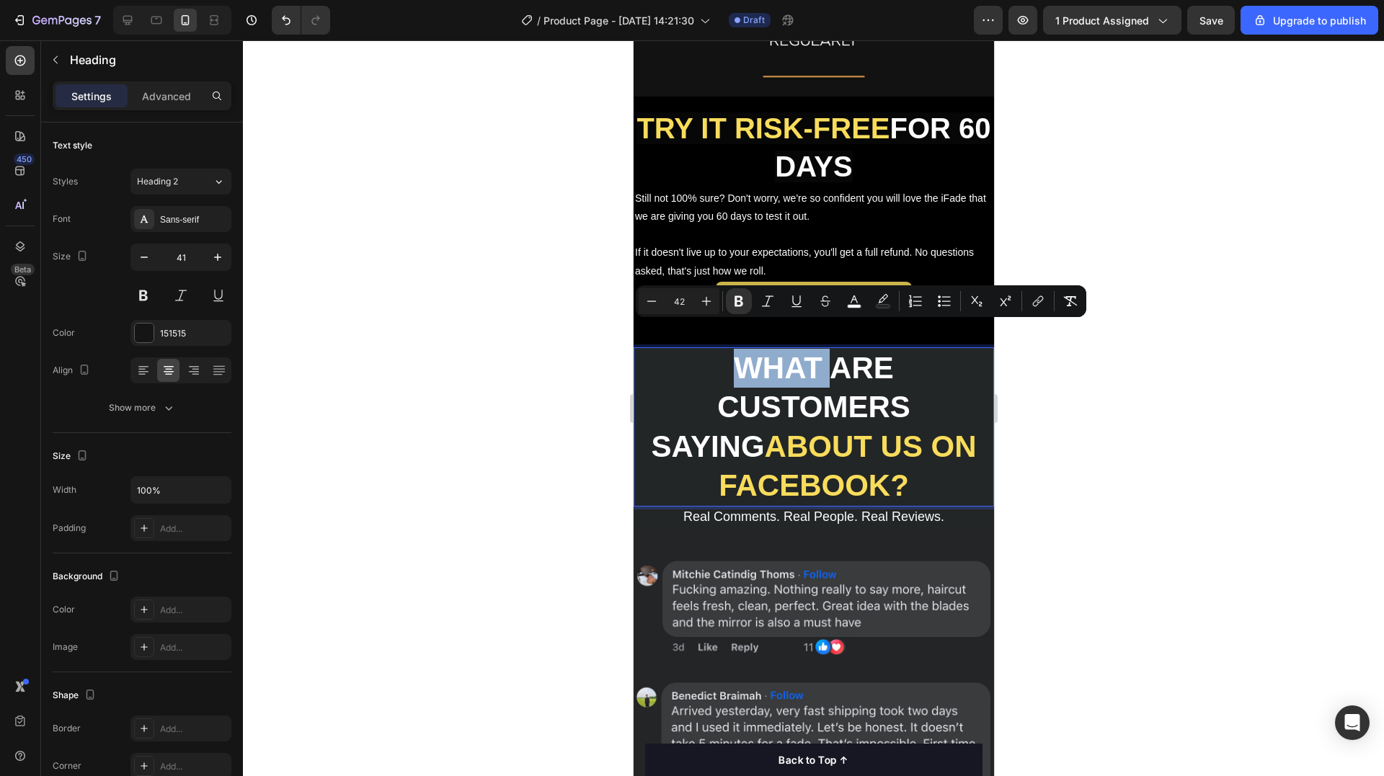
click at [676, 349] on p "WHAT ARE CUSTOMERS SAYING ABOUT US ON FACEBOOK?" at bounding box center [812, 427] width 357 height 156
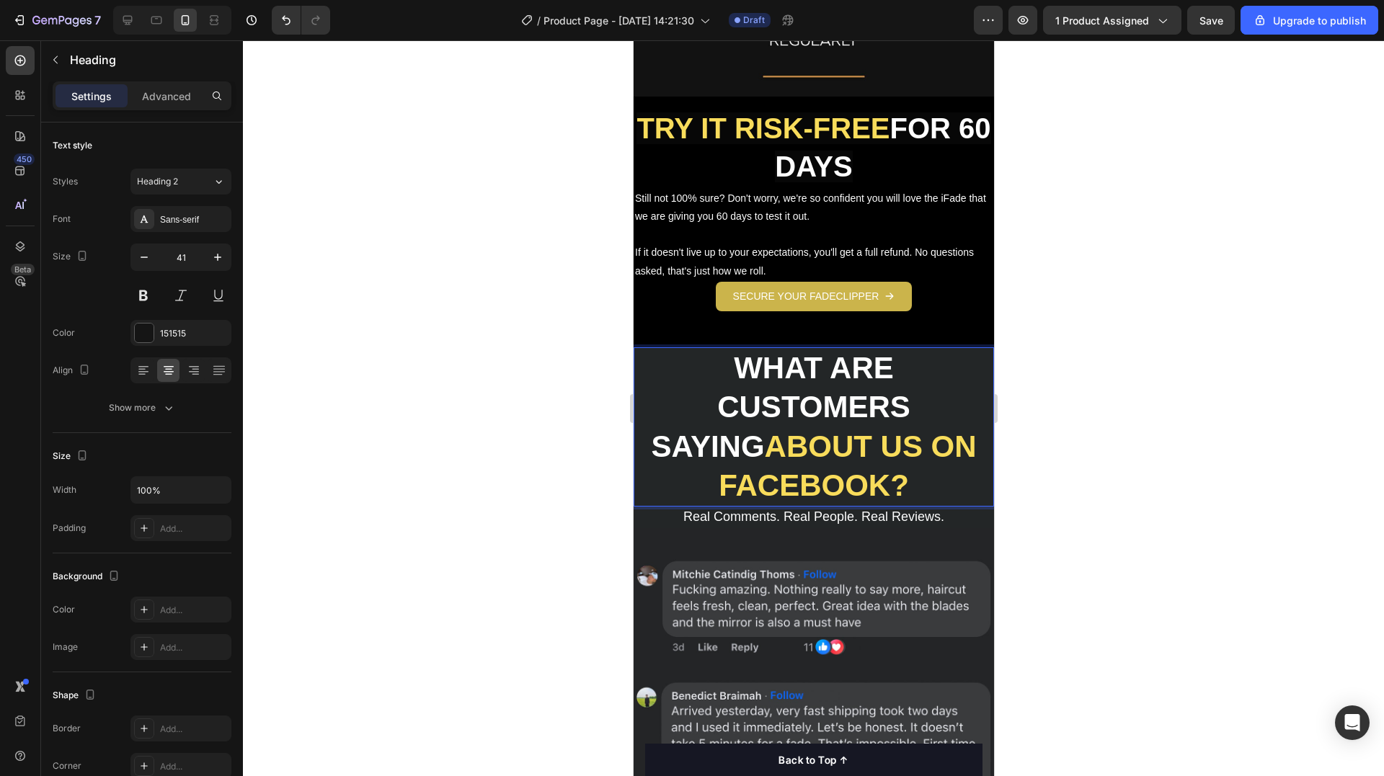
click at [665, 445] on p "WHAT ARE CUSTOMERS SAYING ABOUT US ON FACEBOOK?" at bounding box center [812, 427] width 357 height 156
click at [659, 528] on img at bounding box center [813, 599] width 360 height 143
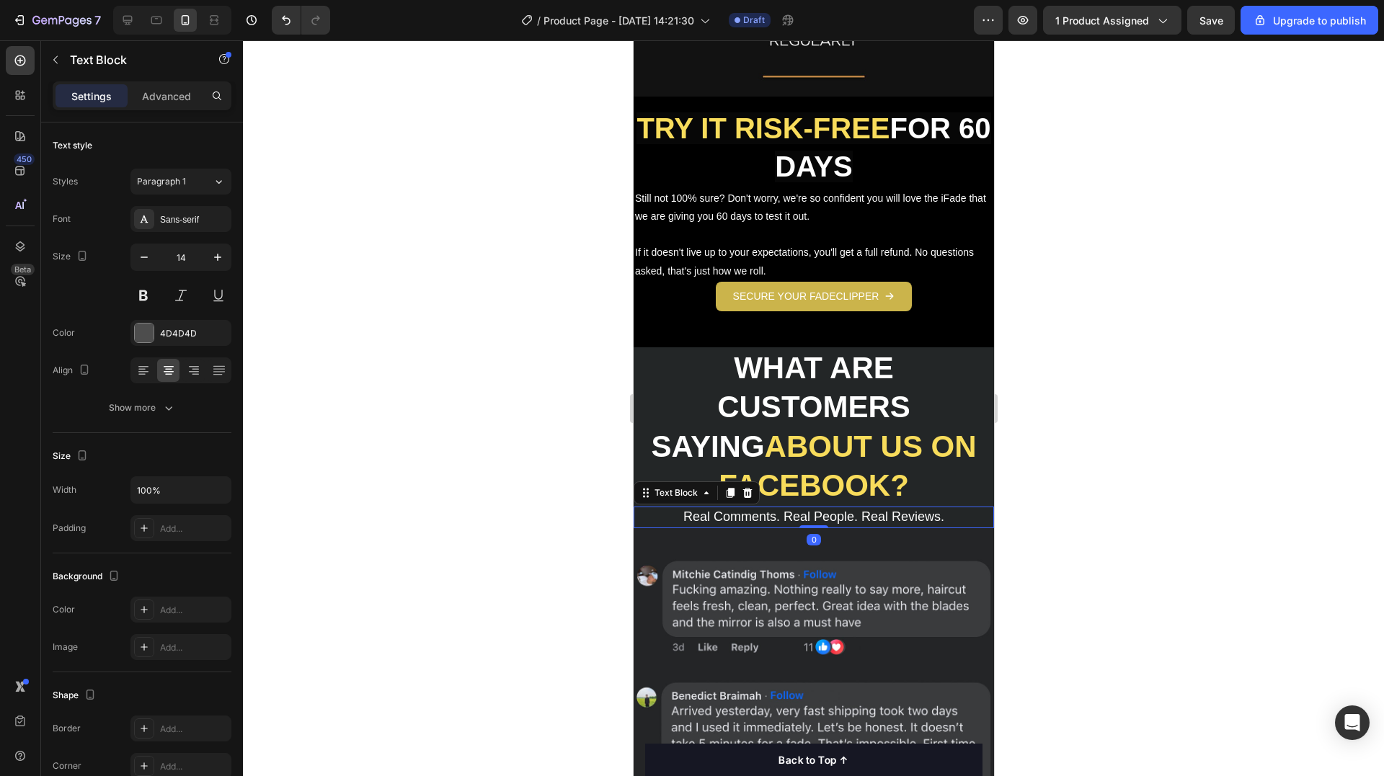
click at [953, 508] on p "Real Comments. Real People. Real Reviews." at bounding box center [812, 517] width 357 height 19
click at [149, 332] on div at bounding box center [144, 333] width 19 height 19
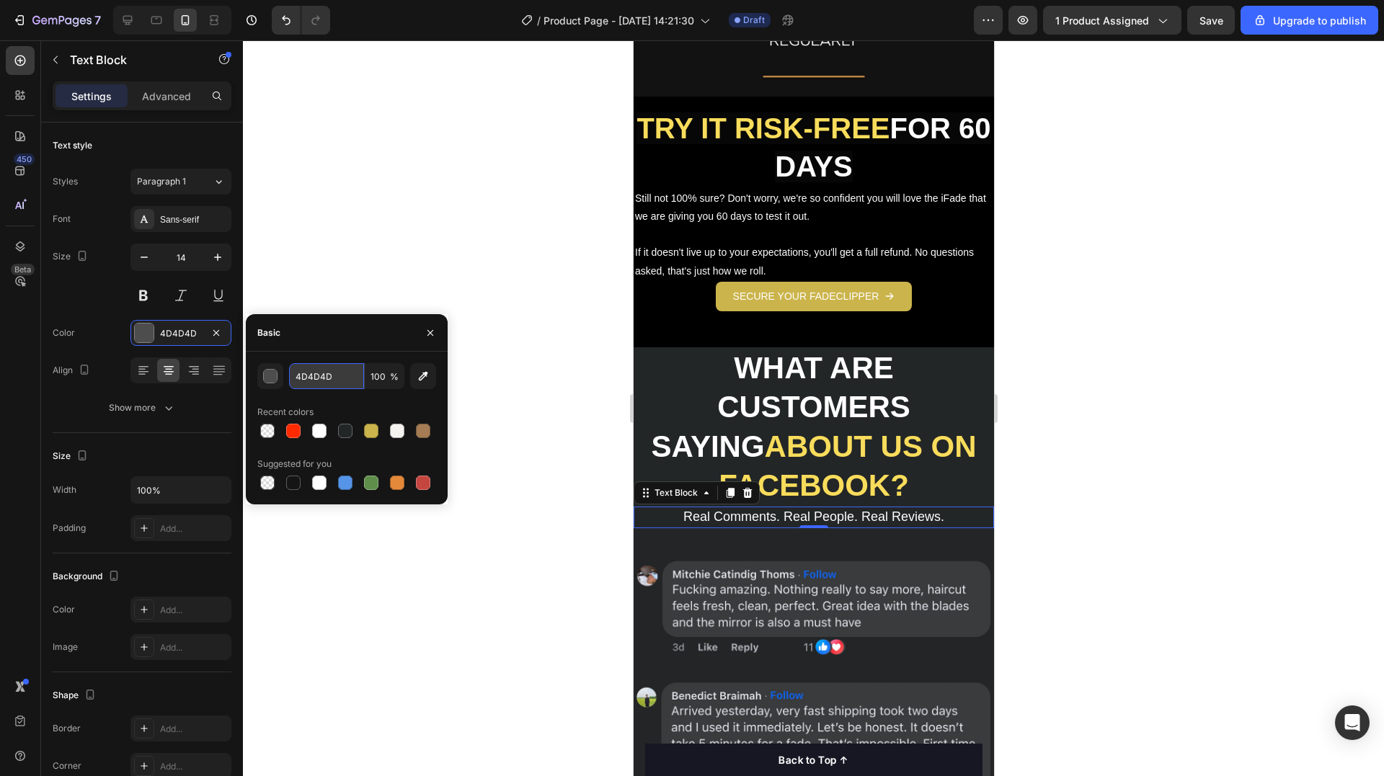
click at [312, 376] on input "4D4D4D" at bounding box center [326, 376] width 75 height 26
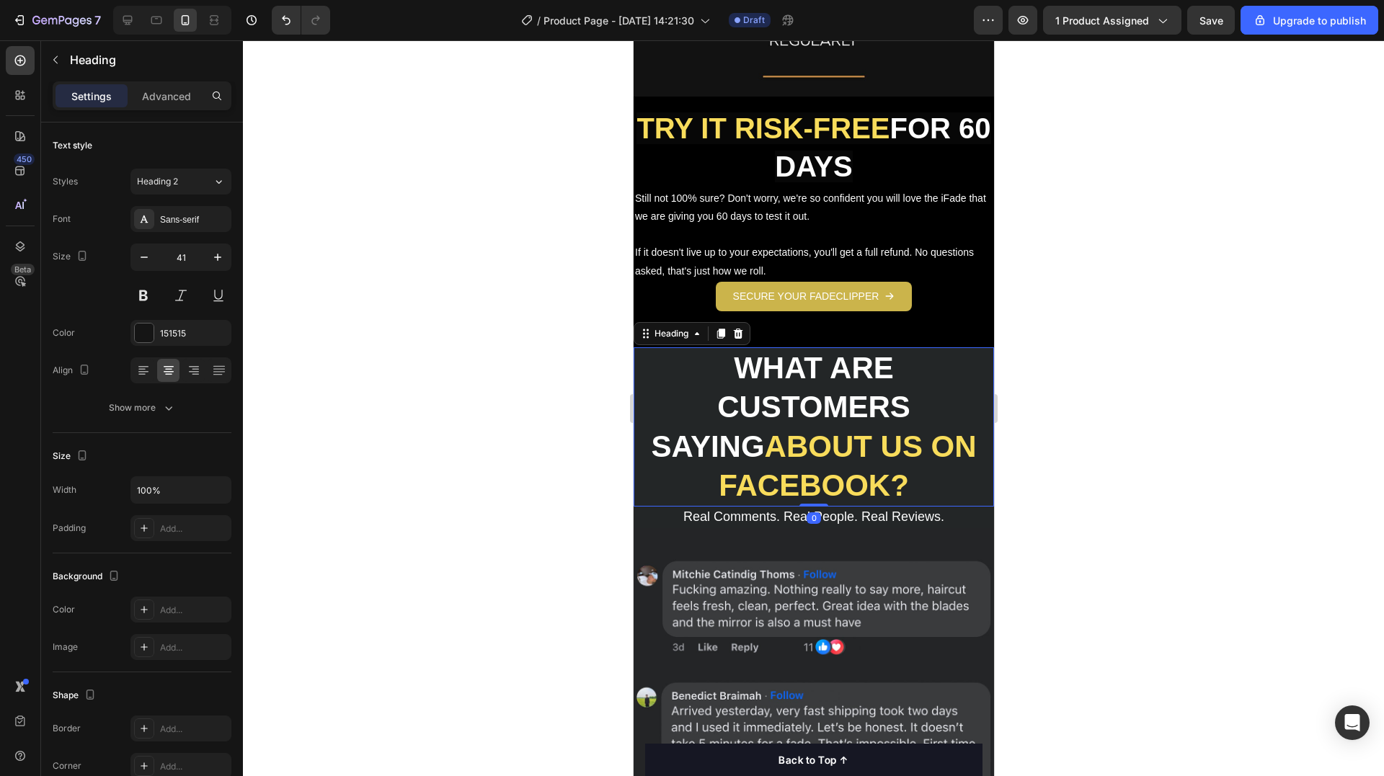
click at [812, 391] on strong "WHAT ARE CUSTOMERS SAYING" at bounding box center [779, 407] width 259 height 112
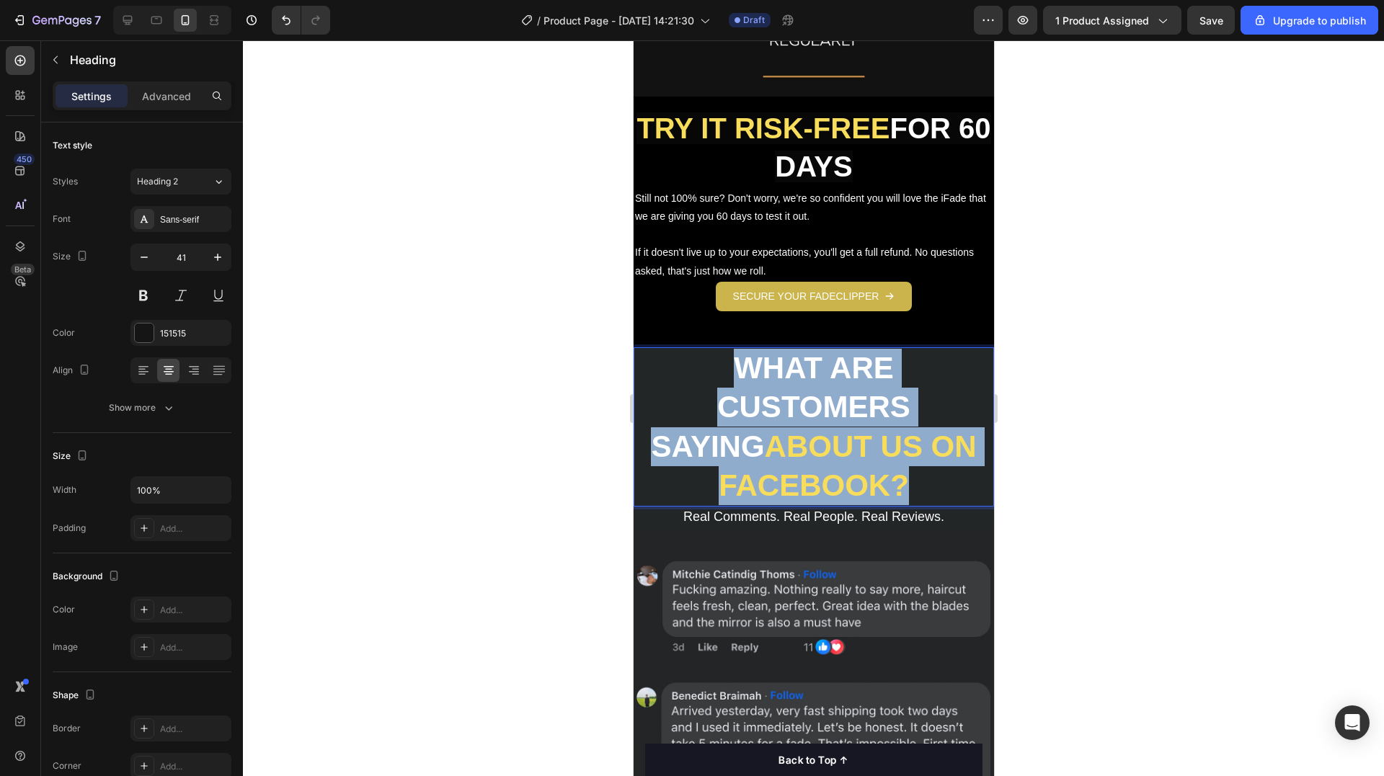
click at [812, 391] on strong "WHAT ARE CUSTOMERS SAYING" at bounding box center [779, 407] width 259 height 112
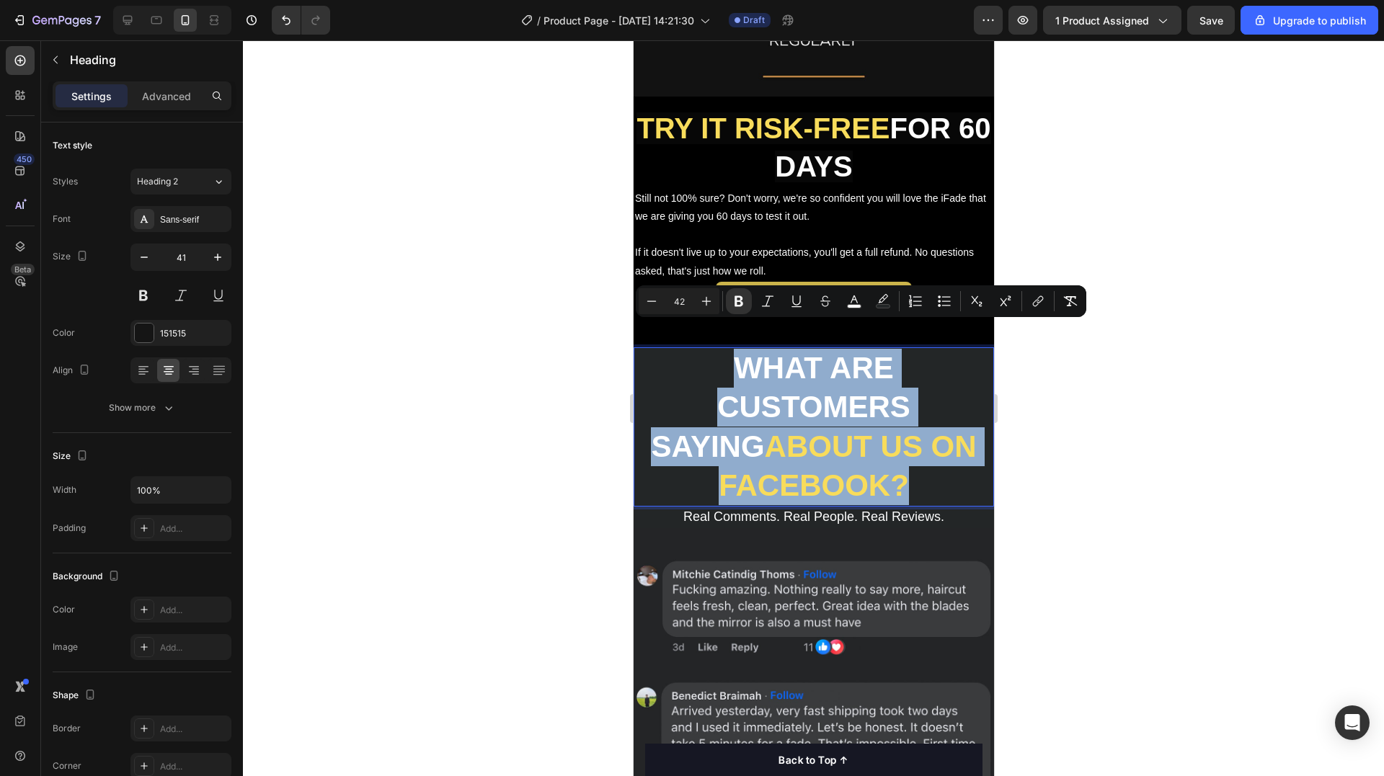
copy p "WHAT ARE CUSTOMERS SAYING ABOUT US ON FACEBOOK?"
click at [821, 376] on strong "WHAT ARE CUSTOMERS SAYING" at bounding box center [779, 407] width 259 height 112
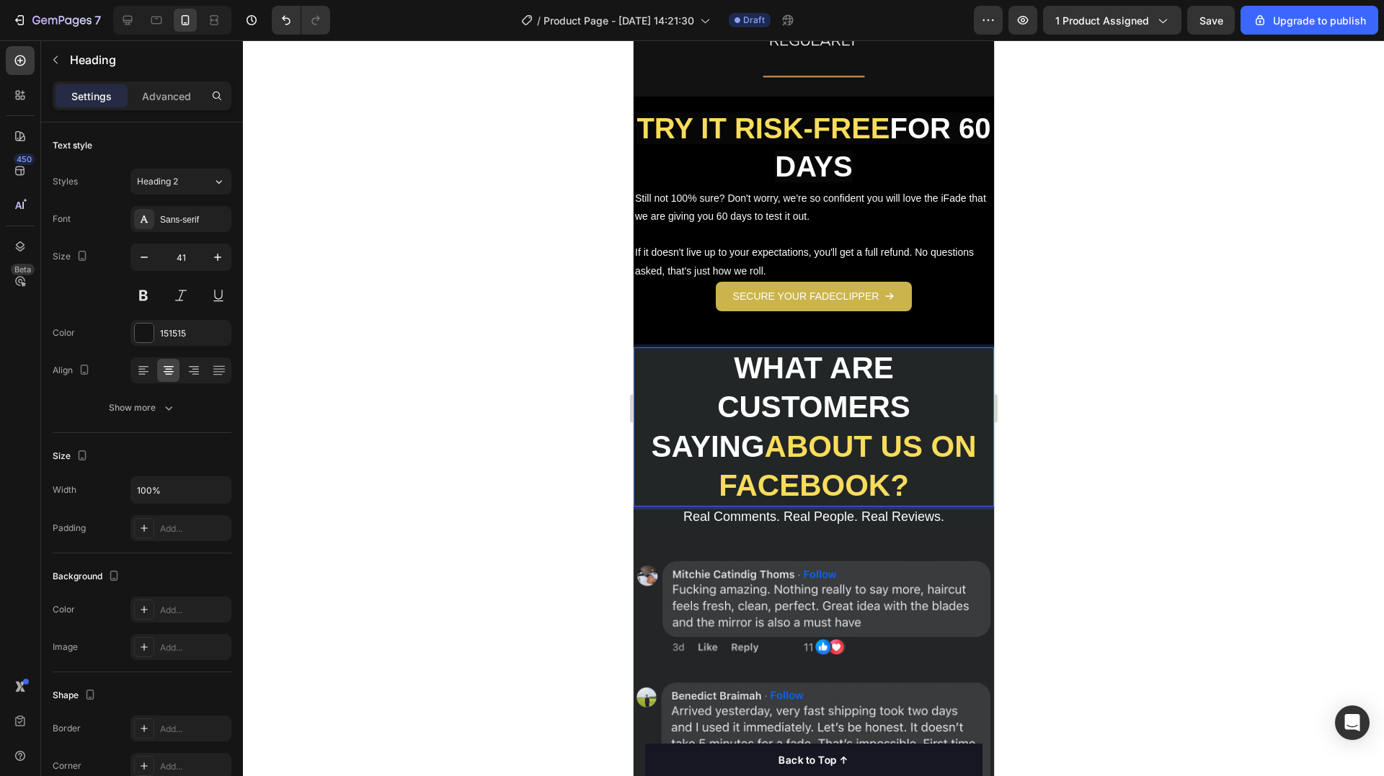
click at [725, 349] on p "WHAT ARE CUSTOMERS SAYING ABOUT US ON FACEBOOK?" at bounding box center [812, 427] width 357 height 156
click at [752, 351] on strong "WHAT ARE CUSTOMERS SAYING" at bounding box center [779, 407] width 259 height 112
click at [164, 412] on icon "button" at bounding box center [168, 408] width 14 height 14
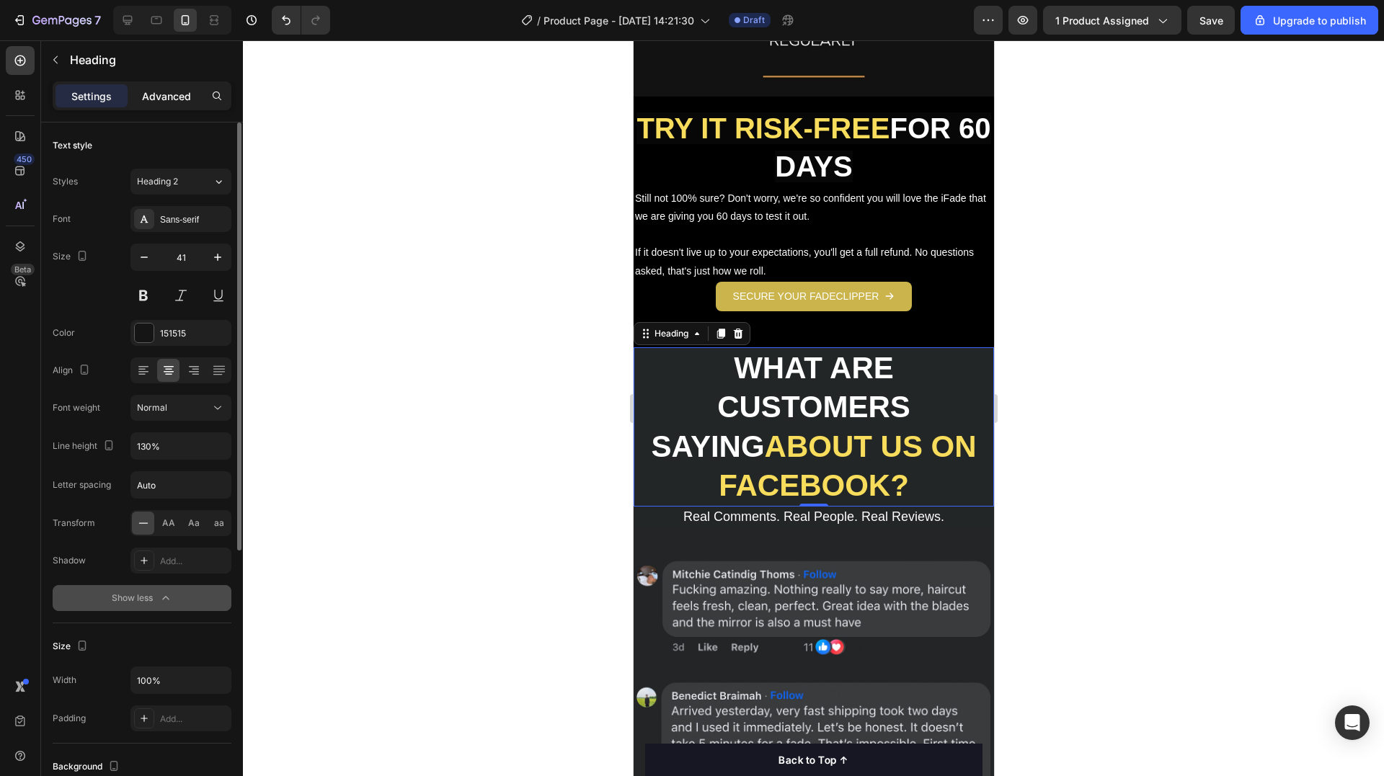
click at [143, 93] on p "Advanced" at bounding box center [166, 96] width 49 height 15
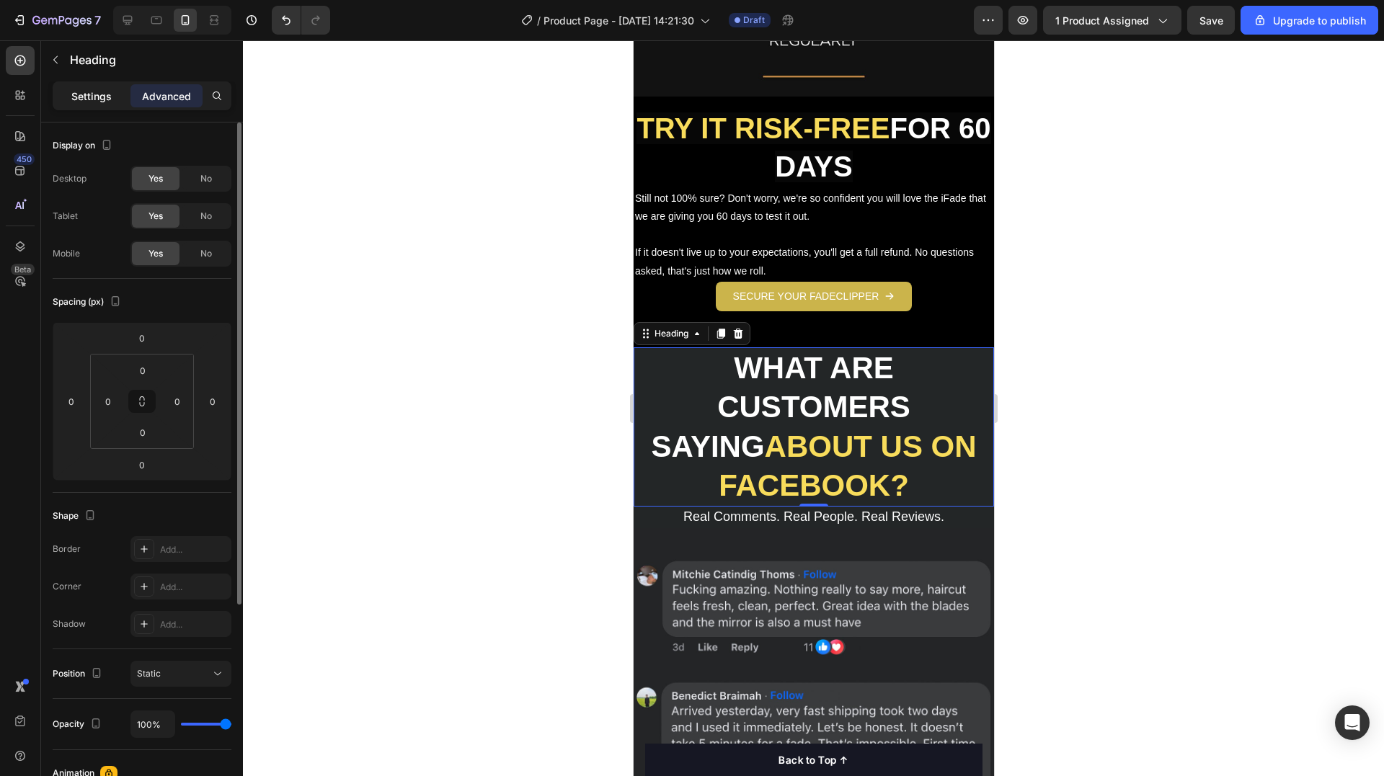
click at [115, 85] on div "Settings" at bounding box center [91, 95] width 72 height 23
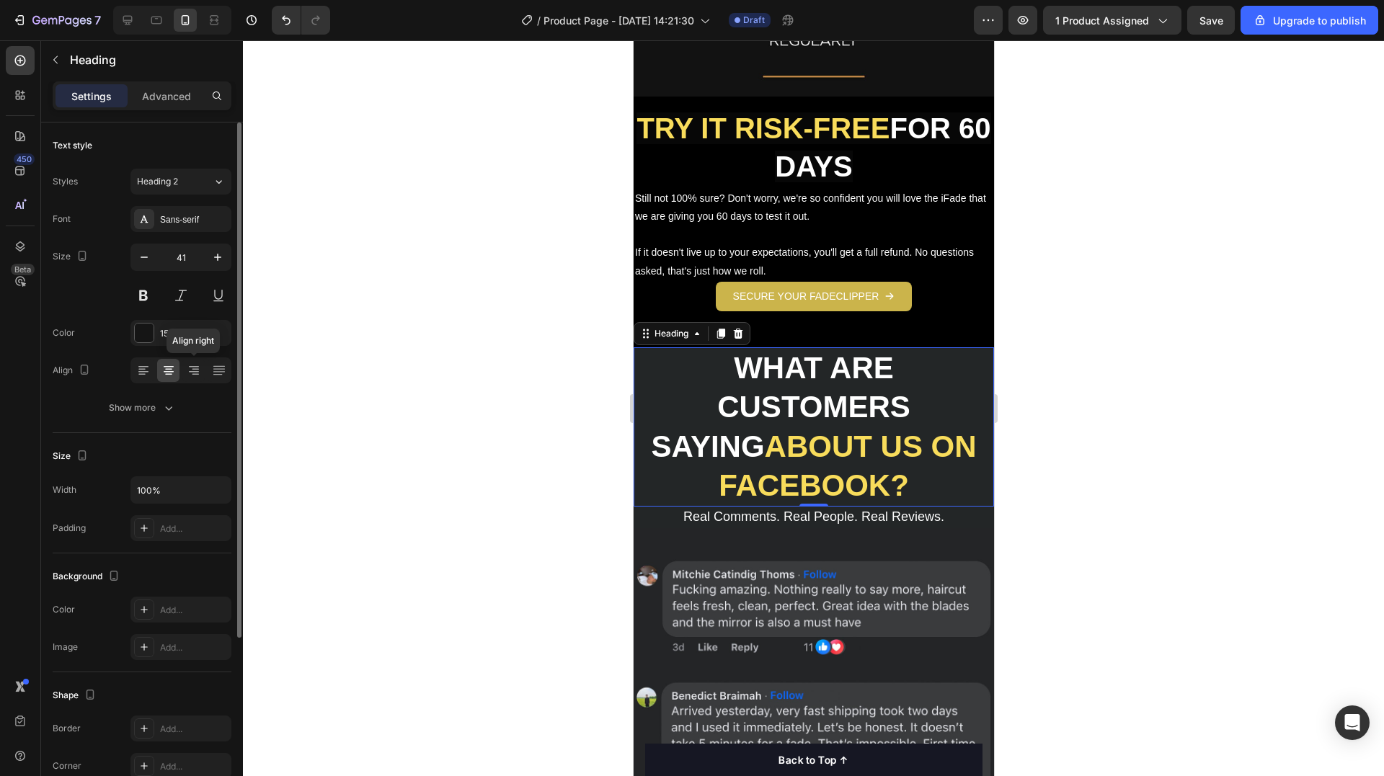
scroll to position [241, 0]
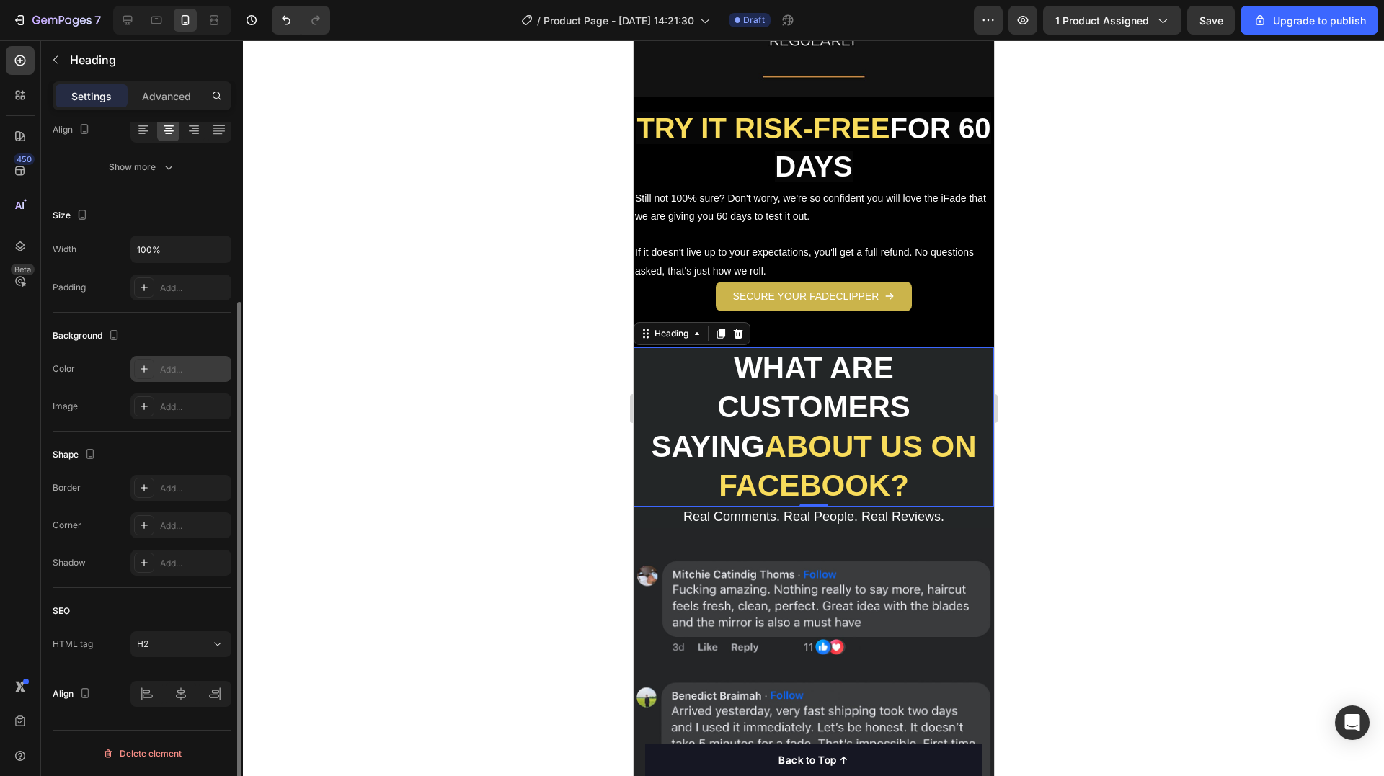
click at [177, 375] on div "Add..." at bounding box center [194, 369] width 68 height 13
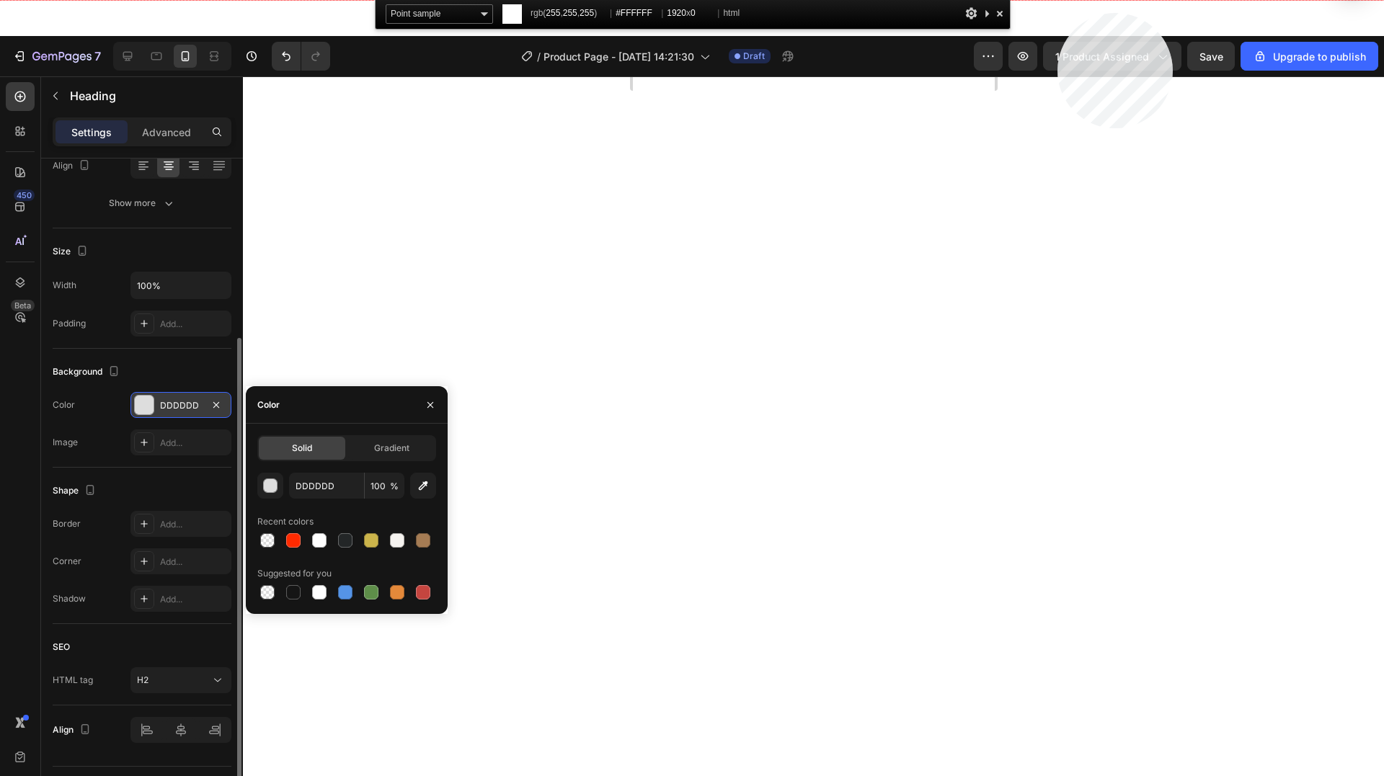
click at [1057, 0] on html "7 / Product Page - [DATE] 14:21:30 Draft Preview 1 product assigned Save Upgrad…" at bounding box center [692, 0] width 1384 height 0
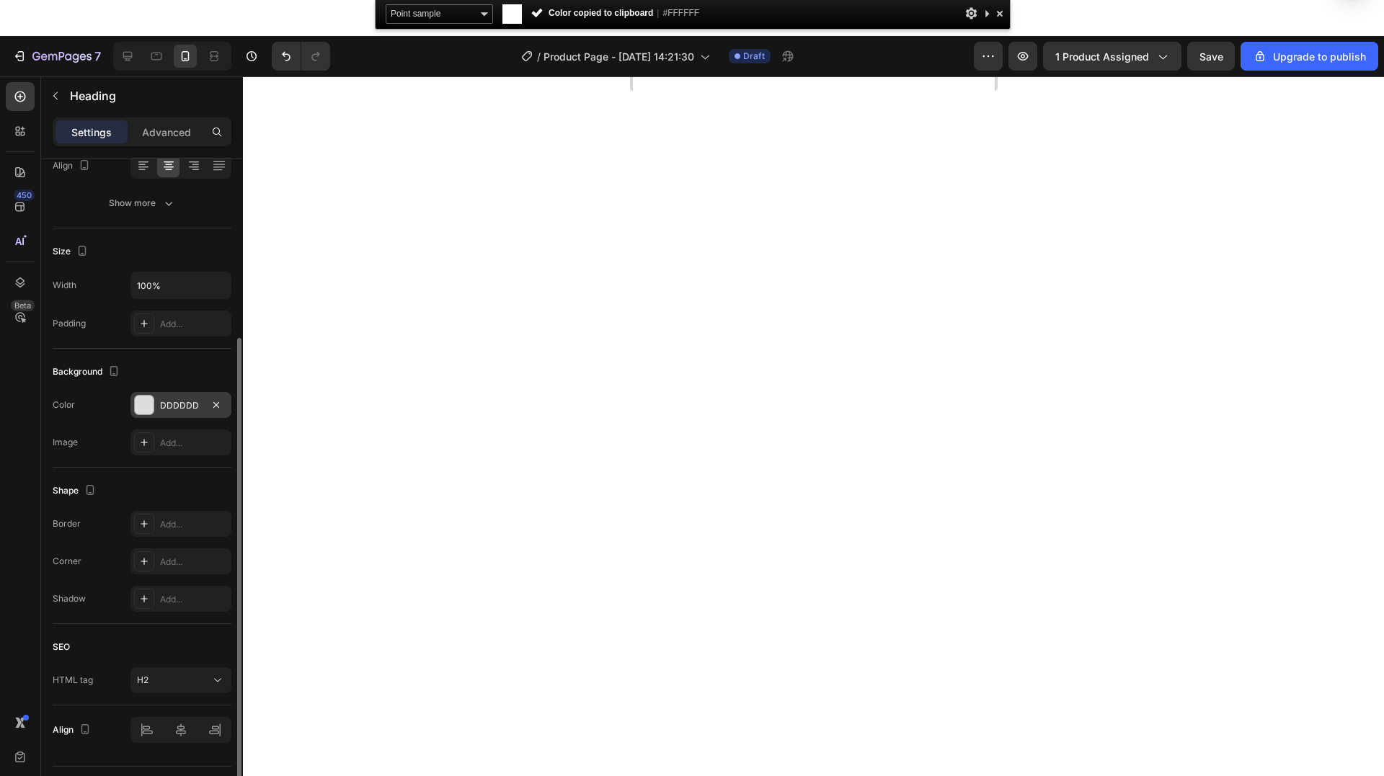
click at [1017, 0] on html "7 / Product Page - [DATE] 14:21:30 Draft Preview 1 product assigned Save Upgrad…" at bounding box center [692, 0] width 1384 height 0
click at [1000, 9] on div at bounding box center [999, 13] width 14 height 18
click at [1013, 0] on html "7 / Product Page - [DATE] 14:21:30 Draft Preview 1 product assigned Save Upgrad…" at bounding box center [692, 0] width 1384 height 0
click at [998, 14] on div at bounding box center [999, 13] width 14 height 18
click at [1004, 14] on div at bounding box center [999, 13] width 14 height 18
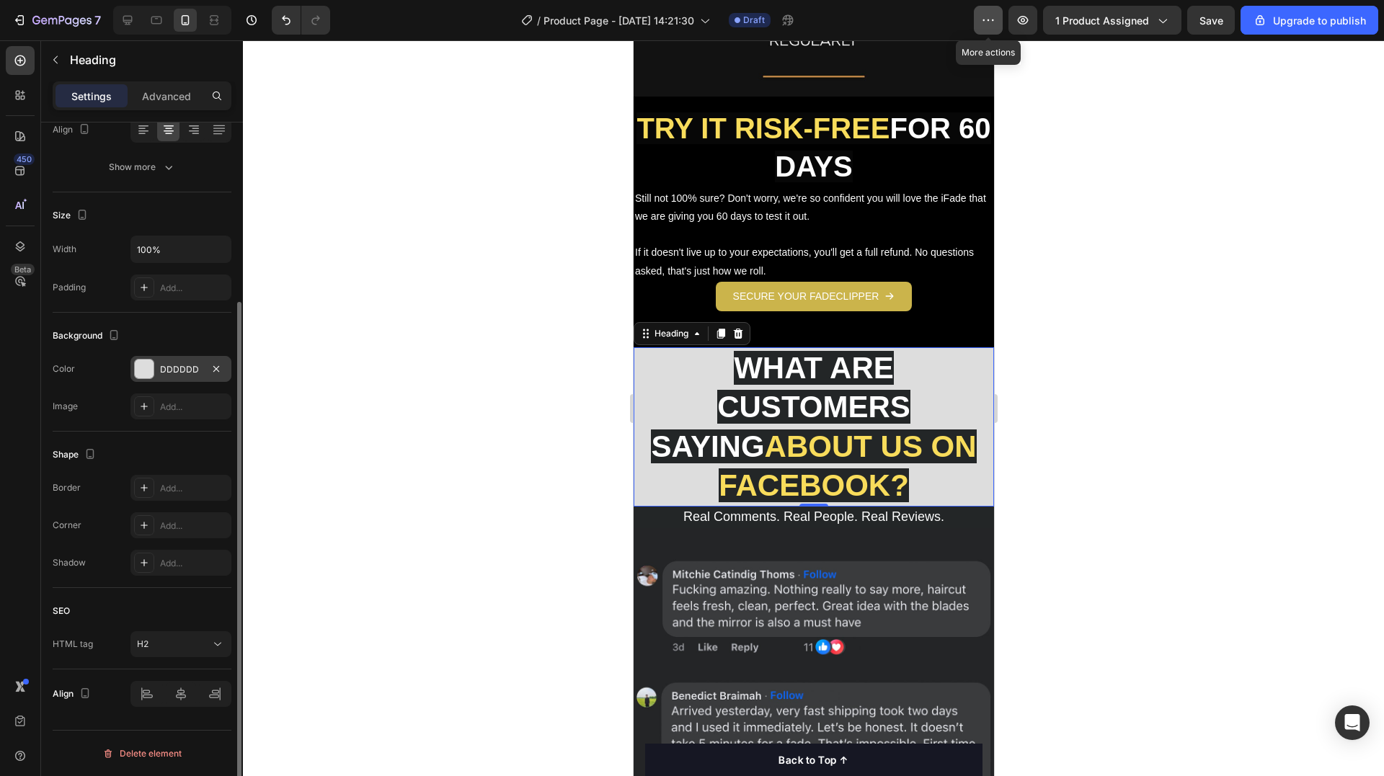
click at [998, 7] on button "button" at bounding box center [988, 20] width 29 height 29
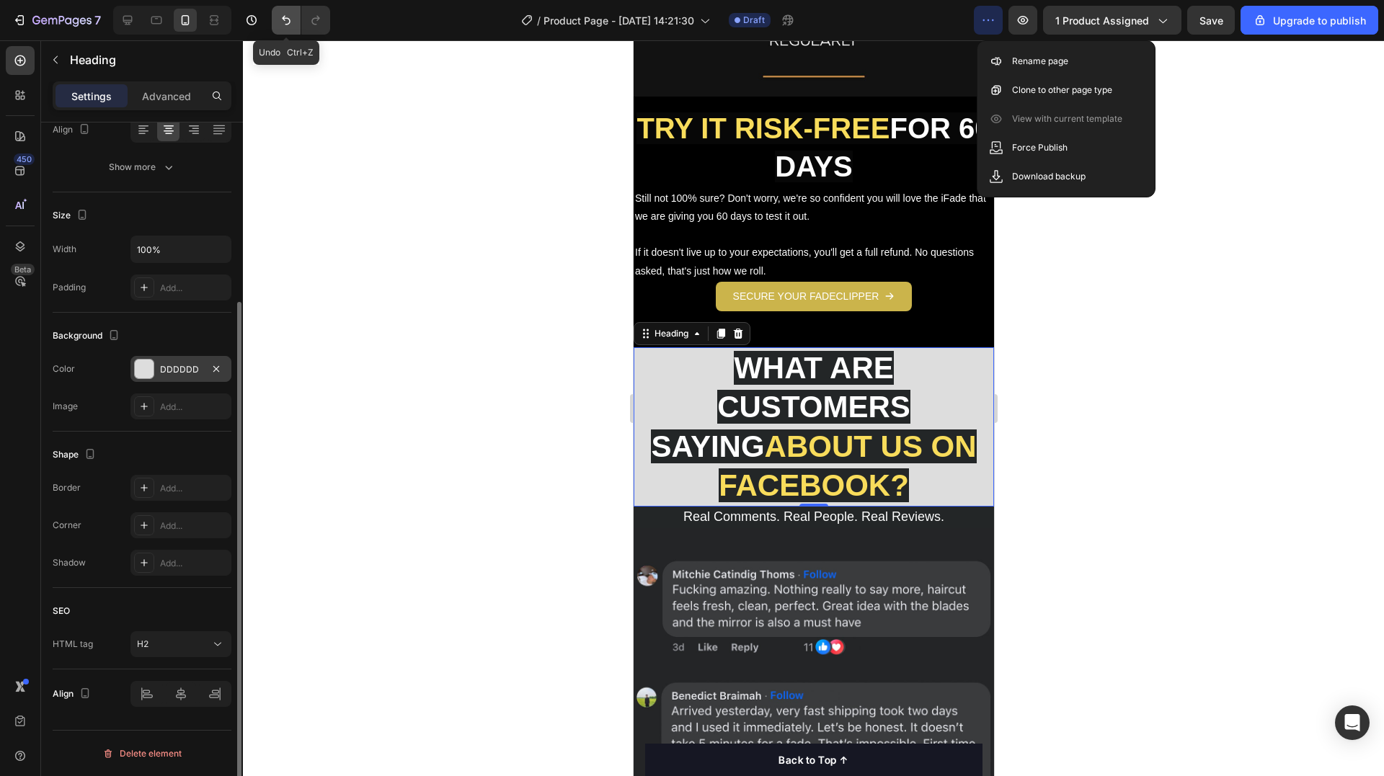
click at [280, 19] on icon "Undo/Redo" at bounding box center [286, 20] width 14 height 14
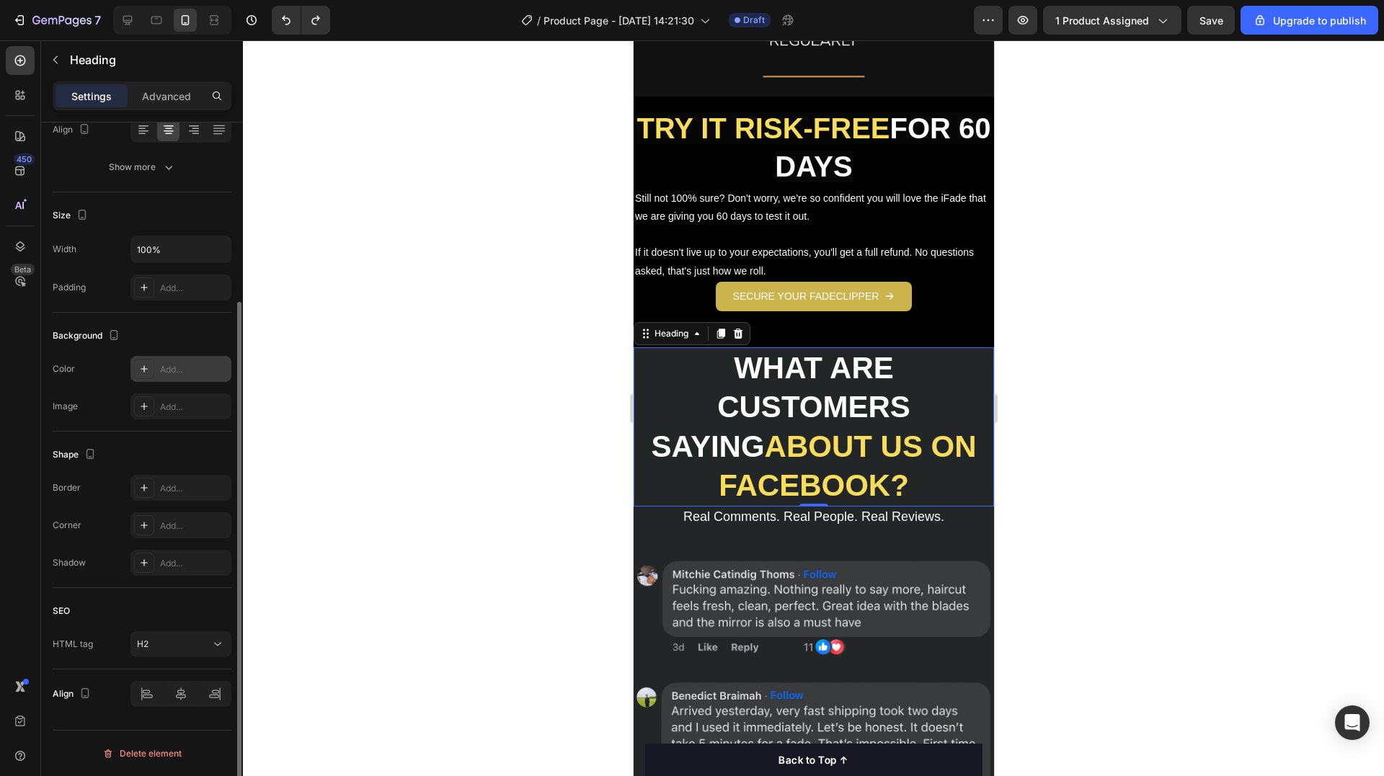
click at [664, 349] on p "WHAT ARE CUSTOMERS SAYING ABOUT US ON FACEBOOK?" at bounding box center [812, 427] width 357 height 156
click at [173, 696] on div at bounding box center [180, 694] width 101 height 26
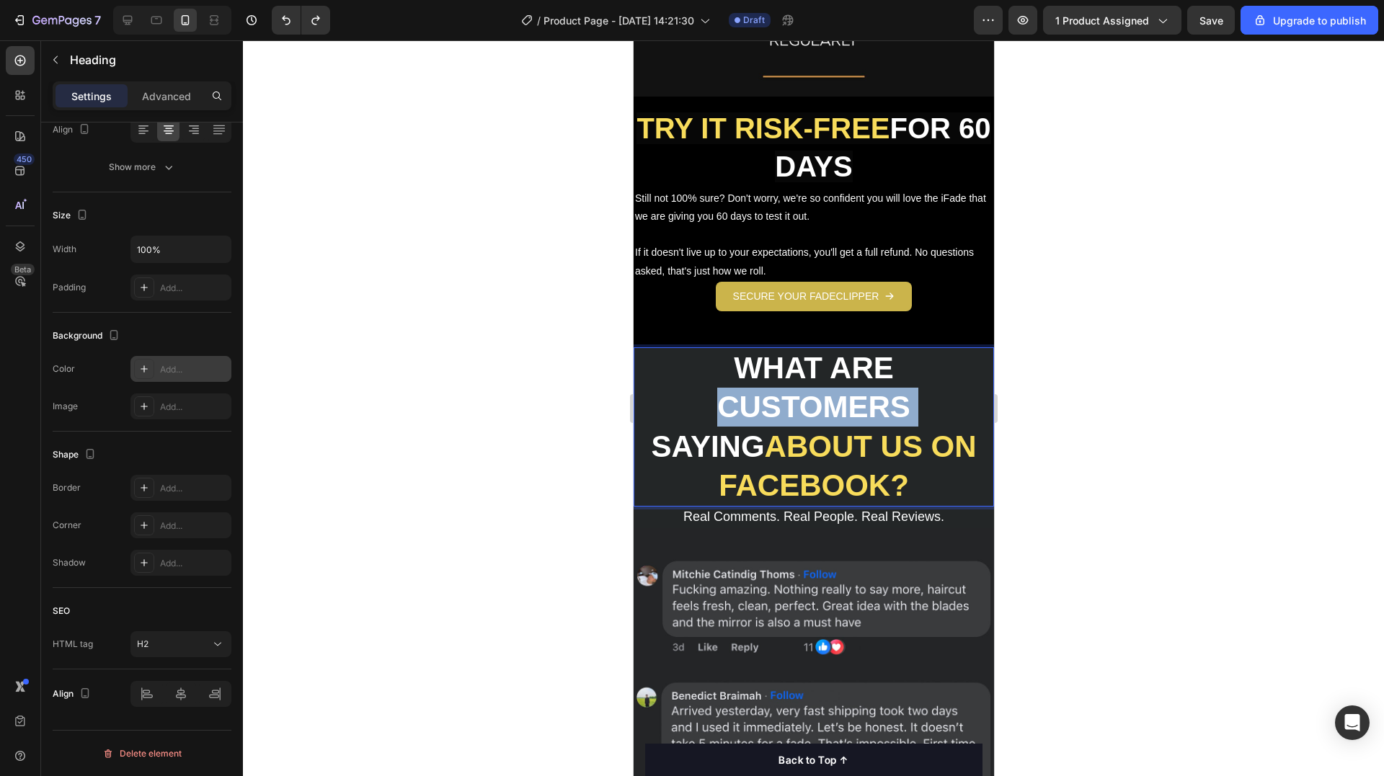
click at [804, 380] on strong "WHAT ARE CUSTOMERS SAYING" at bounding box center [779, 407] width 259 height 112
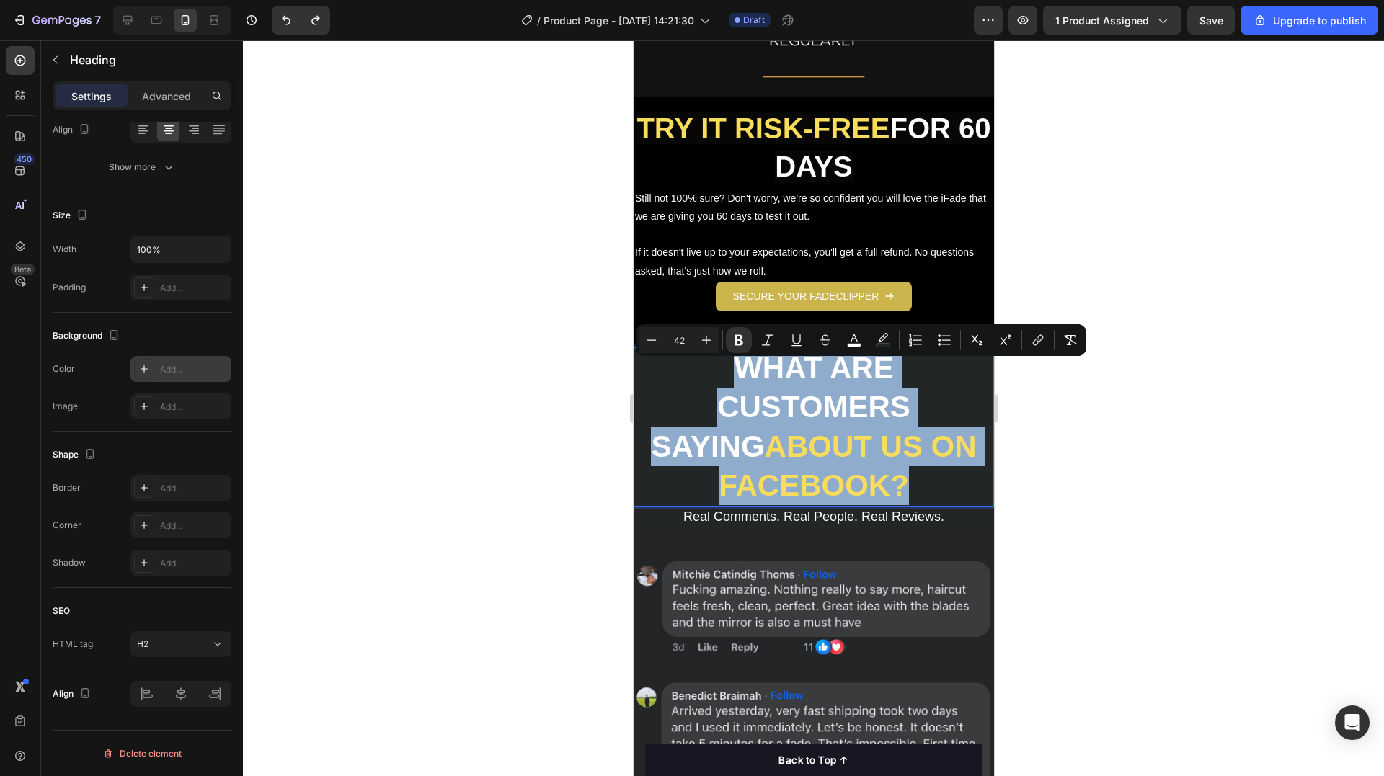
click at [804, 380] on strong "WHAT ARE CUSTOMERS SAYING" at bounding box center [779, 407] width 259 height 112
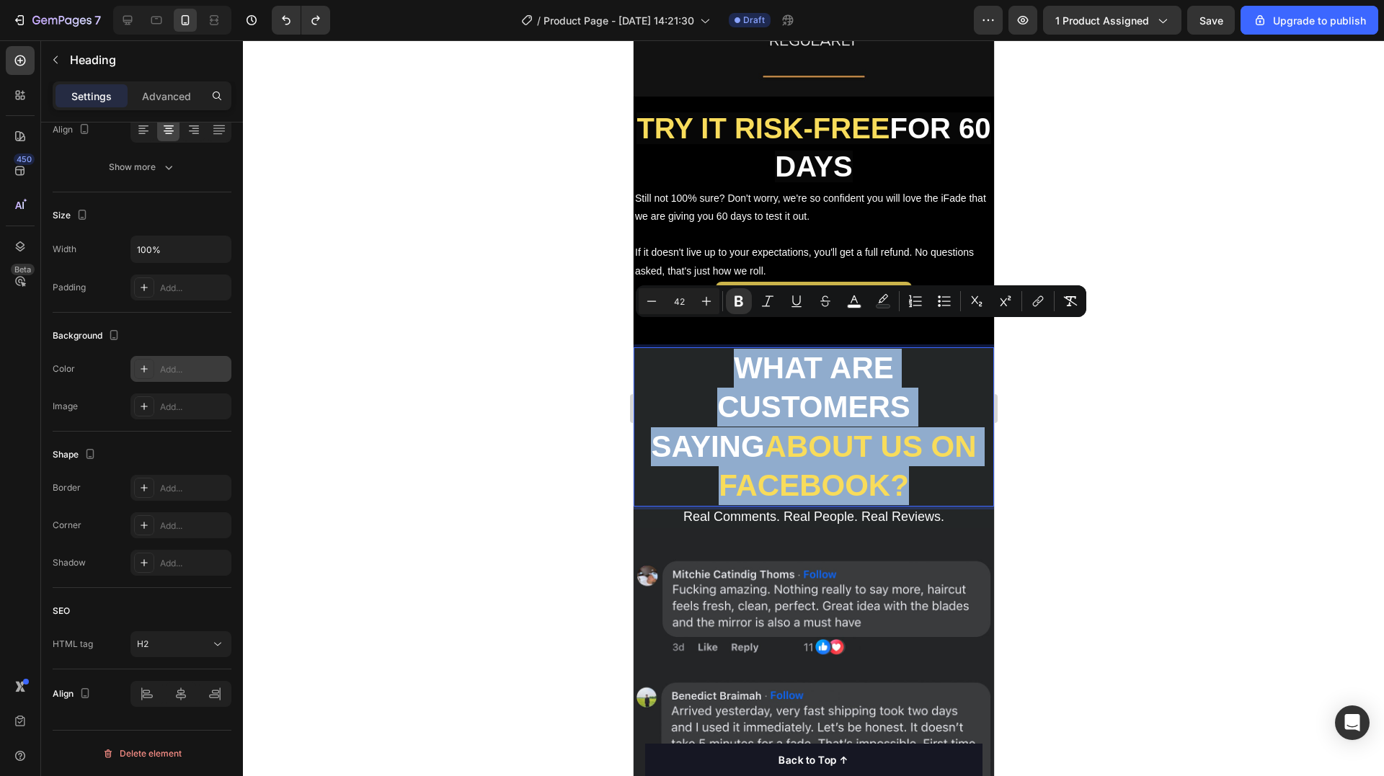
copy p "WHAT ARE CUSTOMERS SAYING ABOUT US ON FACEBOOK?"
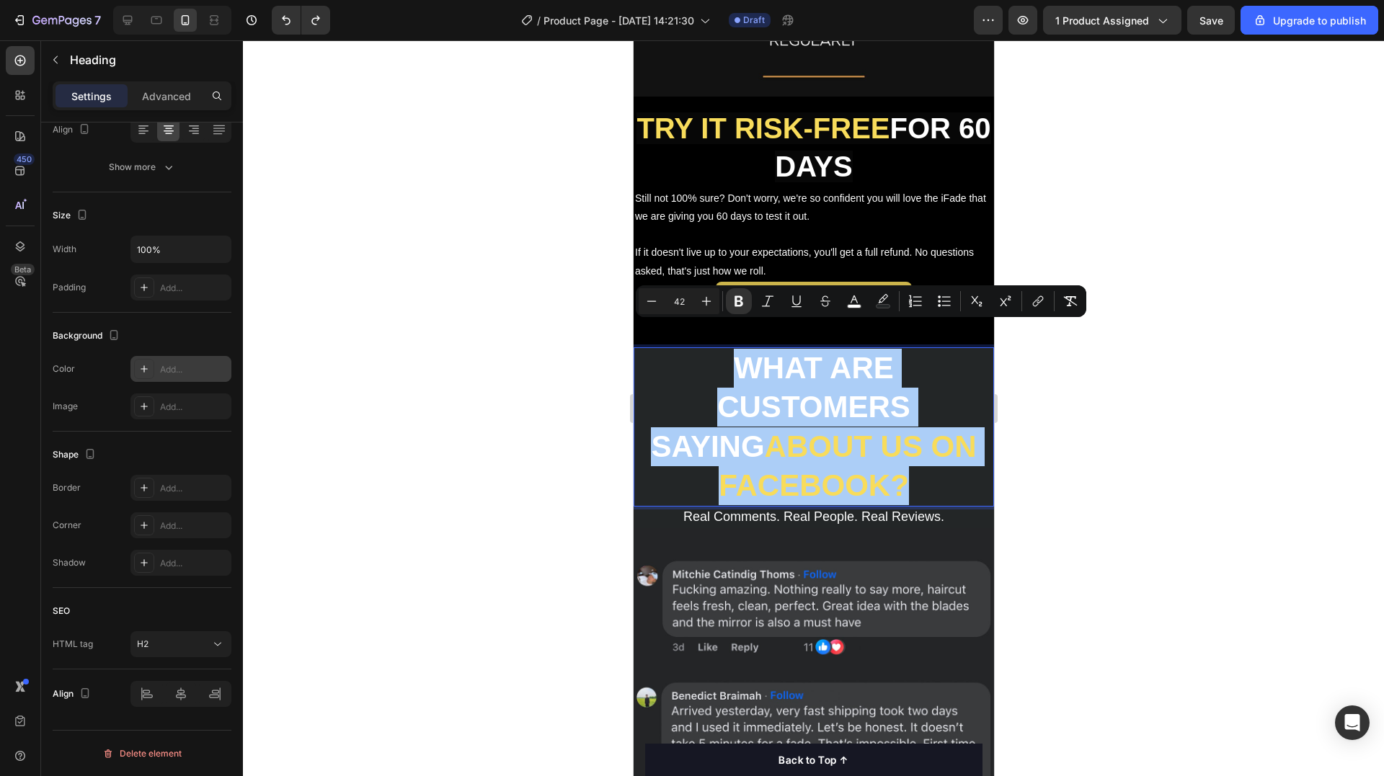
click at [574, 503] on div at bounding box center [813, 408] width 1141 height 736
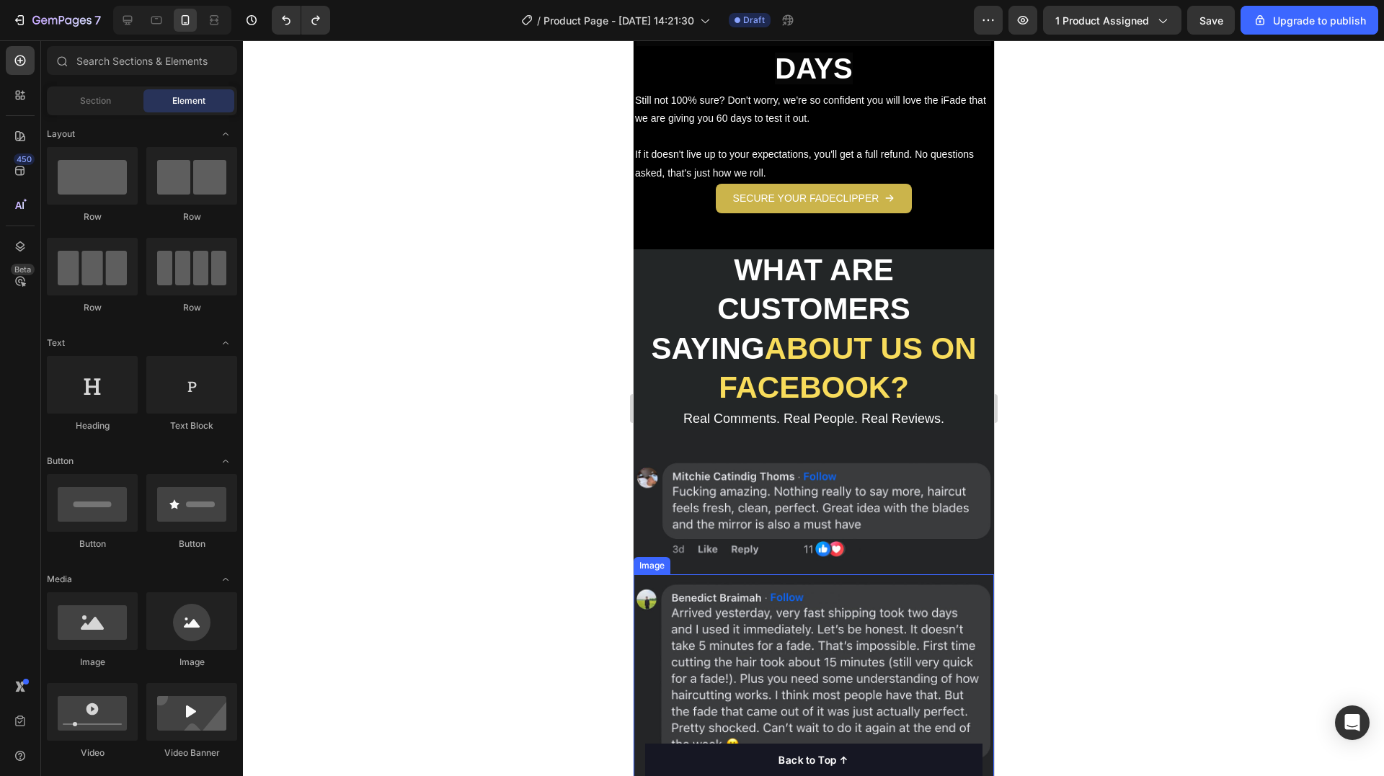
scroll to position [2811, 0]
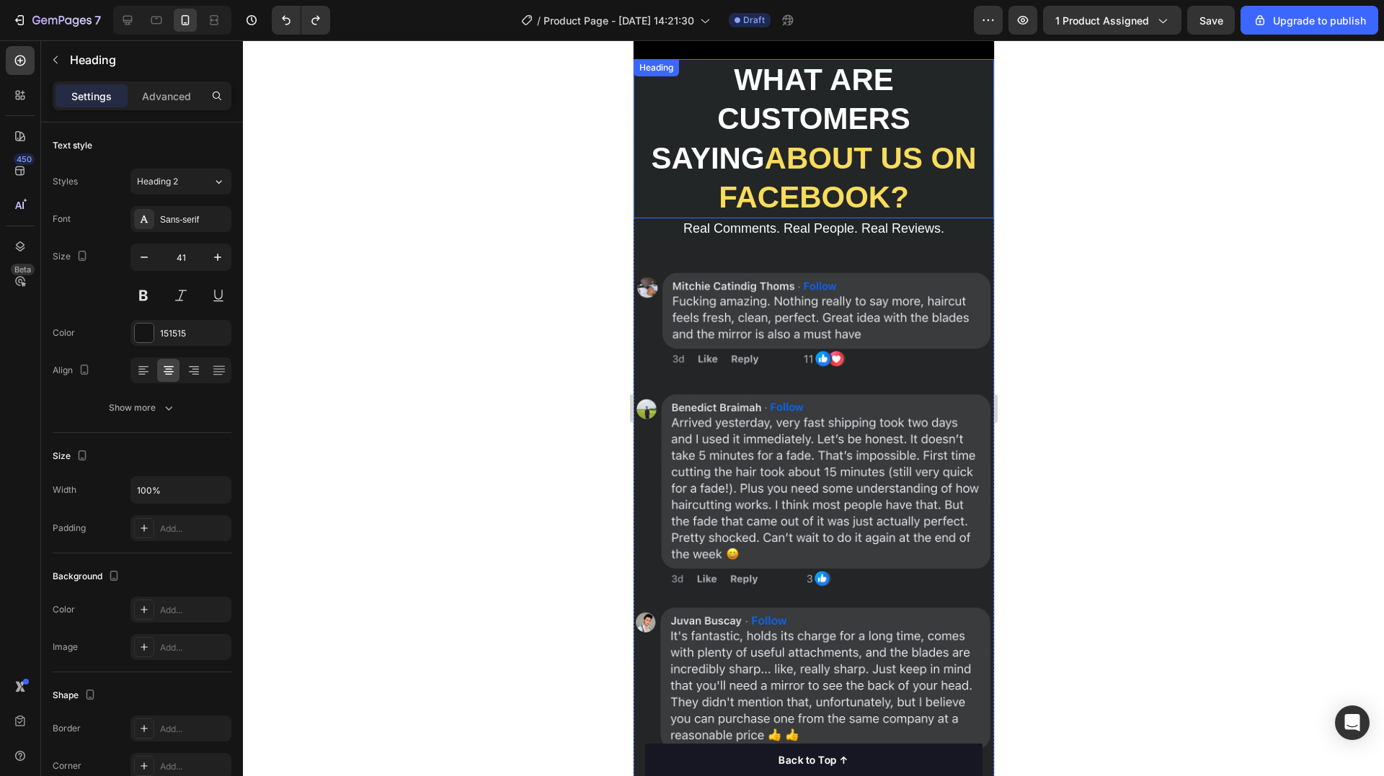
click at [662, 149] on p "⁠⁠⁠⁠⁠⁠⁠ WHAT ARE CUSTOMERS SAYING ABOUT US ON FACEBOOK?" at bounding box center [812, 139] width 357 height 156
click at [174, 572] on div "Background" at bounding box center [142, 576] width 179 height 23
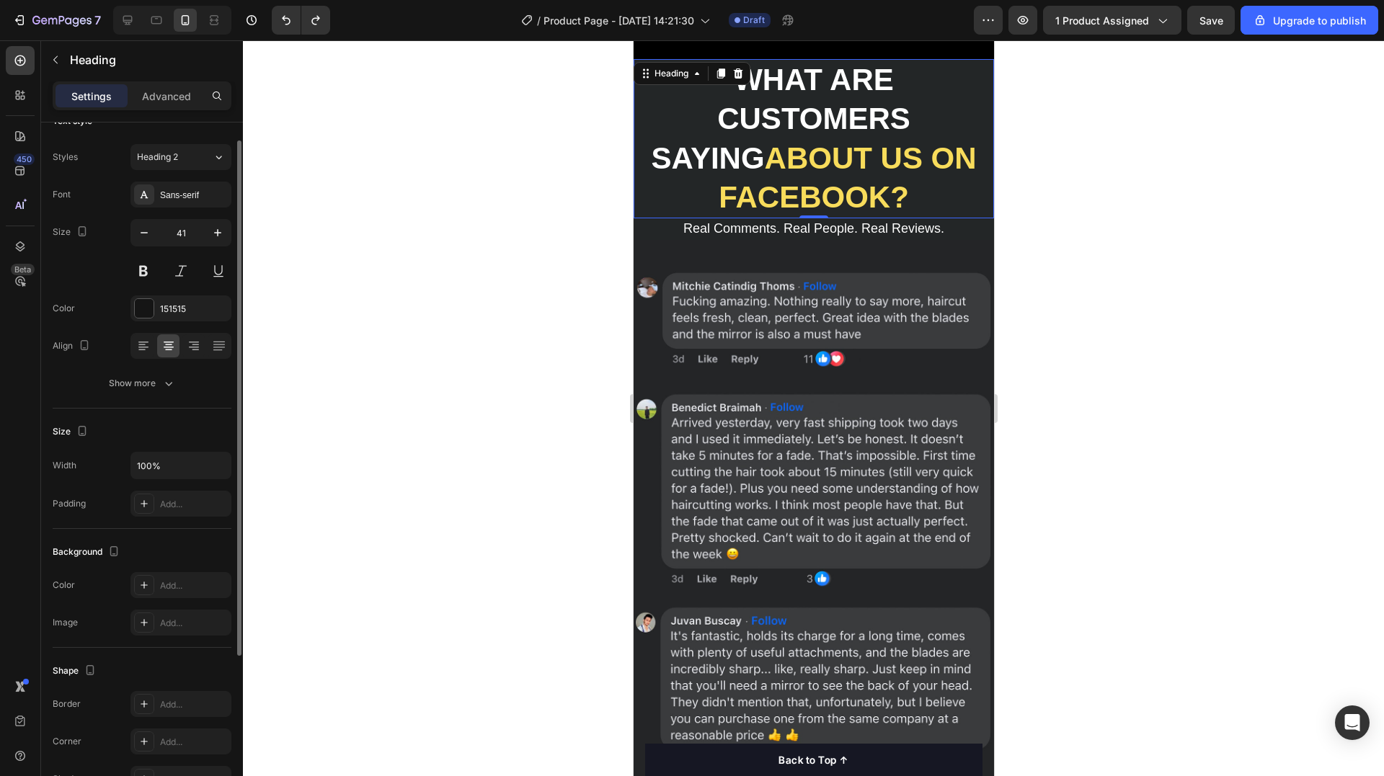
scroll to position [0, 0]
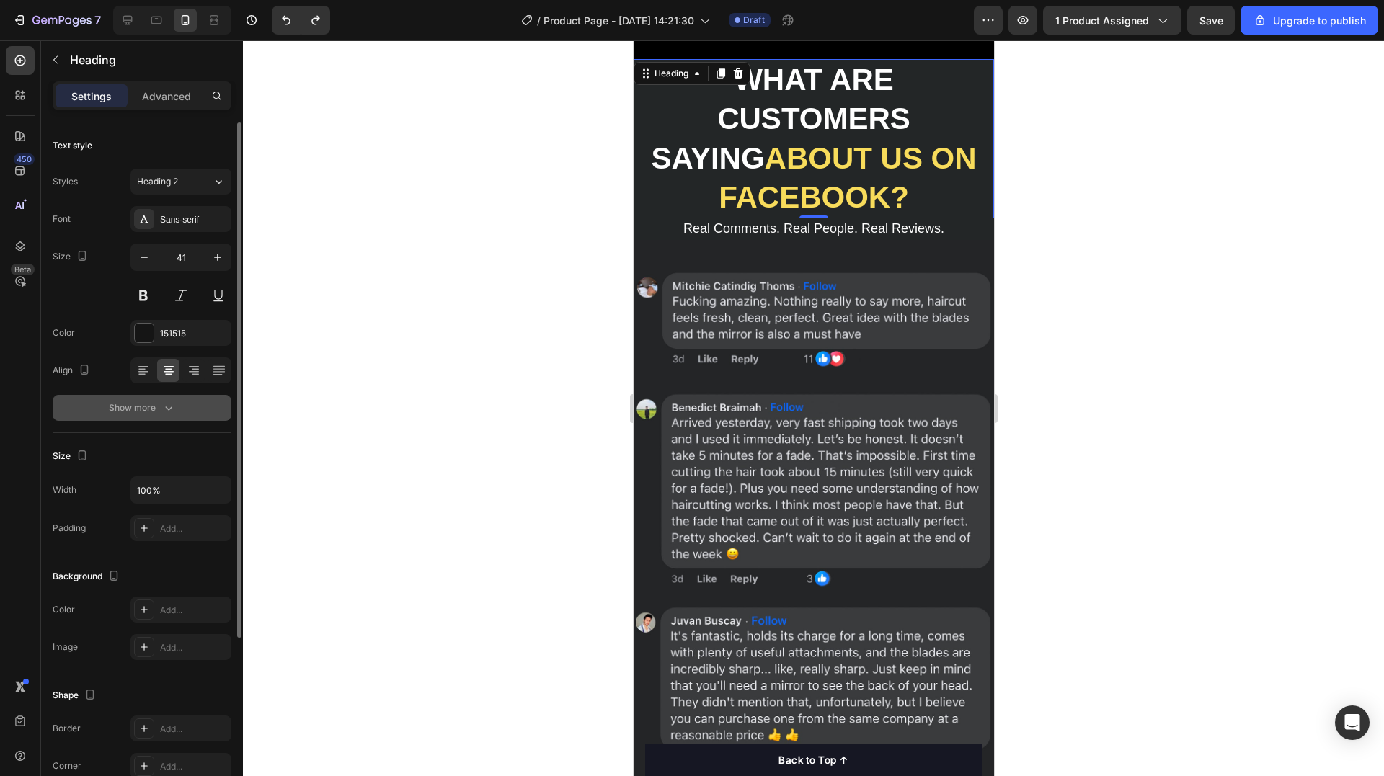
click at [136, 399] on button "Show more" at bounding box center [142, 408] width 179 height 26
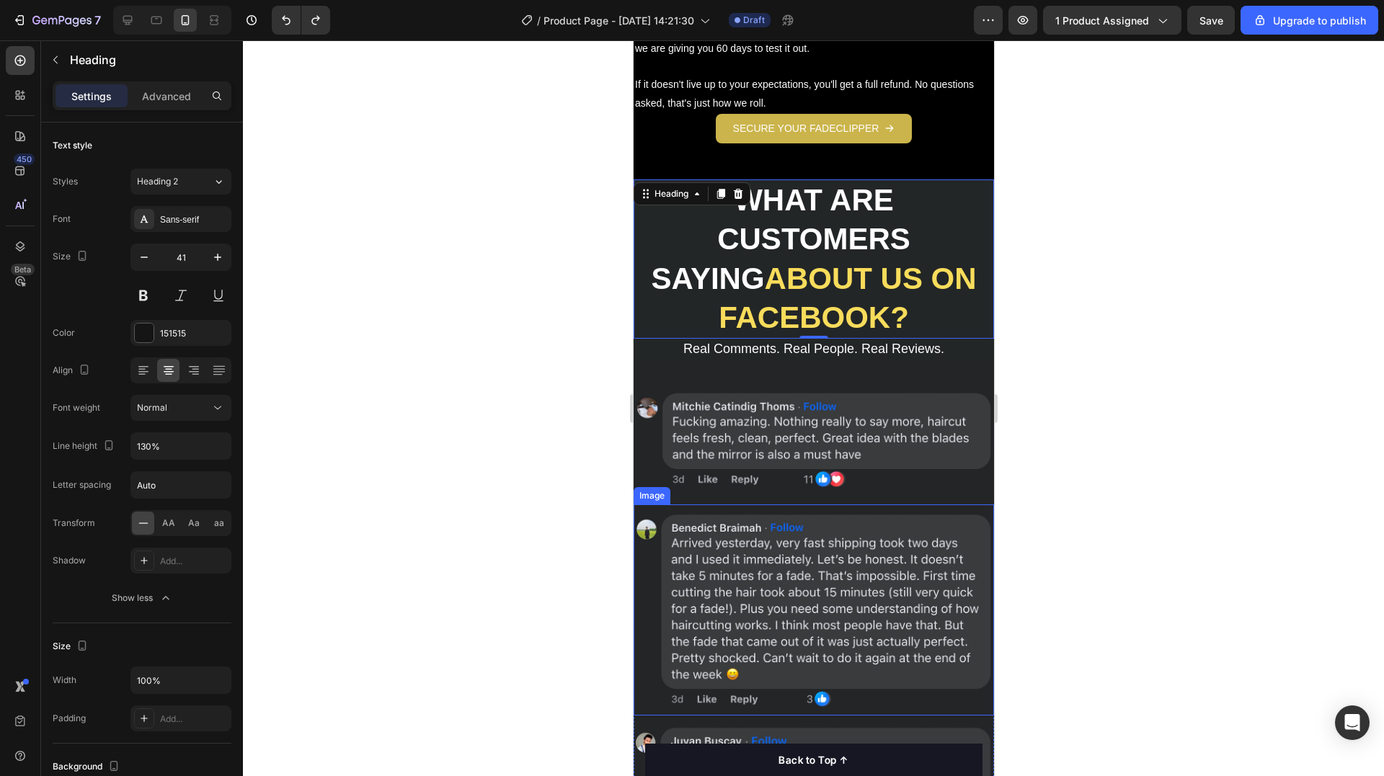
scroll to position [2523, 0]
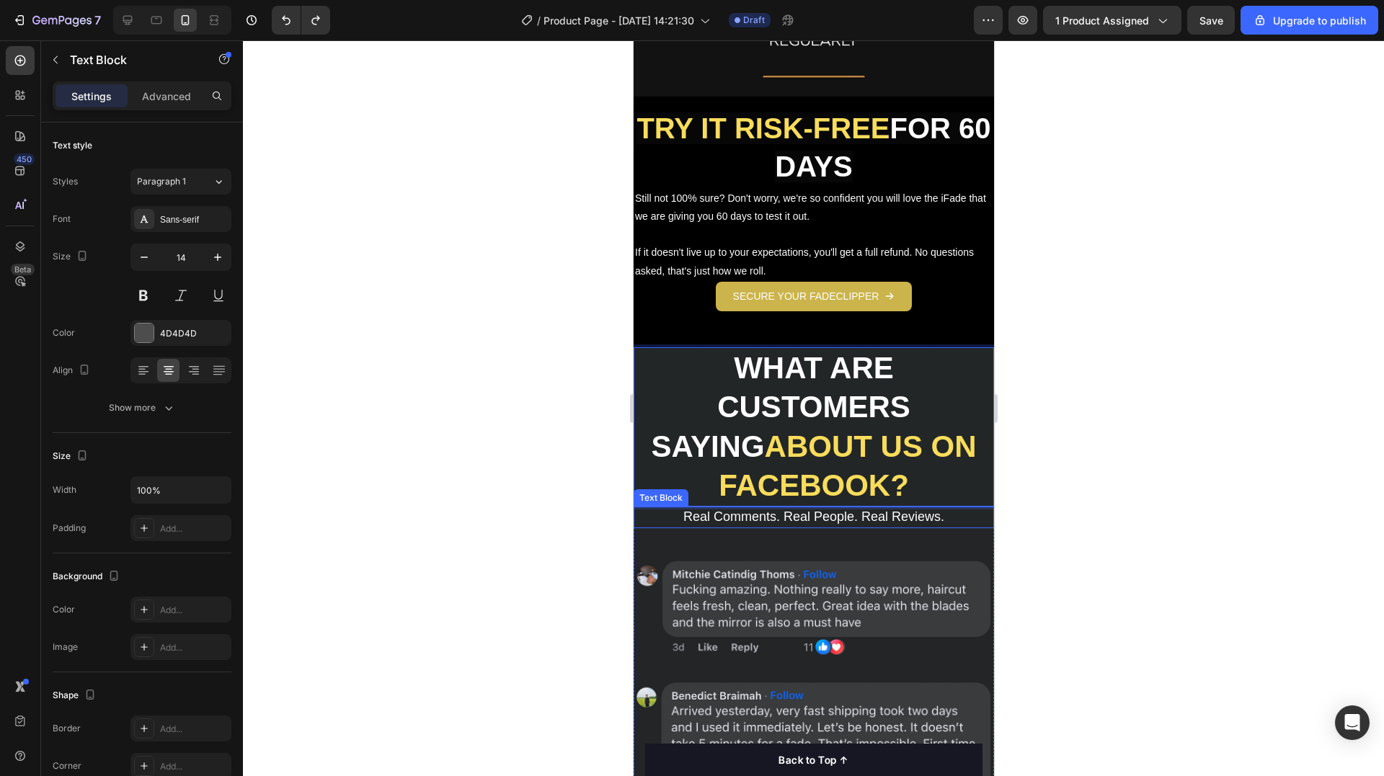
click at [887, 510] on span "Real Comments. Real People. Real Reviews." at bounding box center [813, 517] width 261 height 14
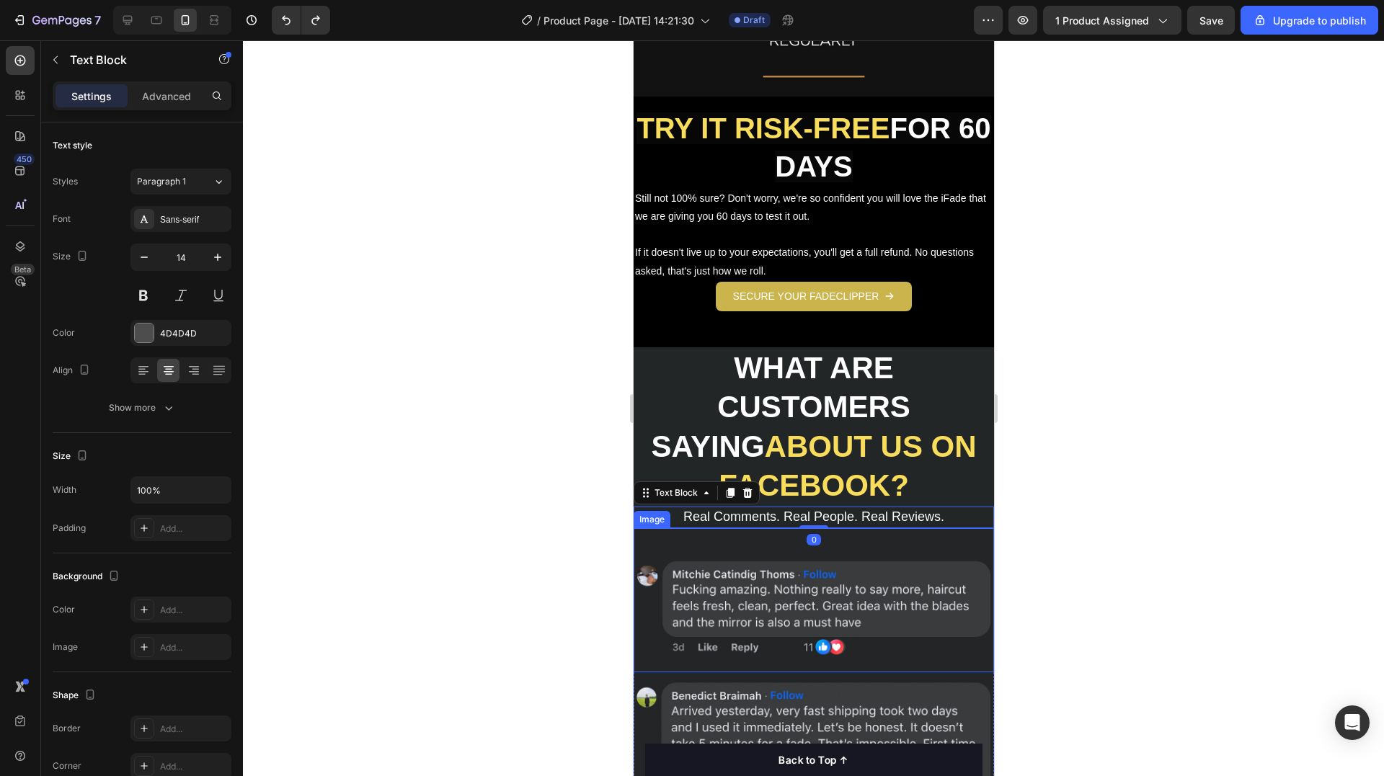
click at [884, 528] on img at bounding box center [813, 599] width 360 height 143
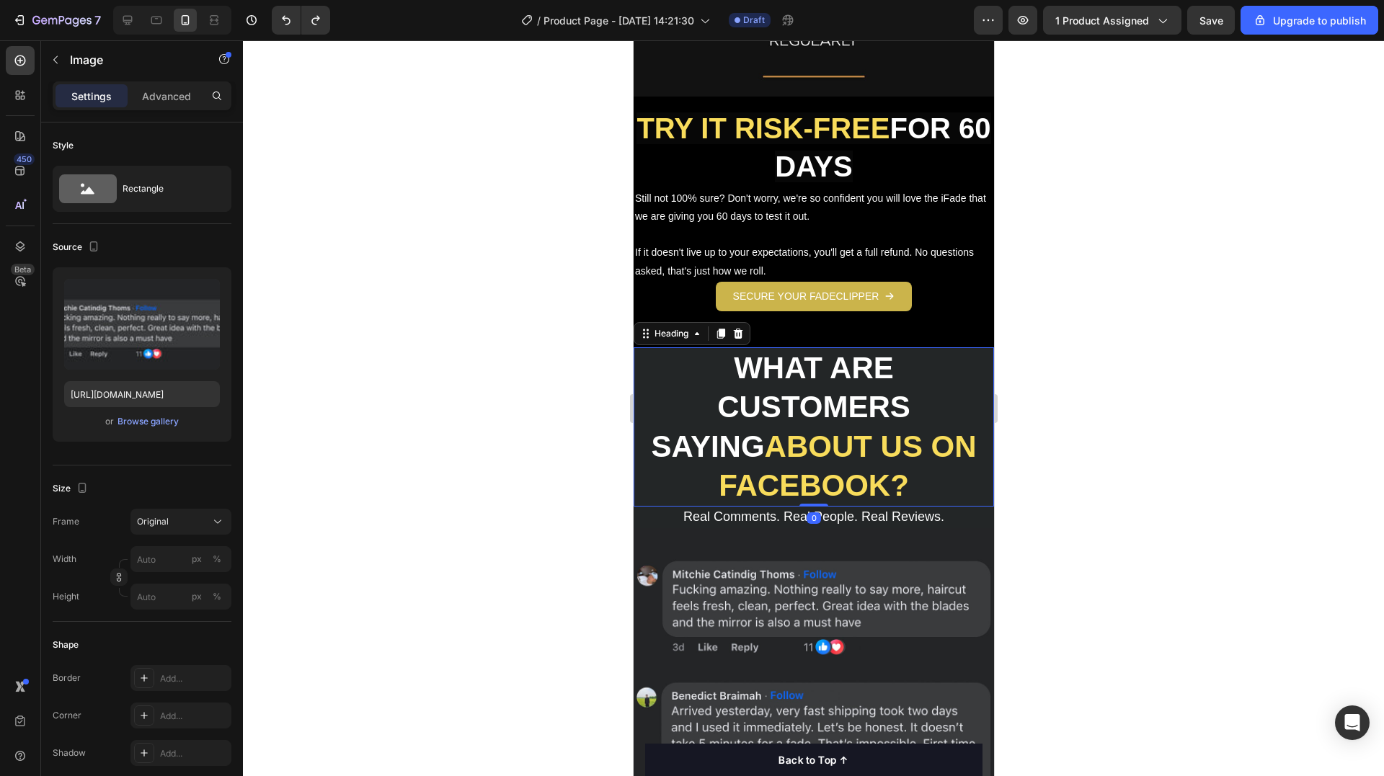
click at [948, 349] on p "⁠⁠⁠⁠⁠⁠⁠ WHAT ARE CUSTOMERS SAYING ABOUT US ON FACEBOOK?" at bounding box center [812, 427] width 357 height 156
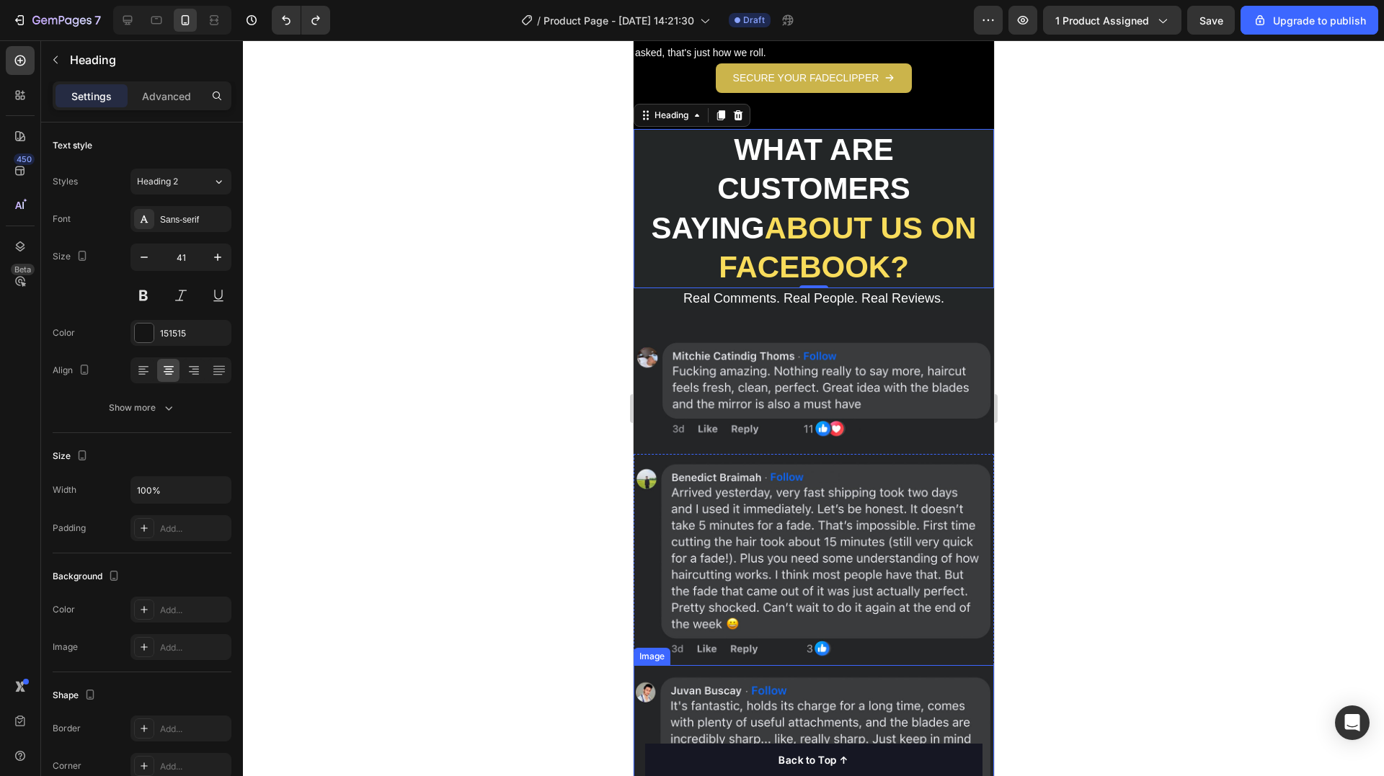
scroll to position [2595, 0]
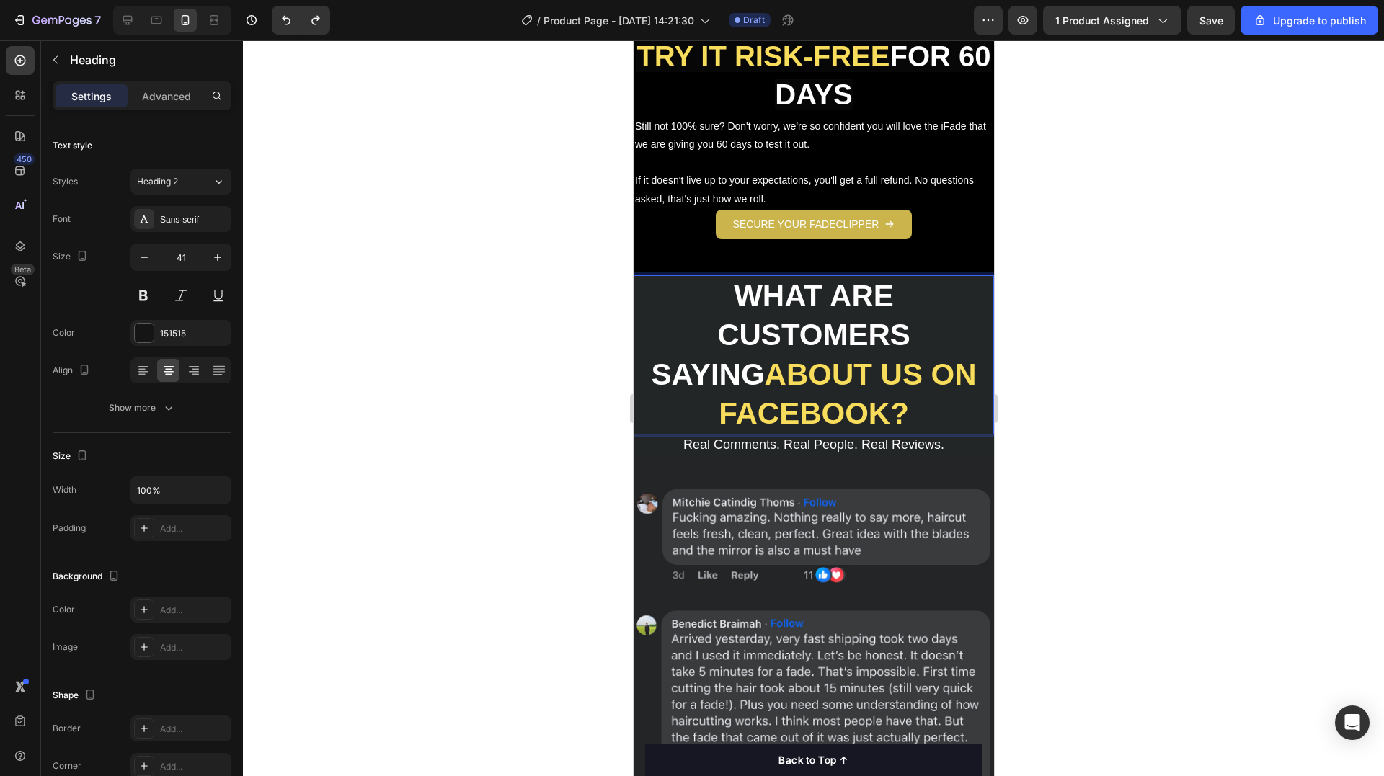
click at [941, 277] on p "WHAT ARE CUSTOMERS SAYING ABOUT US ON FACEBOOK?" at bounding box center [812, 355] width 357 height 156
click at [959, 277] on p "WHAT ARE CUSTOMERS SAYING ABOUT US ON FACEBOOK?" at bounding box center [812, 355] width 357 height 156
click at [835, 437] on span "Real Comments. Real People. Real Reviews." at bounding box center [813, 444] width 261 height 14
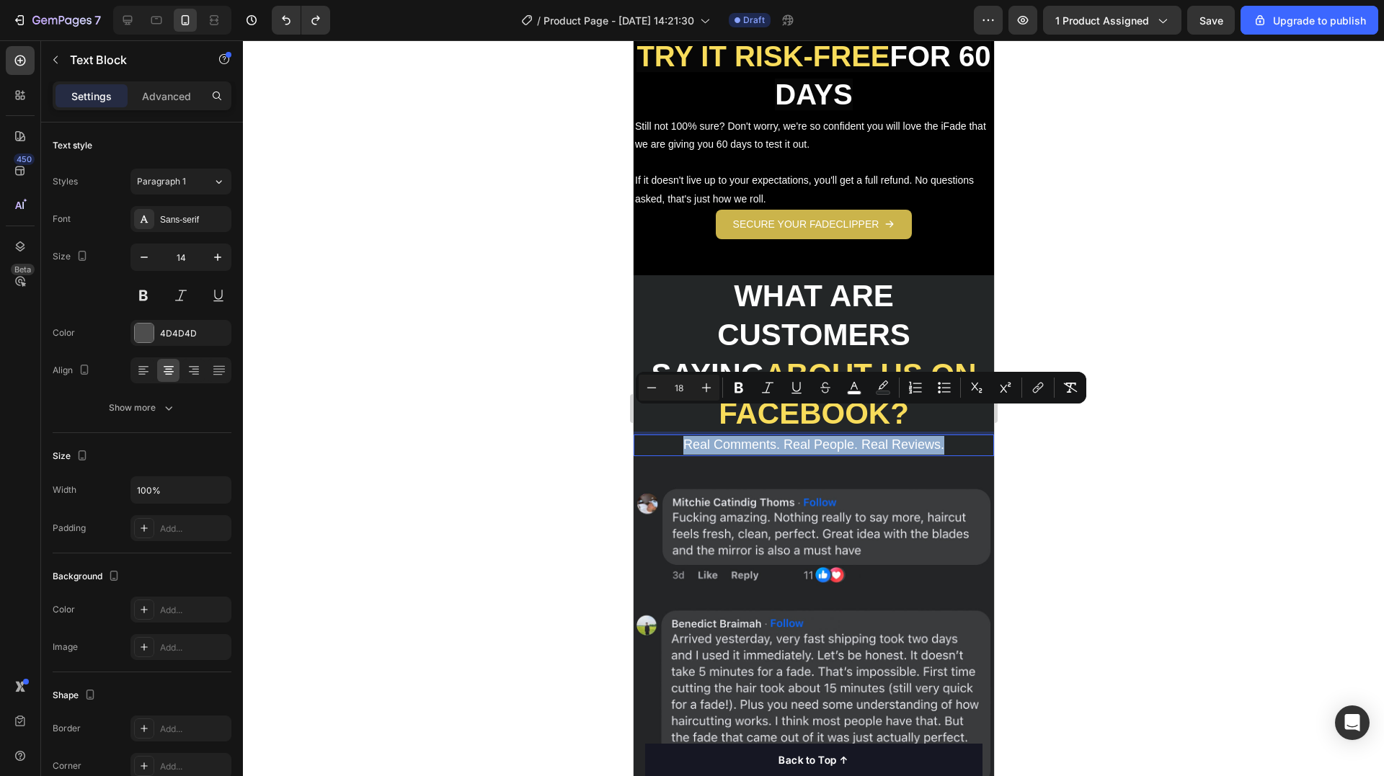
click at [835, 437] on span "Real Comments. Real People. Real Reviews." at bounding box center [813, 444] width 261 height 14
copy span "Real Comments. Real People. Real Reviews."
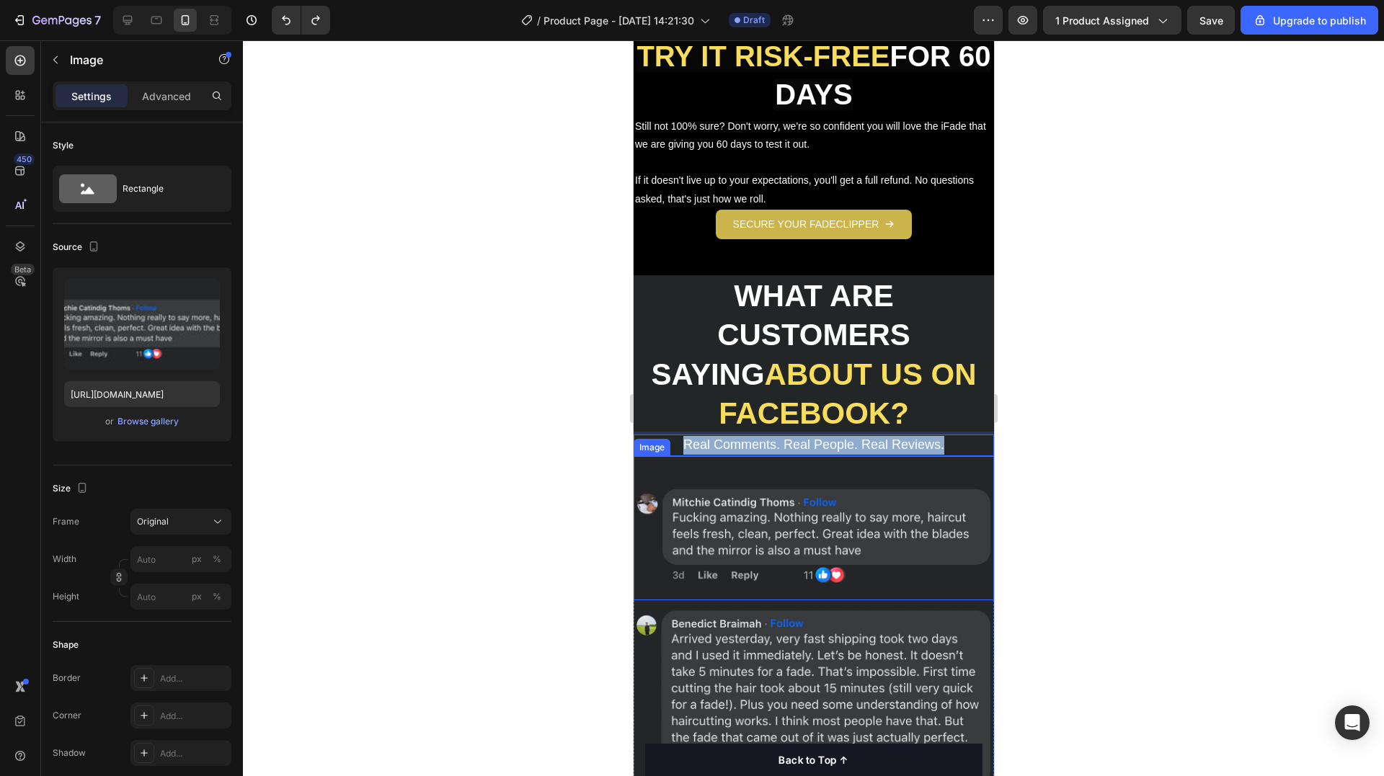
click at [776, 471] on img at bounding box center [813, 527] width 360 height 143
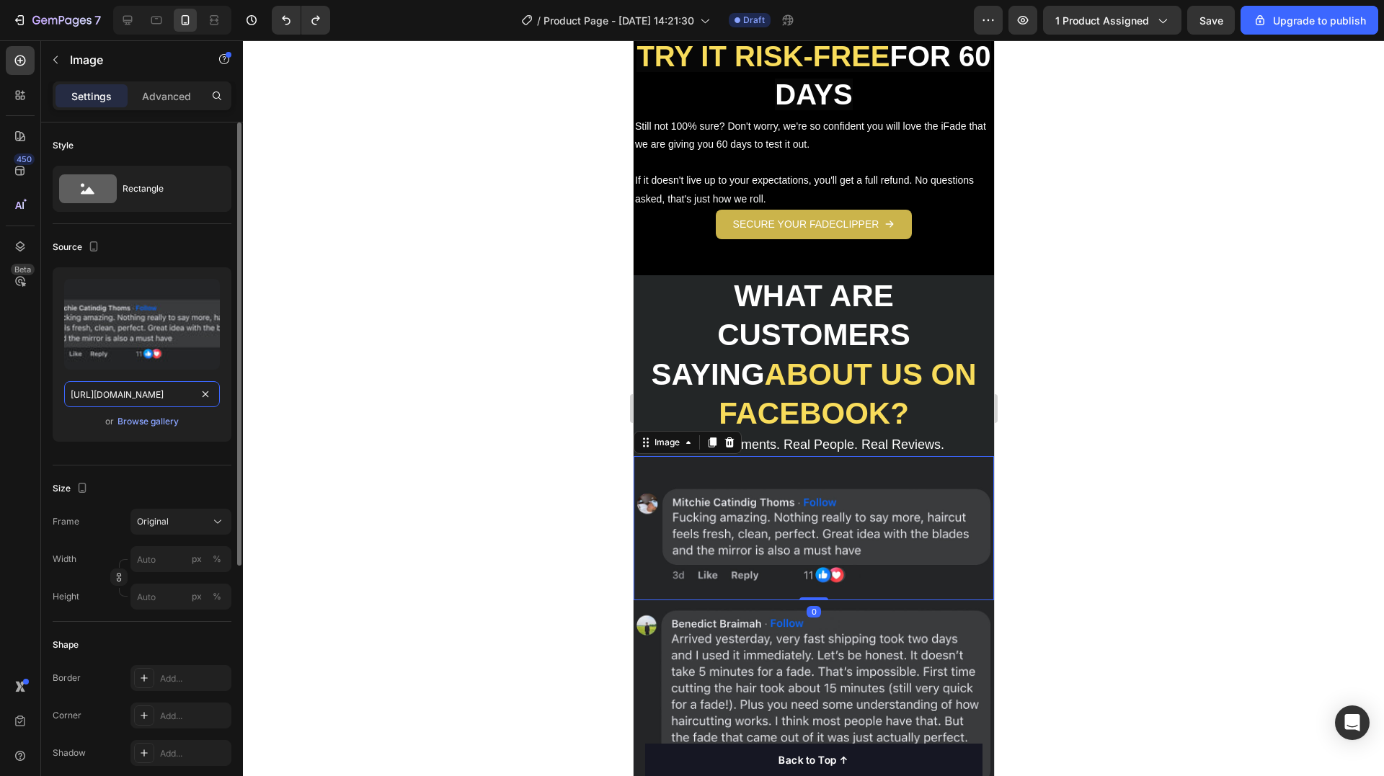
click at [125, 396] on input "[URL][DOMAIN_NAME]" at bounding box center [142, 394] width 156 height 26
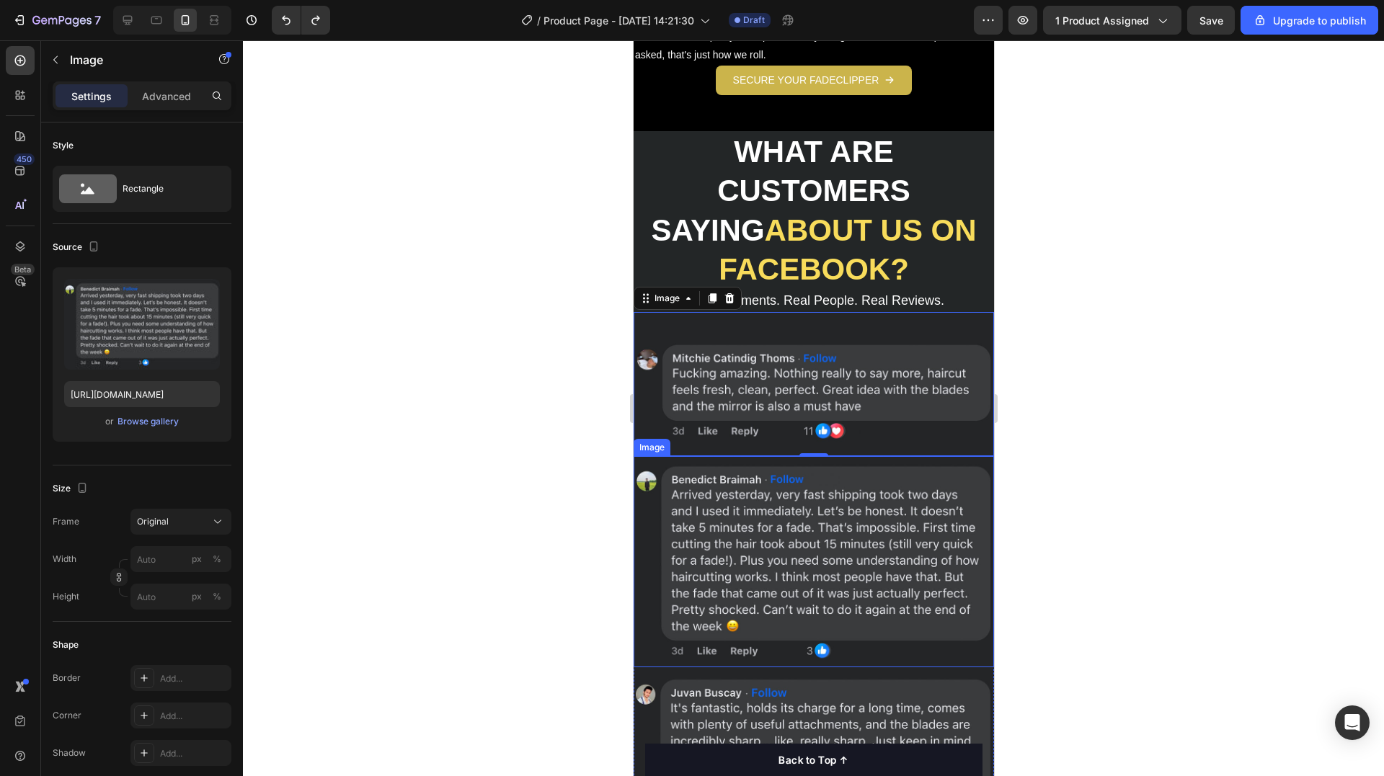
click at [804, 512] on img at bounding box center [813, 561] width 360 height 211
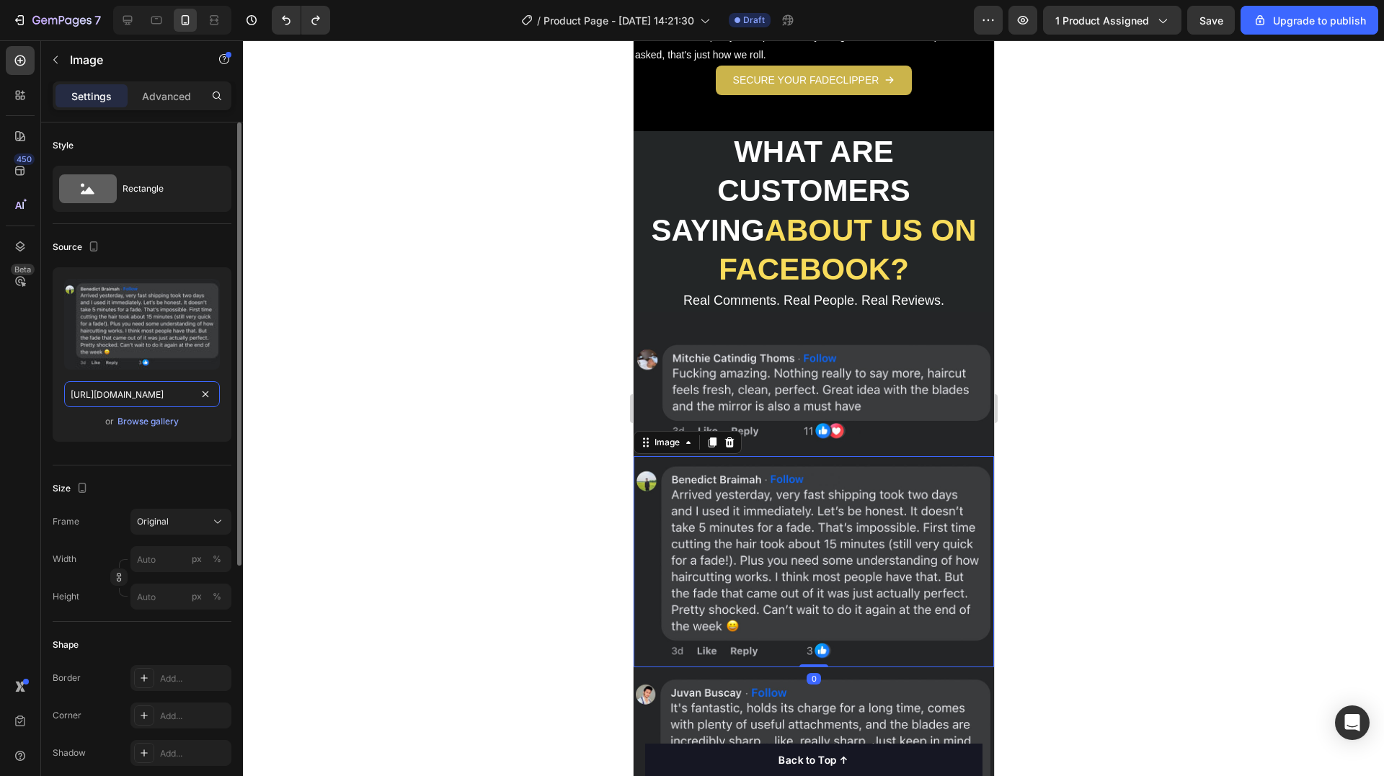
click at [141, 399] on input "[URL][DOMAIN_NAME]" at bounding box center [142, 394] width 156 height 26
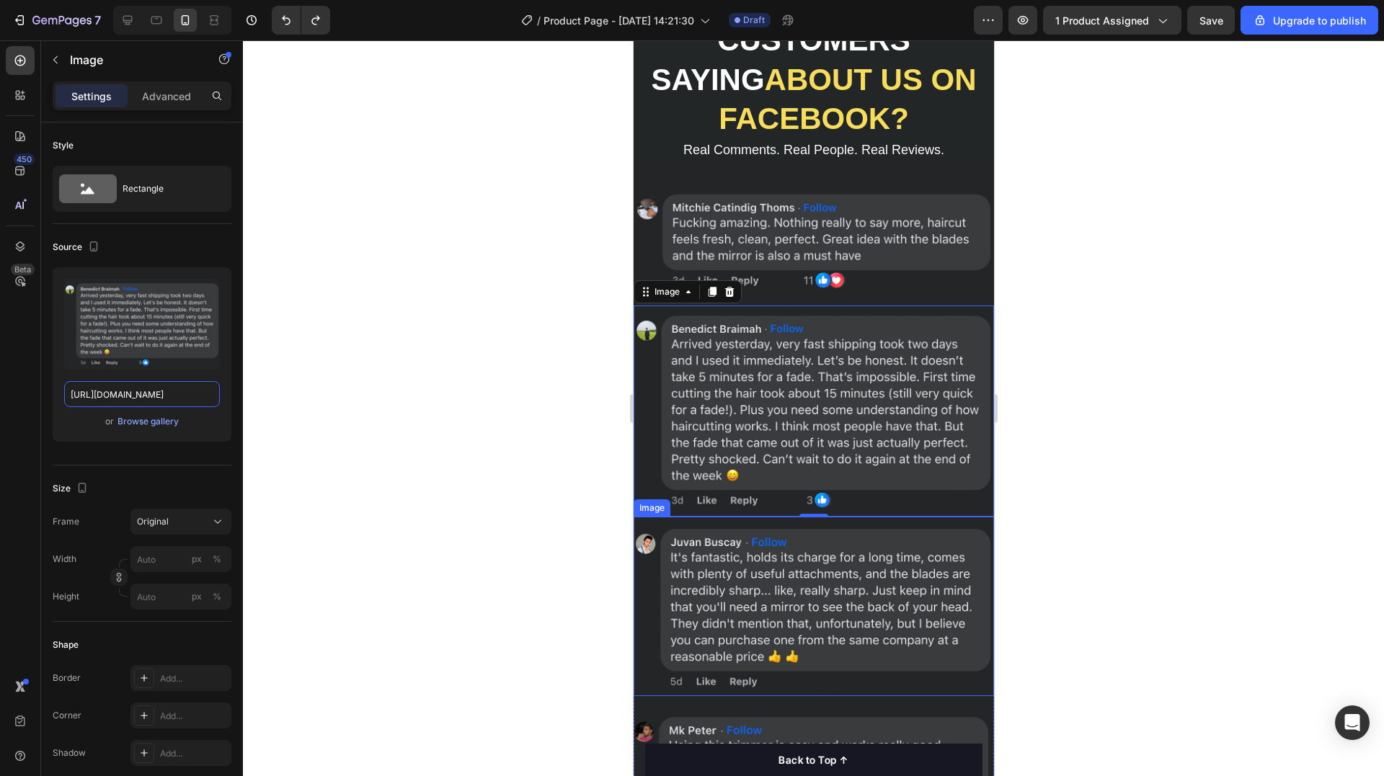
scroll to position [3027, 0]
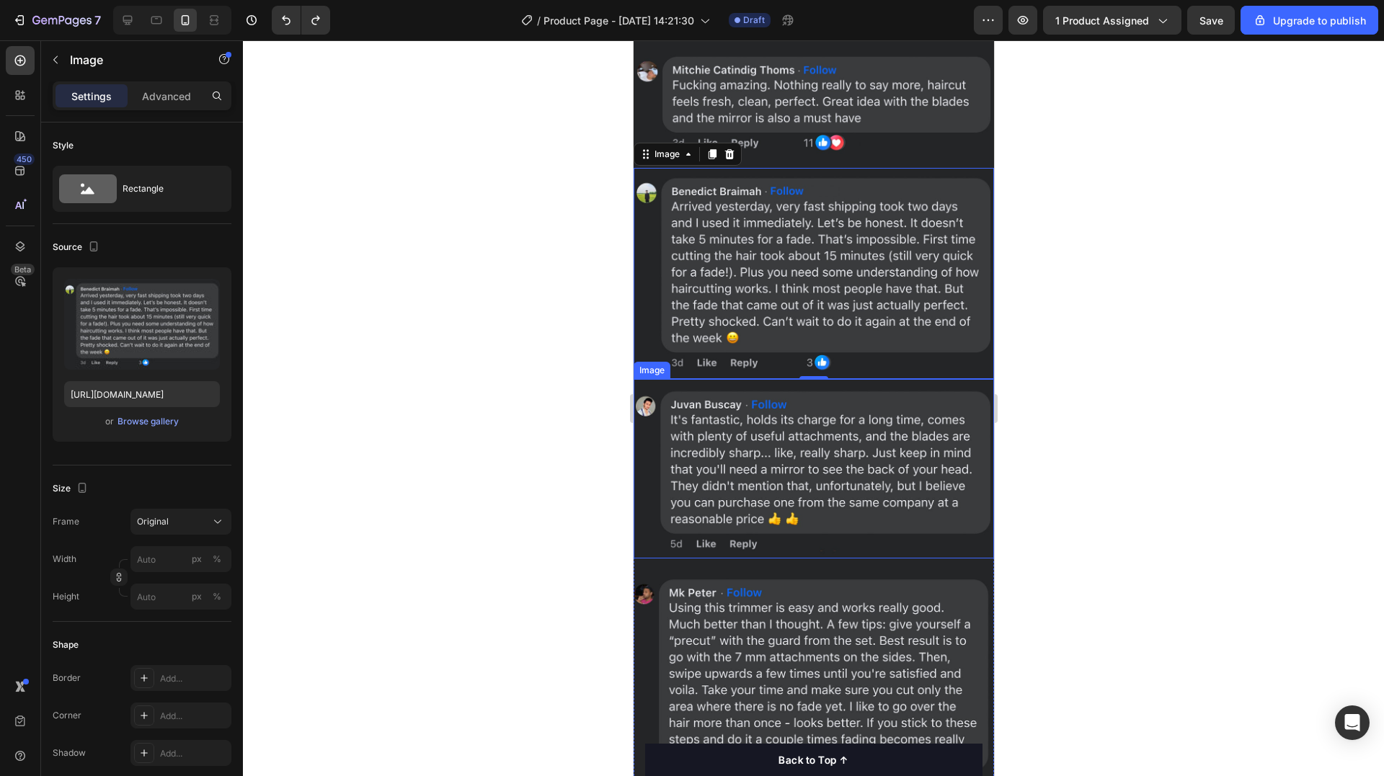
click at [814, 450] on img at bounding box center [813, 468] width 360 height 179
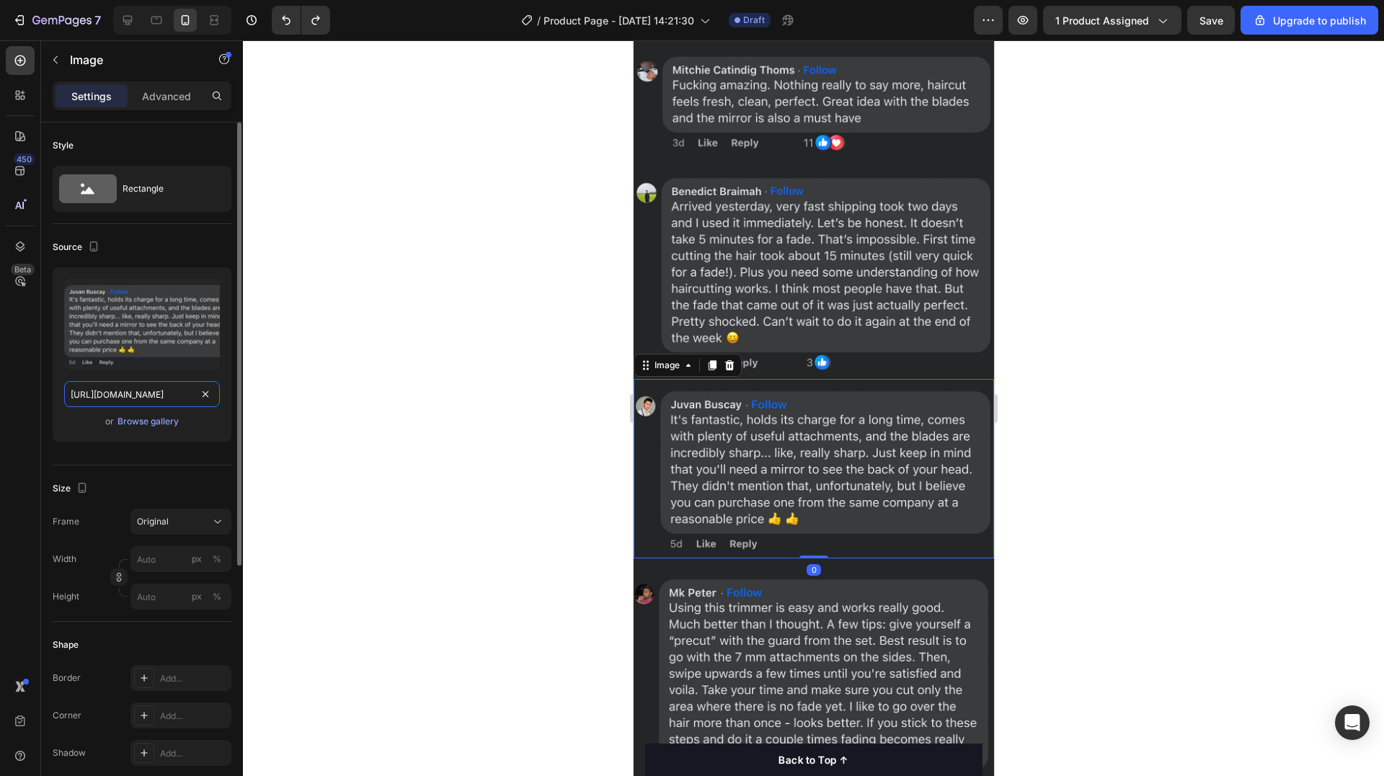
click at [124, 388] on input "[URL][DOMAIN_NAME]" at bounding box center [142, 394] width 156 height 26
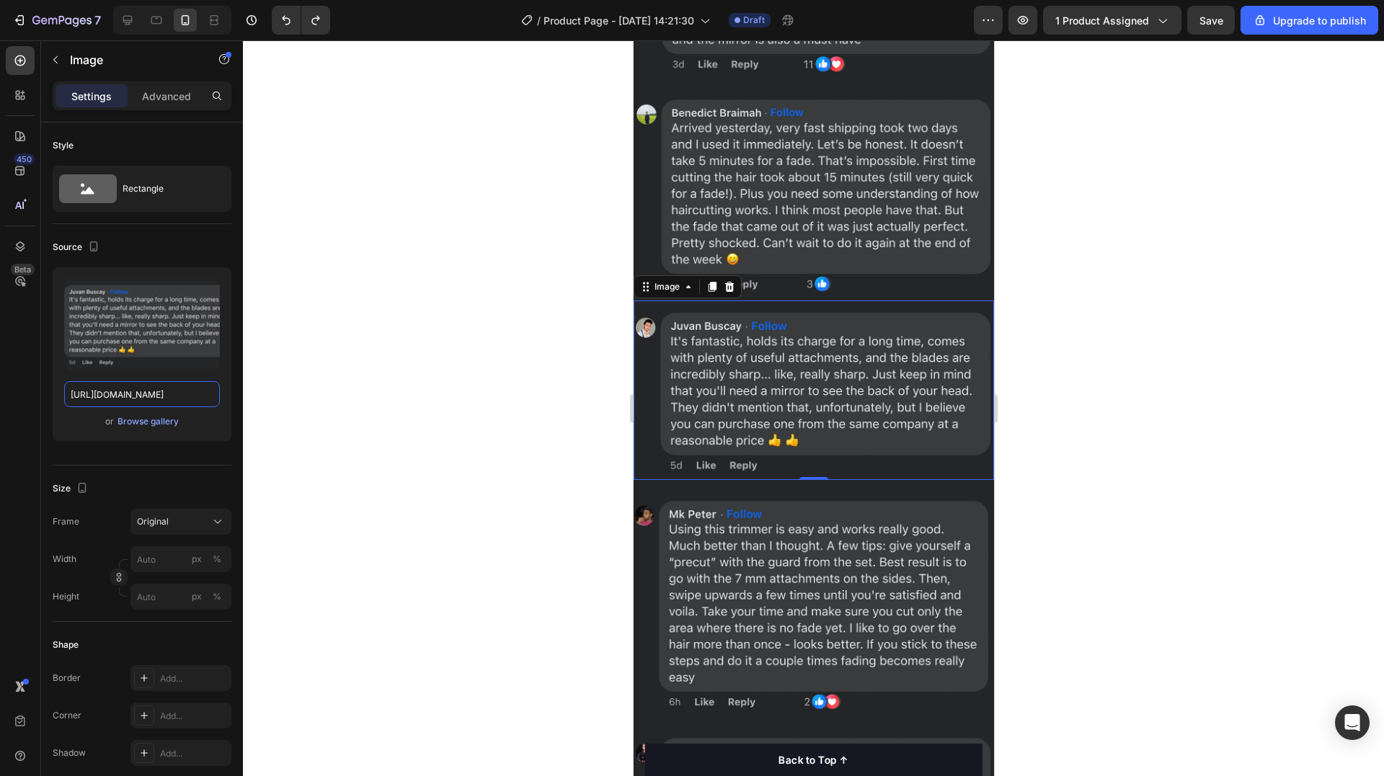
scroll to position [3243, 0]
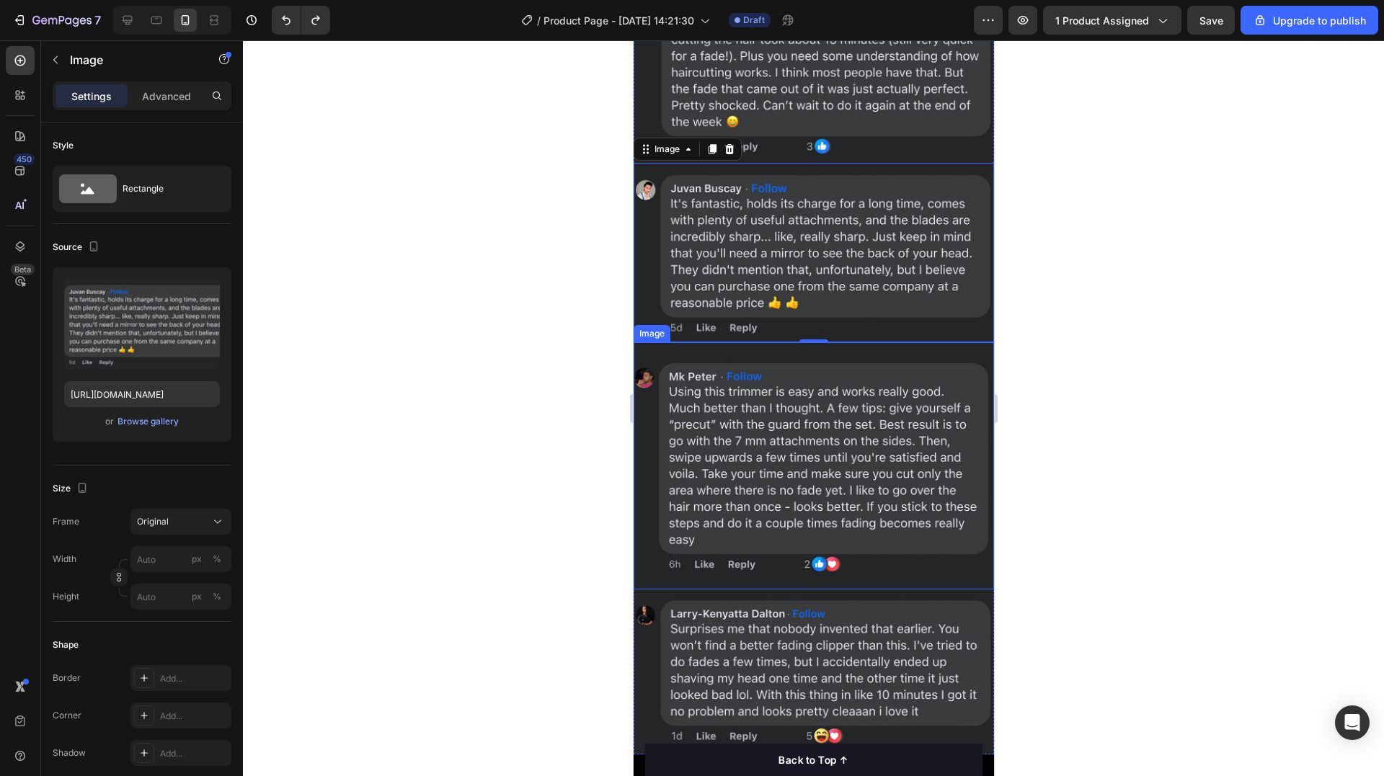
click at [845, 448] on img at bounding box center [813, 465] width 360 height 247
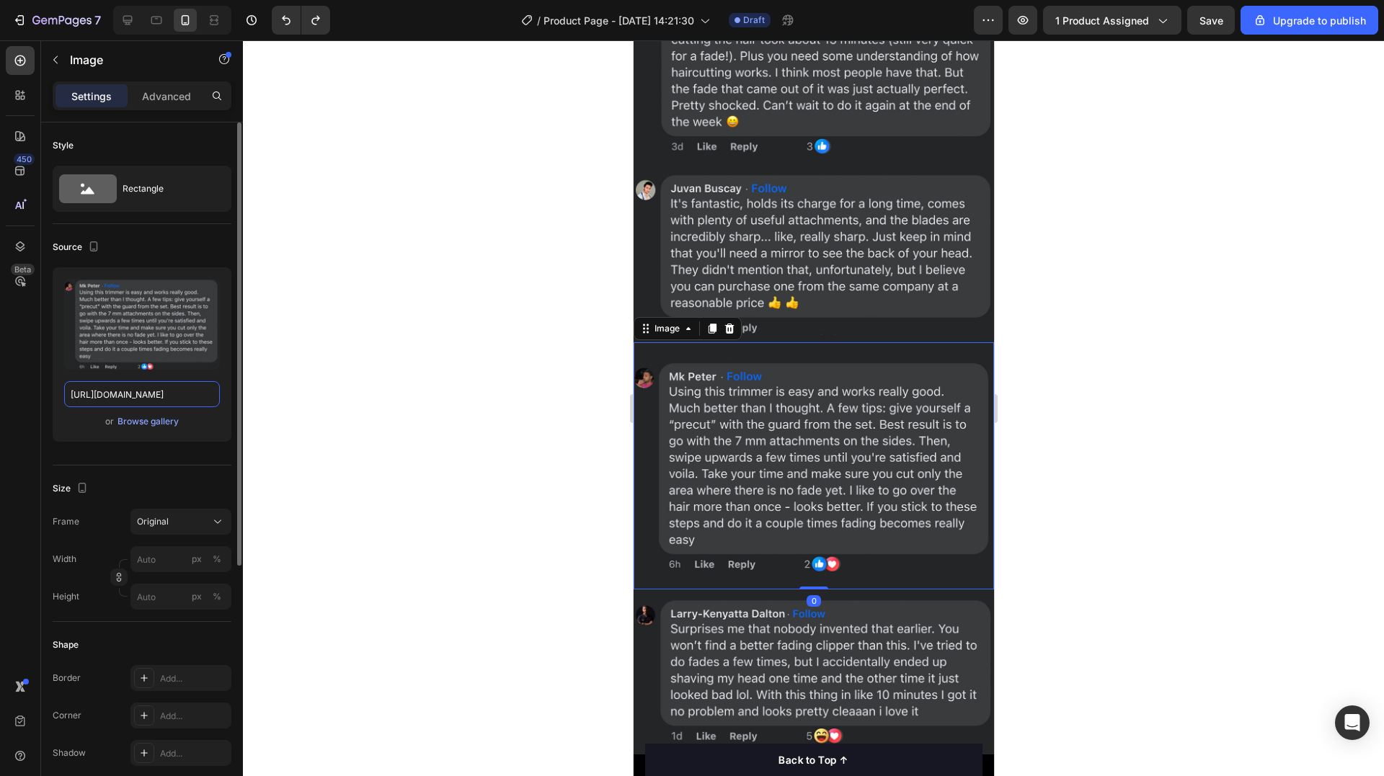
click at [121, 400] on input "[URL][DOMAIN_NAME]" at bounding box center [142, 394] width 156 height 26
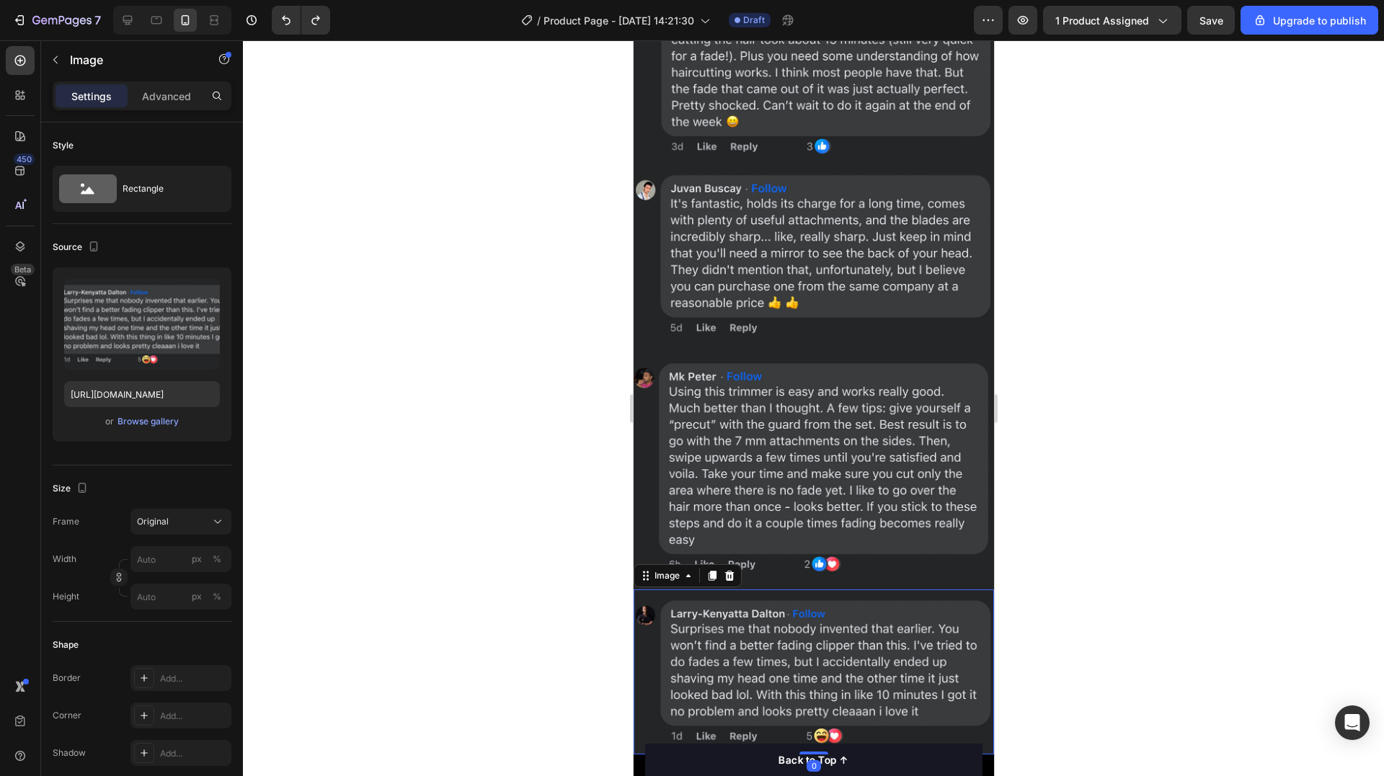
click at [786, 638] on img at bounding box center [813, 672] width 360 height 165
click at [146, 397] on input "[URL][DOMAIN_NAME]" at bounding box center [142, 394] width 156 height 26
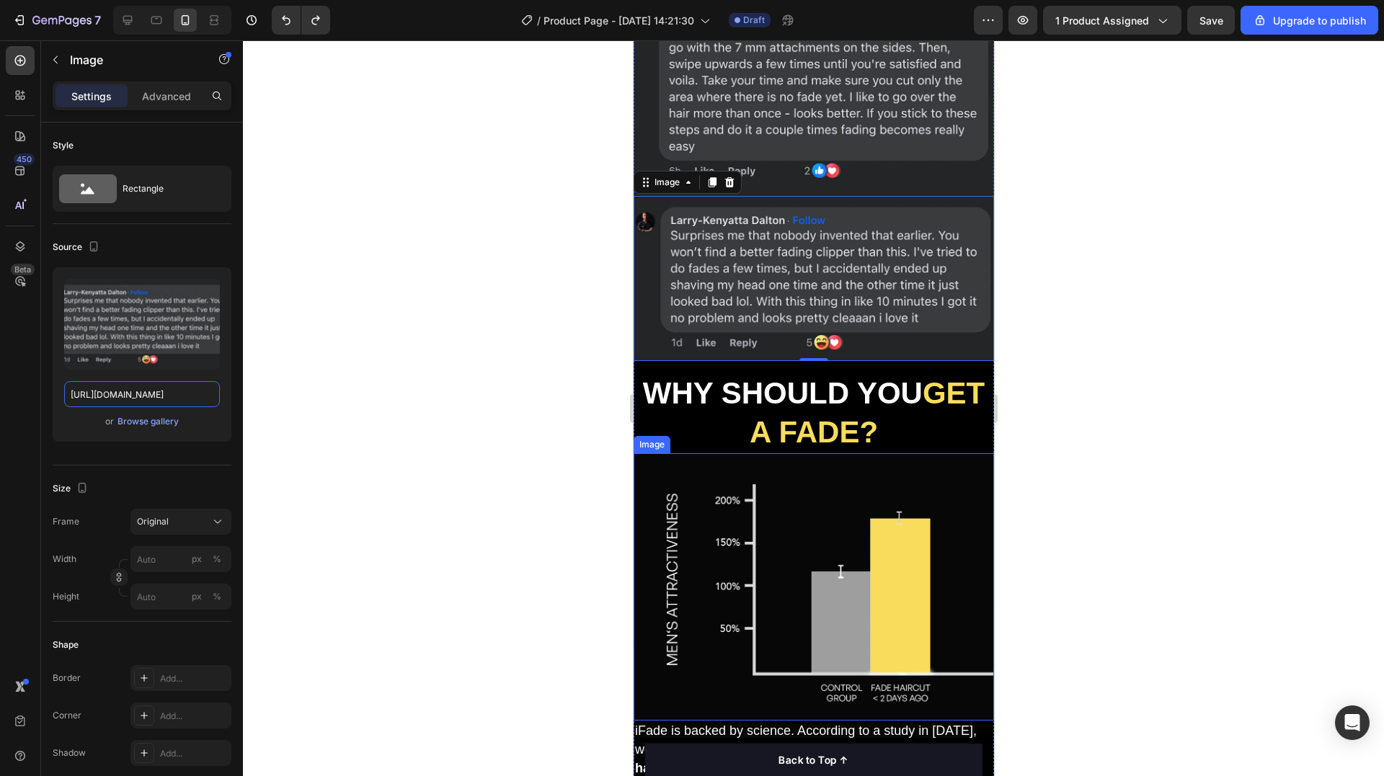
scroll to position [3748, 0]
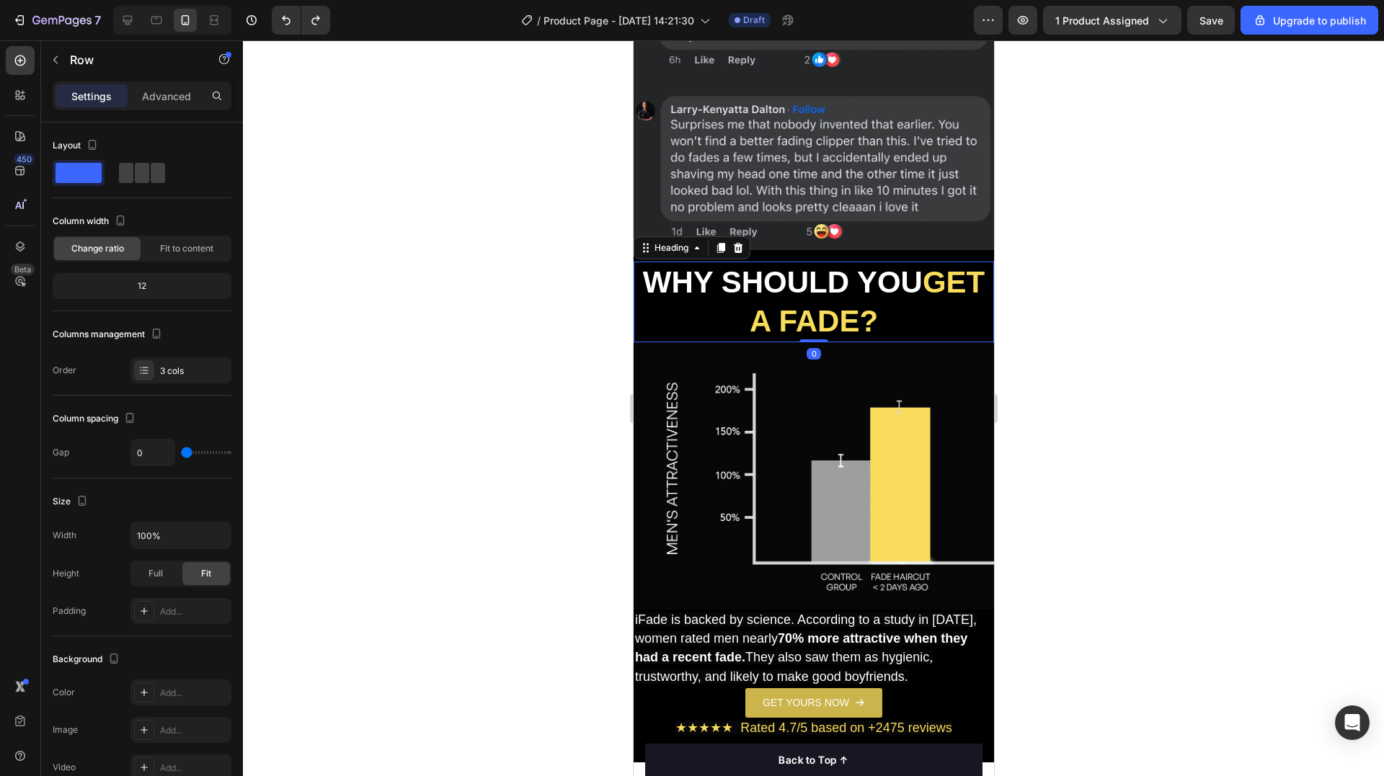
click at [796, 265] on strong "WHY SHOULD YOU" at bounding box center [782, 282] width 280 height 34
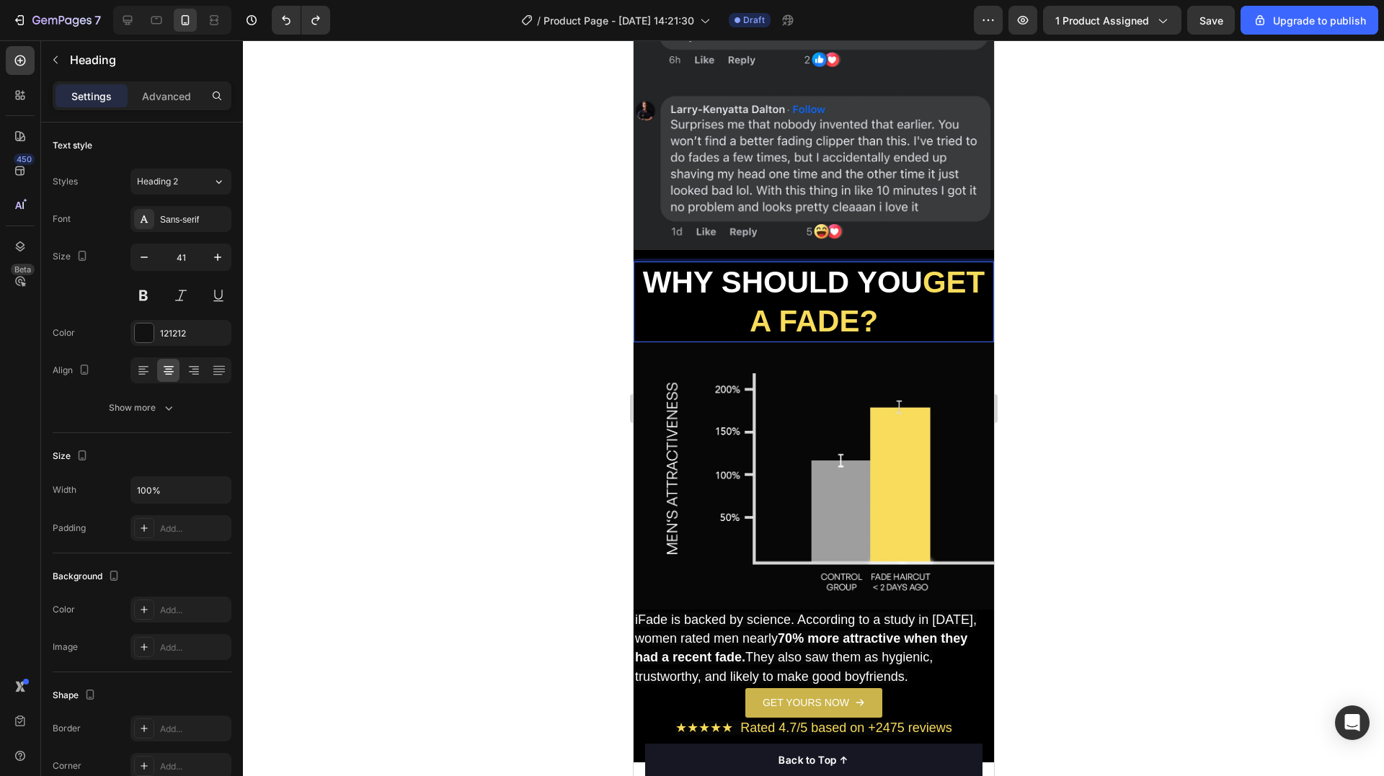
click at [798, 265] on strong "WHY SHOULD YOU" at bounding box center [782, 282] width 280 height 34
click at [799, 265] on strong "WHY SHOULD YOU" at bounding box center [782, 282] width 280 height 34
drag, startPoint x: 801, startPoint y: 219, endPoint x: 806, endPoint y: 211, distance: 9.4
click at [802, 265] on strong "WHY SHOULD YOU" at bounding box center [782, 282] width 280 height 34
click at [817, 265] on strong "GET A FADE?" at bounding box center [866, 301] width 235 height 73
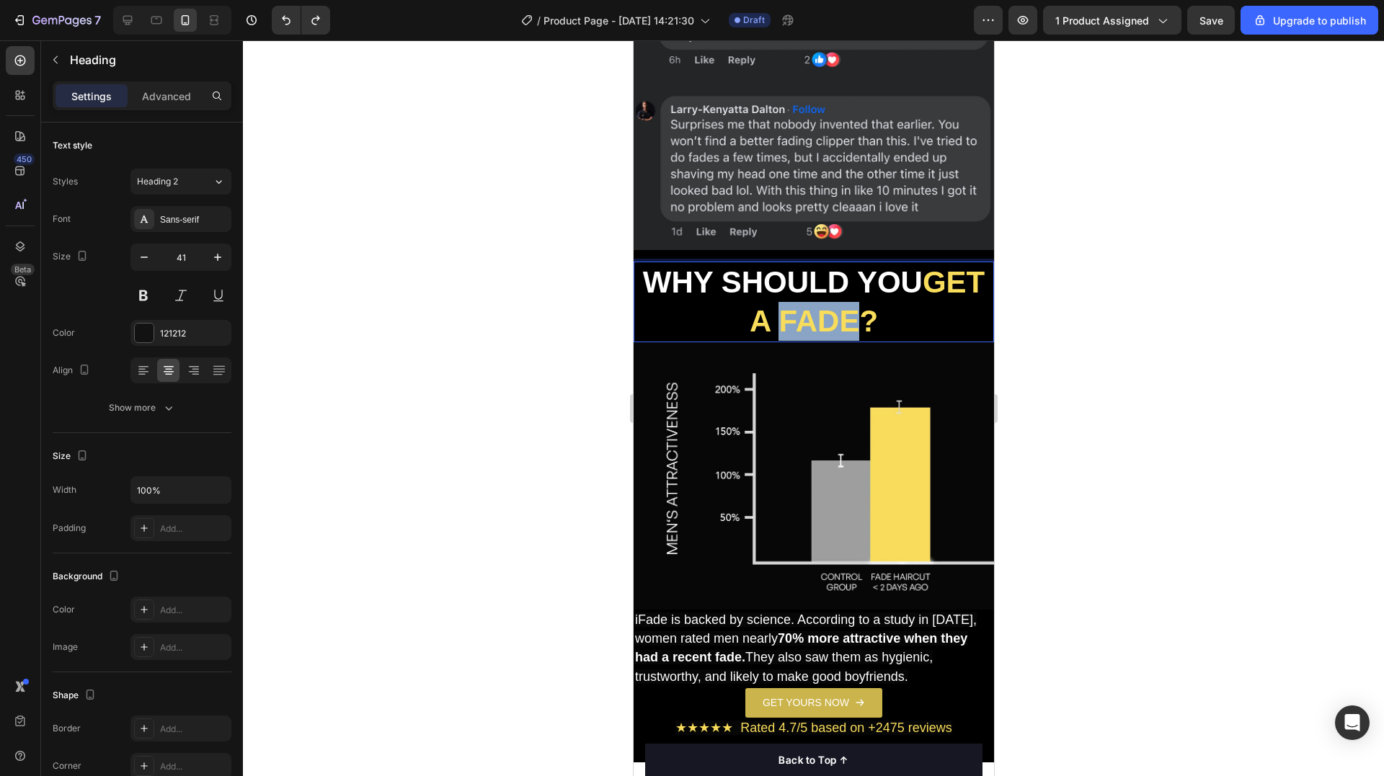
click at [817, 265] on strong "GET A FADE?" at bounding box center [866, 301] width 235 height 73
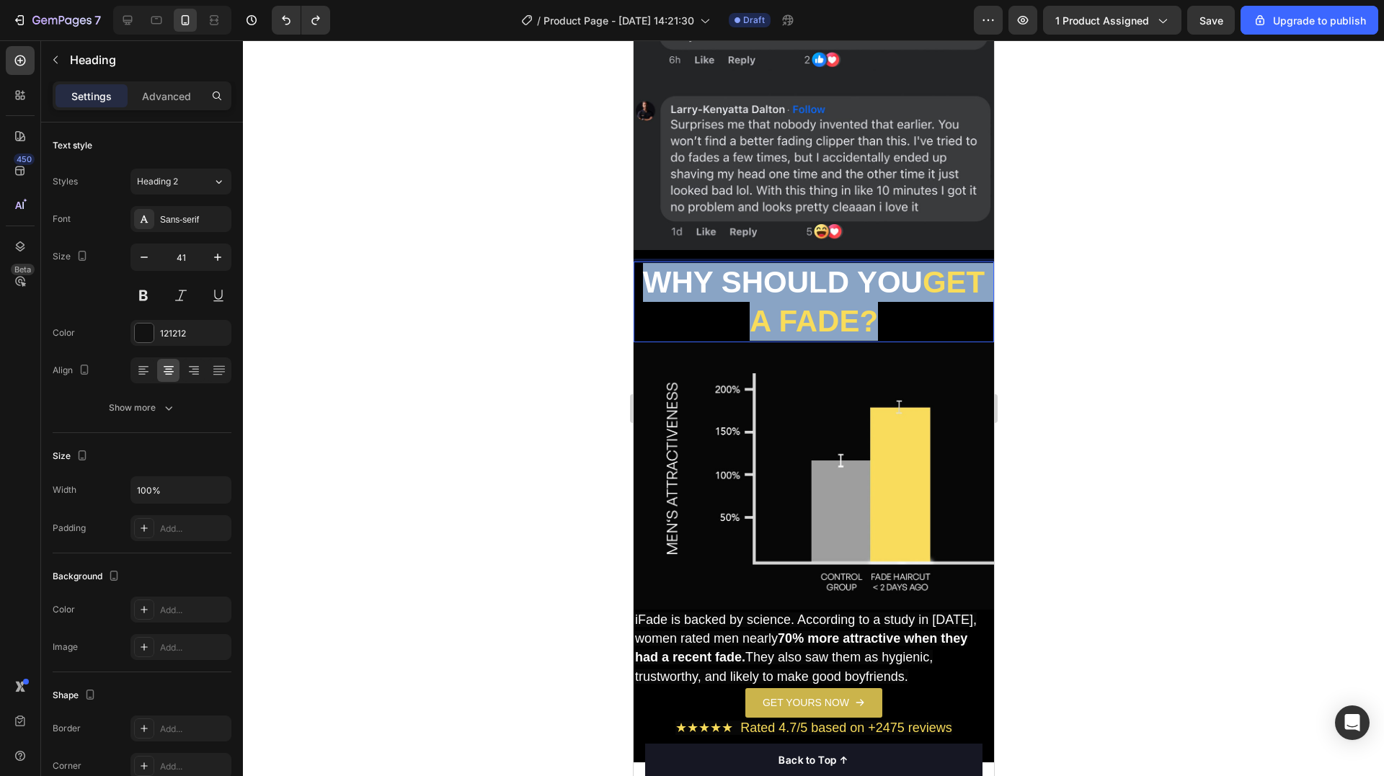
click at [817, 265] on strong "GET A FADE?" at bounding box center [866, 301] width 235 height 73
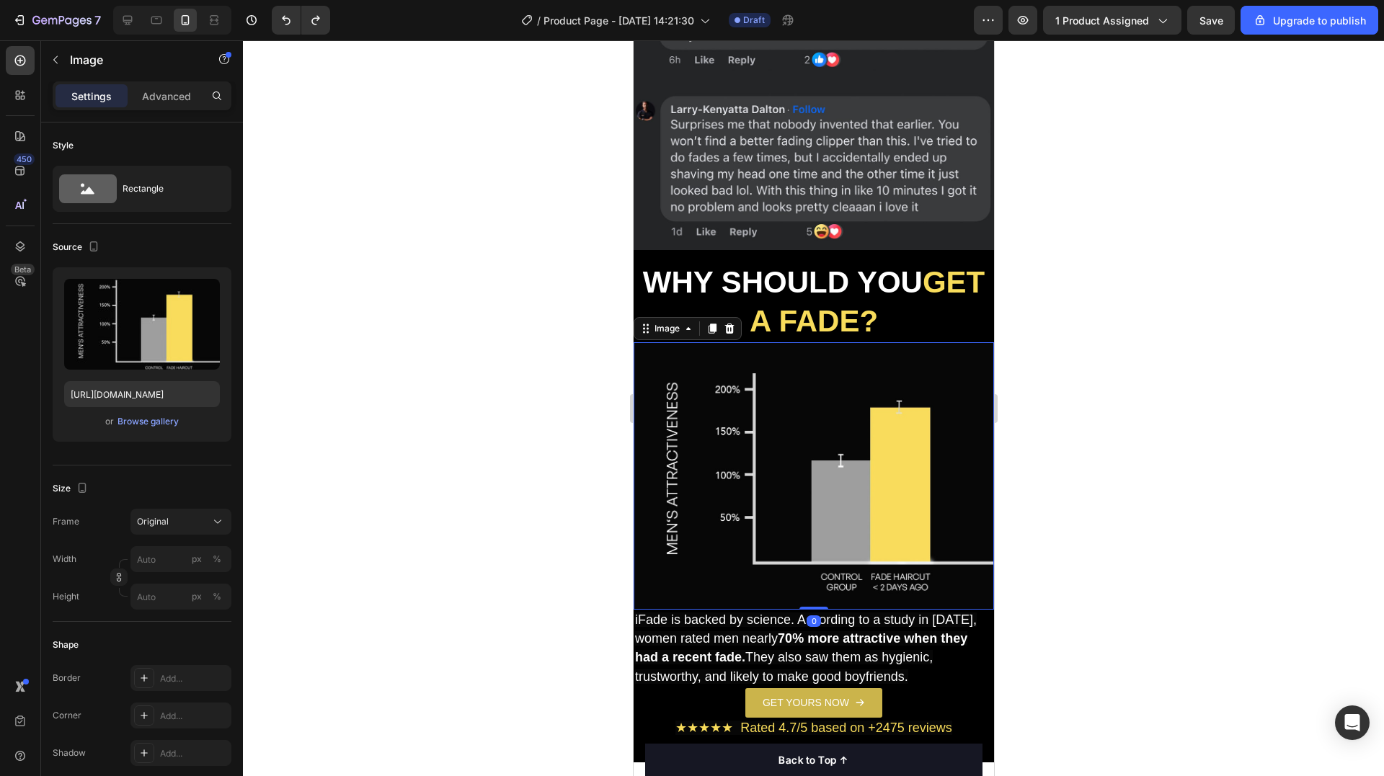
click at [729, 355] on img at bounding box center [813, 475] width 360 height 267
click at [123, 389] on input "[URL][DOMAIN_NAME]" at bounding box center [142, 394] width 156 height 26
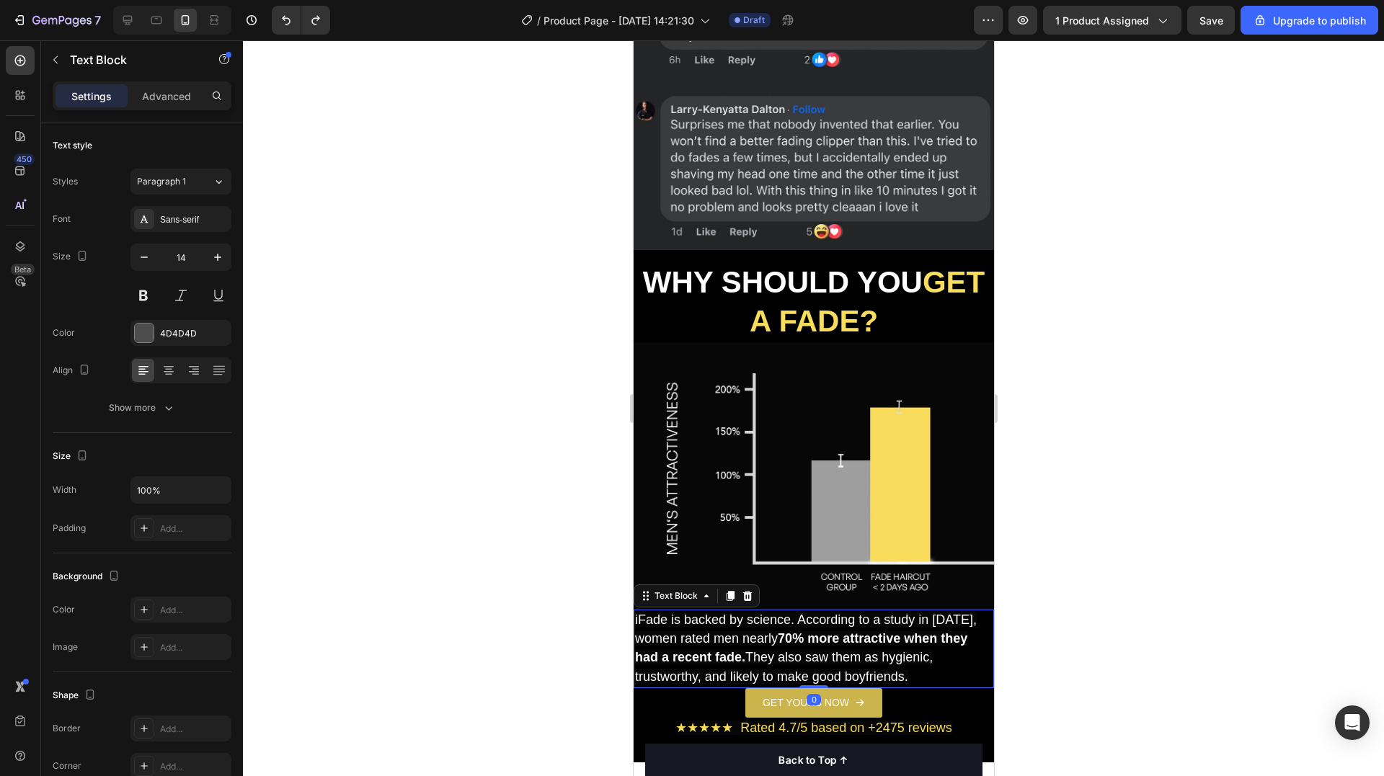
click at [747, 611] on p "iFade is backed by science. According to a study in [DATE], women rated men nea…" at bounding box center [812, 649] width 357 height 76
click at [737, 547] on div at bounding box center [737, 547] width 0 height 0
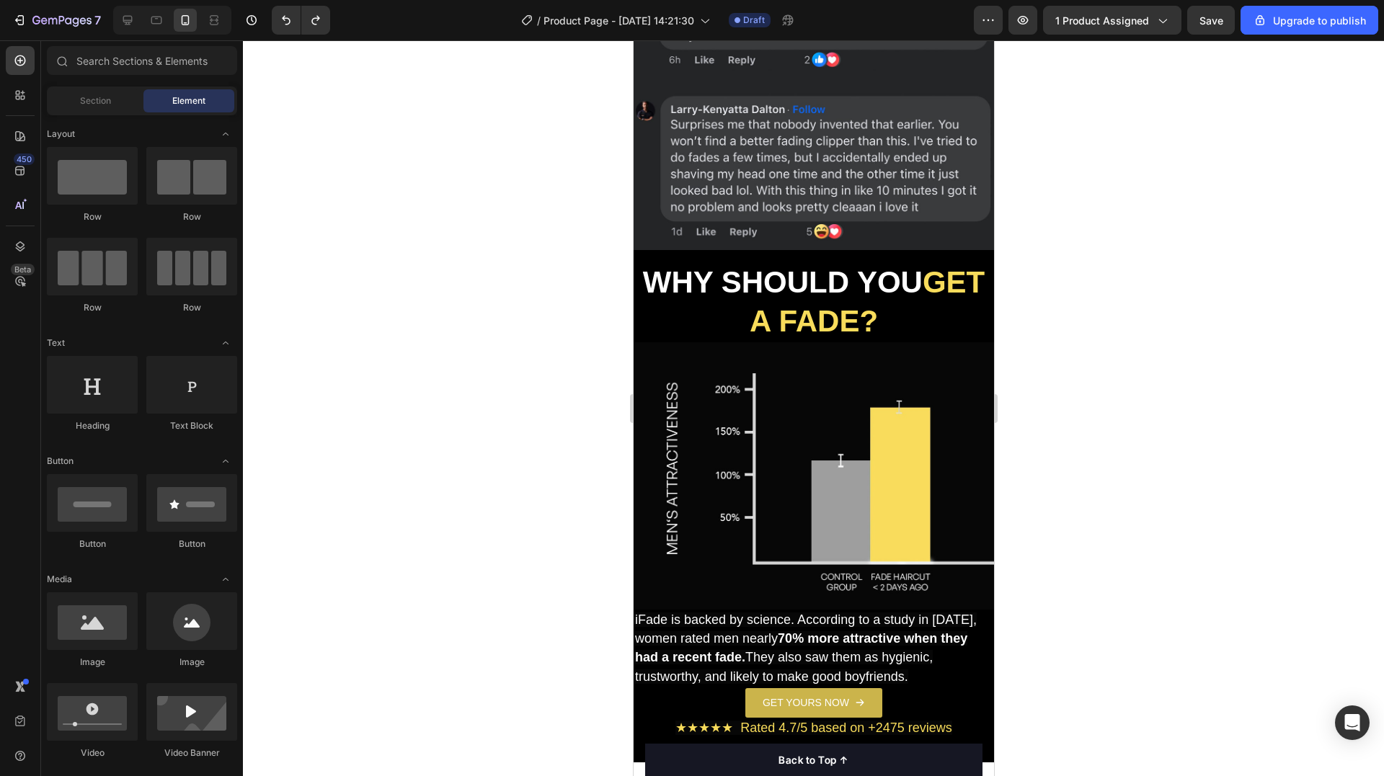
click at [747, 611] on p "iFade is backed by science. According to a study in [DATE], women rated men nea…" at bounding box center [812, 649] width 357 height 76
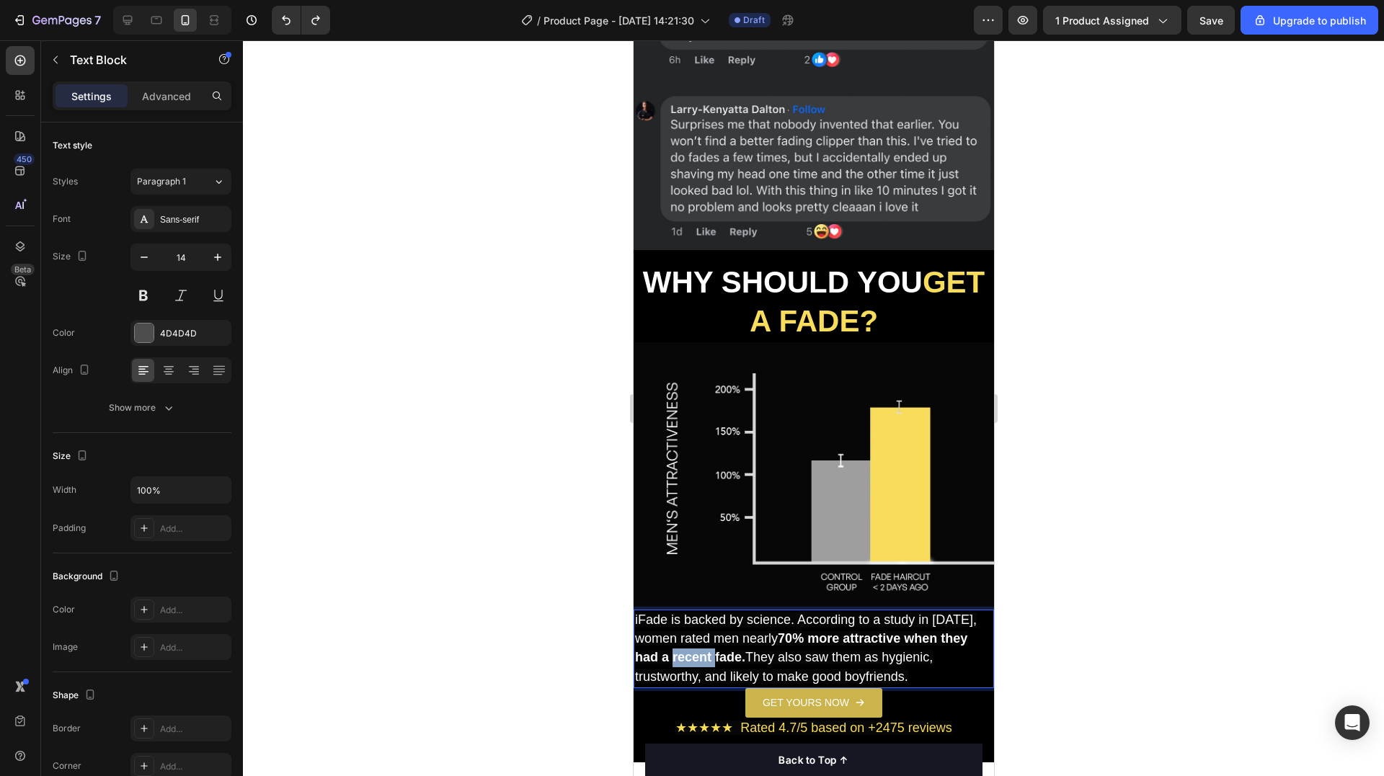
click at [695, 631] on strong "70% more attractive when they had a recent fade." at bounding box center [800, 647] width 332 height 33
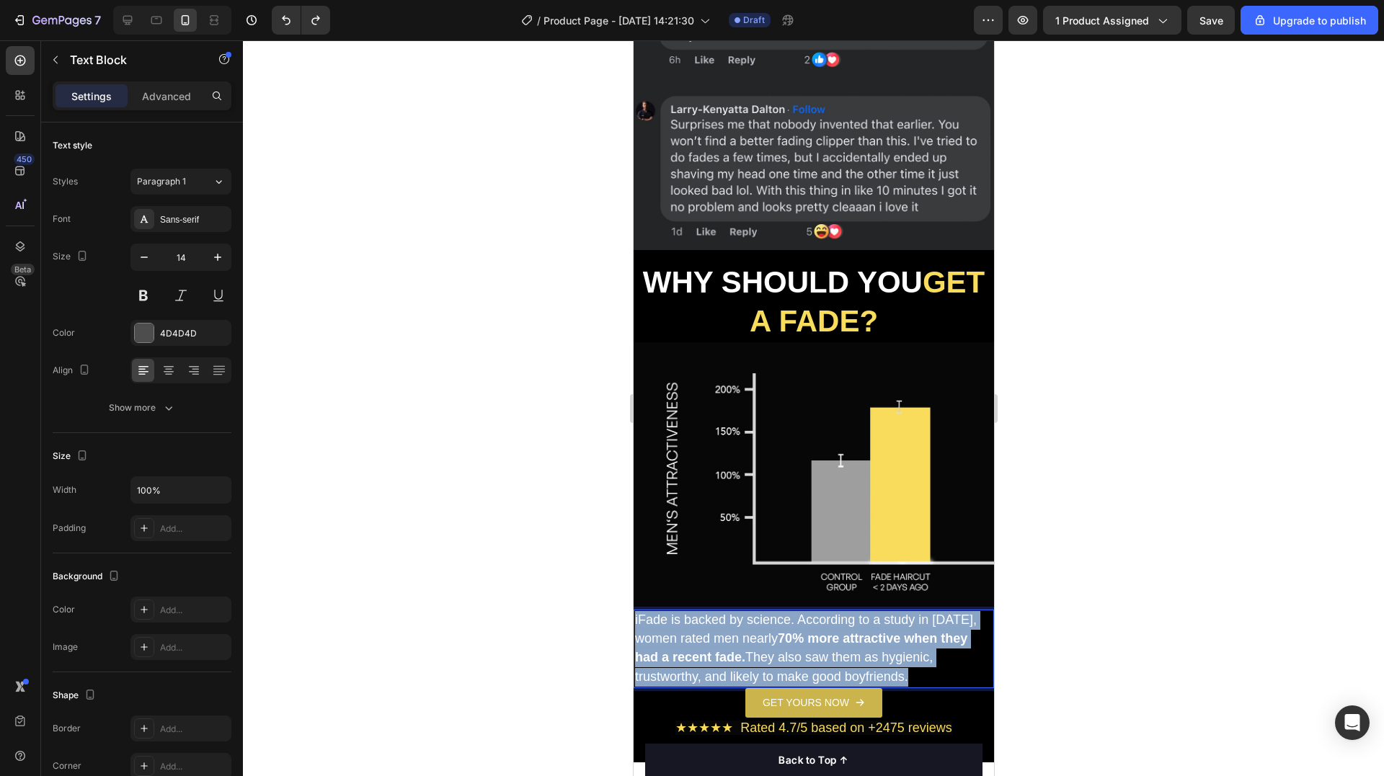
click at [695, 631] on strong "70% more attractive when they had a recent fade." at bounding box center [800, 647] width 332 height 33
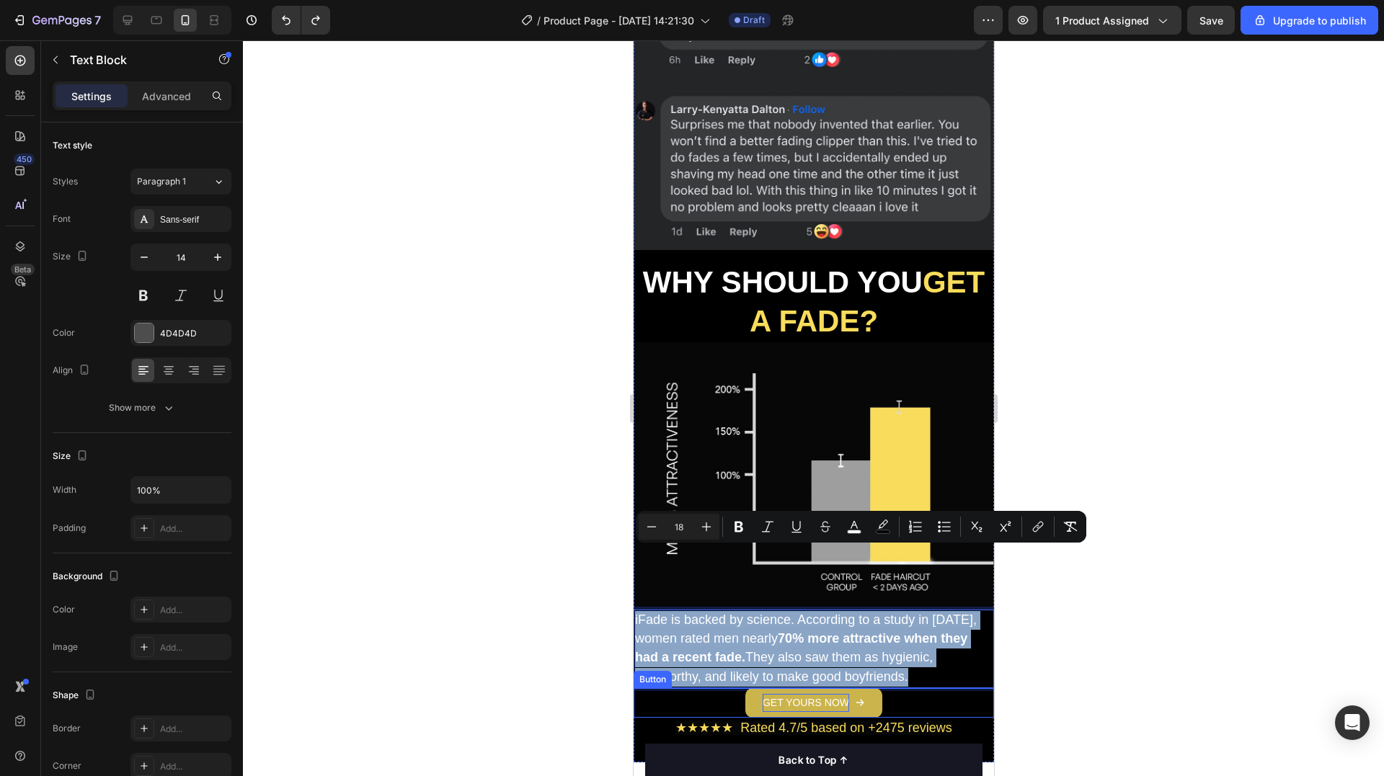
click at [814, 694] on p "GET YOURS NOW" at bounding box center [805, 703] width 86 height 18
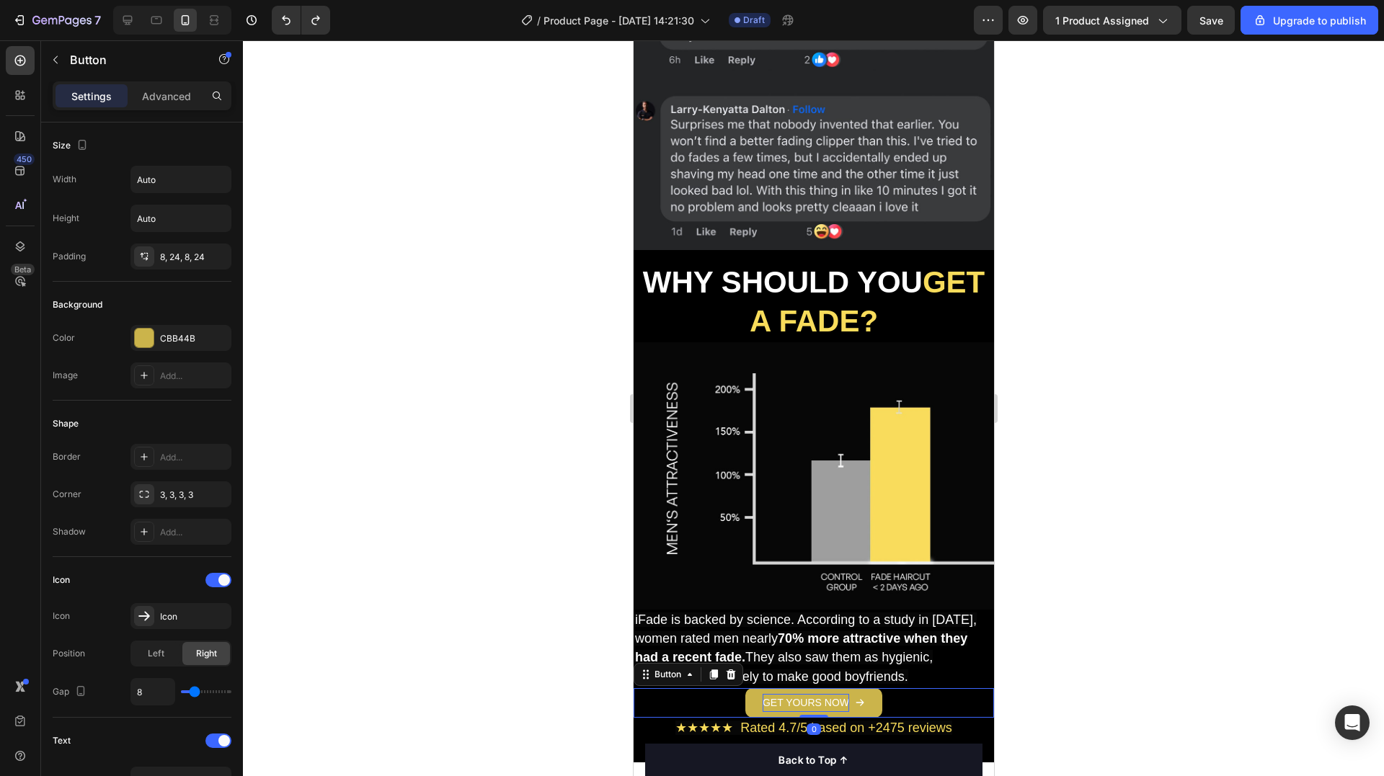
click at [796, 694] on p "GET YOURS NOW" at bounding box center [805, 703] width 86 height 18
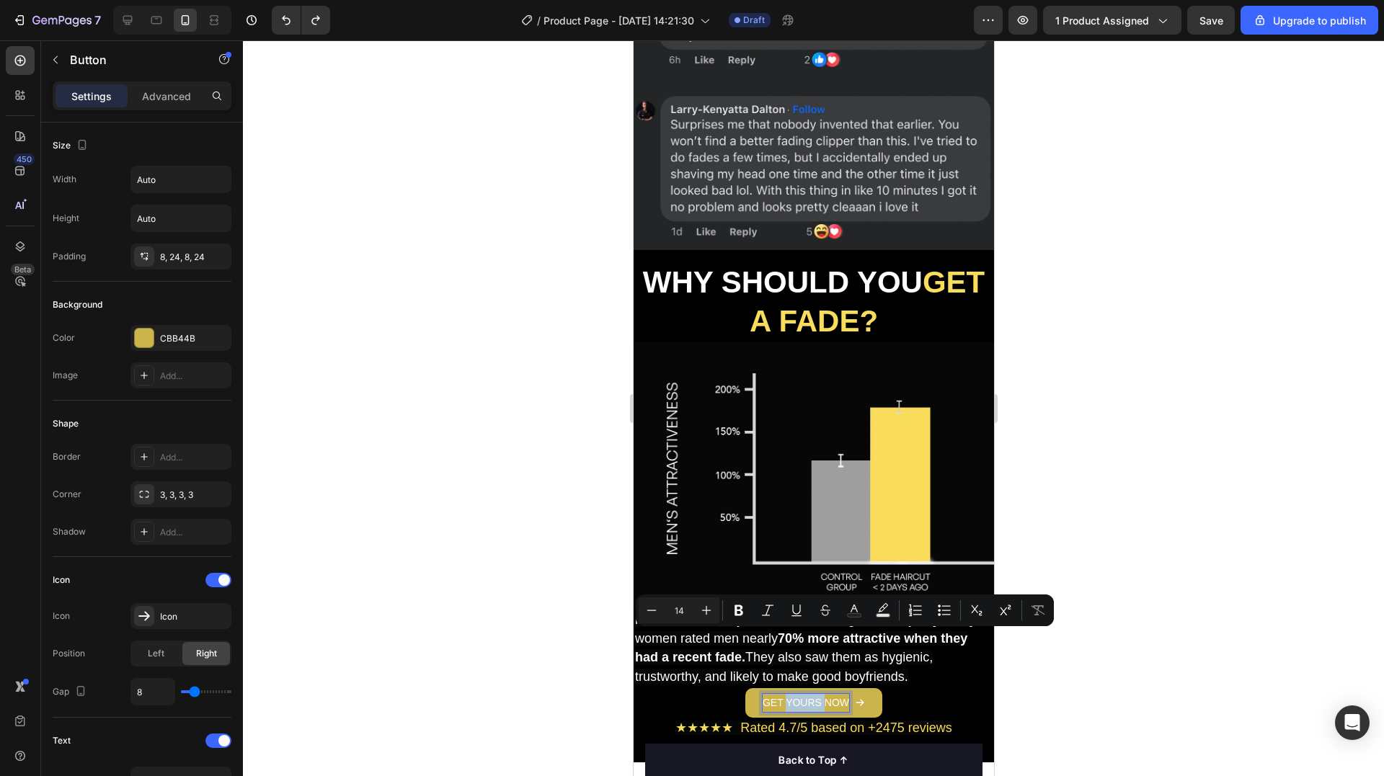
click at [796, 694] on p "GET YOURS NOW" at bounding box center [805, 703] width 86 height 18
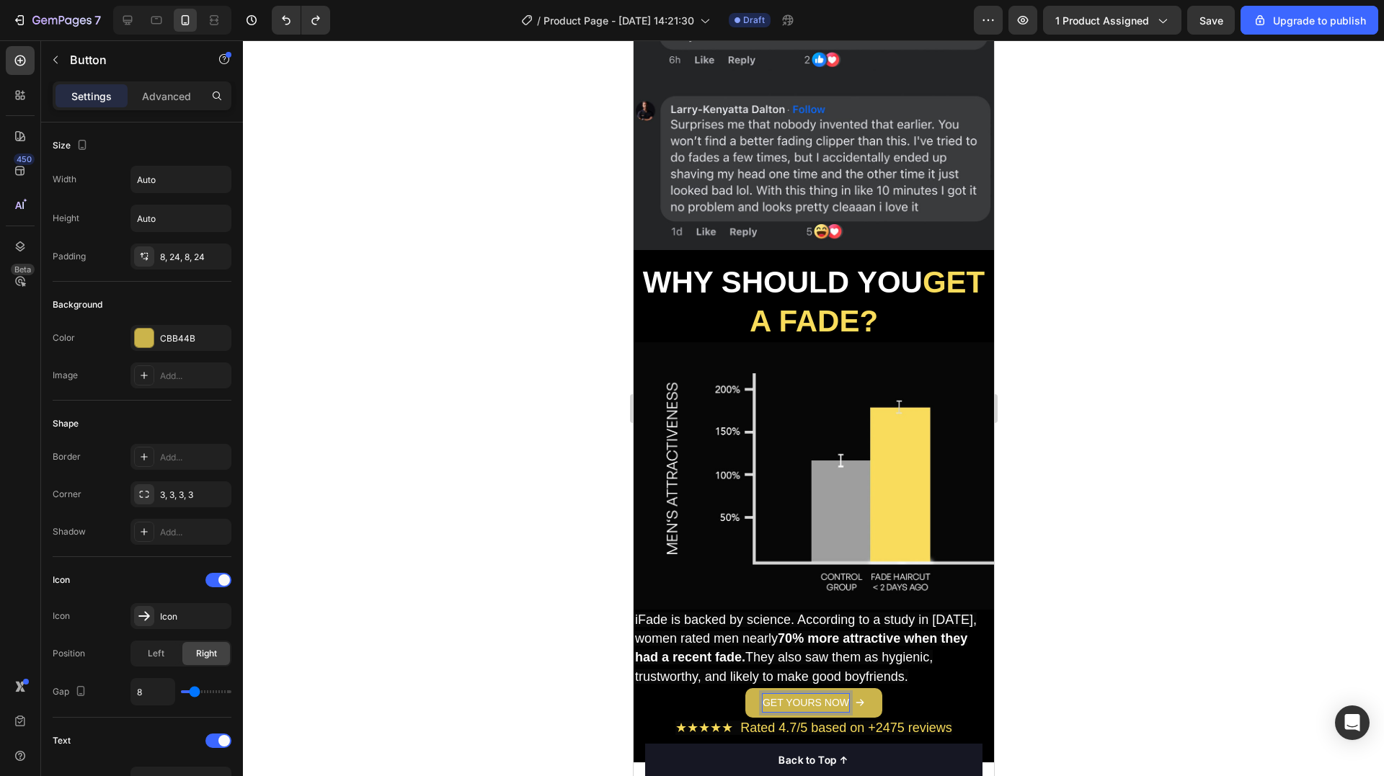
click at [797, 694] on p "GET YOURS NOW" at bounding box center [805, 703] width 86 height 18
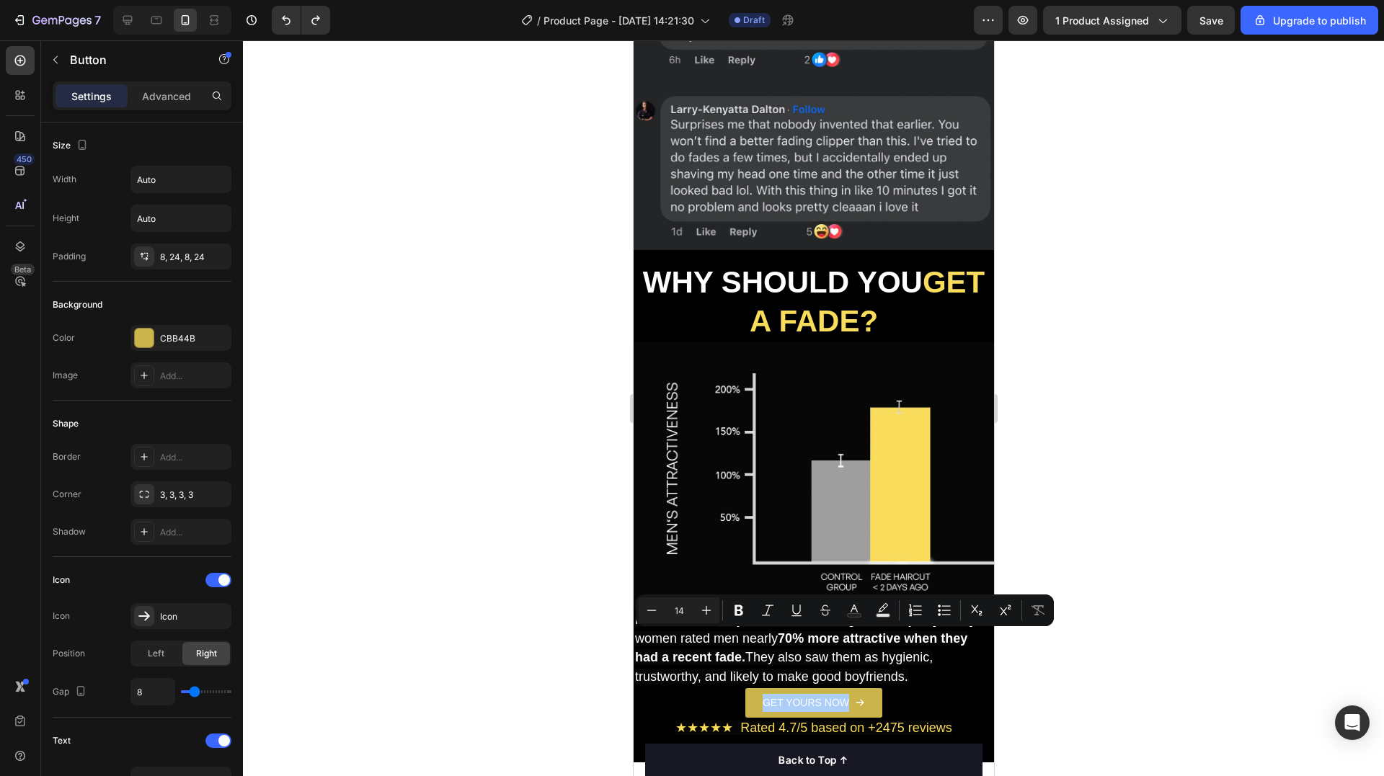
click at [1248, 373] on div at bounding box center [813, 408] width 1141 height 736
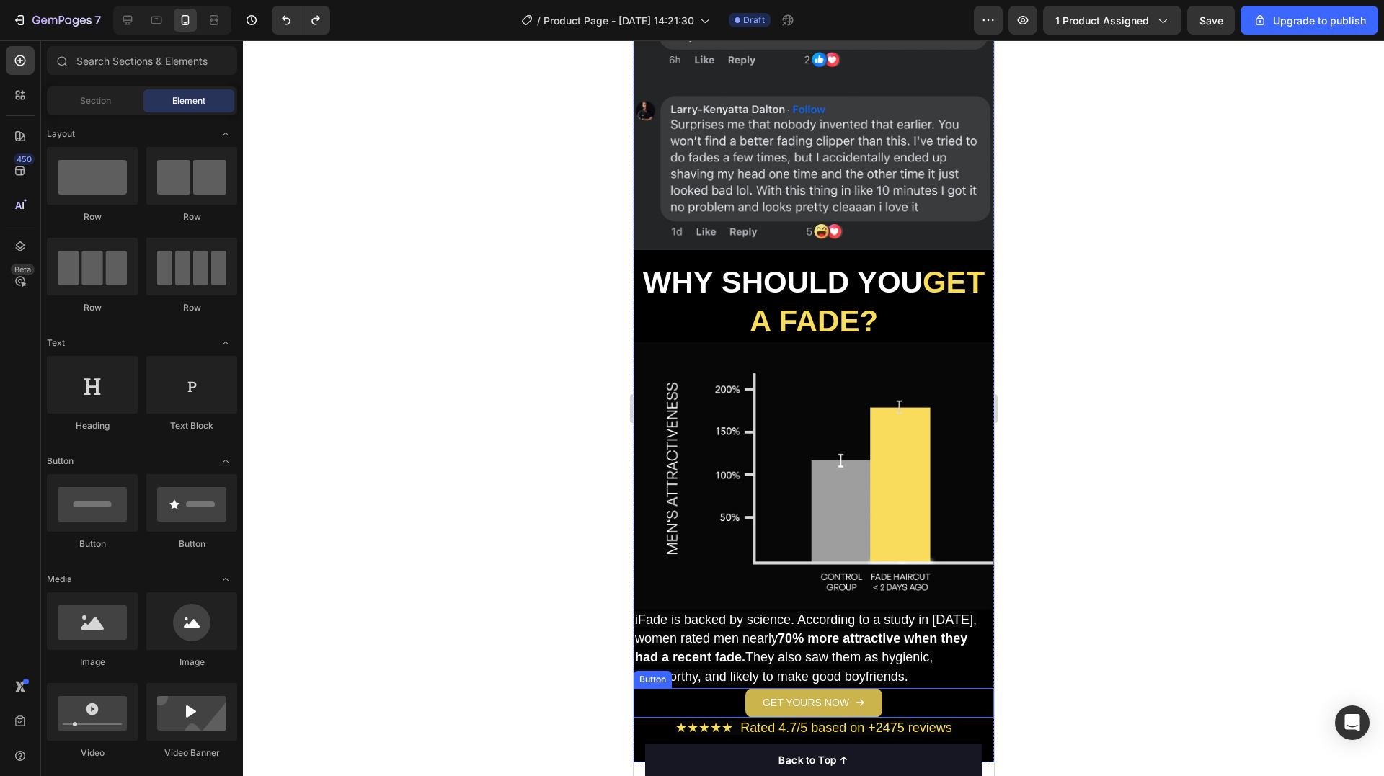
click at [858, 698] on icon at bounding box center [859, 703] width 10 height 10
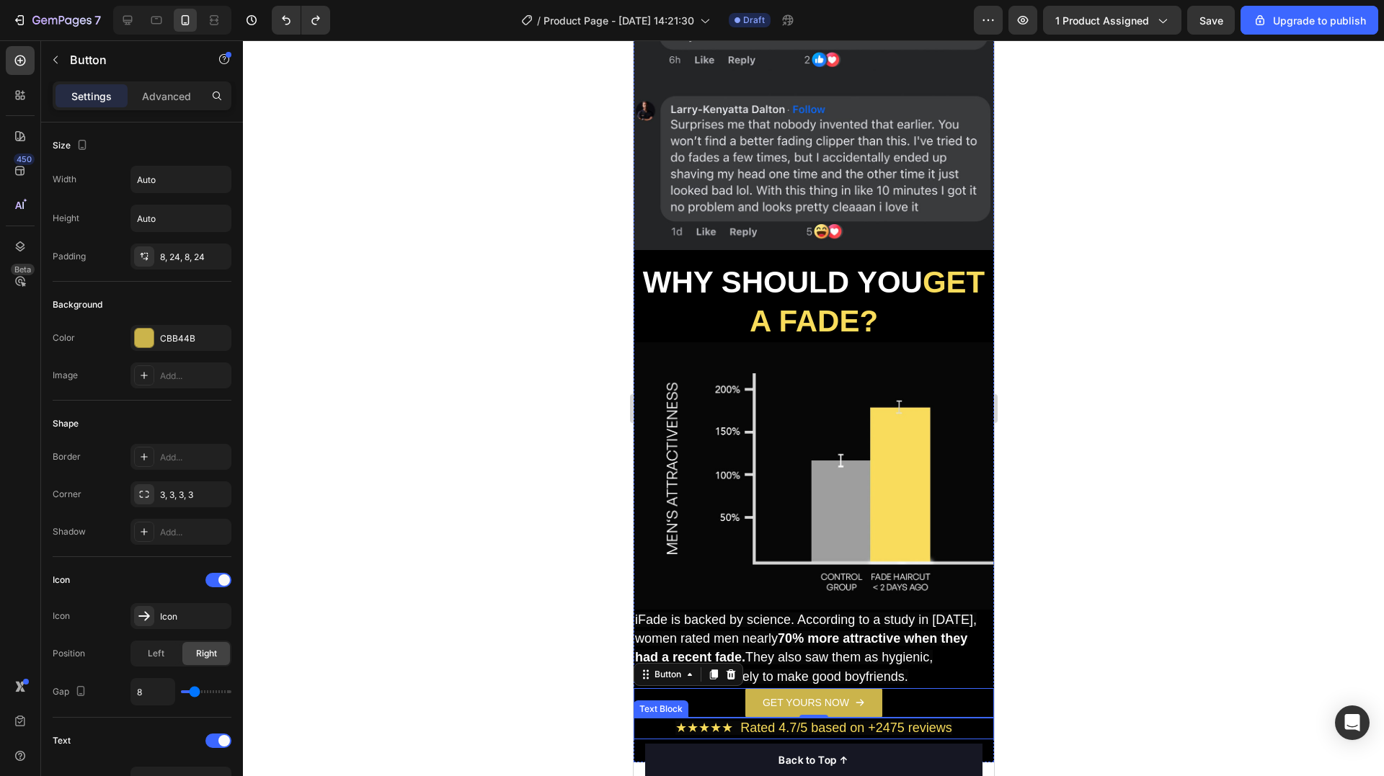
click at [884, 721] on span "★★★★★ Rated 4.7/5 based on +2475 reviews" at bounding box center [813, 728] width 277 height 14
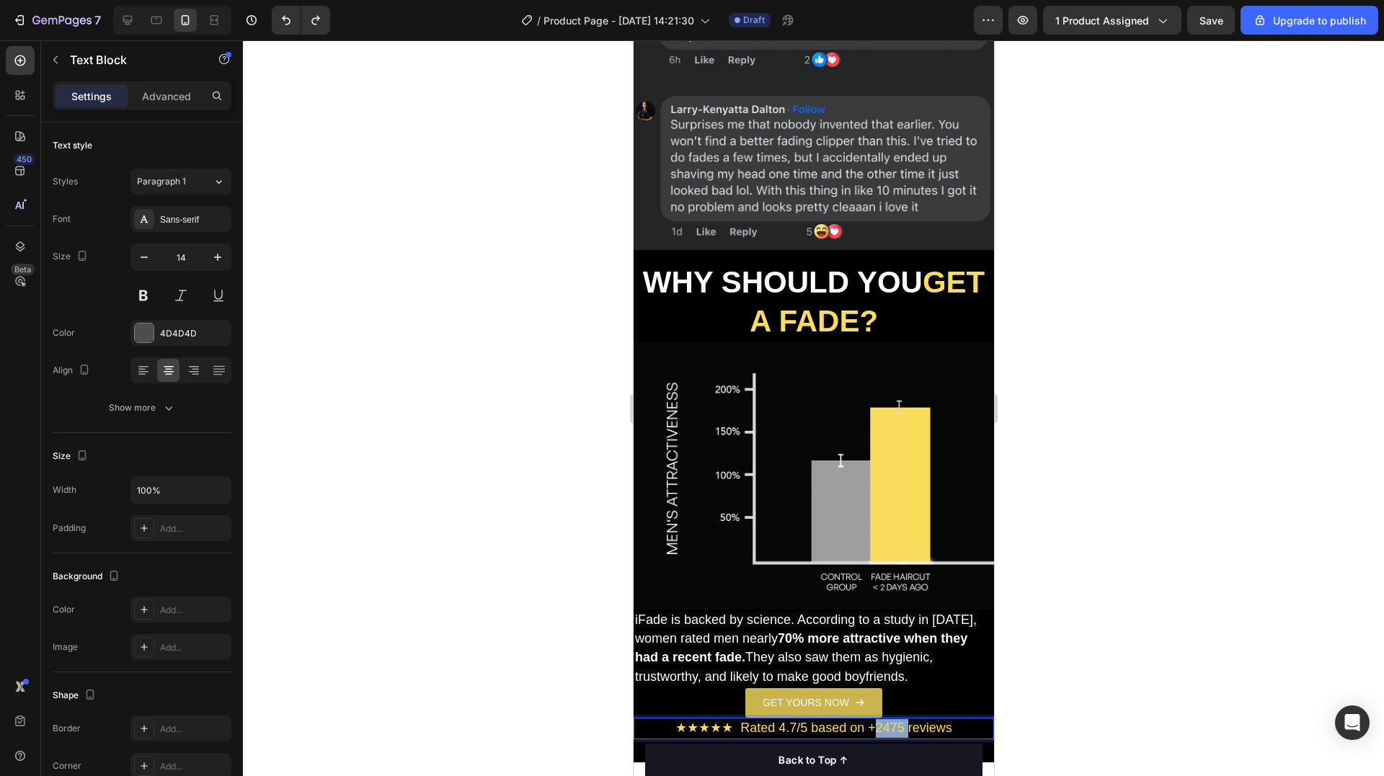
click at [884, 721] on span "★★★★★ Rated 4.7/5 based on +2475 reviews" at bounding box center [813, 728] width 277 height 14
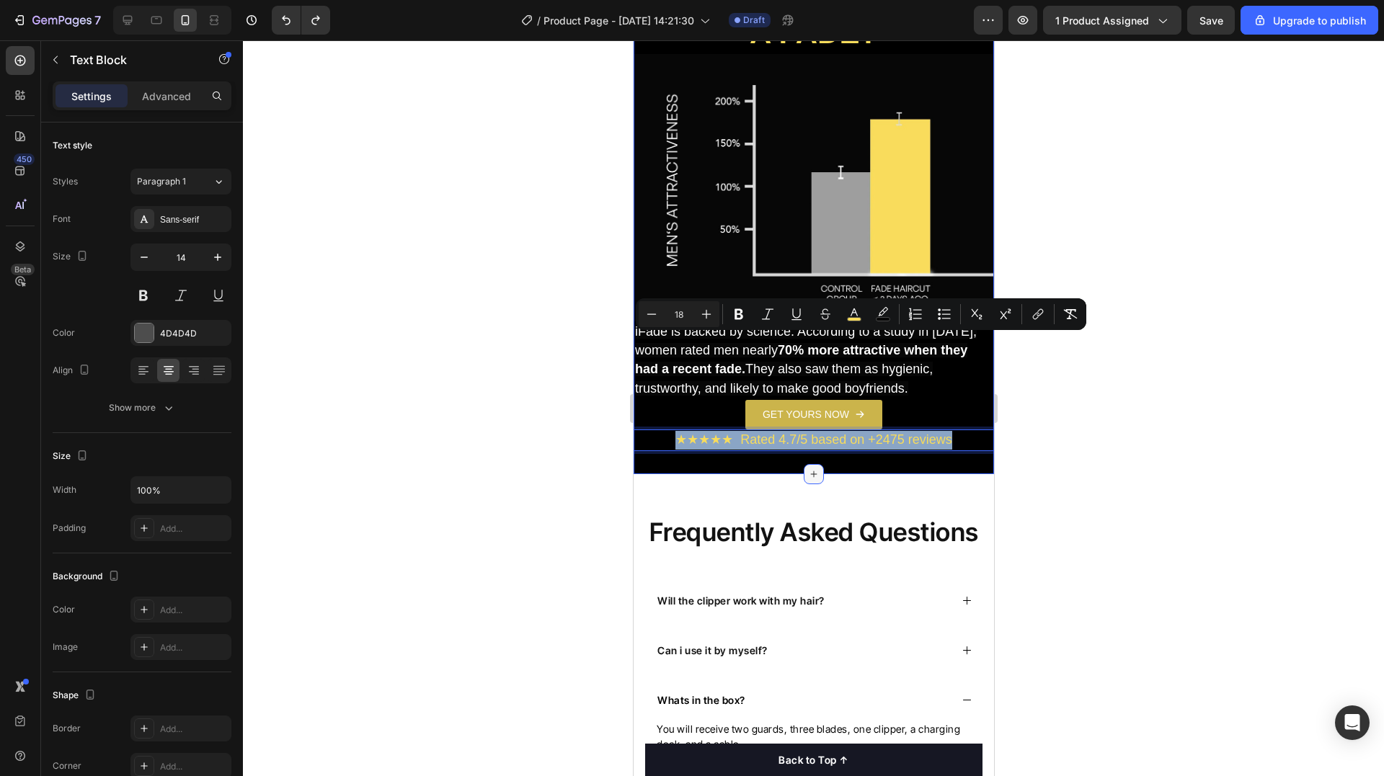
scroll to position [4252, 0]
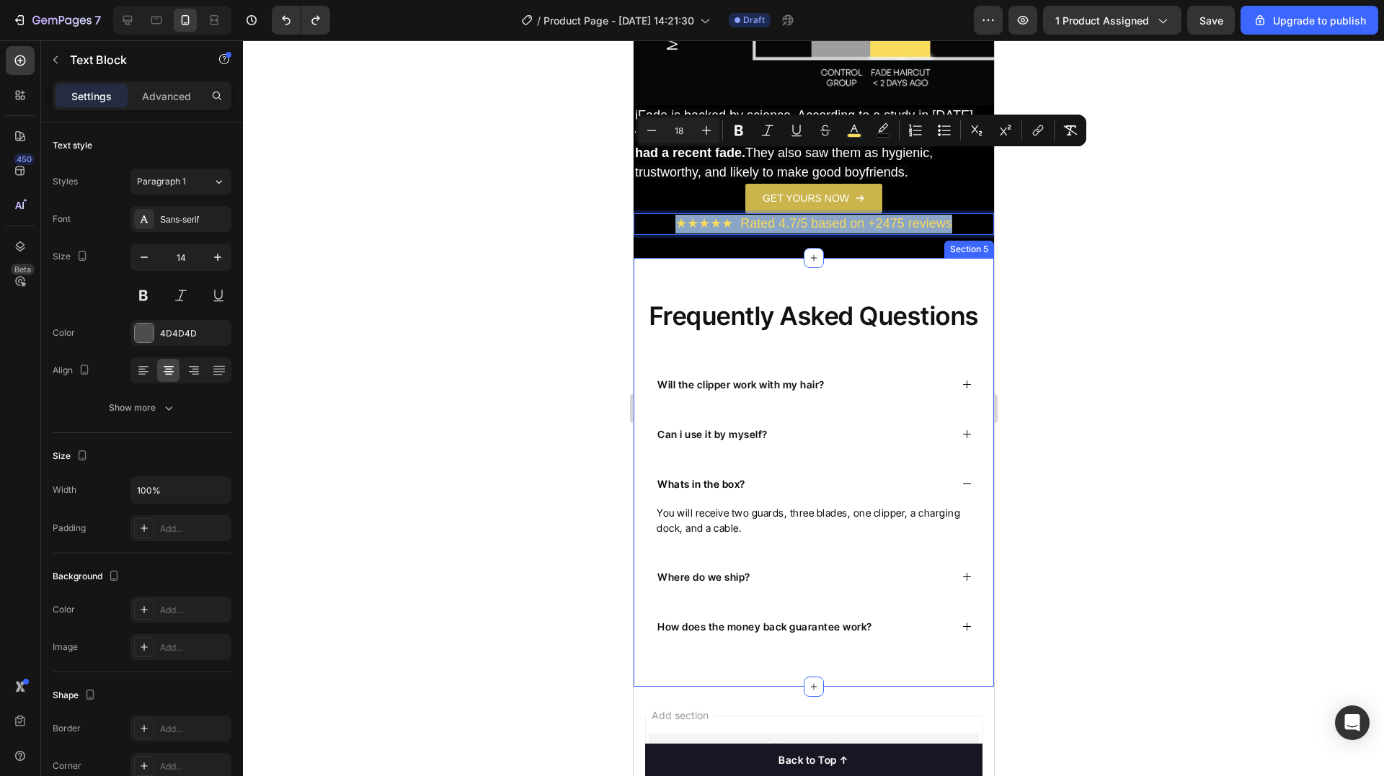
click at [791, 258] on div "Frequently Asked Questions Heading Will the clipper work with my hair? Can i us…" at bounding box center [813, 472] width 360 height 429
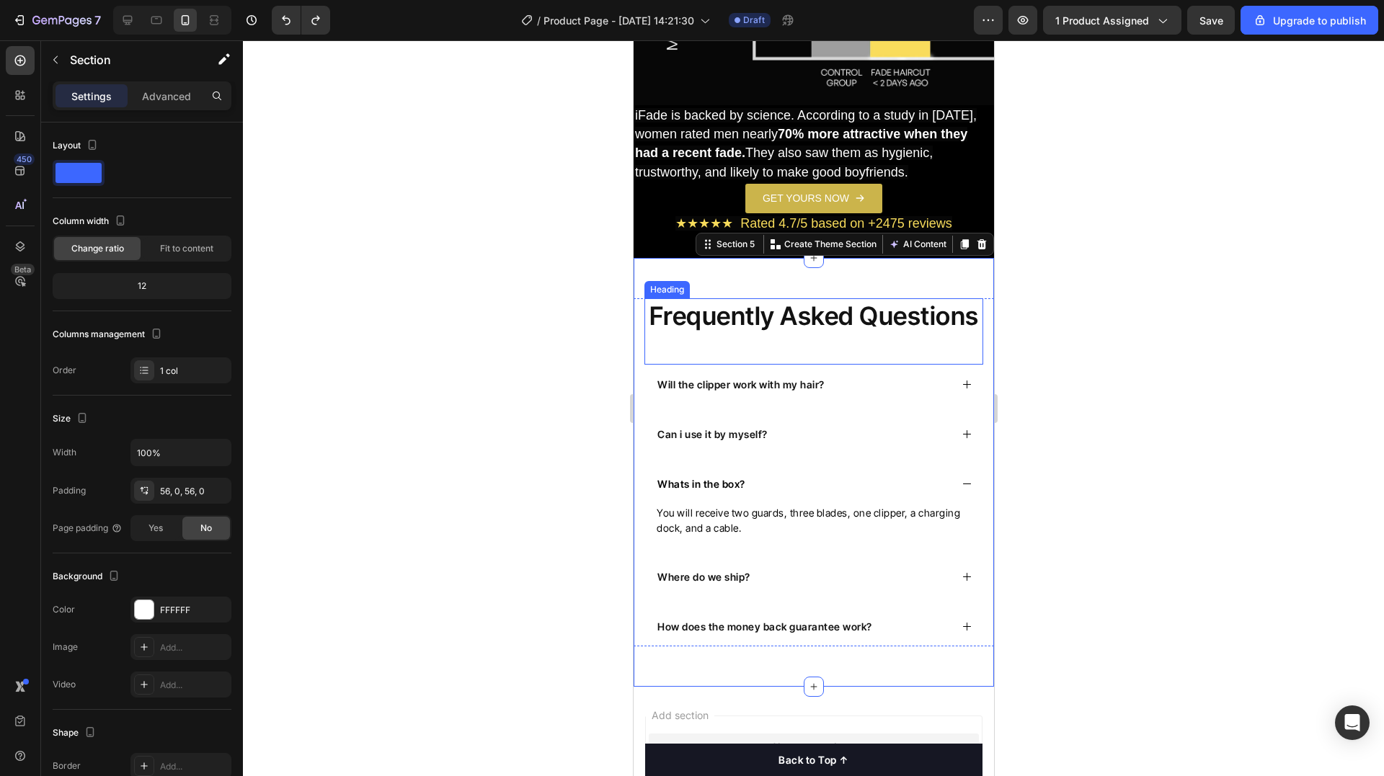
click at [796, 300] on p "Frequently Asked Questions" at bounding box center [813, 316] width 336 height 33
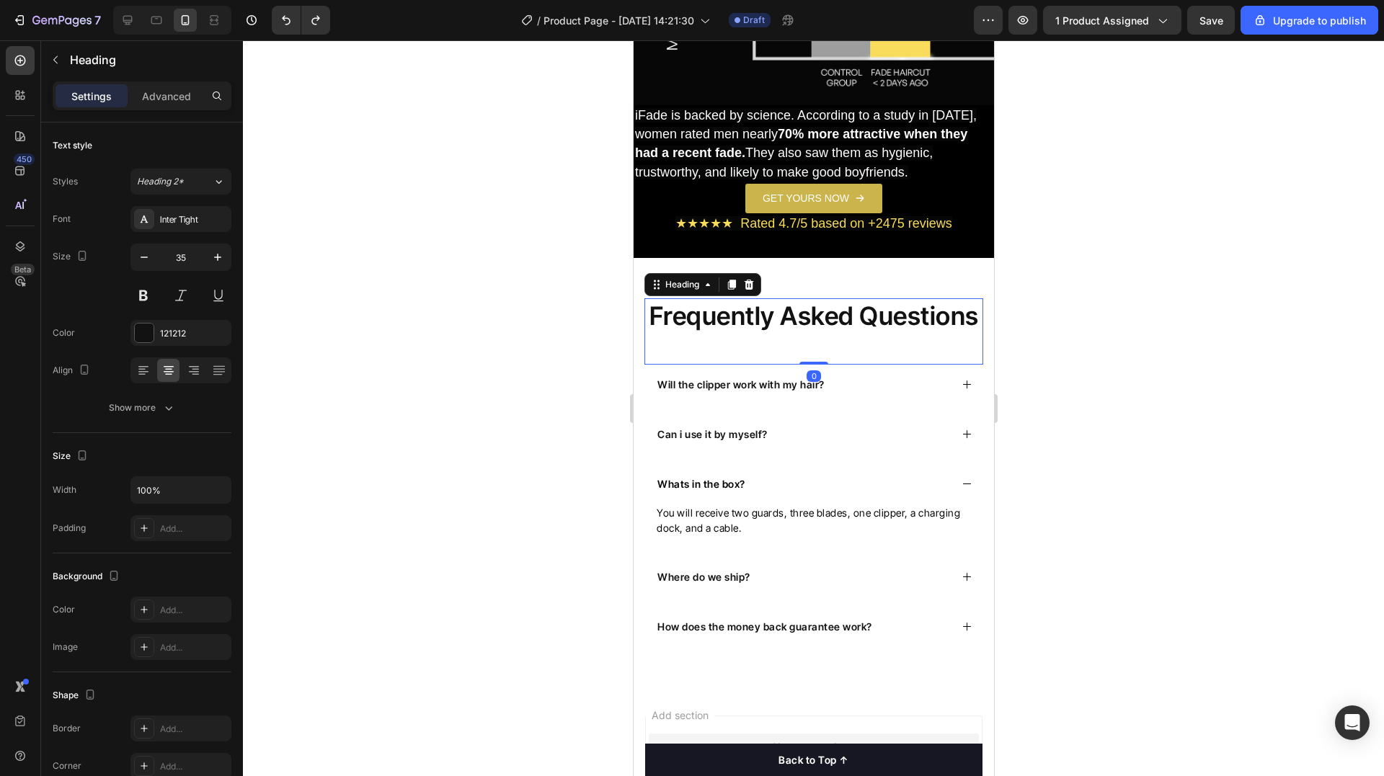
click at [796, 300] on p "Frequently Asked Questions" at bounding box center [813, 316] width 336 height 33
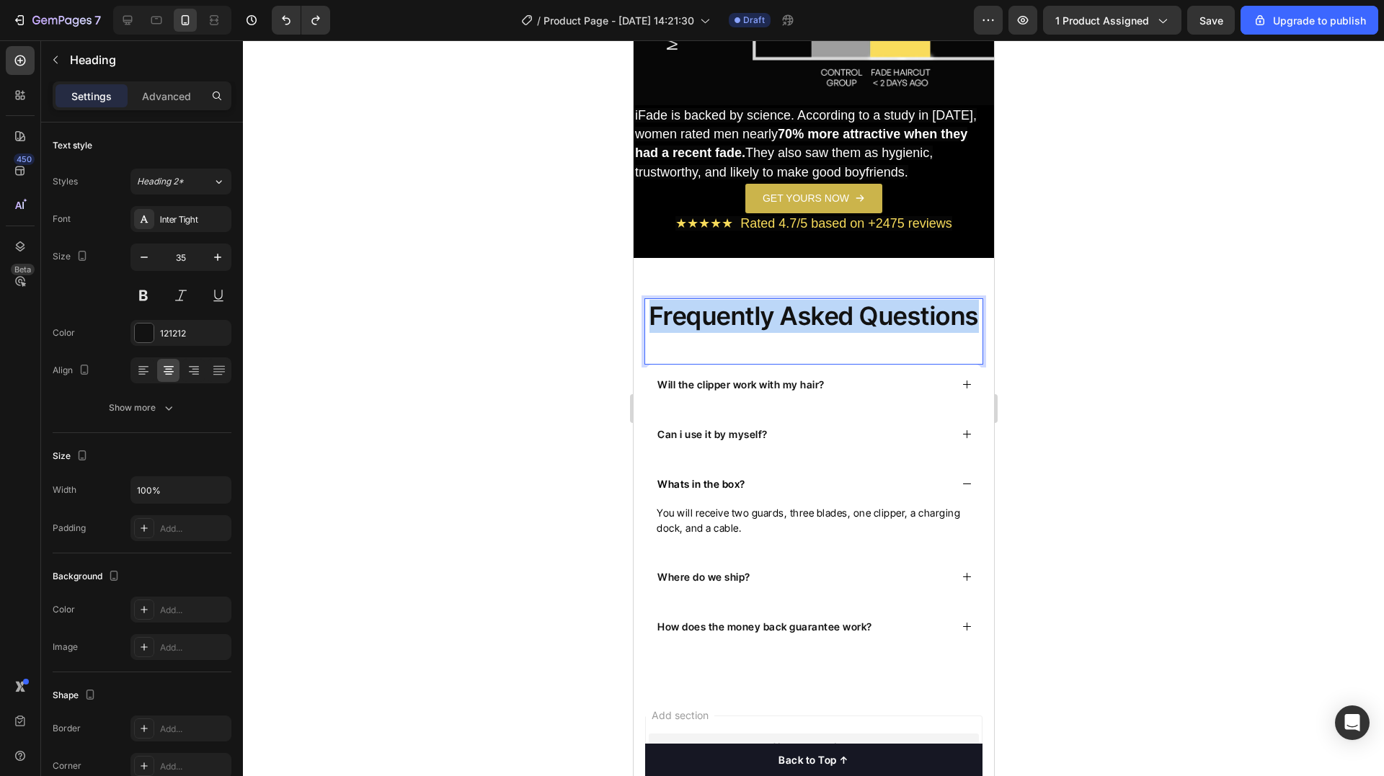
click at [796, 300] on p "Frequently Asked Questions" at bounding box center [813, 316] width 336 height 33
